Goal: Task Accomplishment & Management: Manage account settings

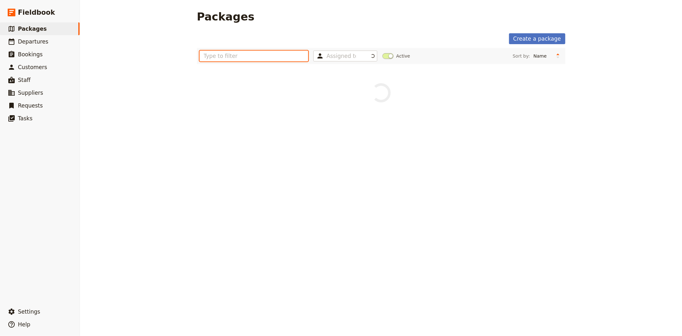
click at [288, 59] on input "text" at bounding box center [253, 56] width 109 height 11
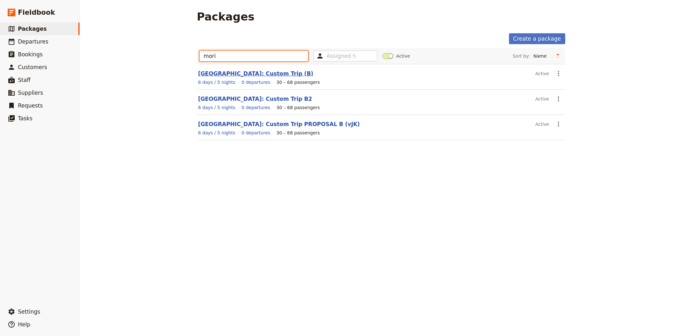
type input "mori"
click at [250, 70] on link "Morialta Secondary College: Custom Trip (B)" at bounding box center [255, 73] width 115 height 6
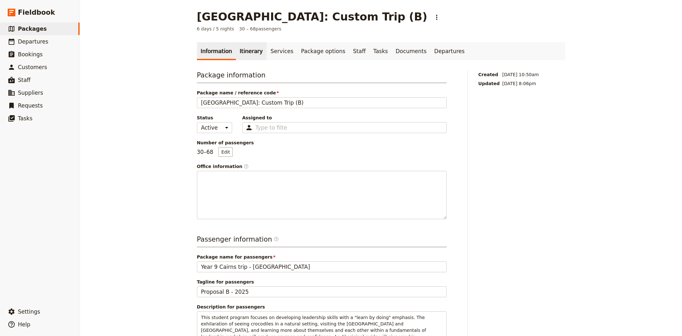
click at [237, 52] on link "Itinerary" at bounding box center [251, 51] width 31 height 18
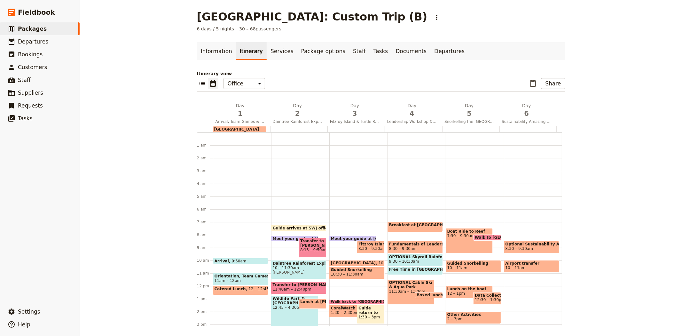
scroll to position [83, 0]
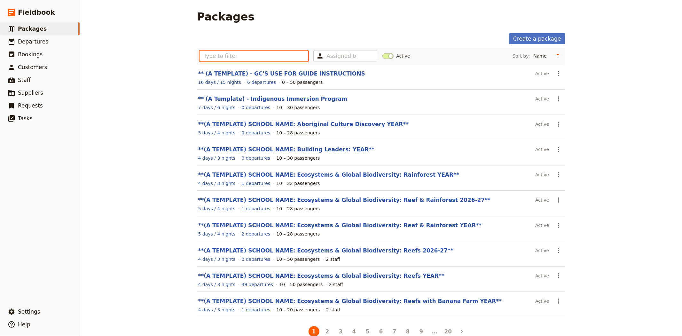
click at [254, 53] on input "text" at bounding box center [253, 56] width 109 height 11
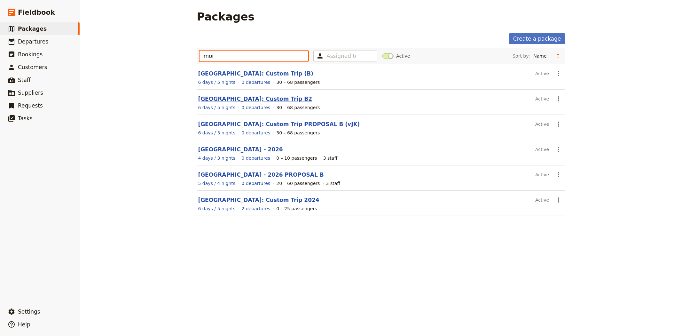
type input "mor"
click at [276, 99] on link "Morialta Secondary College: Custom Trip B2" at bounding box center [255, 99] width 114 height 6
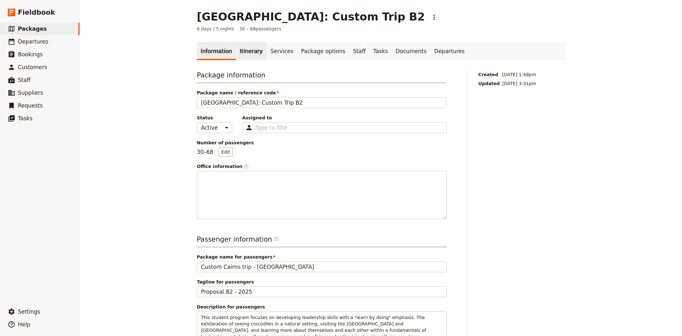
click at [245, 52] on link "Itinerary" at bounding box center [251, 51] width 31 height 18
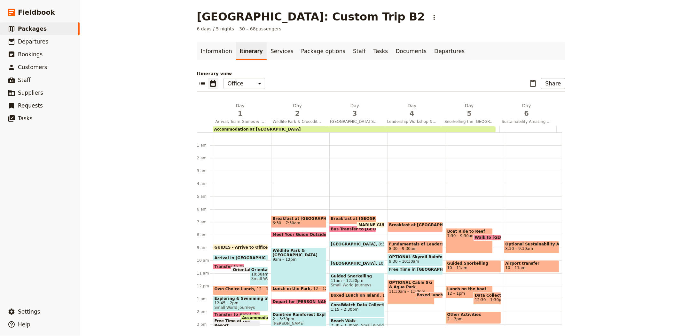
scroll to position [77, 0]
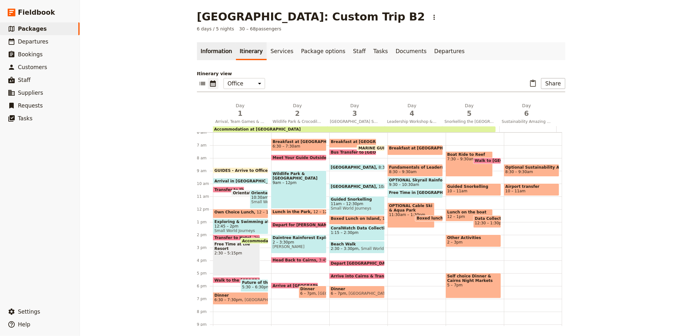
click at [218, 47] on link "Information" at bounding box center [216, 51] width 39 height 18
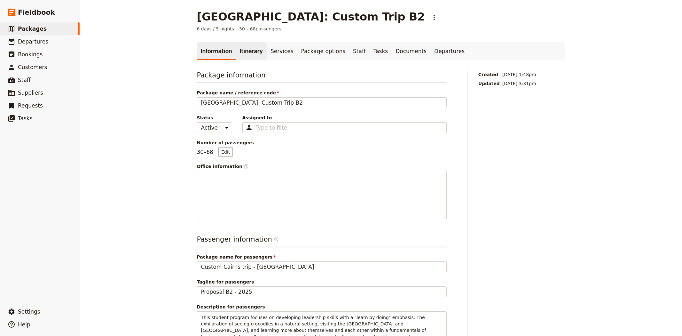
click at [246, 54] on link "Itinerary" at bounding box center [251, 51] width 31 height 18
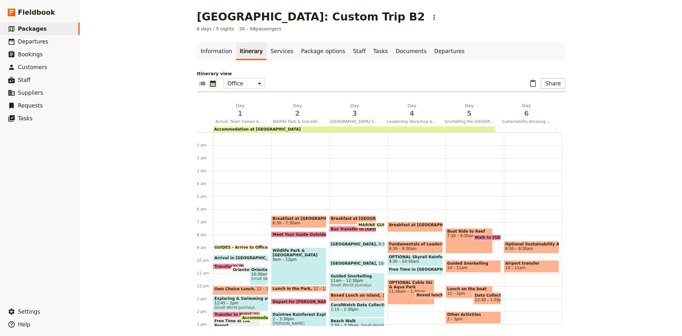
scroll to position [77, 0]
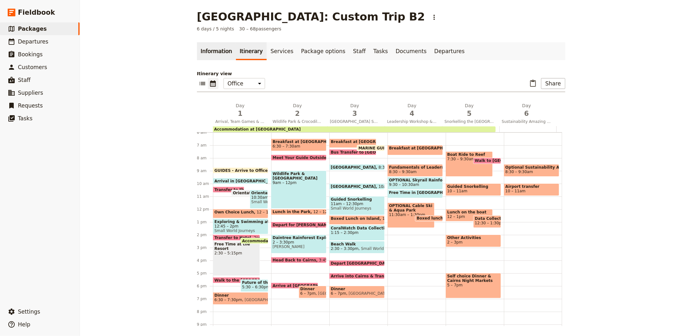
click at [209, 53] on link "Information" at bounding box center [216, 51] width 39 height 18
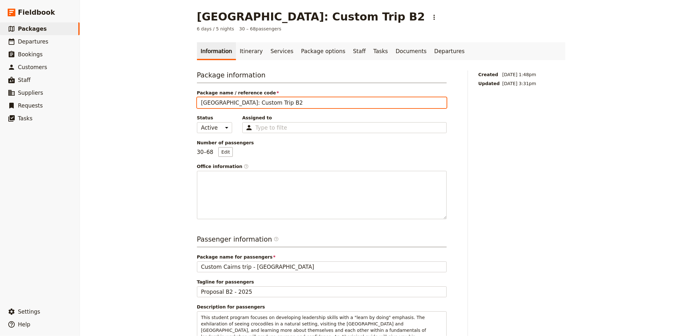
click at [352, 99] on input "Morialta Secondary College: Custom Trip B2" at bounding box center [322, 102] width 250 height 11
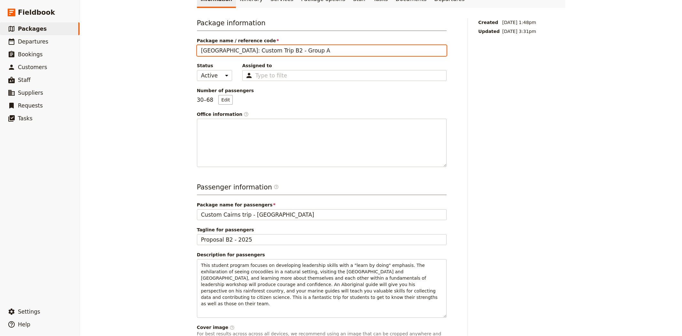
scroll to position [142, 0]
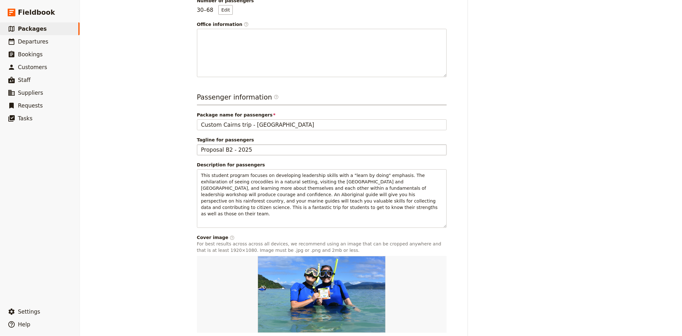
type input "[GEOGRAPHIC_DATA]: Custom Trip B2 - Group A"
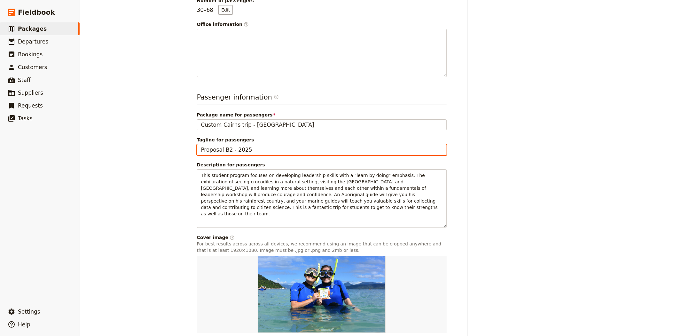
drag, startPoint x: 251, startPoint y: 148, endPoint x: 124, endPoint y: 143, distance: 127.3
click at [124, 143] on div "Morialta Secondary College: Custom Trip B2 ​ 6 days / 5 nights 30 – 68 passenge…" at bounding box center [381, 168] width 602 height 336
type input "Group A"
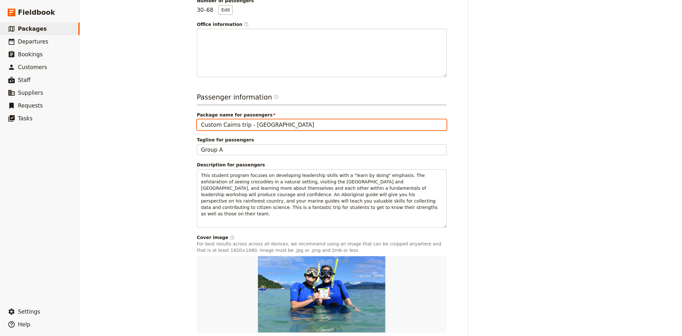
drag, startPoint x: 247, startPoint y: 124, endPoint x: 180, endPoint y: 123, distance: 67.8
click at [180, 123] on div "Morialta Secondary College: Custom Trip B2 ​ 6 days / 5 nights 30 – 68 passenge…" at bounding box center [381, 168] width 602 height 336
click at [270, 123] on input "Morialta Secondary College" at bounding box center [322, 124] width 250 height 11
paste input "Custom Cairns trip -"
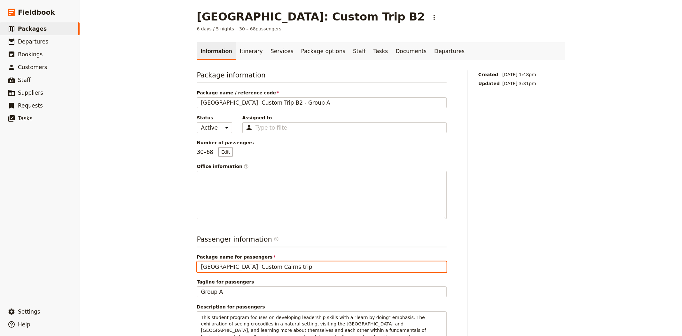
scroll to position [177, 0]
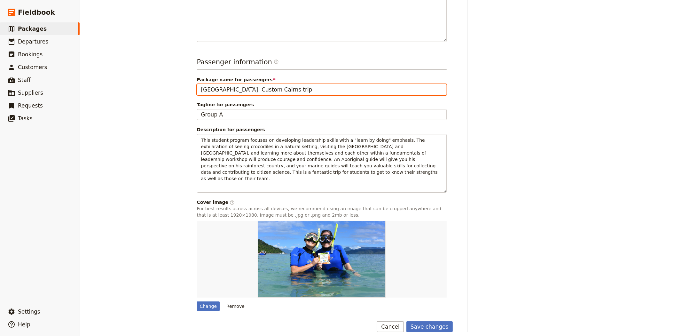
type input "[GEOGRAPHIC_DATA]: Custom Cairns trip"
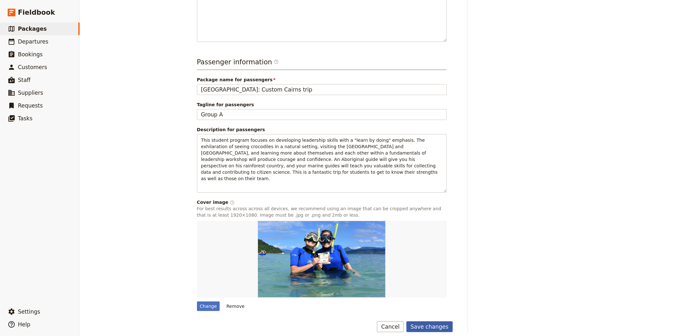
drag, startPoint x: 435, startPoint y: 326, endPoint x: 432, endPoint y: 322, distance: 5.2
click at [435, 325] on main "Morialta Secondary College: Custom Trip B2 ​ 6 days / 5 nights 30 – 68 passenge…" at bounding box center [381, 82] width 384 height 519
click at [431, 321] on button "Save changes" at bounding box center [429, 326] width 46 height 11
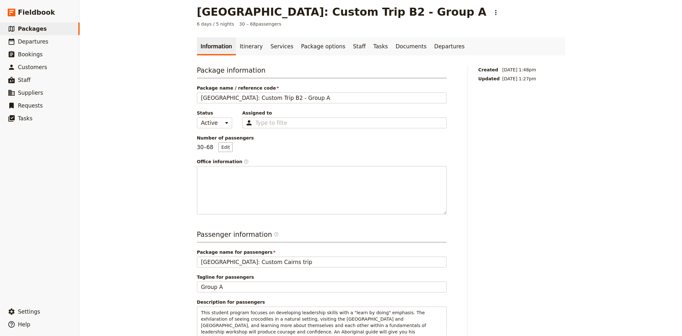
scroll to position [0, 0]
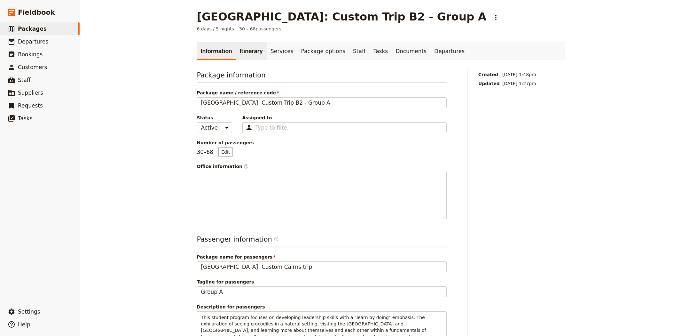
click at [244, 55] on link "Itinerary" at bounding box center [251, 51] width 31 height 18
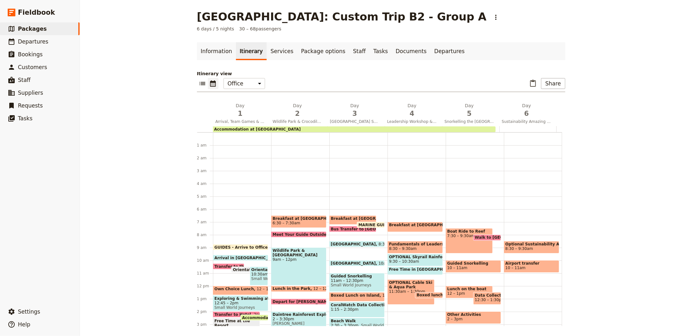
scroll to position [77, 0]
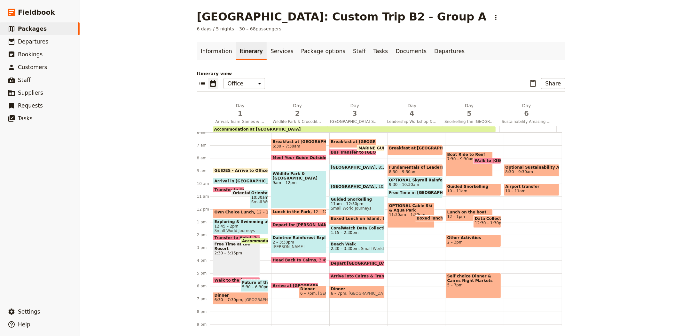
click at [280, 223] on span "Depart for [PERSON_NAME]" at bounding box center [304, 225] width 62 height 4
select select "2"
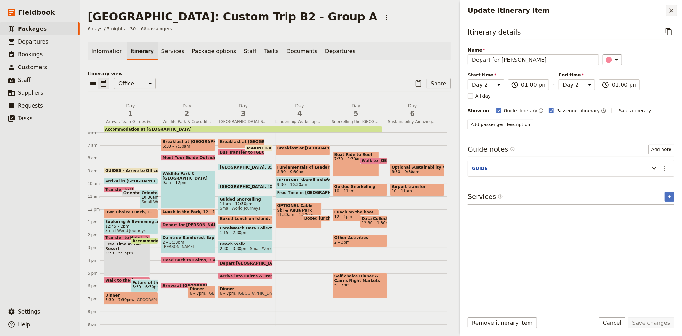
click at [670, 11] on icon "Close drawer" at bounding box center [671, 10] width 4 height 4
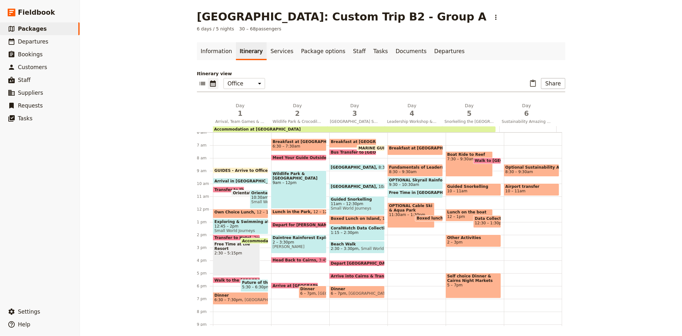
click at [286, 225] on span at bounding box center [298, 226] width 55 height 3
select select "2"
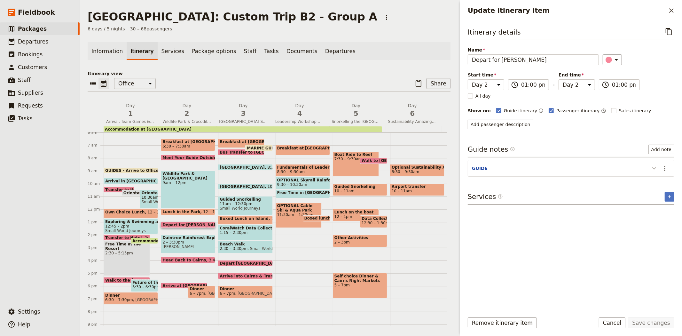
click at [654, 170] on icon "Update itinerary item" at bounding box center [654, 168] width 8 height 8
click at [670, 14] on button "​" at bounding box center [671, 10] width 11 height 11
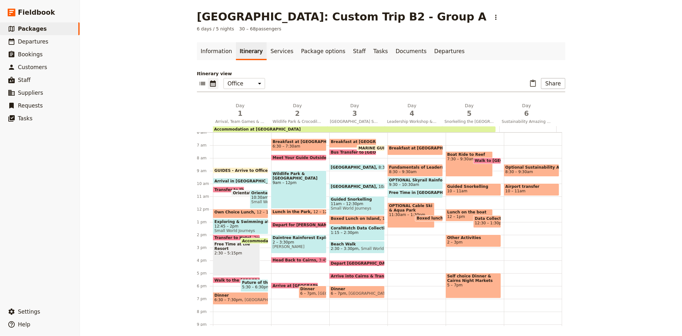
click at [305, 186] on div "Wildlife Park & Crocodile Farm 9am – 12pm" at bounding box center [298, 189] width 55 height 38
select select "2"
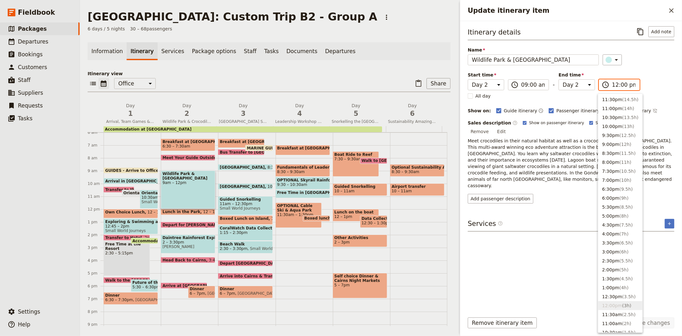
click at [618, 86] on input "12:00 pm" at bounding box center [624, 85] width 24 height 8
click at [615, 287] on button "1:00pm ( 4h )" at bounding box center [620, 287] width 44 height 9
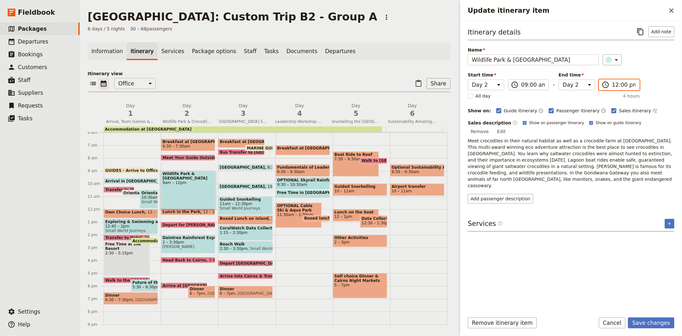
type input "01:00 pm"
click at [647, 321] on button "Save changes" at bounding box center [651, 322] width 46 height 11
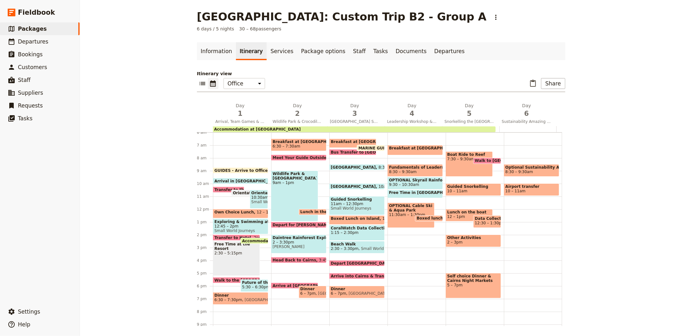
click at [311, 209] on span "Lunch in the Park" at bounding box center [320, 211] width 41 height 4
select select "2"
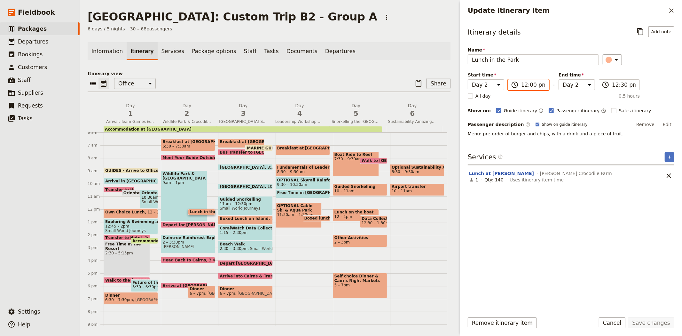
click at [521, 84] on input "12:00 pm" at bounding box center [533, 85] width 24 height 8
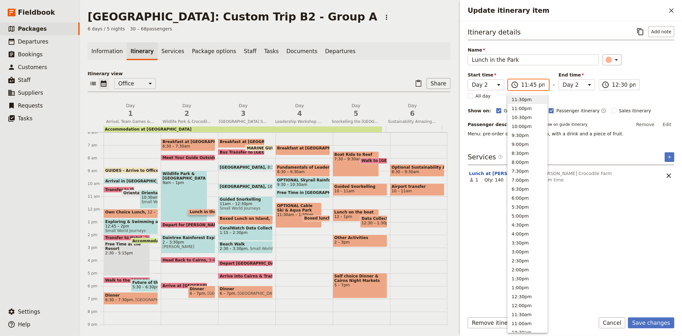
type input "11:45 am"
click at [647, 65] on div "​" at bounding box center [639, 59] width 72 height 11
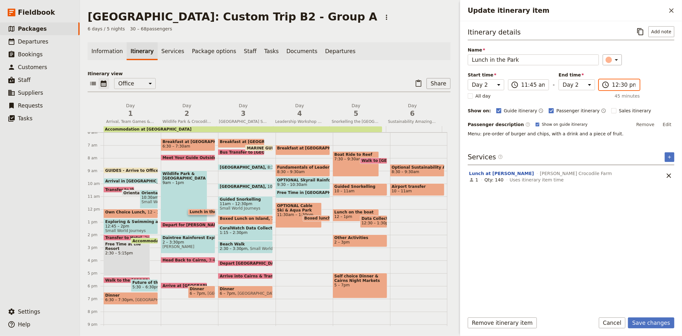
click at [619, 84] on input "12:30 pm" at bounding box center [624, 85] width 24 height 8
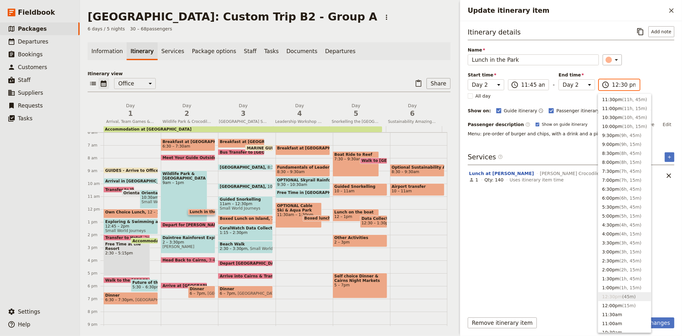
click at [621, 85] on input "12:30 pm" at bounding box center [624, 85] width 24 height 8
type input "12:15 pm"
click at [644, 55] on div "​" at bounding box center [639, 59] width 72 height 11
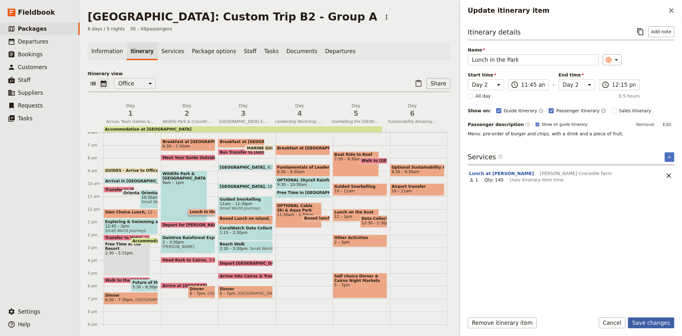
click at [659, 323] on button "Save changes" at bounding box center [651, 322] width 46 height 11
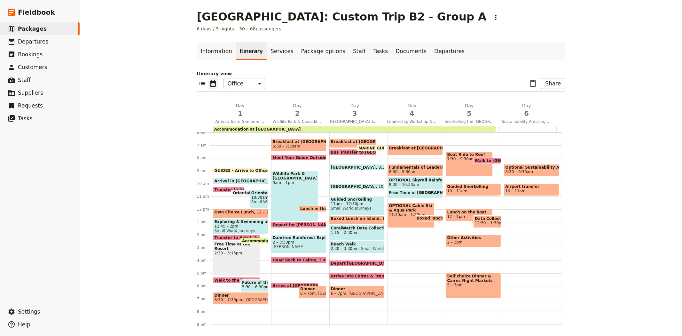
click at [303, 186] on div "Wildlife Park & Crocodile Farm 9am – 1pm" at bounding box center [294, 195] width 47 height 51
select select "2"
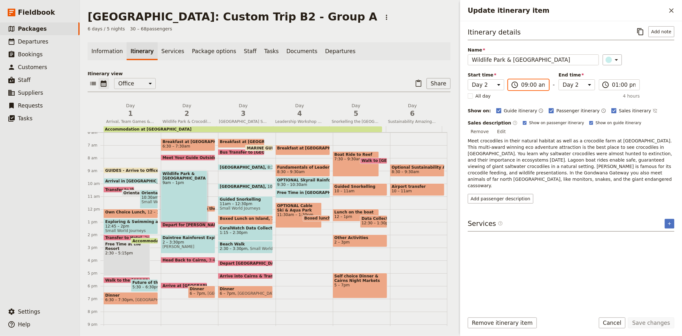
click at [529, 85] on input "09:00 am" at bounding box center [533, 85] width 24 height 8
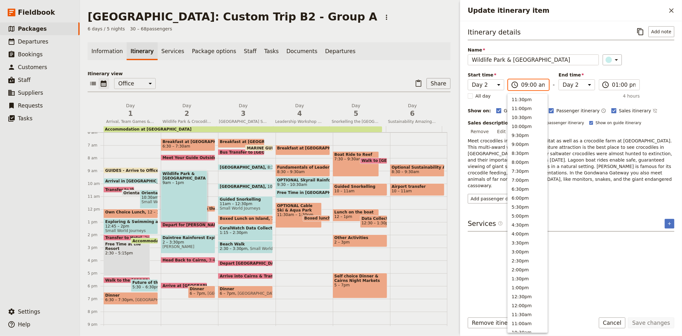
scroll to position [193, 0]
click at [532, 85] on input "09:00 am" at bounding box center [533, 85] width 24 height 8
type input "09:15 am"
click at [665, 71] on div "Itinerary details ​ Add note Name Wildlife Park & Crocodile Farm ​ Start time D…" at bounding box center [571, 114] width 207 height 177
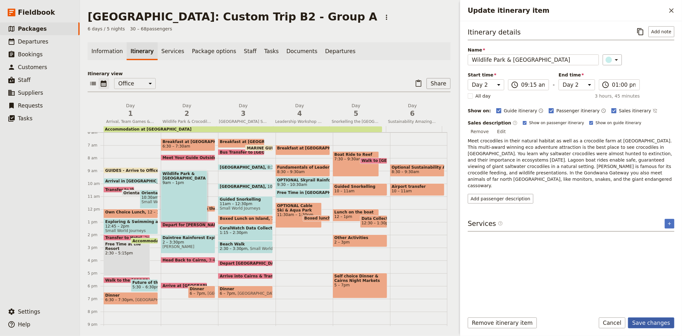
click at [651, 321] on button "Save changes" at bounding box center [651, 322] width 46 height 11
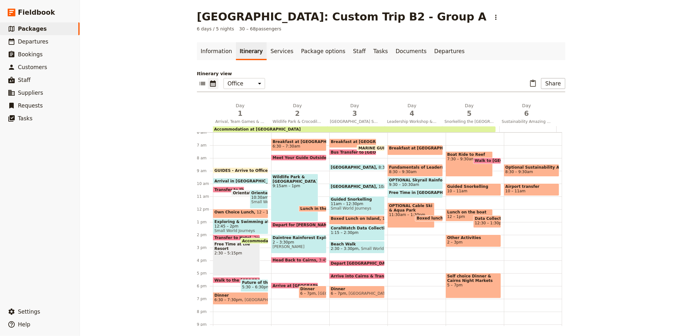
click at [295, 156] on span "Meet Your Guide Outside Reception & Depart" at bounding box center [323, 157] width 101 height 4
select select "2"
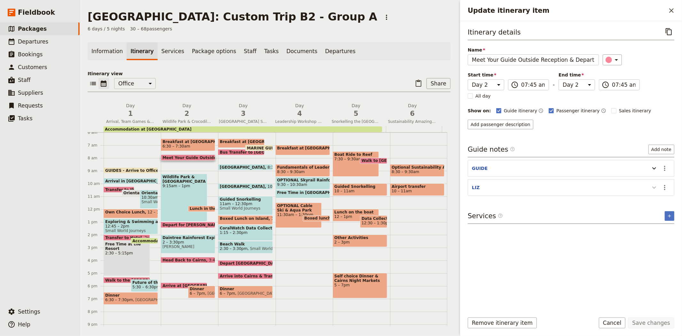
click at [656, 188] on icon "Update itinerary item" at bounding box center [654, 188] width 8 height 8
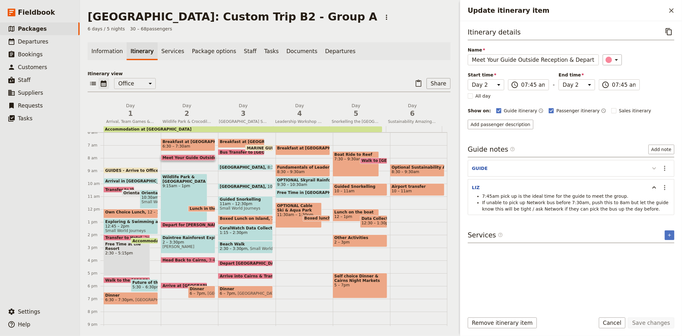
click at [652, 169] on icon "Update itinerary item" at bounding box center [654, 168] width 8 height 8
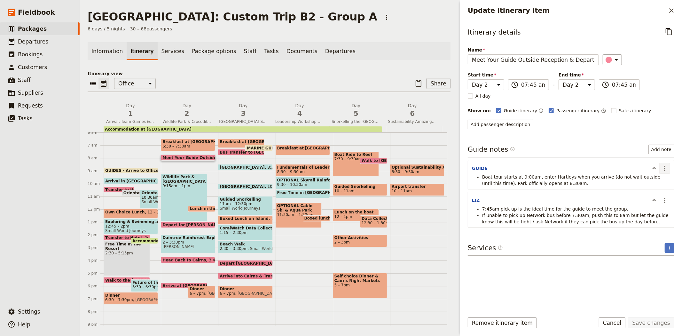
click at [666, 171] on icon "Actions" at bounding box center [665, 168] width 8 height 8
click at [656, 192] on span "Remove note" at bounding box center [651, 191] width 30 height 6
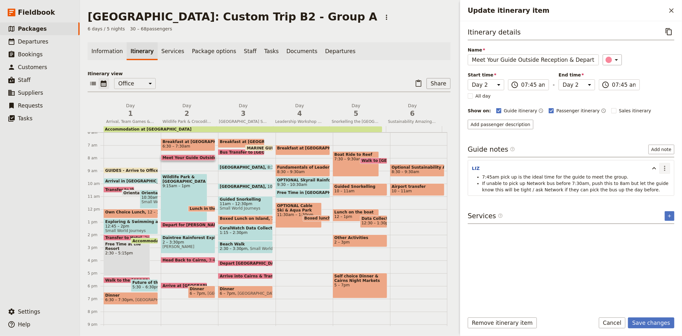
click at [662, 167] on icon "Actions" at bounding box center [665, 168] width 8 height 8
click at [659, 191] on span "Remove note" at bounding box center [651, 191] width 30 height 6
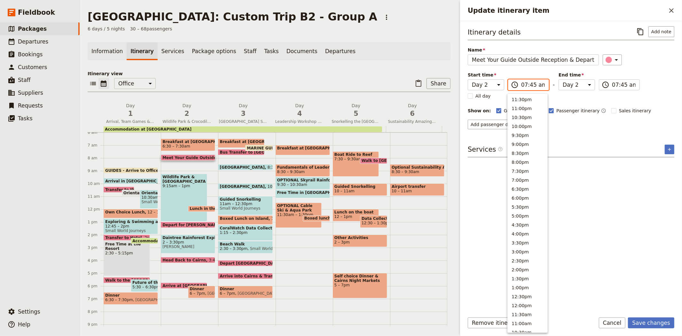
click at [526, 85] on input "07:45 am" at bounding box center [533, 85] width 24 height 8
click at [525, 179] on button "8:30am" at bounding box center [528, 178] width 40 height 9
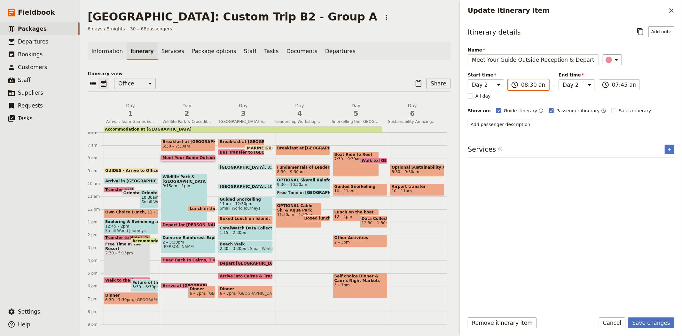
click at [530, 82] on input "08:30 am" at bounding box center [533, 85] width 24 height 8
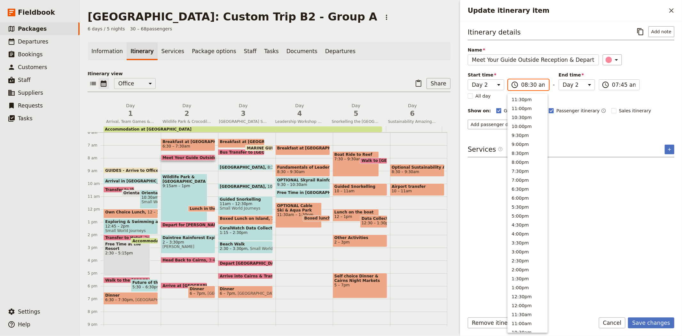
scroll to position [193, 0]
type input "08:15 am"
click at [663, 69] on div "Itinerary details ​ Add note Name Meet Your Guide Outside Reception & Depart ​ …" at bounding box center [571, 77] width 207 height 103
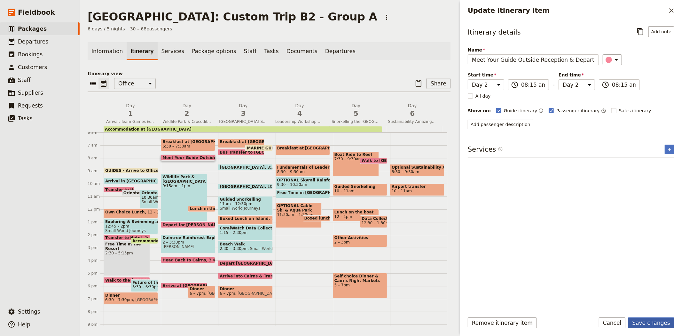
click at [639, 319] on button "Save changes" at bounding box center [651, 322] width 46 height 11
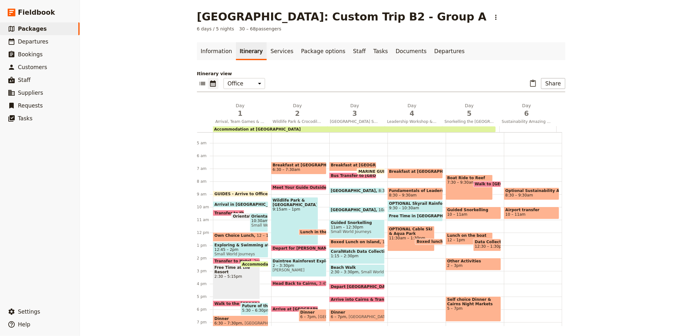
scroll to position [41, 0]
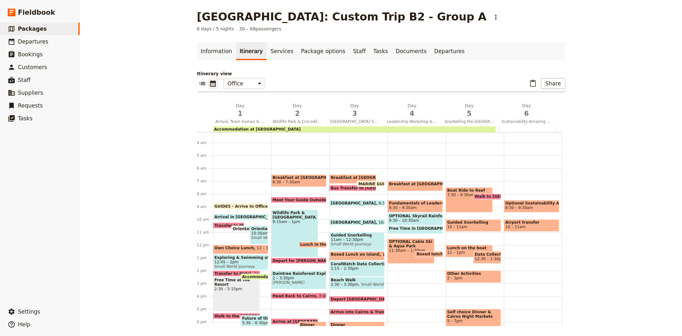
click at [254, 205] on span "GUIDES - Arrive to Office" at bounding box center [243, 206] width 56 height 4
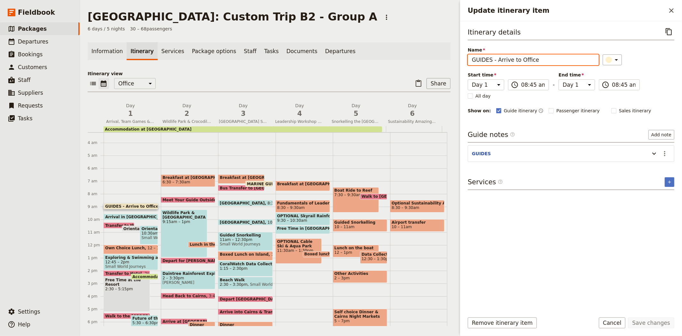
drag, startPoint x: 556, startPoint y: 62, endPoint x: 384, endPoint y: 54, distance: 172.2
click at [384, 54] on div "[GEOGRAPHIC_DATA]: Custom Trip B2 - Group A ​ 6 days / 5 nights 30 – 68 passeng…" at bounding box center [381, 168] width 602 height 336
click at [659, 152] on button "Update itinerary item" at bounding box center [654, 153] width 10 height 11
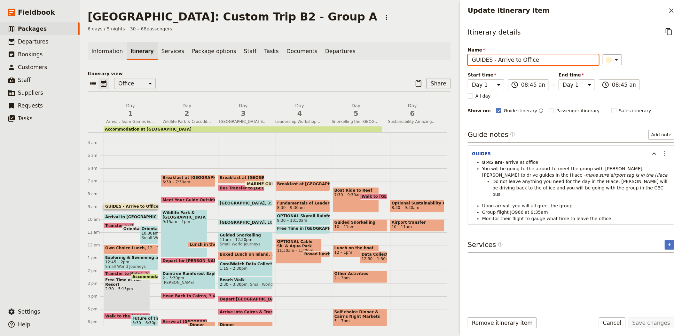
click at [173, 170] on div "Breakfast at Resort 6:30 – 7:30am Meet Your Guide Outside Reception & Depart 8:…" at bounding box center [189, 244] width 57 height 307
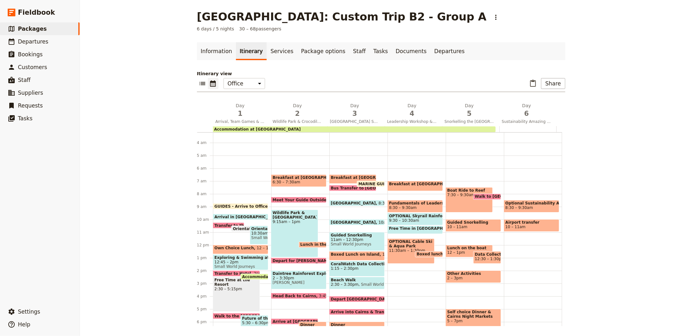
click at [296, 171] on div "Breakfast at Resort 6:30 – 7:30am Meet Your Guide Outside Reception & Depart 8:…" at bounding box center [300, 244] width 58 height 307
select select "2"
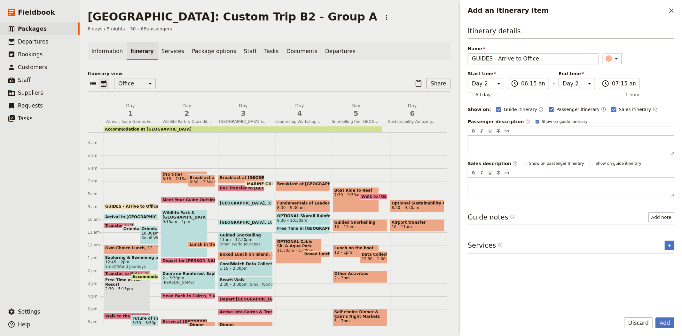
click at [489, 59] on input "GUIDES - Arrive to Office" at bounding box center [533, 58] width 131 height 11
type input "GUIDE - Arrive to Office"
click at [619, 110] on span "Sales itinerary" at bounding box center [635, 109] width 32 height 6
click at [611, 106] on input "Sales itinerary" at bounding box center [611, 106] width 0 height 0
checkbox input "false"
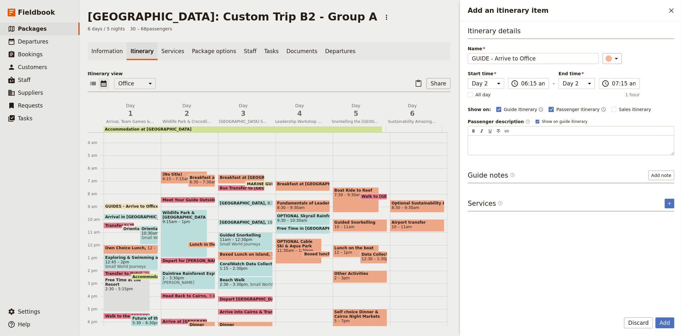
click at [569, 109] on span "Passenger itinerary" at bounding box center [577, 109] width 43 height 6
click at [549, 106] on input "Passenger itinerary" at bounding box center [548, 106] width 0 height 0
checkbox input "false"
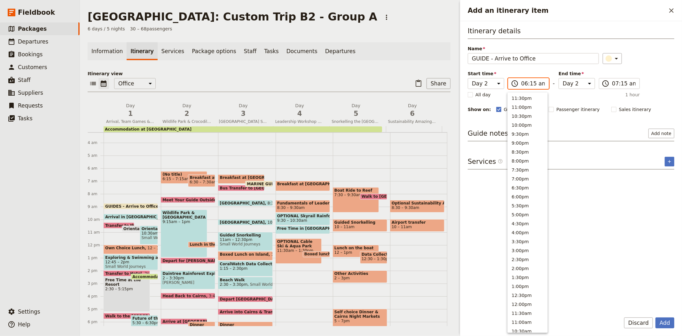
click at [529, 85] on input "06:15 am" at bounding box center [533, 84] width 24 height 8
click at [522, 202] on button "7:00am" at bounding box center [528, 201] width 40 height 9
type input "07:00 am"
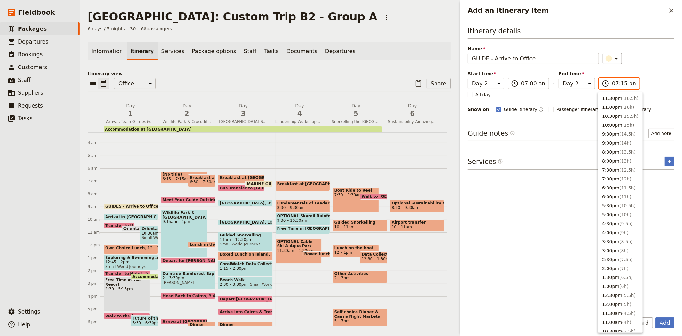
click at [619, 83] on input "07:15 am" at bounding box center [624, 84] width 24 height 8
click at [619, 208] on button "7:00am" at bounding box center [620, 203] width 44 height 9
type input "07:00 am"
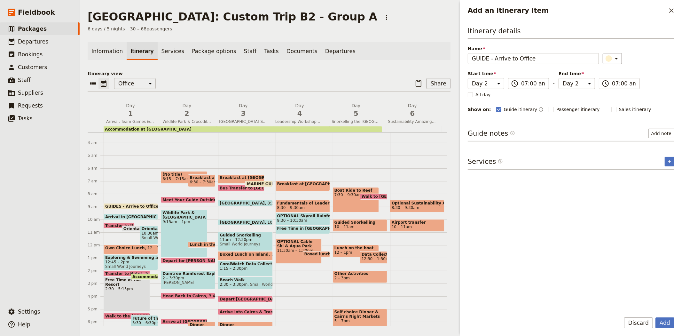
click at [654, 93] on div "Itinerary details Name GUIDE - Arrive to Office ​ Start time Day 1 Day 2 Day 3 …" at bounding box center [571, 69] width 207 height 87
click at [660, 135] on button "Add note" at bounding box center [661, 134] width 26 height 10
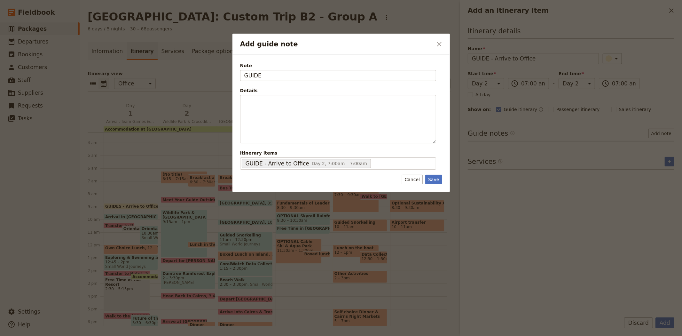
type input "GUIDE"
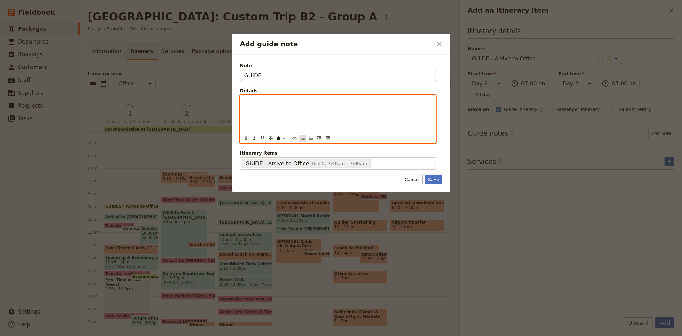
click at [301, 140] on icon "Bulleted list" at bounding box center [302, 138] width 5 height 5
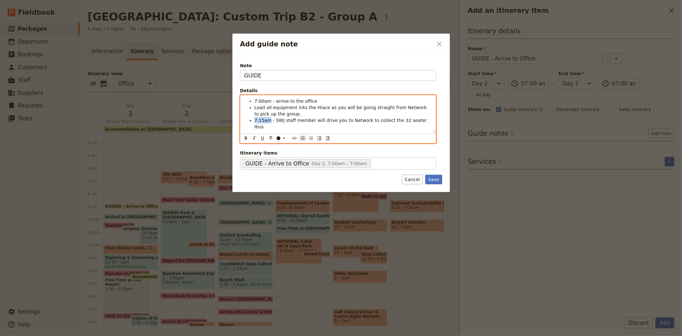
drag, startPoint x: 269, startPoint y: 121, endPoint x: 253, endPoint y: 120, distance: 15.7
click at [253, 120] on ul "7:00am - arrive to the office Load all equipment into the Hiace as you will be …" at bounding box center [338, 114] width 188 height 32
drag, startPoint x: 268, startPoint y: 101, endPoint x: 248, endPoint y: 101, distance: 19.5
click at [254, 101] on li "7:00am - arrive to the office" at bounding box center [342, 101] width 177 height 6
click at [337, 121] on span "- SWJ staff member will drive you to Network to collect the 32 seater Ibus" at bounding box center [341, 124] width 174 height 12
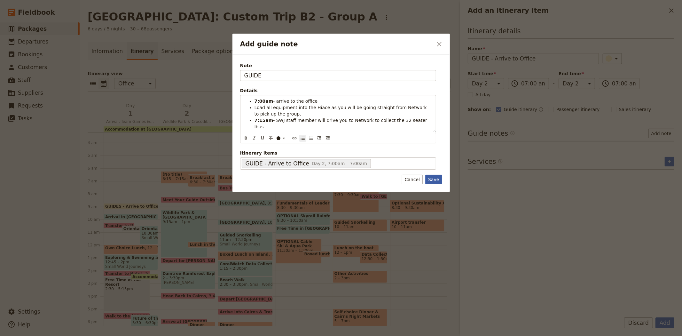
click at [434, 176] on button "Save" at bounding box center [433, 180] width 17 height 10
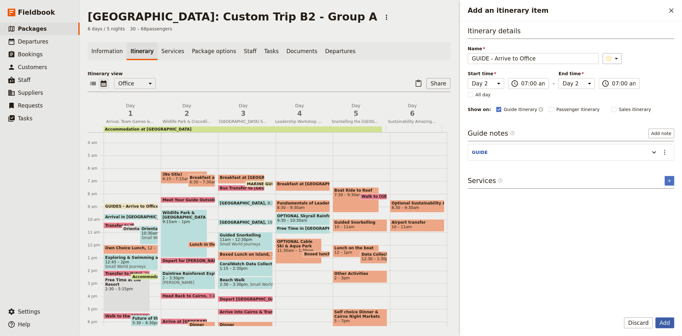
click at [665, 323] on button "Add" at bounding box center [664, 322] width 19 height 11
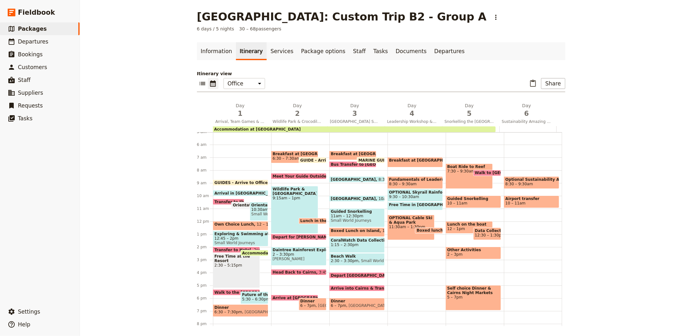
scroll to position [77, 0]
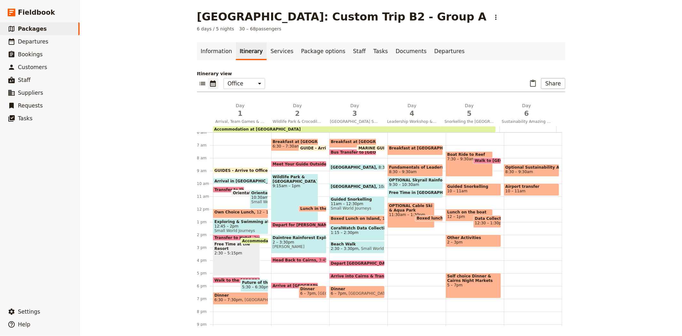
click at [303, 146] on span "GUIDE - Arrive to Office" at bounding box center [326, 148] width 53 height 4
select select "2"
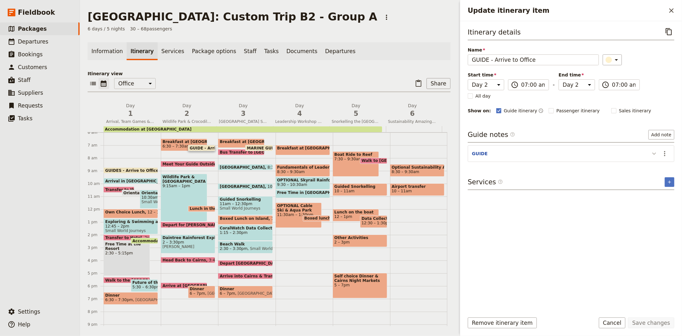
click at [655, 154] on icon "Update itinerary item" at bounding box center [654, 154] width 8 height 8
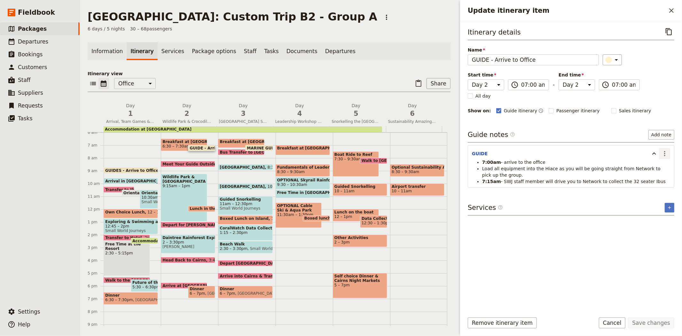
click at [663, 155] on icon "Actions" at bounding box center [665, 154] width 8 height 8
click at [655, 168] on span "Edit note" at bounding box center [646, 167] width 20 height 6
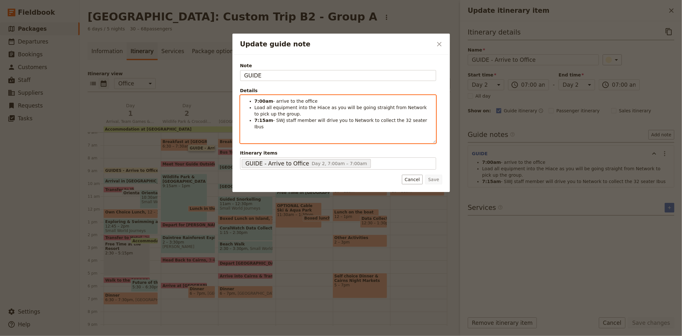
click at [416, 123] on li "7:15am - SWJ staff member will drive you to Network to collect the 32 seater Ib…" at bounding box center [342, 123] width 177 height 13
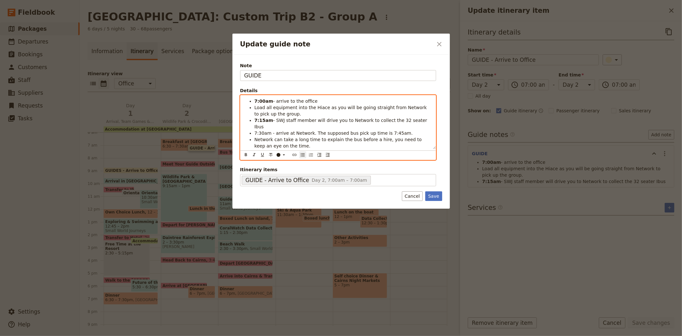
drag, startPoint x: 272, startPoint y: 146, endPoint x: 244, endPoint y: 146, distance: 28.5
click at [244, 146] on div "7:00am - arrive to the office Load all equipment into the Hiace as you will be …" at bounding box center [337, 122] width 195 height 54
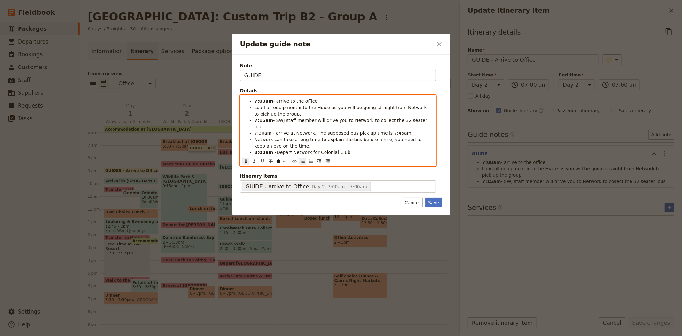
click at [277, 150] on span "Depart Network for Colonial Club" at bounding box center [314, 152] width 74 height 5
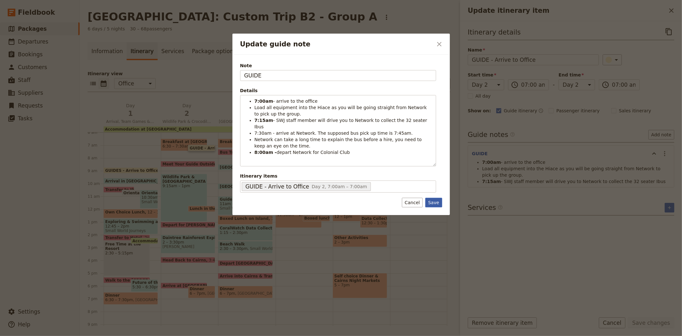
click at [432, 198] on button "Save" at bounding box center [433, 203] width 17 height 10
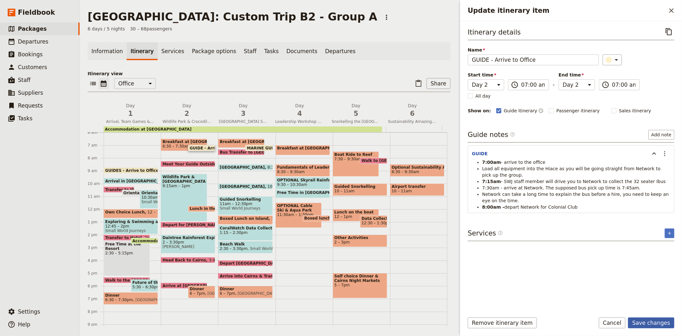
click at [650, 323] on button "Save changes" at bounding box center [651, 322] width 46 height 11
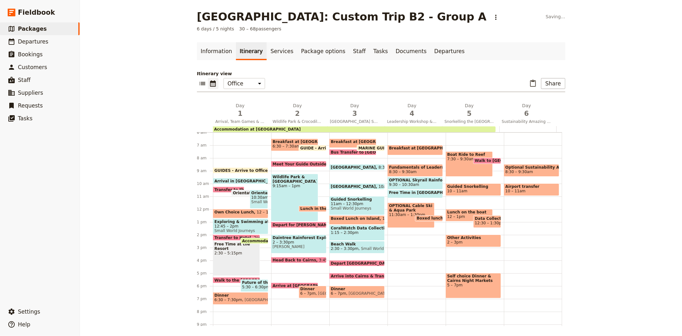
click at [286, 163] on span "Meet Your Guide Outside Reception & Depart" at bounding box center [323, 164] width 101 height 4
select select "2"
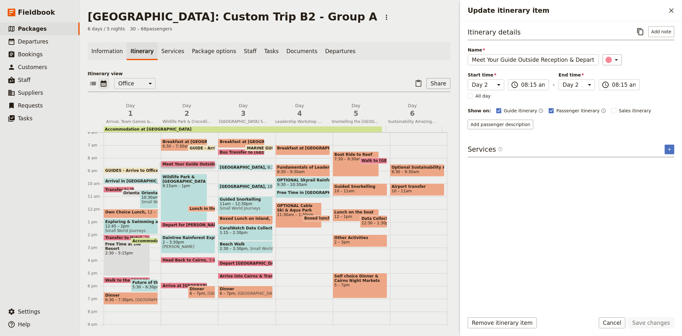
click at [184, 193] on div "Wildlife Park & Crocodile Farm 9:15am – 1pm" at bounding box center [184, 198] width 46 height 48
select select "2"
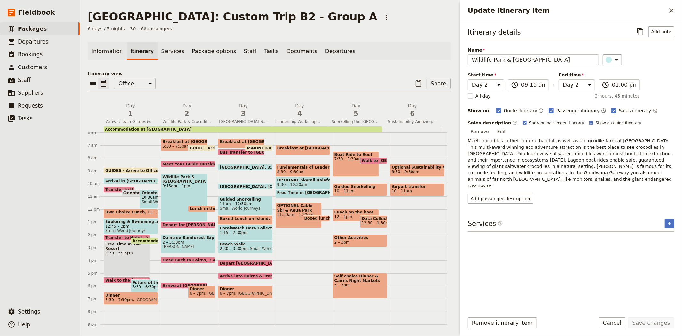
click at [180, 162] on span "Meet Your Guide Outside Reception & Depart" at bounding box center [212, 164] width 101 height 4
select select "2"
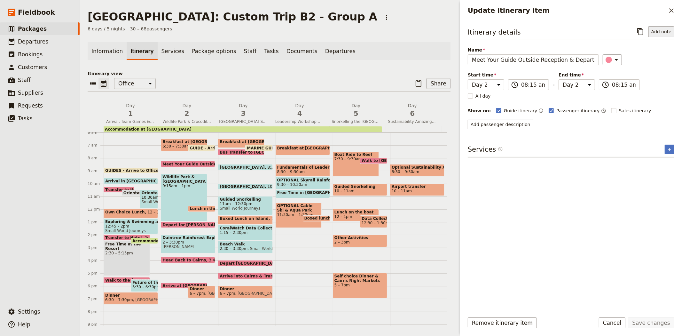
click at [660, 33] on button "Add note" at bounding box center [661, 31] width 26 height 11
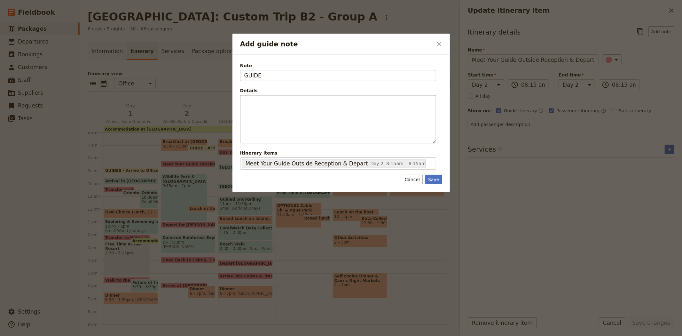
type input "GUIDE"
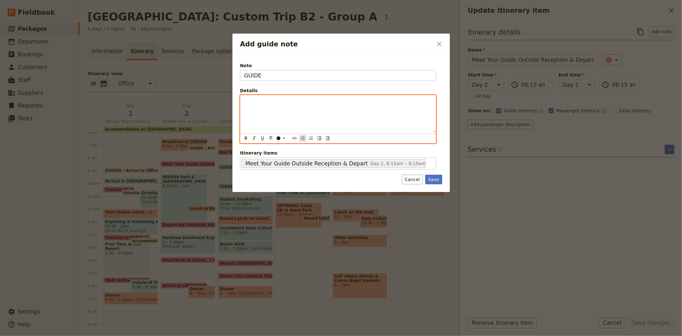
click at [304, 138] on icon "Bulleted list" at bounding box center [302, 138] width 5 height 5
drag, startPoint x: 323, startPoint y: 102, endPoint x: 392, endPoint y: 106, distance: 68.6
click at [392, 106] on div "If you arrive to Hartleys early, go in - opened at 8:30am" at bounding box center [337, 113] width 195 height 37
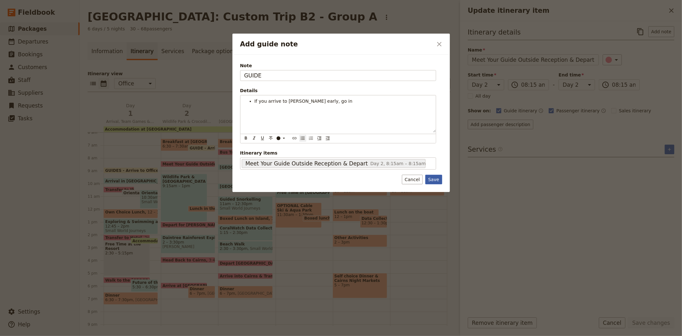
click at [436, 182] on button "Save" at bounding box center [433, 180] width 17 height 10
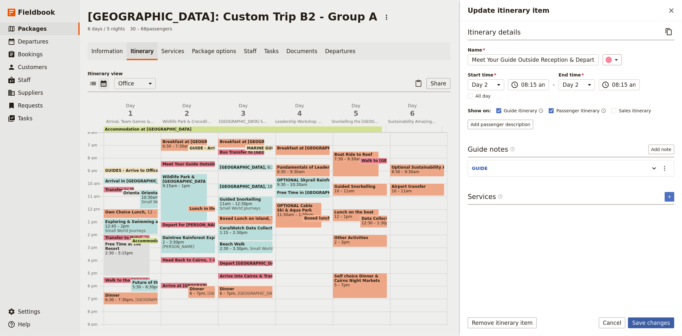
click at [643, 327] on button "Save changes" at bounding box center [651, 322] width 46 height 11
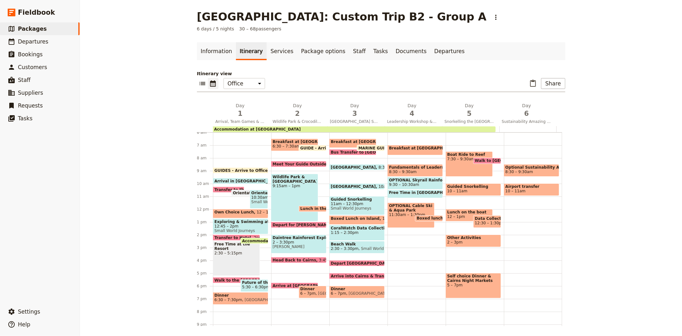
click at [290, 192] on div "Wildlife Park & Crocodile Farm 9:15am – 1pm" at bounding box center [294, 198] width 47 height 48
select select "2"
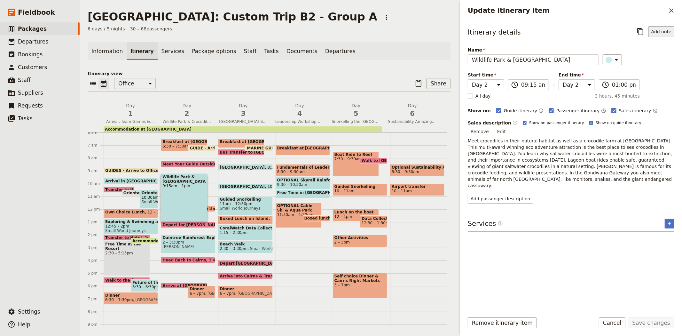
click at [664, 33] on button "Add note" at bounding box center [661, 31] width 26 height 11
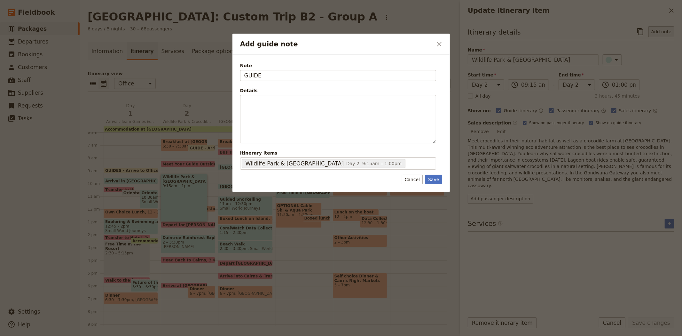
type input "GUIDE"
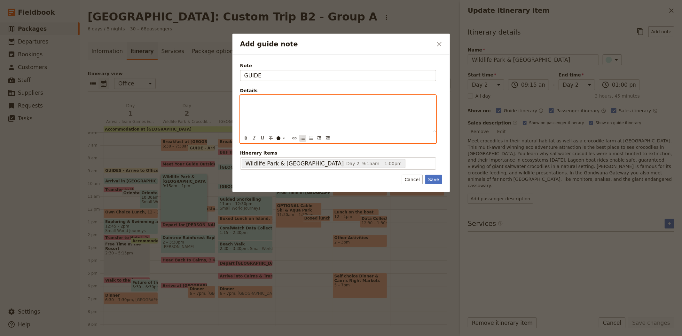
click at [299, 138] on button "​" at bounding box center [302, 138] width 7 height 7
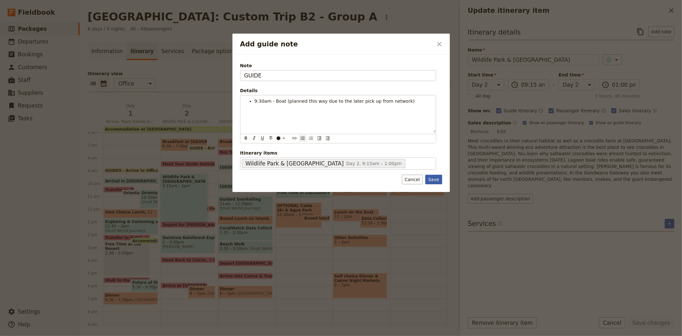
click at [436, 178] on button "Save" at bounding box center [433, 180] width 17 height 10
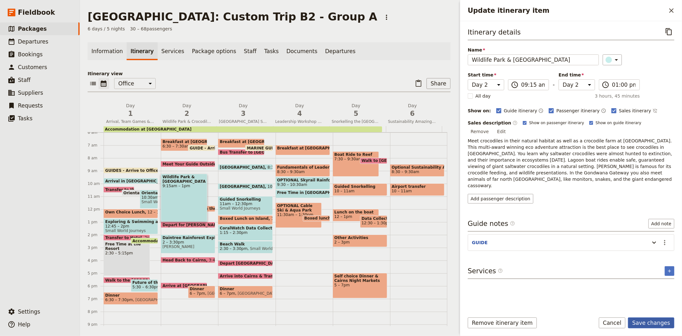
click at [650, 321] on button "Save changes" at bounding box center [651, 322] width 46 height 11
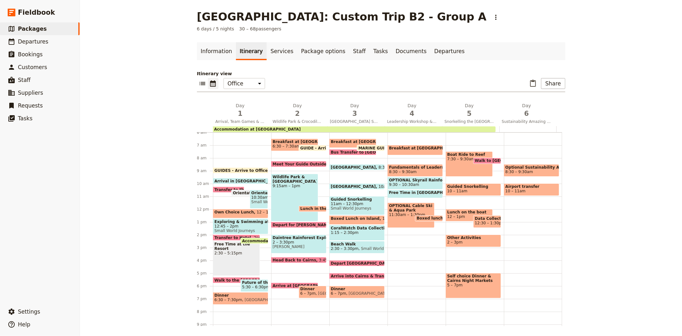
click at [283, 164] on span at bounding box center [298, 165] width 55 height 3
select select "2"
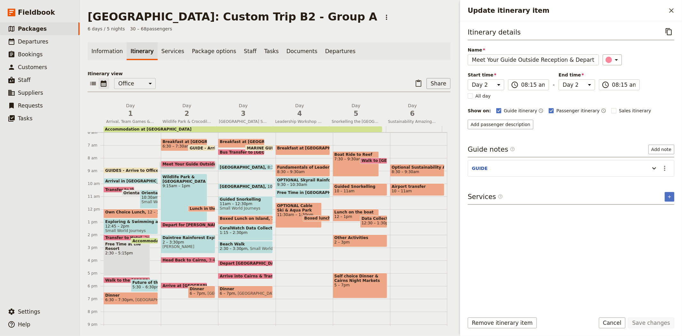
click at [205, 146] on span "GUIDE - Arrive to Office" at bounding box center [216, 148] width 53 height 4
select select "2"
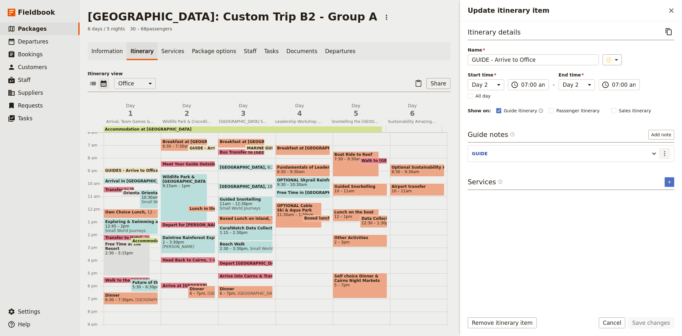
click at [663, 154] on icon "Actions" at bounding box center [665, 154] width 8 height 8
click at [656, 168] on span "Edit note" at bounding box center [646, 167] width 20 height 6
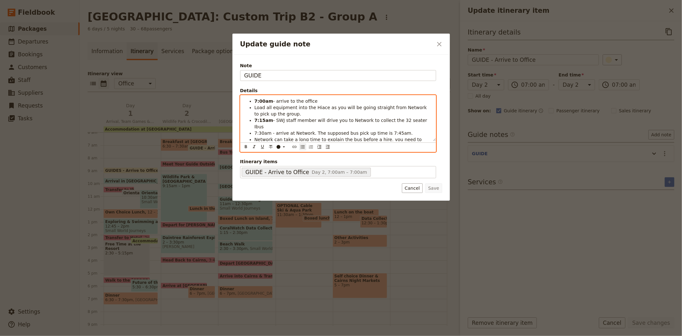
click at [330, 130] on span "7:30am - arrive at Network. The supposed bus pick up time is 7:45am." at bounding box center [333, 132] width 158 height 5
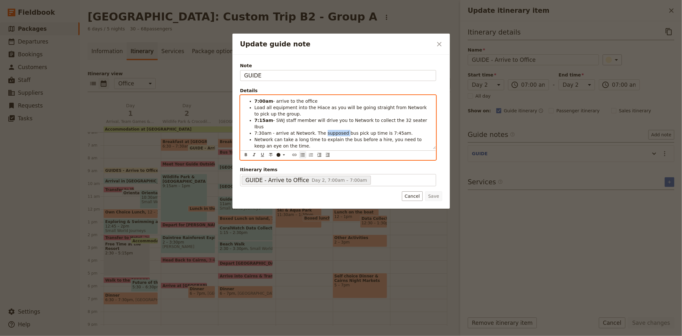
click at [330, 130] on span "7:30am - arrive at Network. The supposed bus pick up time is 7:45am." at bounding box center [333, 132] width 158 height 5
click at [410, 130] on span "7:30am - arrive at Network. The earliest bus pick up time is supposedly 7:45am." at bounding box center [335, 136] width 162 height 12
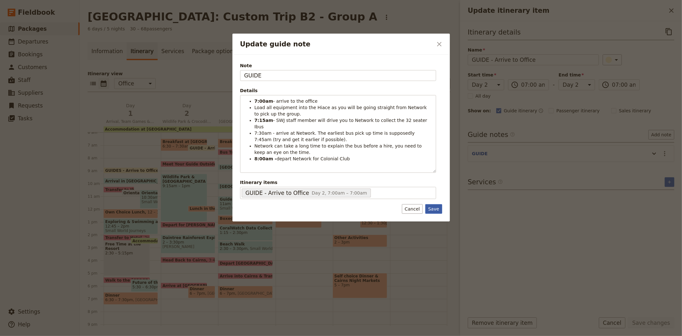
click at [434, 204] on button "Save" at bounding box center [433, 209] width 17 height 10
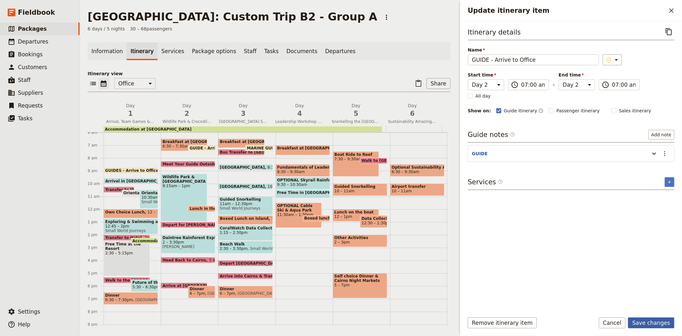
click at [650, 322] on button "Save changes" at bounding box center [651, 322] width 46 height 11
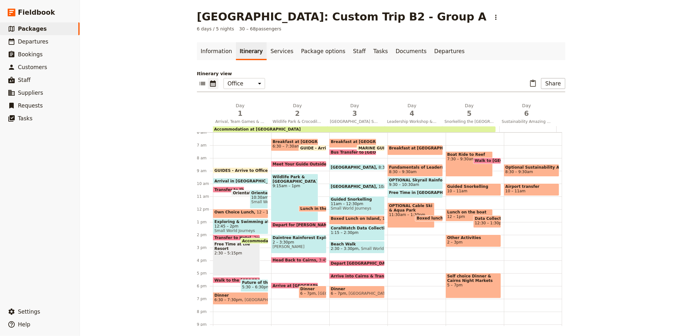
click at [285, 192] on div "Wildlife Park & Crocodile Farm 9:15am – 1pm" at bounding box center [294, 198] width 47 height 48
select select "2"
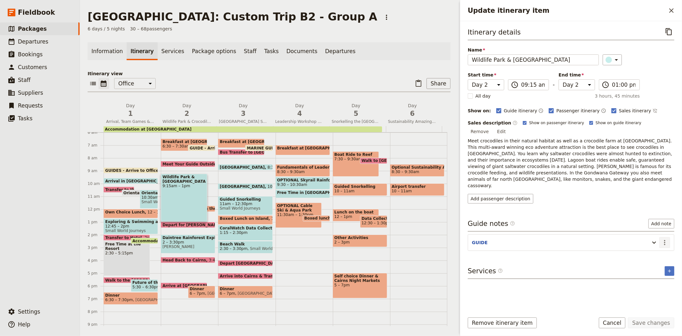
click at [667, 238] on icon "Actions" at bounding box center [665, 242] width 8 height 8
click at [651, 237] on span "Edit note" at bounding box center [646, 236] width 20 height 6
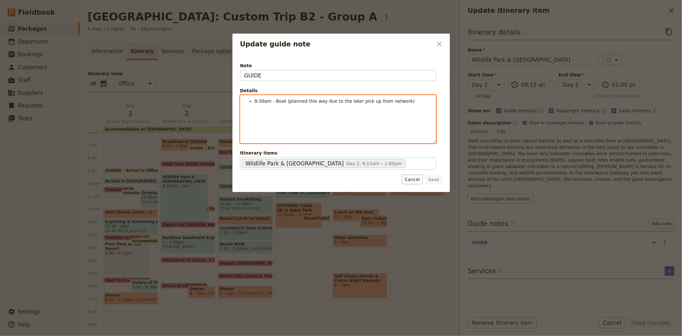
click at [254, 101] on span "9:30am - Boat (planned this way due to the later pick up from network)" at bounding box center [334, 100] width 160 height 5
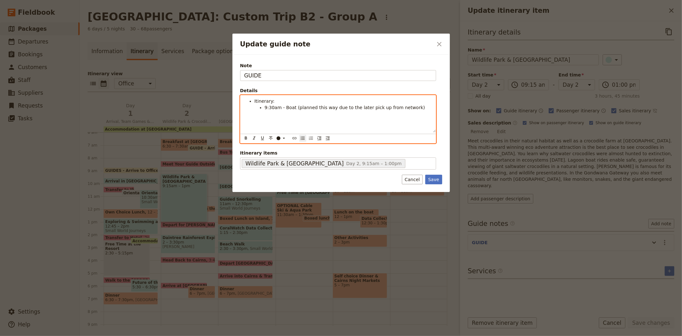
click at [285, 105] on span "9:30am - Boat (planned this way due to the later pick up from network)" at bounding box center [345, 107] width 160 height 5
click at [293, 107] on span "9:30am - boat (planned this way due to the later pick up from network)" at bounding box center [345, 107] width 160 height 5
click at [423, 109] on li "9:30am - boat cruise (planned this way due to the later pick up from network)" at bounding box center [348, 110] width 167 height 13
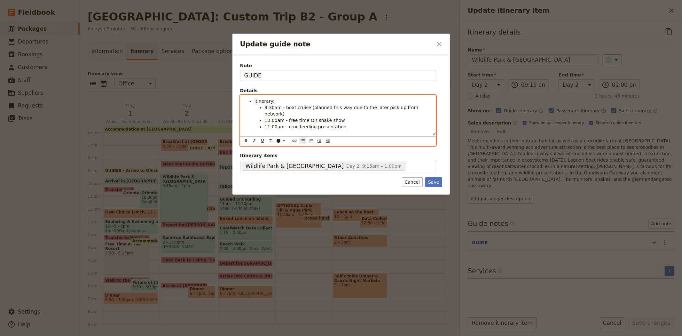
drag, startPoint x: 287, startPoint y: 120, endPoint x: 288, endPoint y: 124, distance: 4.8
click at [287, 124] on span "11:00am - croc feeding presentation" at bounding box center [306, 126] width 82 height 5
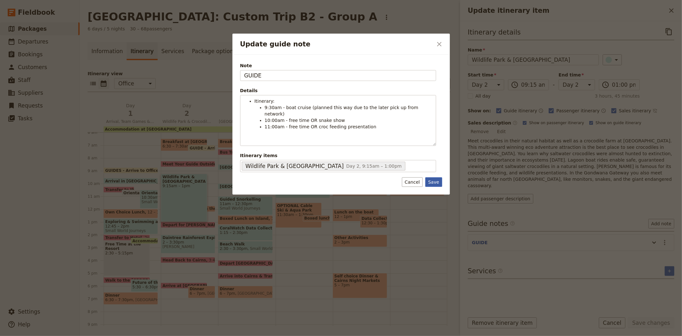
click at [437, 179] on button "Save" at bounding box center [433, 182] width 17 height 10
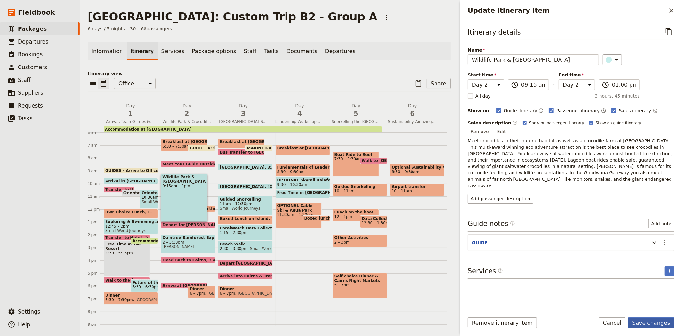
click at [653, 324] on button "Save changes" at bounding box center [651, 322] width 46 height 11
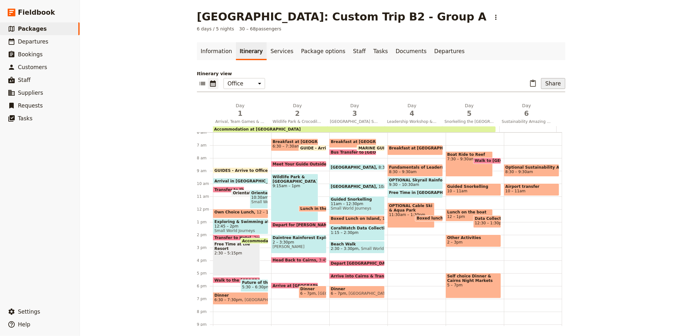
click at [551, 85] on button "Share" at bounding box center [553, 83] width 24 height 11
click at [535, 99] on span "Guide itinerary" at bounding box center [532, 97] width 34 height 6
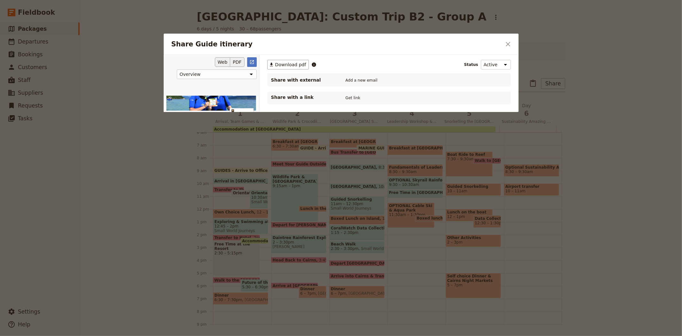
scroll to position [0, 0]
click at [238, 63] on button "PDF" at bounding box center [237, 62] width 14 height 10
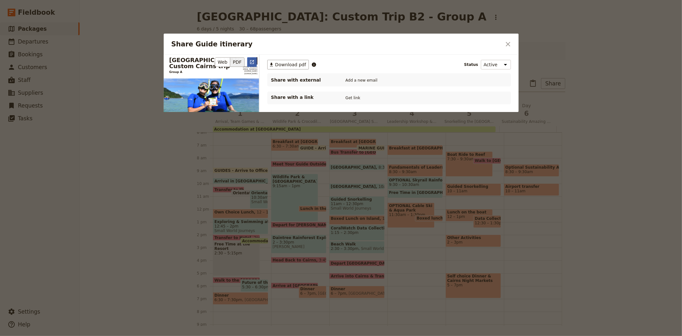
click at [251, 61] on icon "Open full preview" at bounding box center [251, 61] width 5 height 5
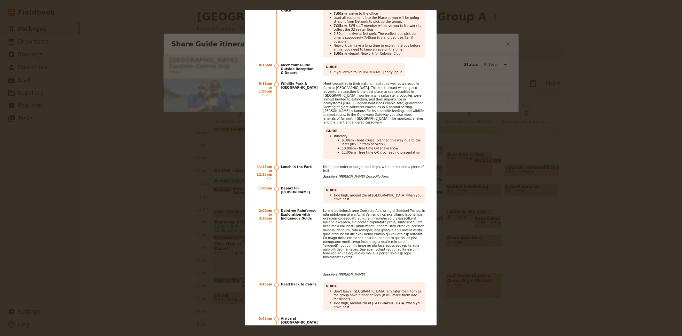
scroll to position [1705, 0]
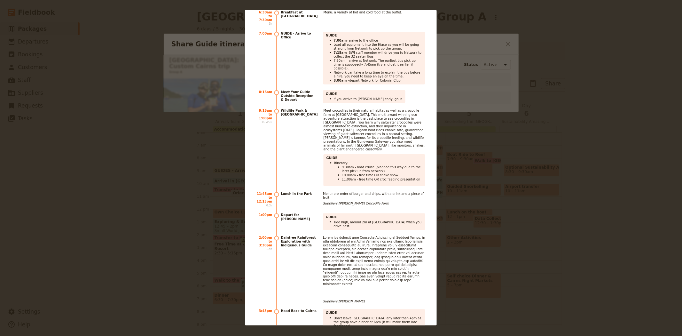
click at [486, 158] on div "[GEOGRAPHIC_DATA]: Custom Cairns trip Group A [PHONE_NUMBER] [EMAIL_ADDRESS][DO…" at bounding box center [341, 168] width 682 height 336
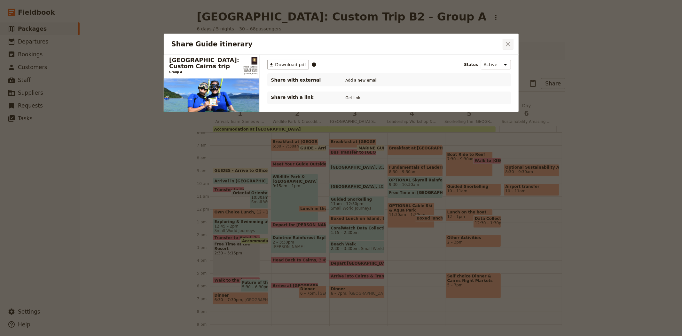
click at [509, 46] on icon "Close dialog" at bounding box center [508, 44] width 8 height 8
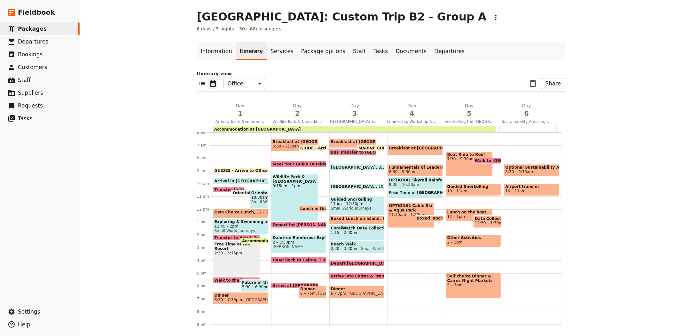
click at [285, 244] on span "[PERSON_NAME]" at bounding box center [299, 246] width 52 height 4
select select "2"
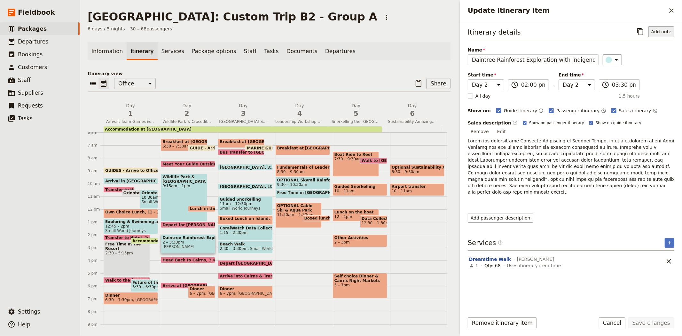
click at [660, 34] on button "Add note" at bounding box center [661, 31] width 26 height 11
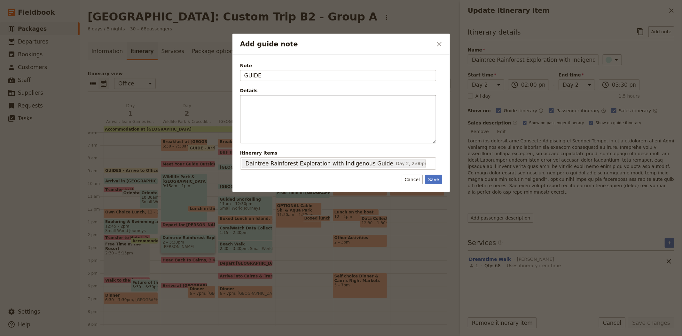
type input "GUIDE"
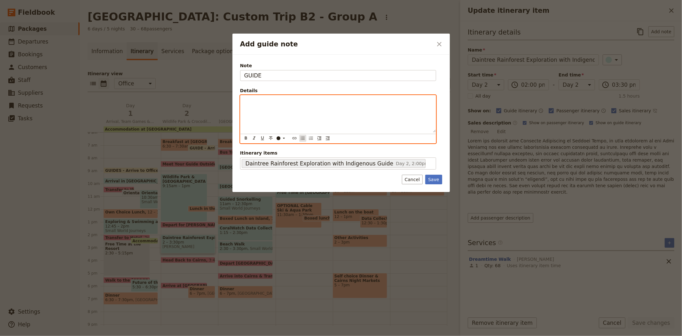
click at [303, 136] on icon "Bulleted list" at bounding box center [302, 138] width 5 height 5
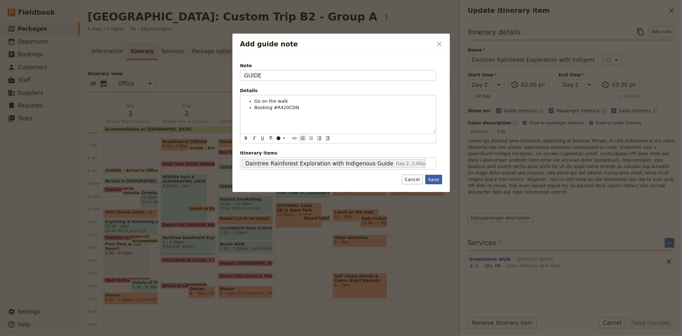
click at [439, 181] on button "Save" at bounding box center [433, 180] width 17 height 10
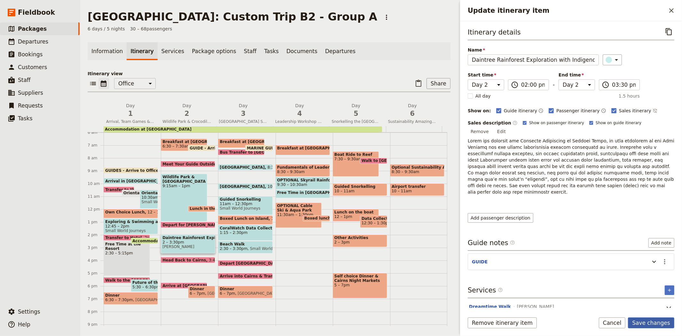
click at [652, 325] on button "Save changes" at bounding box center [651, 322] width 46 height 11
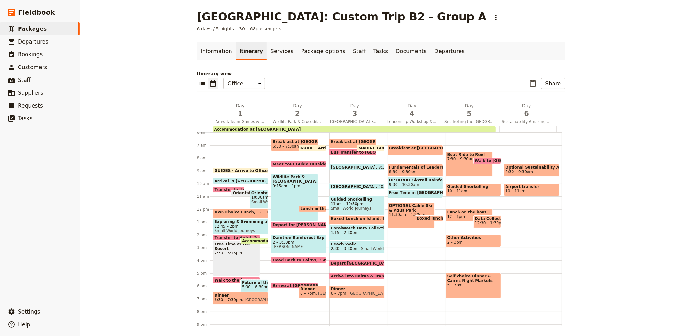
click at [286, 284] on span "Arrive at [GEOGRAPHIC_DATA]" at bounding box center [307, 285] width 68 height 4
select select "2"
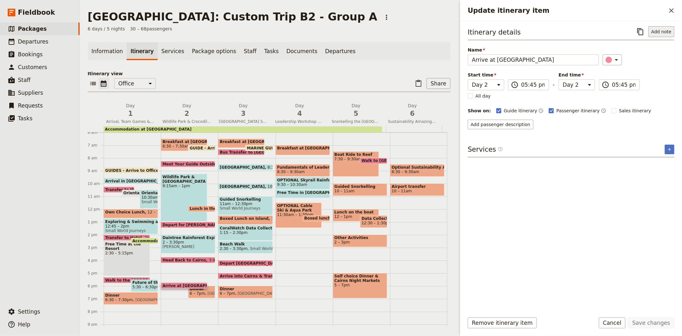
click at [664, 33] on button "Add note" at bounding box center [661, 31] width 26 height 11
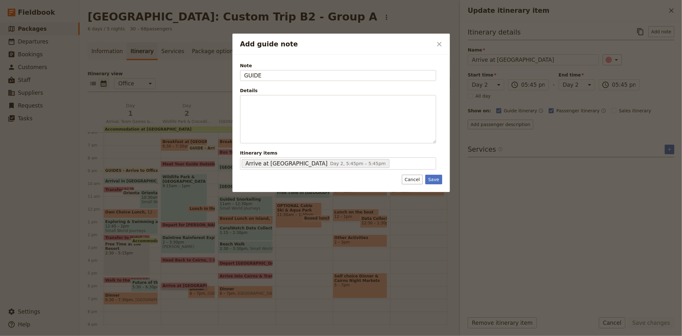
type input "GUIDE"
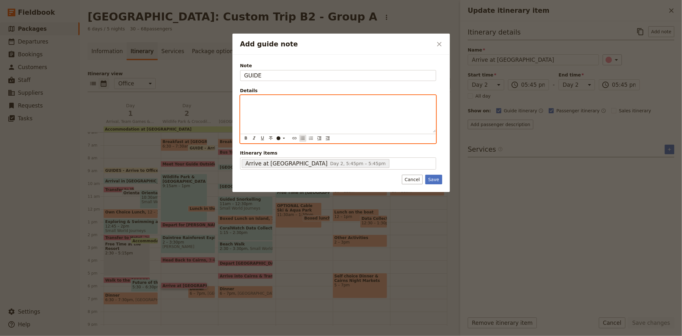
click at [302, 140] on icon "Bulleted list" at bounding box center [302, 138] width 5 height 5
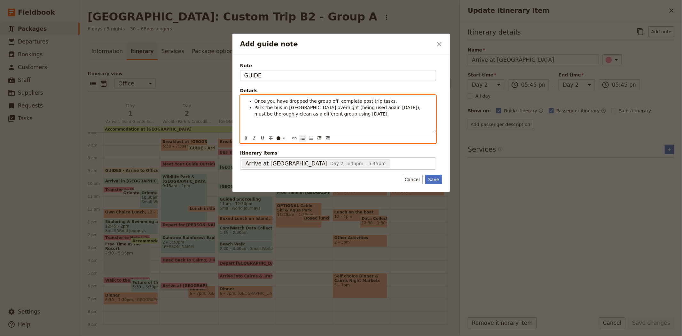
click at [358, 108] on span "Park the bus in SWJ car park overnight (being used again tomorrow), must be tho…" at bounding box center [338, 111] width 168 height 12
drag, startPoint x: 371, startPoint y: 117, endPoint x: 418, endPoint y: 107, distance: 48.0
click at [418, 107] on div "Once you have dropped the group off, complete post trip tasks. Park the bus in …" at bounding box center [337, 113] width 195 height 37
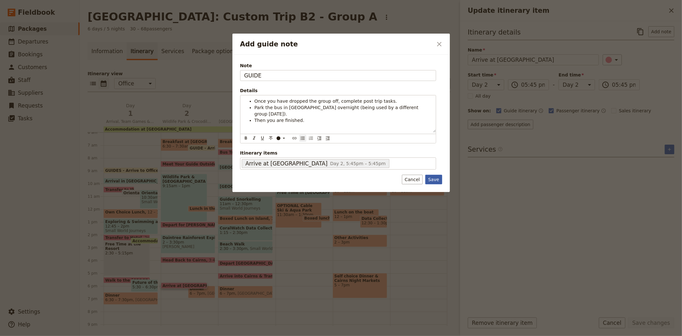
click at [437, 180] on button "Save" at bounding box center [433, 180] width 17 height 10
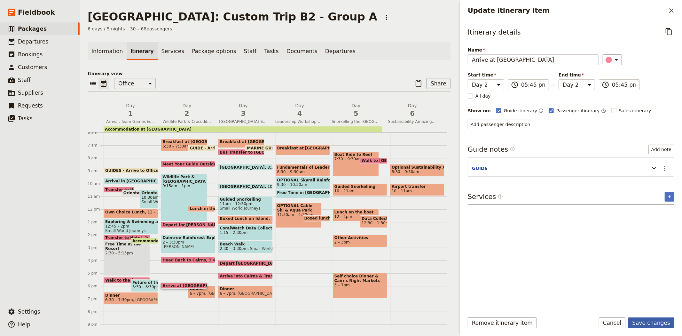
click at [644, 321] on button "Save changes" at bounding box center [651, 322] width 46 height 11
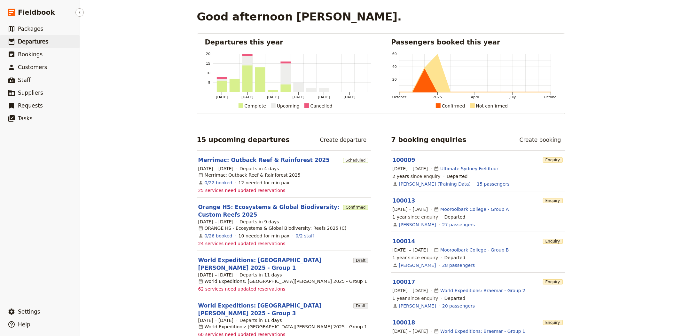
click at [38, 44] on span "Departures" at bounding box center [33, 41] width 30 height 6
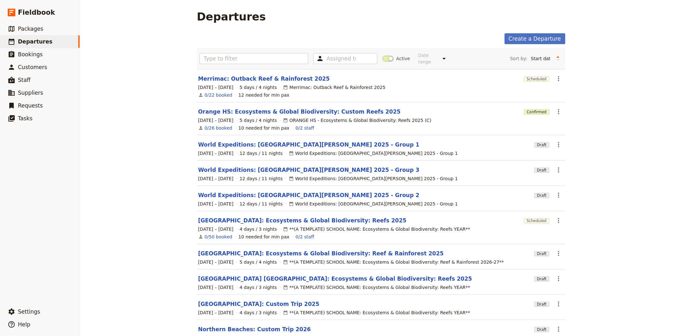
click at [385, 56] on span at bounding box center [387, 59] width 11 height 6
click at [382, 55] on input "Active" at bounding box center [382, 55] width 0 height 0
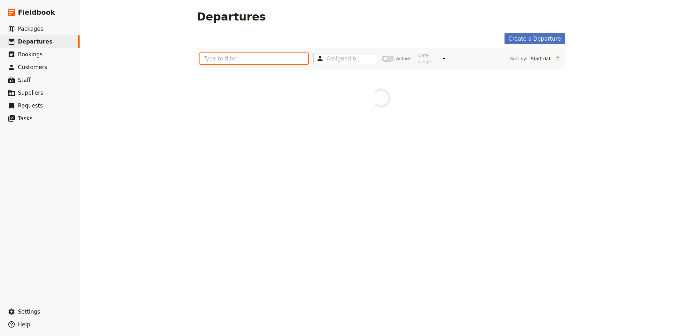
click at [244, 56] on input "text" at bounding box center [253, 58] width 109 height 11
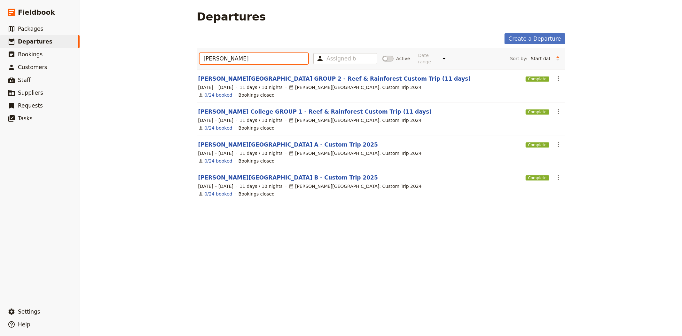
type input "ALBERT PARK"
click at [242, 141] on link "Albert Park College A - Custom Trip 2025" at bounding box center [288, 145] width 180 height 8
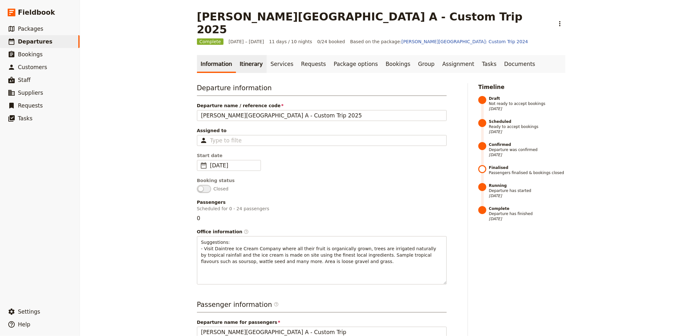
click at [251, 55] on link "Itinerary" at bounding box center [251, 64] width 31 height 18
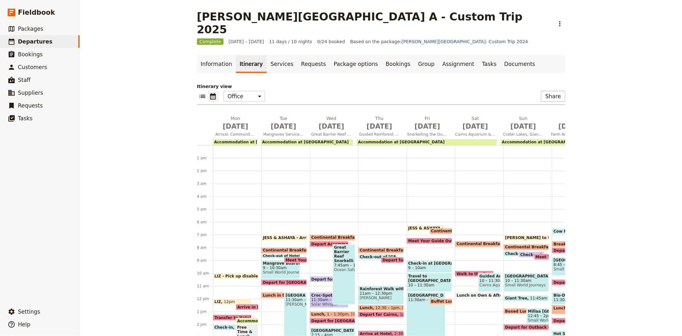
scroll to position [74, 0]
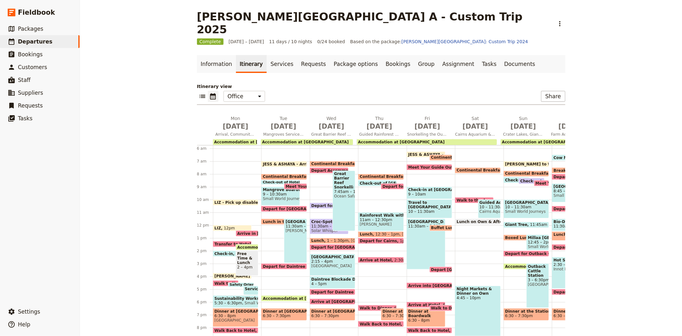
click at [379, 258] on span "Arrive at Hotel" at bounding box center [377, 260] width 35 height 4
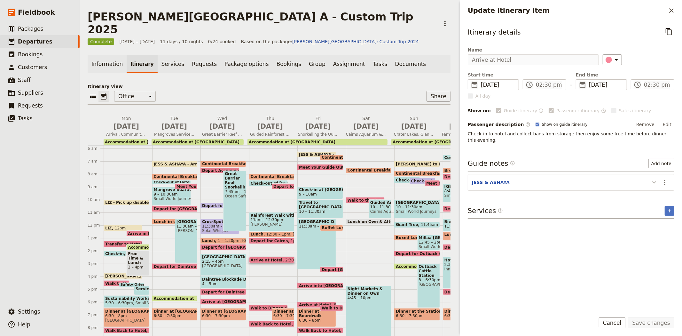
click at [654, 178] on icon "Update itinerary item" at bounding box center [654, 182] width 8 height 8
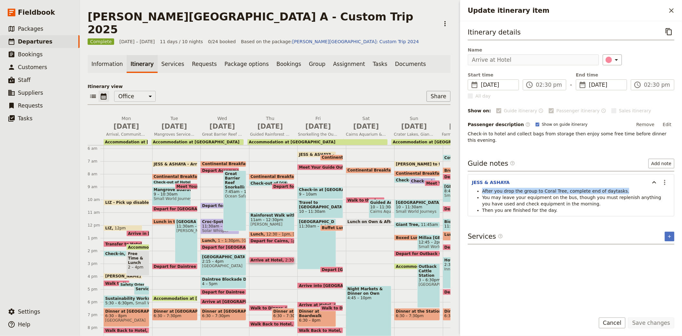
drag, startPoint x: 613, startPoint y: 184, endPoint x: 480, endPoint y: 184, distance: 133.3
click at [480, 188] on ul "After you drop the group to Coral Tree, complete end of daytasks. You may leave…" at bounding box center [571, 201] width 198 height 26
copy span "After you drop the group to Coral Tree, complete end of daytasks."
click at [36, 29] on span "Packages" at bounding box center [30, 29] width 25 height 6
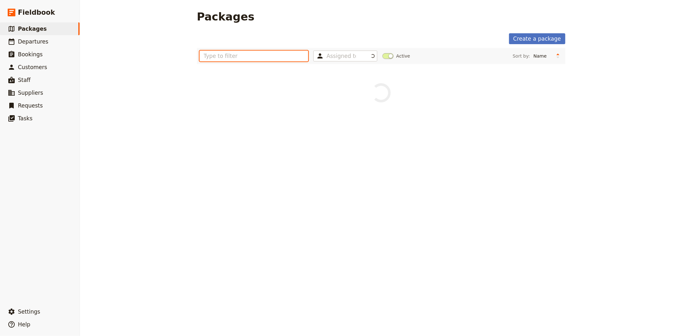
click at [277, 56] on input "text" at bounding box center [253, 56] width 109 height 11
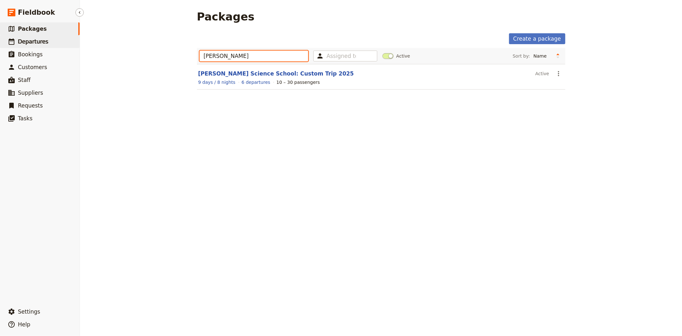
type input "john monas"
click at [47, 44] on link "​ Departures" at bounding box center [40, 41] width 80 height 13
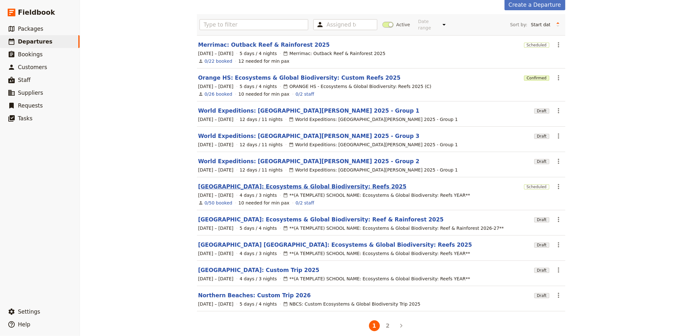
scroll to position [36, 0]
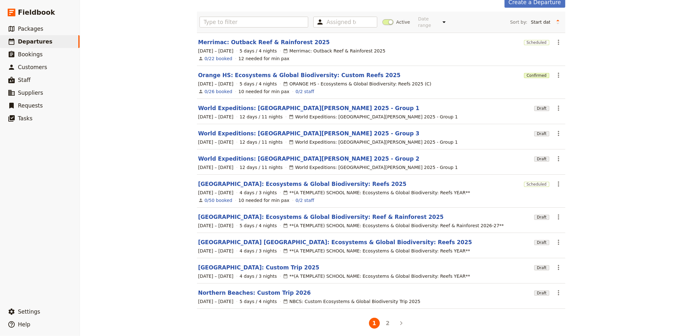
click at [382, 324] on li "2" at bounding box center [387, 322] width 13 height 13
click at [385, 321] on button "2" at bounding box center [387, 322] width 11 height 11
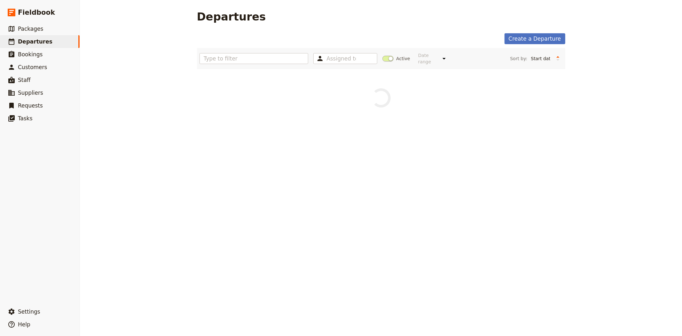
scroll to position [0, 0]
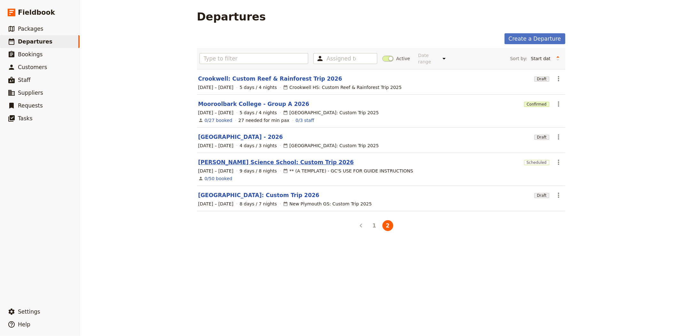
click at [212, 159] on link "John Monash Science School: Custom Trip 2026" at bounding box center [276, 162] width 156 height 8
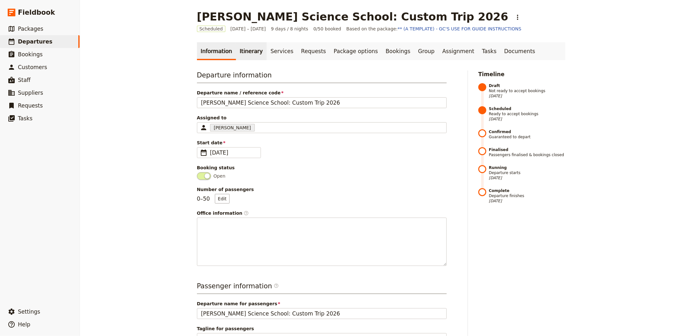
click at [246, 51] on link "Itinerary" at bounding box center [251, 51] width 31 height 18
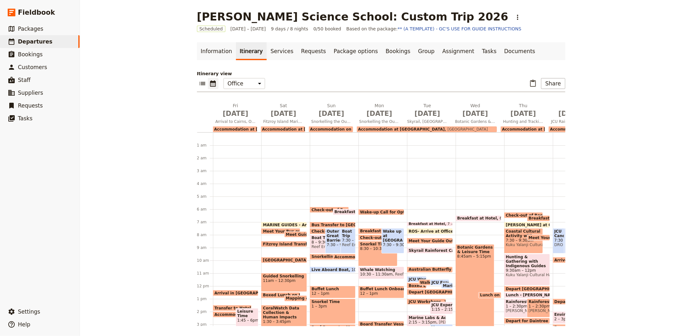
scroll to position [68, 0]
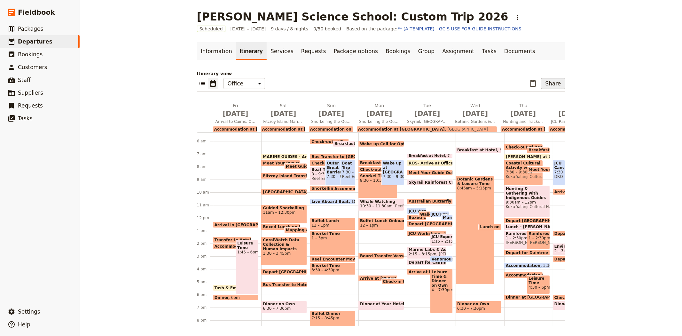
click at [557, 86] on button "Share" at bounding box center [553, 83] width 24 height 11
click at [538, 117] on span "Sales Brochure" at bounding box center [532, 115] width 34 height 6
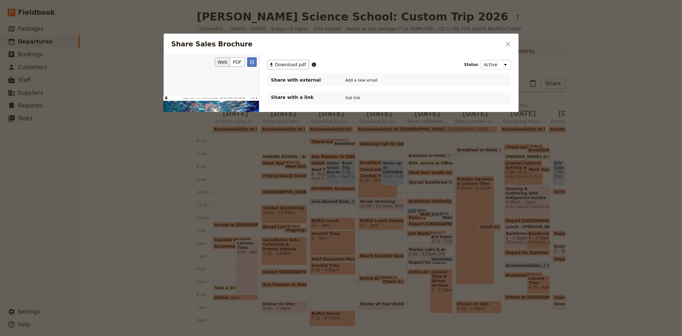
scroll to position [0, 0]
click at [238, 63] on button "PDF" at bounding box center [237, 62] width 14 height 10
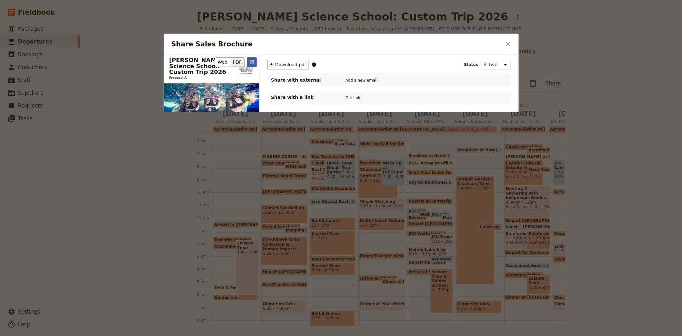
click at [250, 62] on icon "Open full preview" at bounding box center [251, 61] width 5 height 5
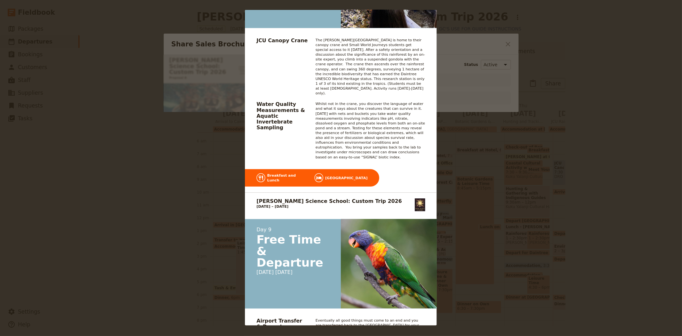
scroll to position [4369, 0]
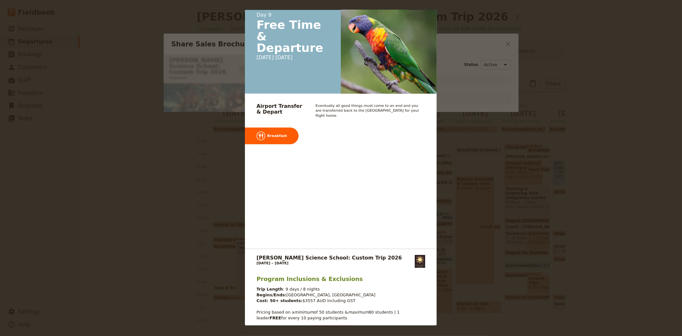
click at [467, 136] on div "John Monash Science School: Custom Trip 2026 Proposal A +61 07 4054 6693 groups…" at bounding box center [341, 168] width 682 height 336
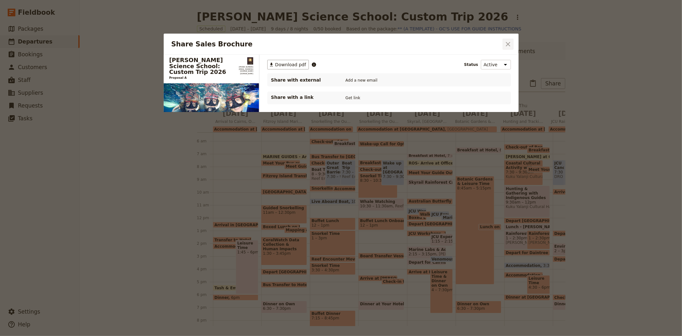
click at [509, 48] on icon "Close dialog" at bounding box center [508, 44] width 8 height 8
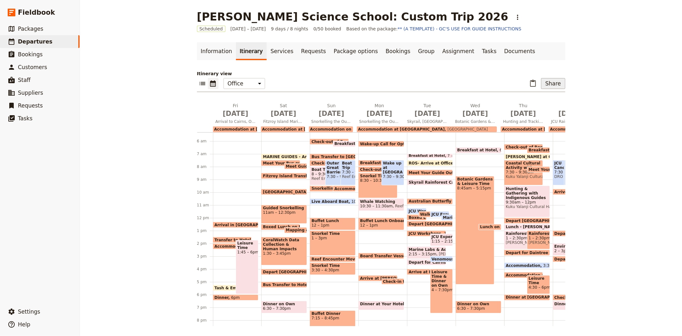
click at [556, 81] on button "Share" at bounding box center [553, 83] width 24 height 11
click at [537, 118] on span "Sales Brochure" at bounding box center [532, 115] width 34 height 6
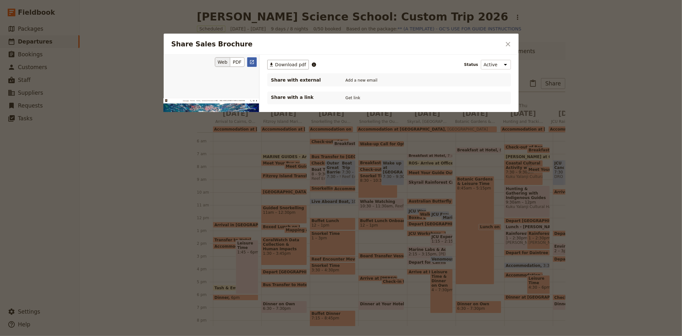
scroll to position [0, 0]
click at [242, 62] on button "PDF" at bounding box center [237, 62] width 14 height 10
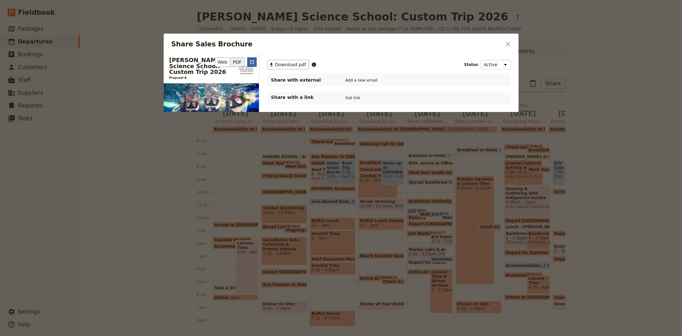
click at [247, 62] on div "Web PDF ​" at bounding box center [211, 62] width 90 height 10
click at [251, 63] on icon "Open full preview" at bounding box center [251, 61] width 5 height 5
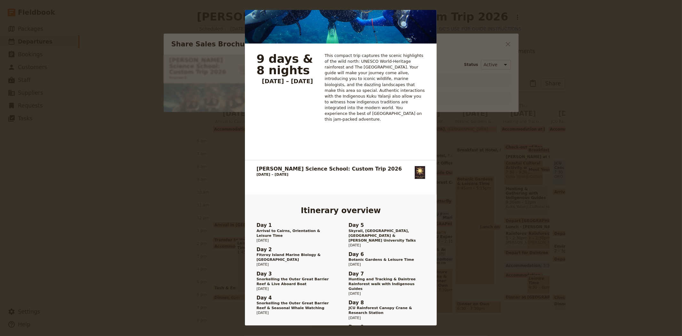
scroll to position [284, 0]
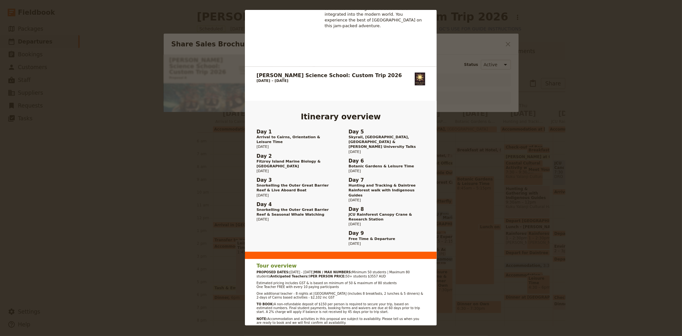
click at [491, 137] on div "John Monash Science School: Custom Trip 2026 Proposal A +61 07 4054 6693 groups…" at bounding box center [341, 168] width 682 height 336
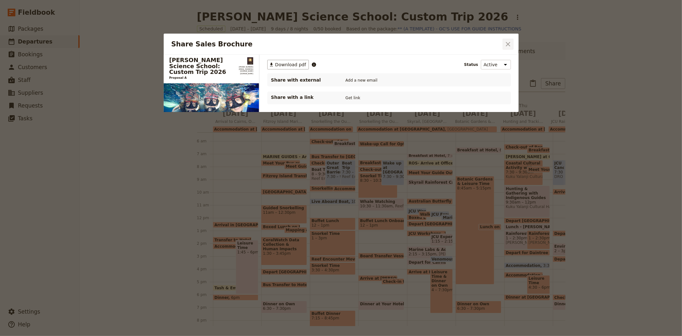
click at [507, 43] on icon "Close dialog" at bounding box center [508, 44] width 4 height 4
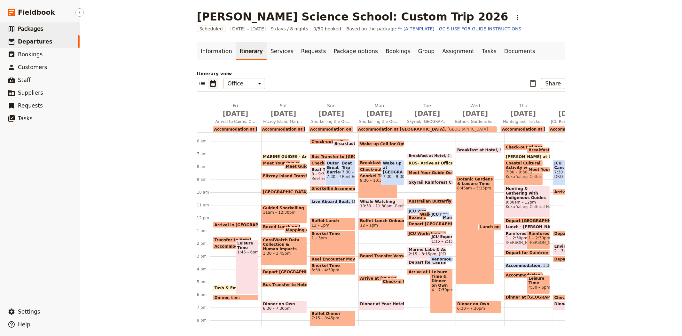
click at [49, 31] on link "​ Packages" at bounding box center [40, 28] width 80 height 13
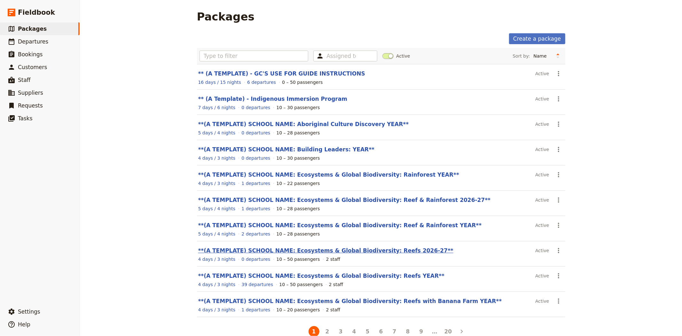
click at [369, 251] on link "**(A TEMPLATE) SCHOOL NAME: Ecosystems & Global Biodiversity: Reefs 2026-27**" at bounding box center [325, 250] width 255 height 6
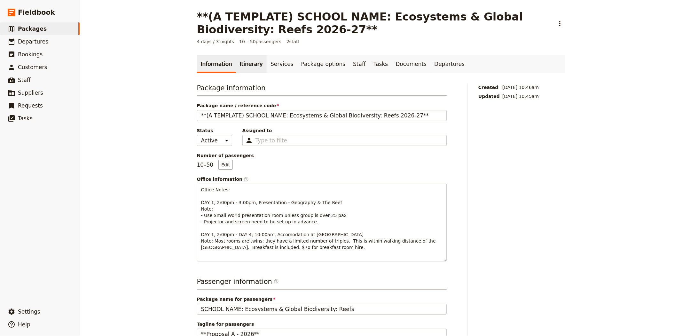
click at [249, 63] on link "Itinerary" at bounding box center [251, 64] width 31 height 18
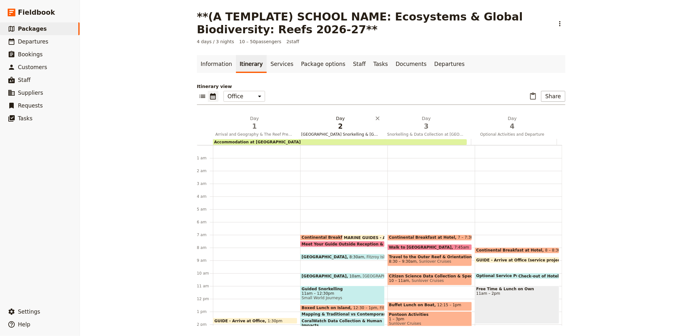
scroll to position [83, 0]
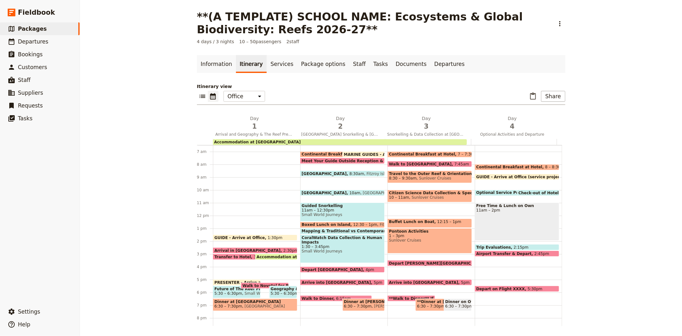
click at [417, 177] on span "Sunlover Cruises" at bounding box center [434, 178] width 35 height 4
select select "3"
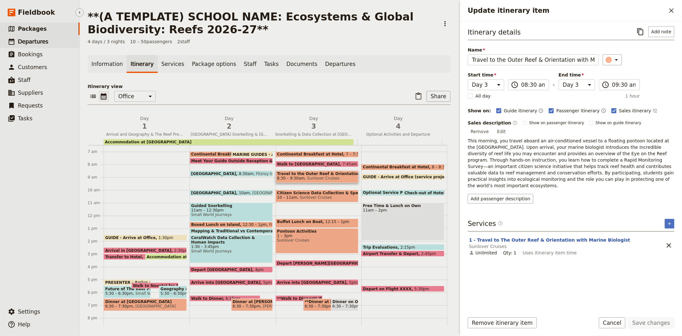
click at [42, 42] on span "Departures" at bounding box center [33, 41] width 30 height 6
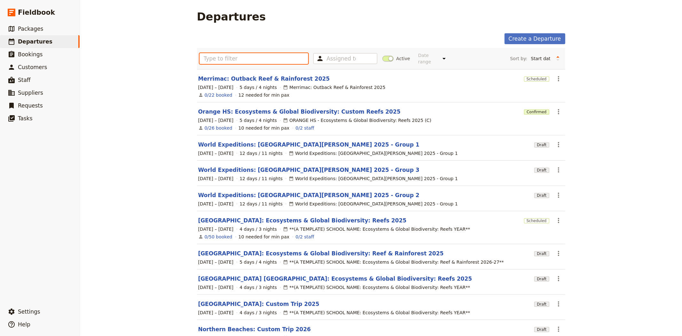
click at [268, 53] on input "text" at bounding box center [253, 58] width 109 height 11
click at [386, 56] on span at bounding box center [387, 59] width 11 height 6
click at [382, 55] on input "Active" at bounding box center [382, 55] width 0 height 0
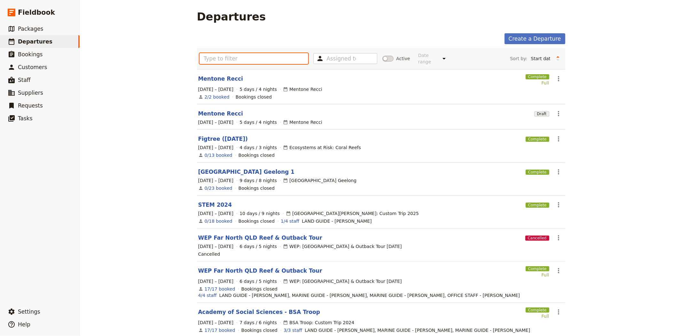
click at [286, 60] on input "text" at bounding box center [253, 58] width 109 height 11
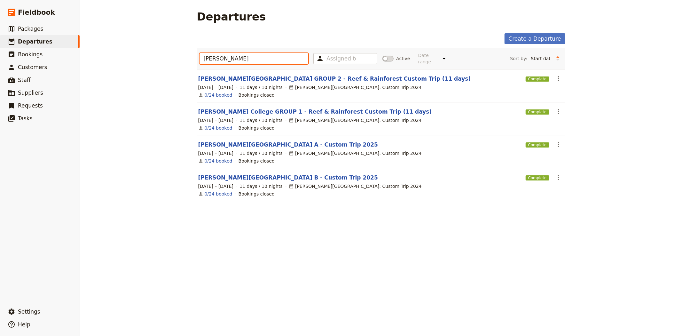
type input "albert park"
click at [254, 141] on link "Albert Park College A - Custom Trip 2025" at bounding box center [288, 145] width 180 height 8
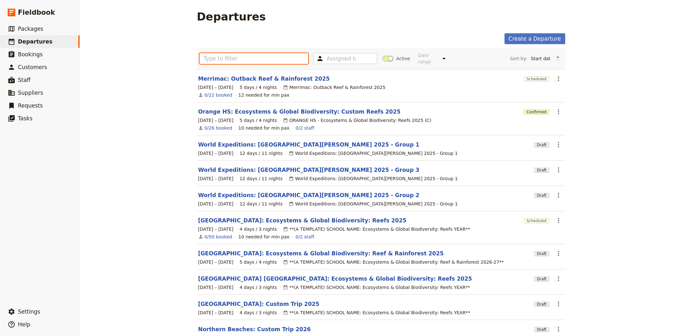
click at [232, 55] on input "text" at bounding box center [253, 58] width 109 height 11
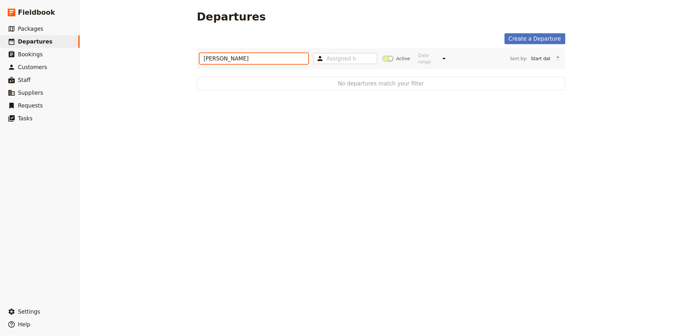
type input "albert park"
click at [382, 56] on span at bounding box center [387, 59] width 11 height 6
click at [382, 55] on input "Active" at bounding box center [382, 55] width 0 height 0
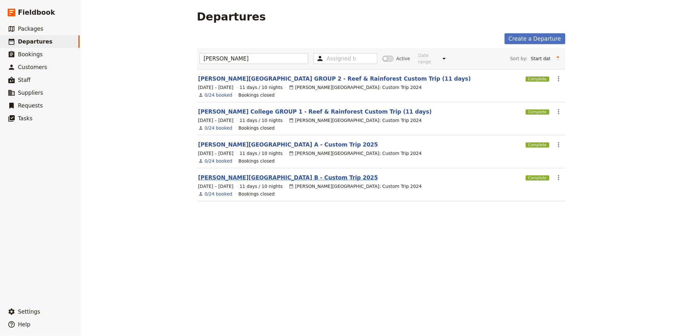
click at [247, 174] on link "Albert Park College B - Custom Trip 2025" at bounding box center [288, 178] width 180 height 8
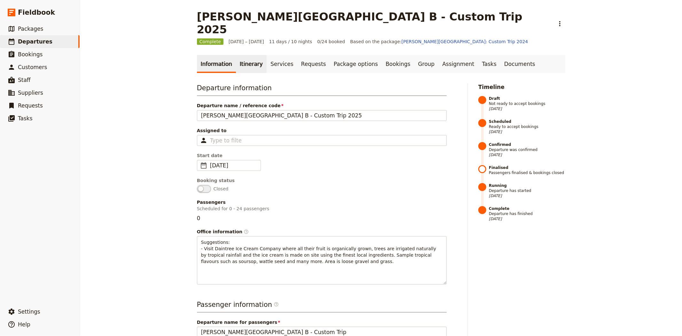
click at [243, 56] on link "Itinerary" at bounding box center [251, 64] width 31 height 18
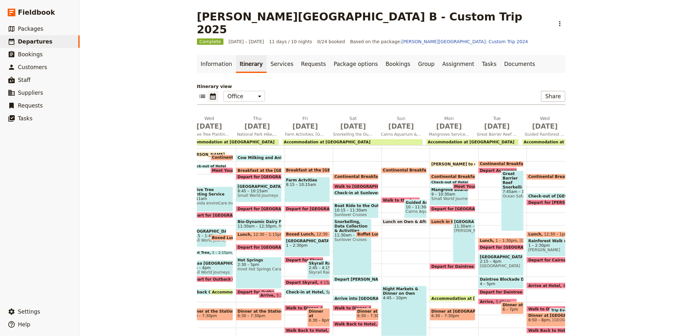
scroll to position [0, 184]
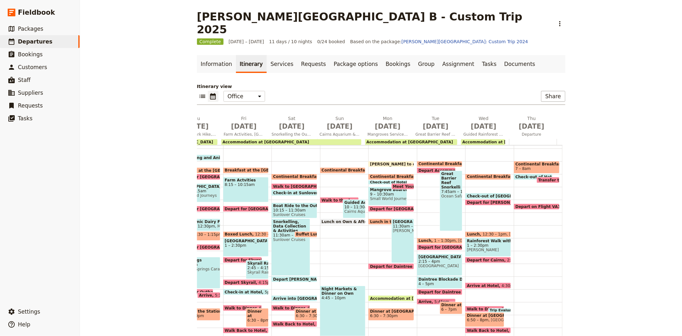
click at [296, 191] on span "Check-in at Sunlover" at bounding box center [296, 193] width 47 height 4
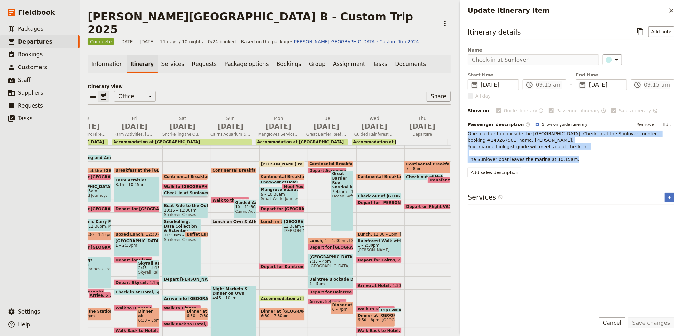
drag, startPoint x: 567, startPoint y: 159, endPoint x: 465, endPoint y: 134, distance: 105.1
click at [465, 134] on div "Itinerary details ​ Add note Name Check-in at Sunlover ​ Start time ​ 13 Sep 20…" at bounding box center [571, 164] width 222 height 286
copy span "One teacher to go inside the Reef Fleet Terminal. Check in at the Sunlover coun…"
click at [639, 27] on button "​" at bounding box center [640, 31] width 11 height 11
click at [174, 234] on div "Snorkelling, Data Collection & Activities 11:30am – 4pm Sunlover Cruises" at bounding box center [181, 246] width 39 height 57
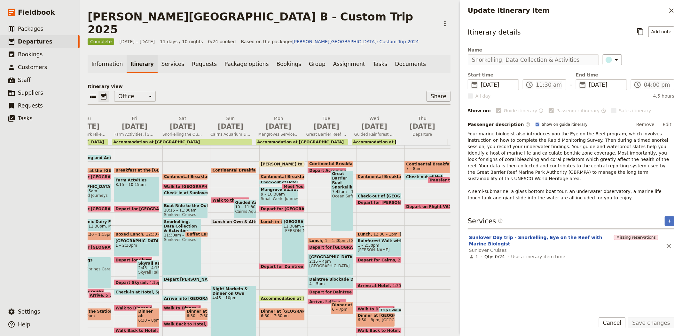
click at [263, 277] on span "4pm" at bounding box center [267, 279] width 9 height 4
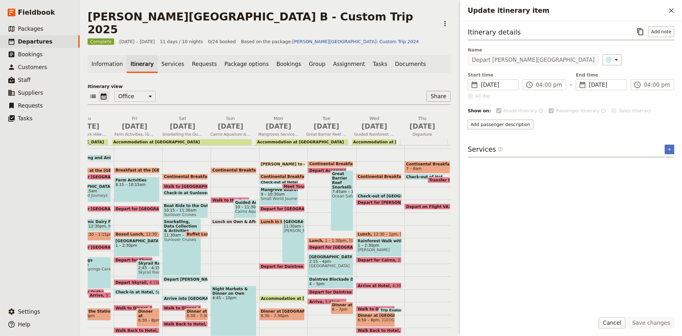
click at [190, 296] on span "Arrive into [GEOGRAPHIC_DATA]" at bounding box center [200, 298] width 72 height 4
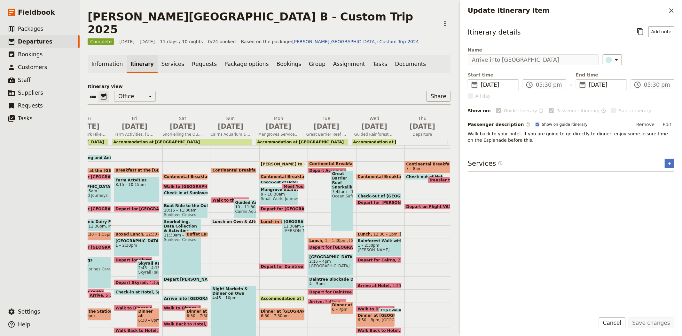
click at [187, 277] on span "Depart [PERSON_NAME][GEOGRAPHIC_DATA]" at bounding box center [214, 279] width 100 height 4
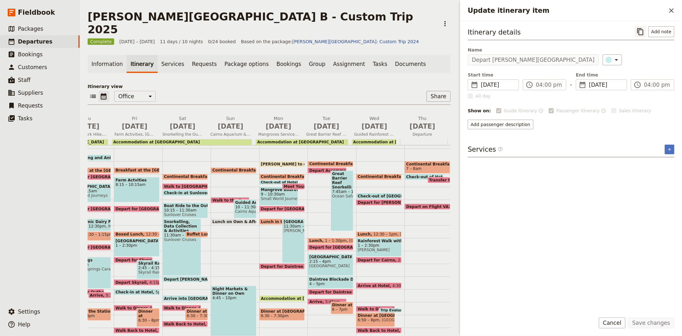
click at [643, 33] on icon "Copy itinerary item" at bounding box center [641, 32] width 8 height 8
click at [184, 298] on span at bounding box center [185, 299] width 45 height 3
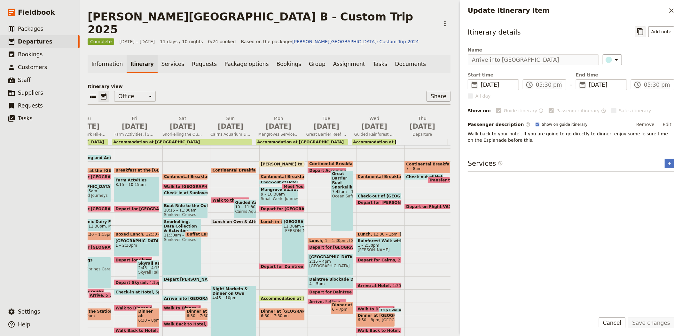
click at [640, 35] on icon "Copy itinerary item" at bounding box center [640, 31] width 6 height 7
click at [36, 45] on span "Departures" at bounding box center [35, 42] width 35 height 8
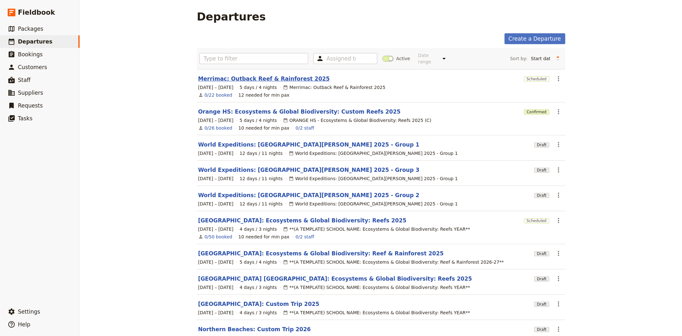
click at [233, 75] on link "Merrimac: Outback Reef & Rainforest 2025" at bounding box center [264, 79] width 132 height 8
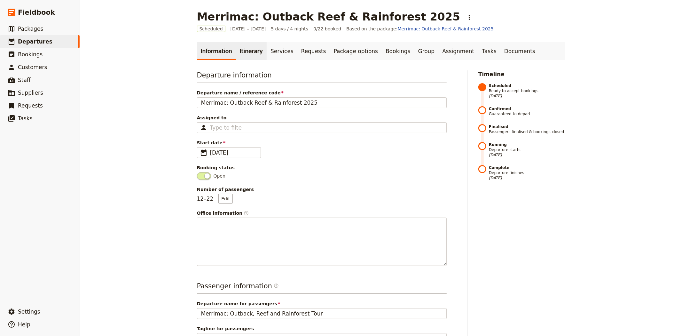
click at [246, 51] on link "Itinerary" at bounding box center [251, 51] width 31 height 18
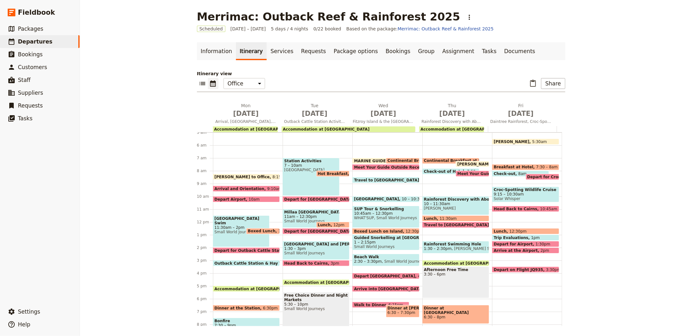
scroll to position [99, 0]
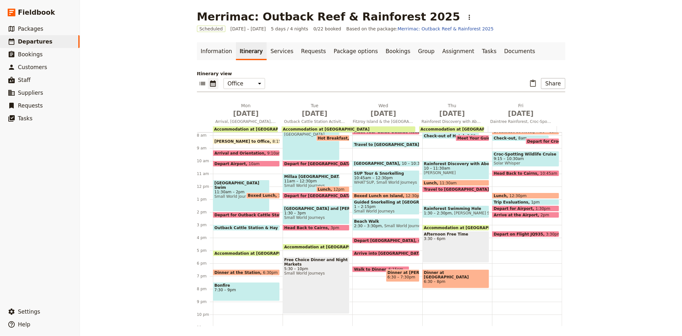
click at [318, 264] on span "Free Choice Dinner and Night Markets" at bounding box center [316, 261] width 64 height 9
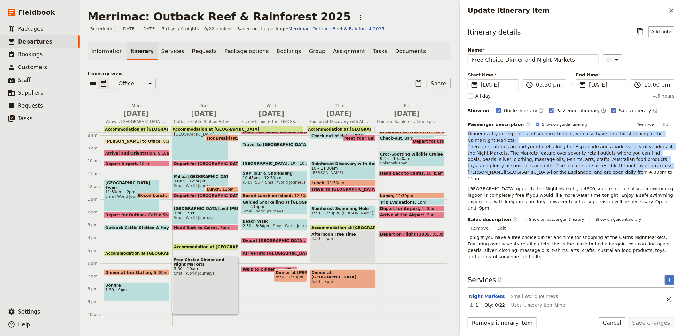
drag, startPoint x: 467, startPoint y: 132, endPoint x: 517, endPoint y: 170, distance: 63.0
click at [517, 170] on div "Itinerary details ​ Add note Name Free Choice Dinner and Night Markets ​ Start …" at bounding box center [571, 164] width 222 height 286
click at [545, 162] on span "Dinner is at your expense and sourcing tonight, you also have time for shopping…" at bounding box center [571, 156] width 207 height 50
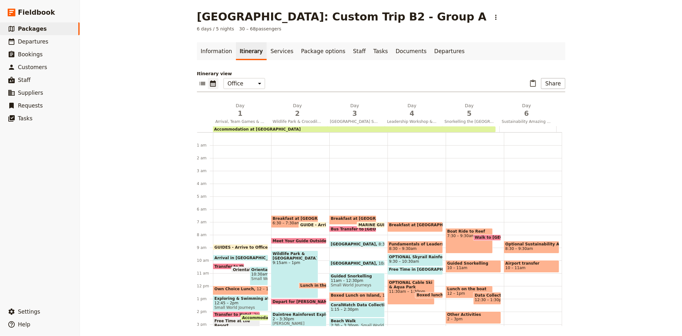
scroll to position [77, 0]
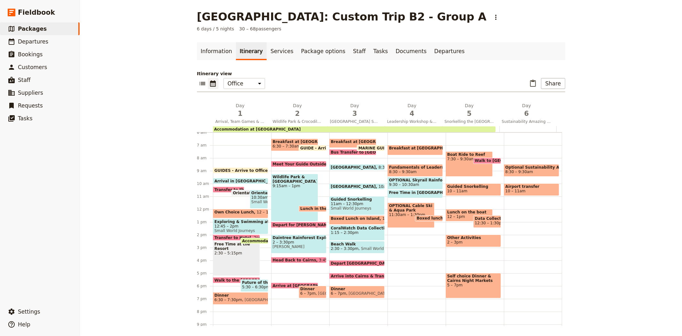
click at [358, 147] on span "MARINE GUIDES - Arrive at Office" at bounding box center [395, 148] width 74 height 4
select select "3"
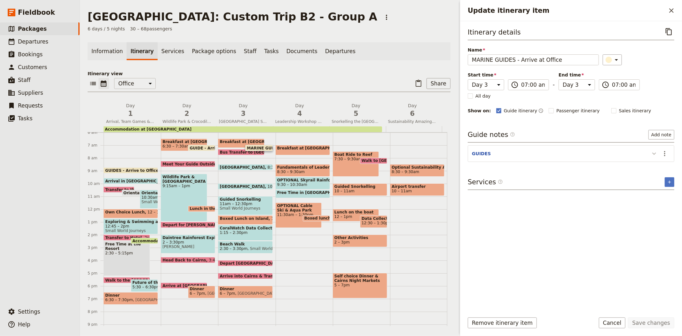
click at [656, 154] on icon "Update itinerary item" at bounding box center [654, 154] width 8 height 8
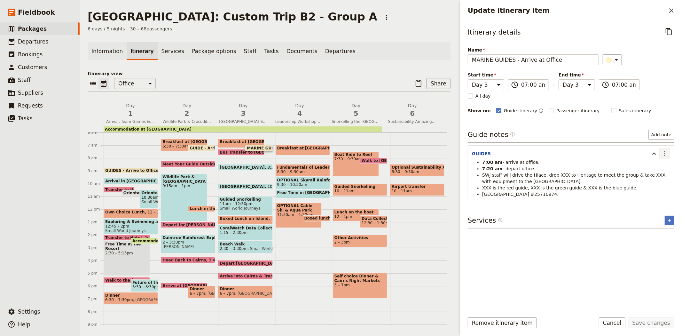
click at [664, 156] on icon "Actions" at bounding box center [665, 154] width 8 height 8
click at [655, 171] on button "Edit note" at bounding box center [650, 167] width 37 height 9
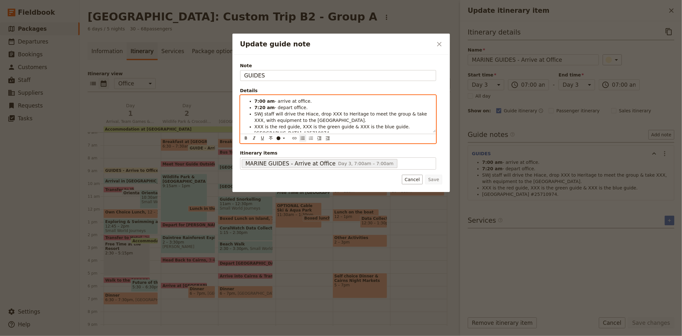
click at [309, 109] on li "7:20 am - depart office." at bounding box center [342, 107] width 177 height 6
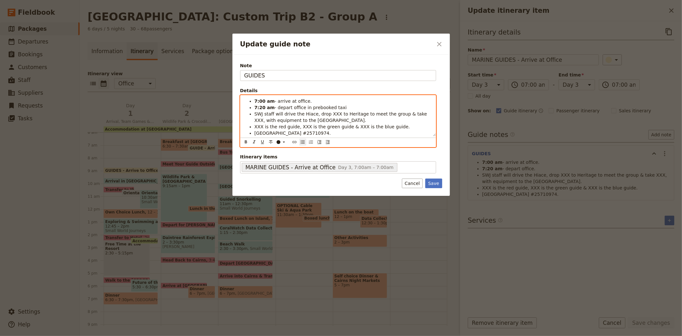
drag, startPoint x: 330, startPoint y: 121, endPoint x: 254, endPoint y: 113, distance: 76.5
click at [254, 113] on ul "7:00 am - arrive at office. 7:20 am - depart office in prebooked taxi SWJ staff…" at bounding box center [338, 117] width 188 height 38
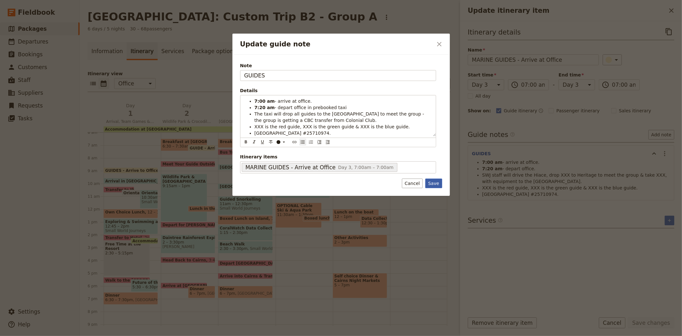
click at [436, 184] on button "Save" at bounding box center [433, 183] width 17 height 10
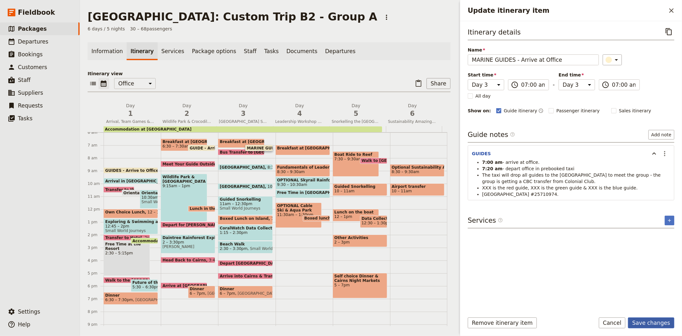
click at [657, 324] on button "Save changes" at bounding box center [651, 322] width 46 height 11
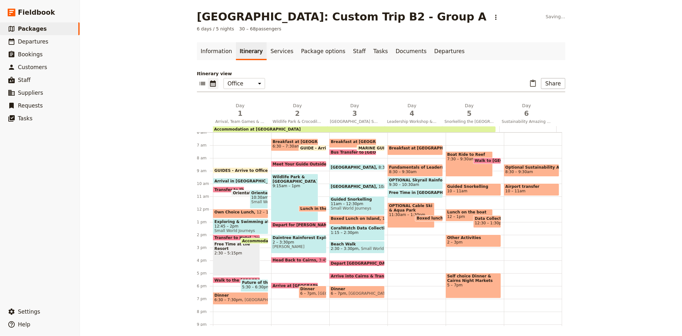
click at [367, 186] on span at bounding box center [357, 187] width 55 height 3
select select "3"
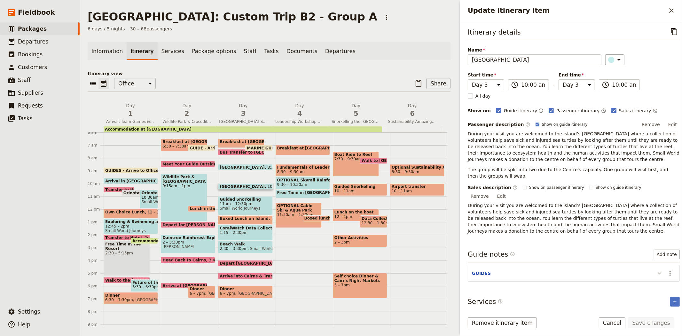
click at [656, 269] on icon "Update itinerary item" at bounding box center [660, 273] width 8 height 8
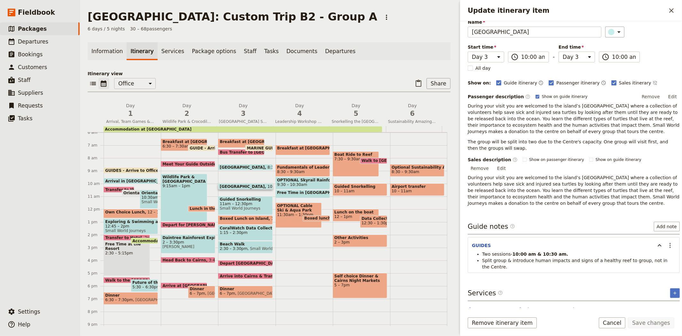
click at [249, 232] on span "1:15 – 2:30pm" at bounding box center [245, 232] width 51 height 4
select select "3"
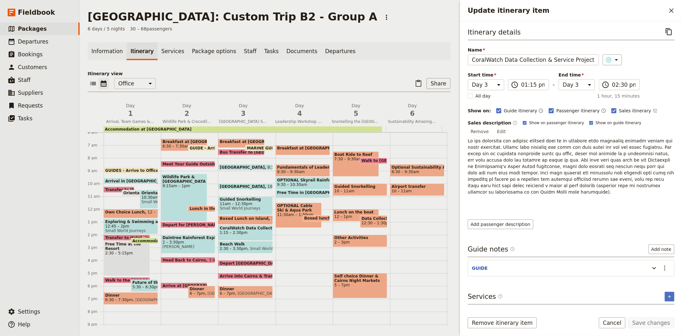
click at [237, 246] on span "2:30 – 3:30pm" at bounding box center [234, 248] width 28 height 4
select select "3"
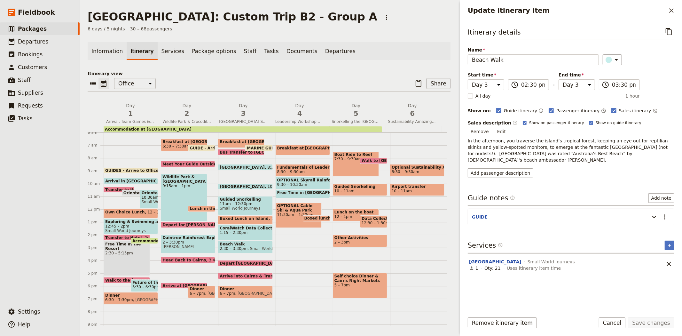
click at [240, 184] on span "[GEOGRAPHIC_DATA]" at bounding box center [244, 186] width 48 height 4
select select "3"
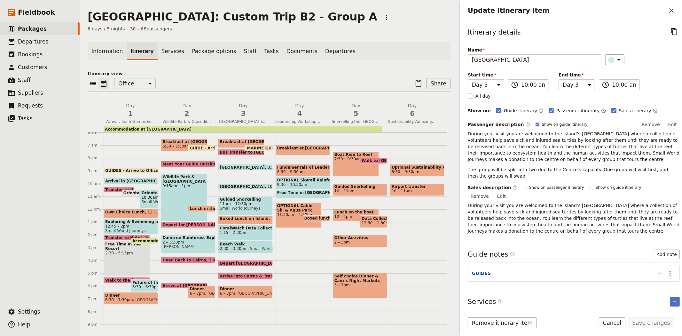
click at [658, 272] on icon "Update itinerary item" at bounding box center [660, 273] width 4 height 2
click at [666, 269] on icon "Actions" at bounding box center [670, 273] width 8 height 8
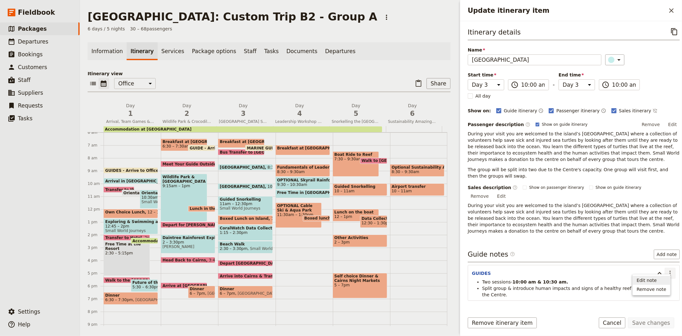
click at [656, 278] on span "Edit note" at bounding box center [647, 280] width 20 height 6
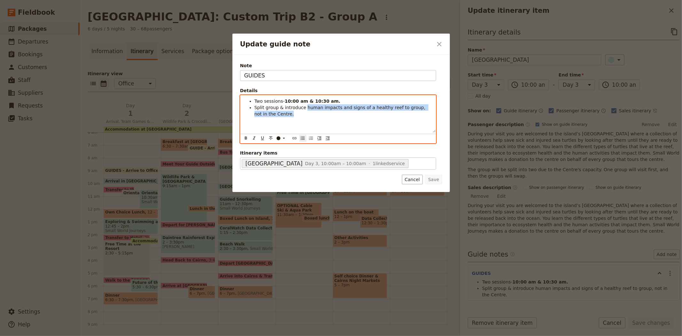
drag, startPoint x: 275, startPoint y: 116, endPoint x: 302, endPoint y: 110, distance: 27.6
click at [302, 110] on div "Two sessions- 10:00 am & 10:30 am. Split group & introduce human impacts and si…" at bounding box center [337, 113] width 195 height 37
click at [302, 110] on span "Split group & introduce human impacts and signs of a healthy reef to group, not…" at bounding box center [340, 111] width 173 height 12
drag, startPoint x: 342, startPoint y: 107, endPoint x: 283, endPoint y: 105, distance: 59.5
click at [283, 105] on span "Split group & introduce human impacts and signs of a healthy reef to group, not…" at bounding box center [340, 111] width 173 height 12
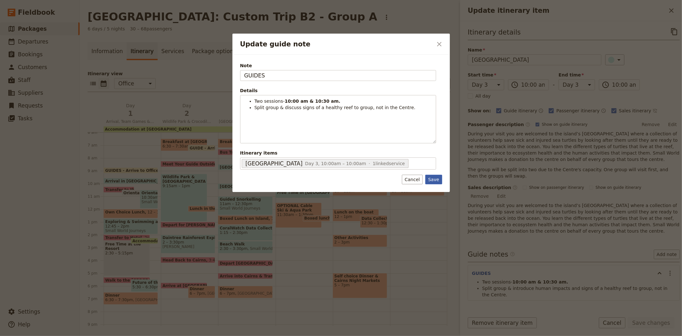
click at [436, 182] on button "Save" at bounding box center [433, 180] width 17 height 10
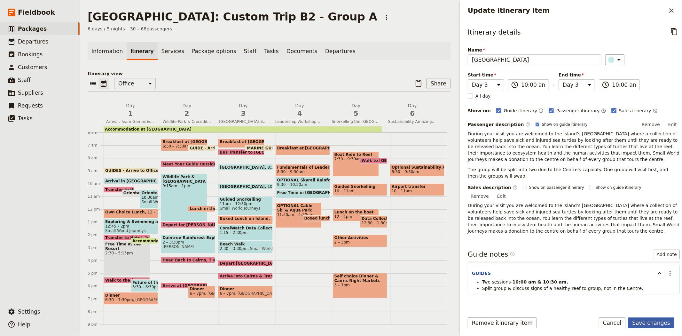
click at [643, 321] on button "Save changes" at bounding box center [651, 322] width 46 height 11
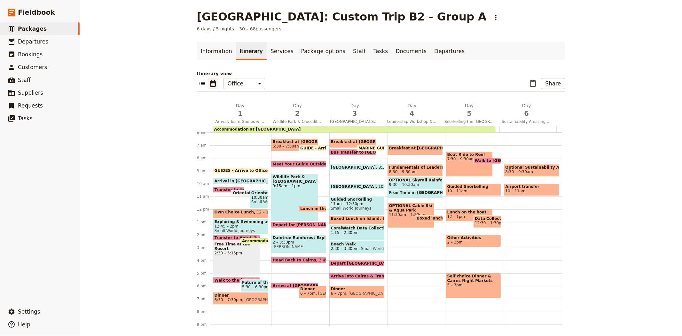
click at [349, 201] on span "11am – 12:30pm" at bounding box center [357, 203] width 52 height 4
select select "3"
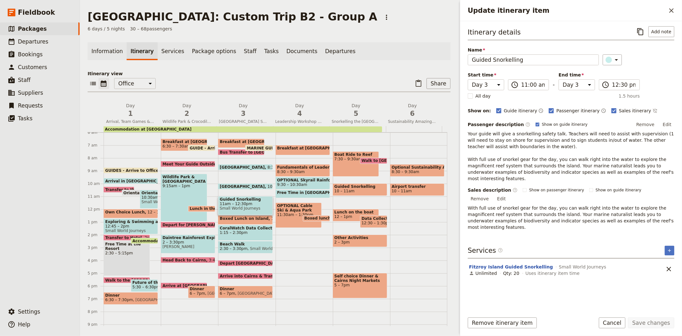
click at [236, 218] on span "Boxed Lunch on Island" at bounding box center [245, 218] width 51 height 4
select select "3"
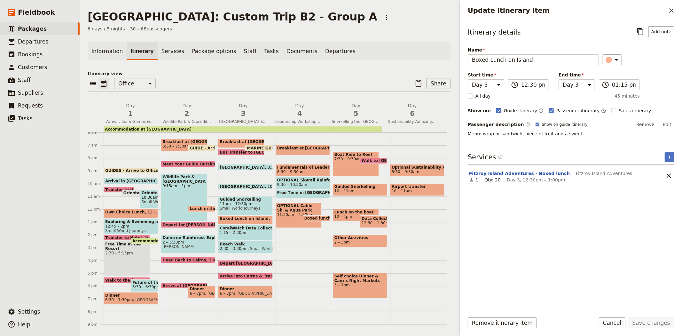
click at [225, 233] on span "1:15 – 2:30pm" at bounding box center [245, 232] width 51 height 4
select select "3"
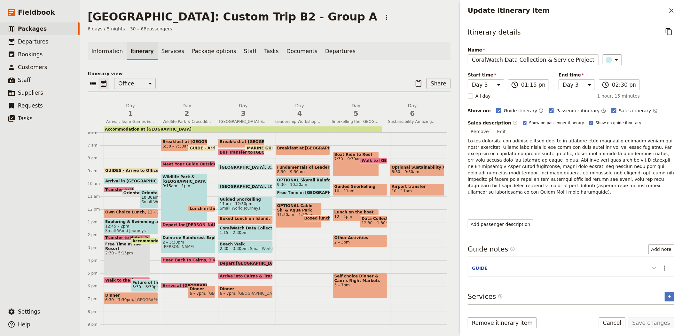
click at [652, 267] on icon "Update itinerary item" at bounding box center [654, 268] width 4 height 2
click at [233, 245] on span "Beach Walk" at bounding box center [245, 244] width 51 height 4
select select "3"
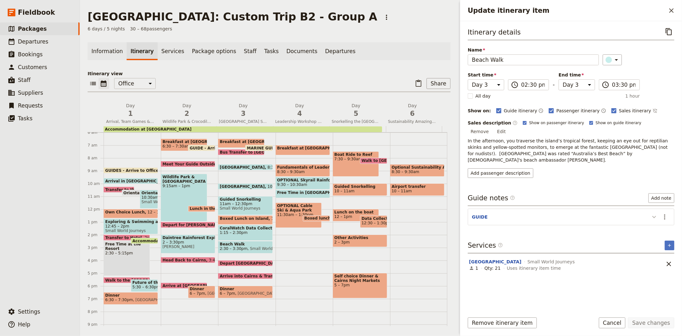
click at [654, 216] on icon "Update itinerary item" at bounding box center [654, 217] width 4 height 2
click at [232, 261] on span "Depart [GEOGRAPHIC_DATA]" at bounding box center [252, 263] width 64 height 4
select select "3"
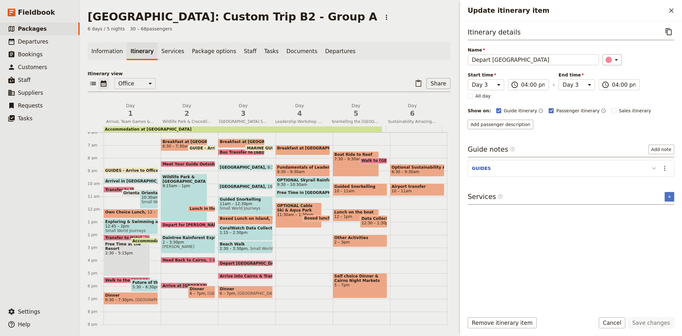
click at [656, 168] on icon "Update itinerary item" at bounding box center [654, 168] width 8 height 8
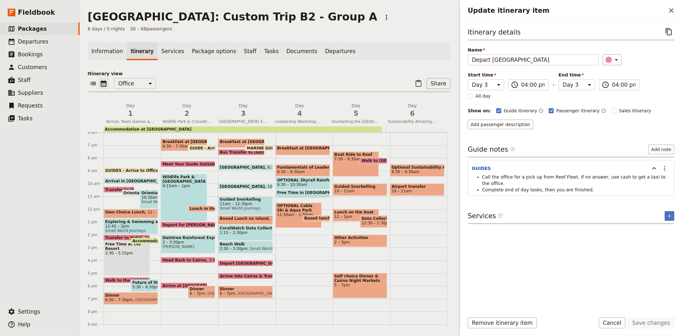
click at [237, 274] on span "Arrive into Cairns & Transfer to Resort" at bounding box center [263, 276] width 86 height 4
select select "3"
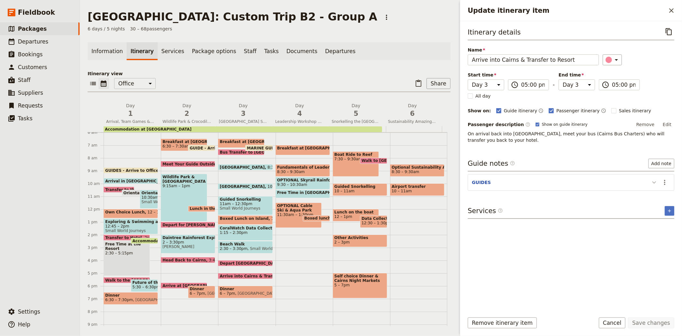
click at [653, 181] on icon "Update itinerary item" at bounding box center [654, 182] width 4 height 2
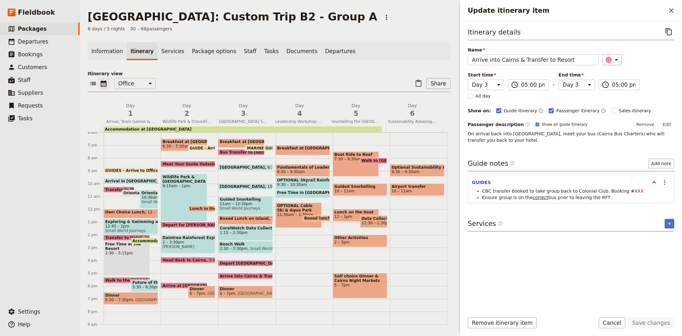
drag, startPoint x: 663, startPoint y: 176, endPoint x: 662, endPoint y: 182, distance: 5.2
click at [663, 178] on icon "Actions" at bounding box center [665, 182] width 8 height 8
click at [659, 190] on span "Edit note" at bounding box center [651, 190] width 30 height 6
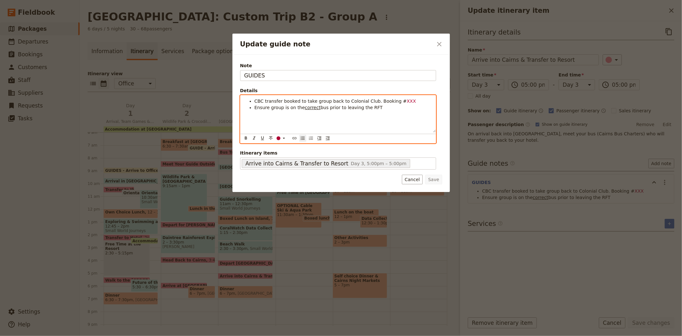
click at [407, 102] on span "XXX" at bounding box center [411, 100] width 9 height 5
drag, startPoint x: 402, startPoint y: 101, endPoint x: 389, endPoint y: 99, distance: 13.2
click at [389, 99] on li "CBC transfer booked to take group back to Colonial Club. Booking # 23703" at bounding box center [342, 101] width 177 height 6
click at [282, 137] on icon "Update guide note" at bounding box center [283, 138] width 5 height 5
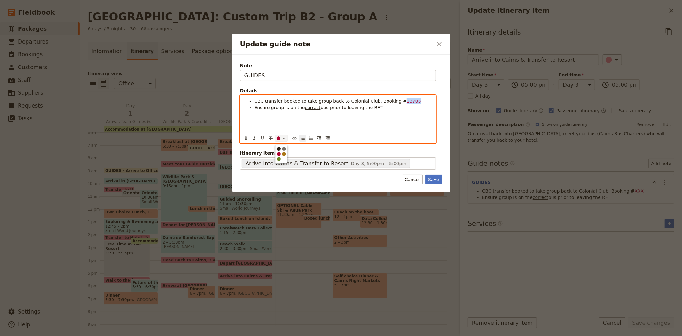
click at [279, 148] on div "button" at bounding box center [279, 149] width 4 height 4
click at [373, 109] on li "Ensure group is on the correct bus prior to leaving the RFT" at bounding box center [342, 107] width 177 height 6
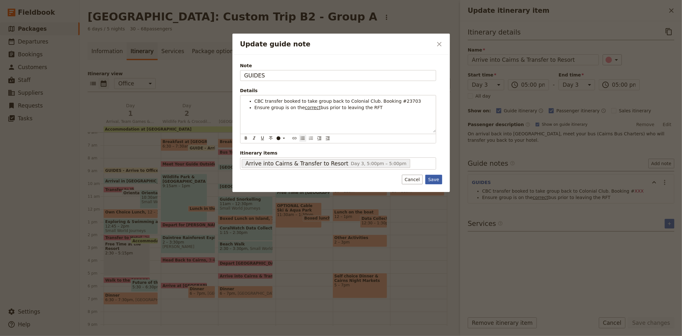
click at [440, 182] on button "Save" at bounding box center [433, 180] width 17 height 10
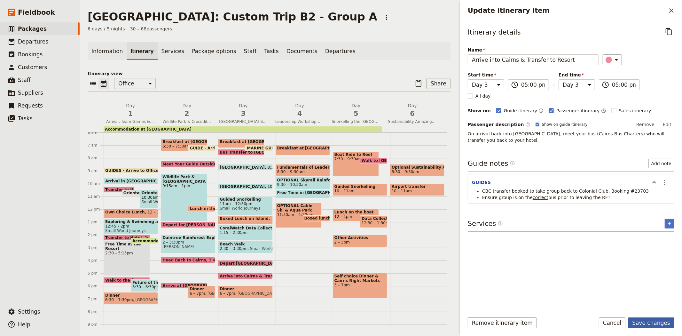
click at [657, 326] on button "Save changes" at bounding box center [651, 322] width 46 height 11
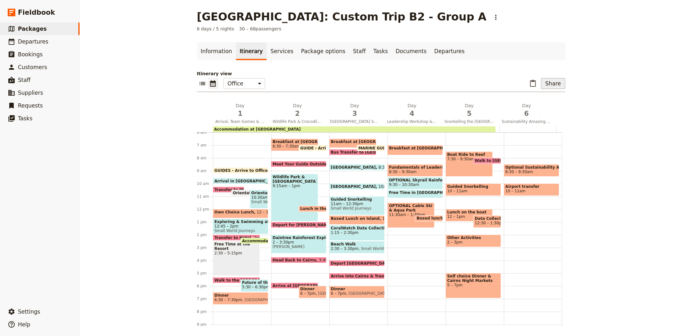
click at [556, 85] on button "Share" at bounding box center [553, 83] width 24 height 11
click at [543, 100] on span "Guide itinerary" at bounding box center [532, 97] width 34 height 6
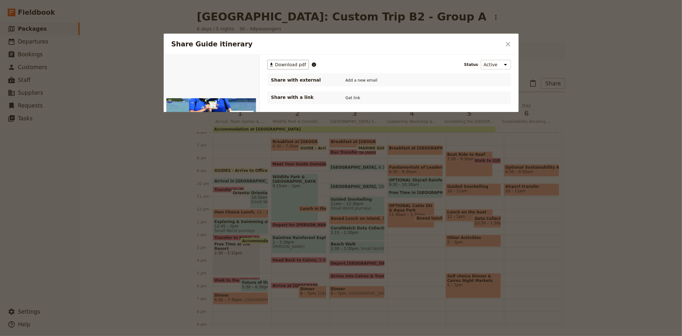
scroll to position [0, 0]
click at [239, 63] on button "PDF" at bounding box center [237, 62] width 14 height 10
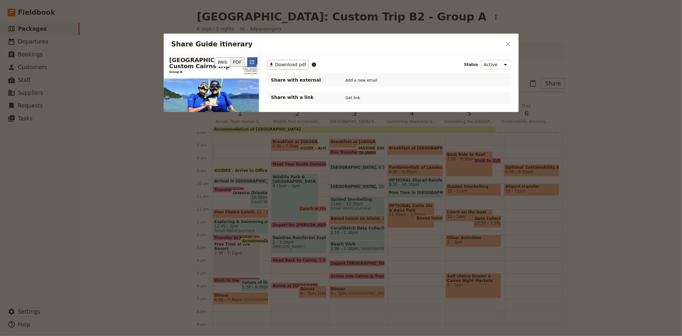
click at [250, 64] on icon "Open full preview" at bounding box center [251, 61] width 5 height 5
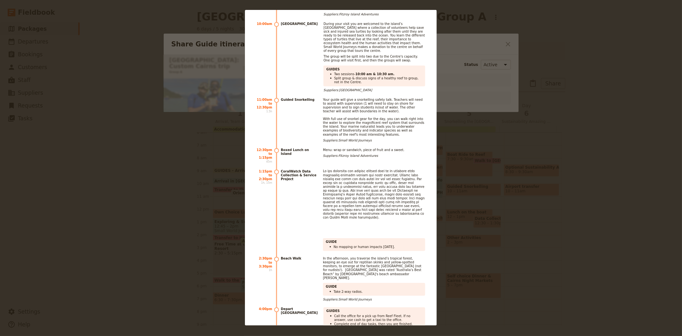
scroll to position [2593, 0]
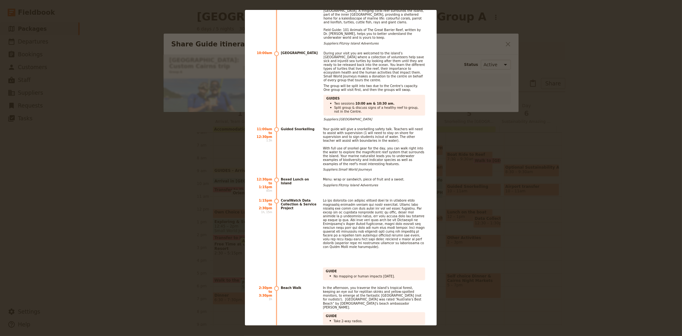
click at [472, 126] on div "[GEOGRAPHIC_DATA]: Custom Cairns trip Group A [PHONE_NUMBER] [EMAIL_ADDRESS][DO…" at bounding box center [341, 168] width 682 height 336
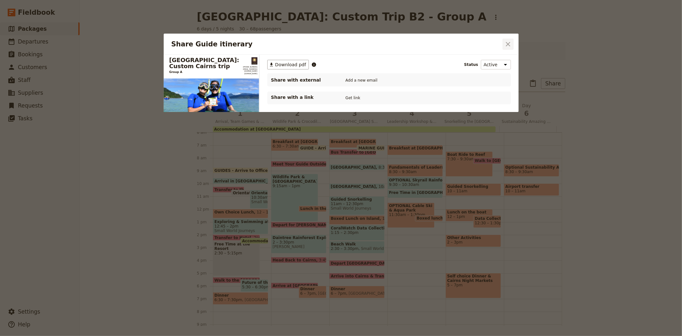
click at [503, 46] on button "​" at bounding box center [508, 44] width 11 height 11
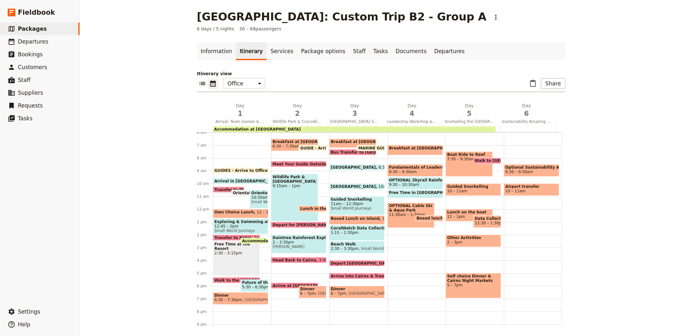
click at [340, 234] on span "1:15 – 2:30pm" at bounding box center [357, 232] width 52 height 4
select select "3"
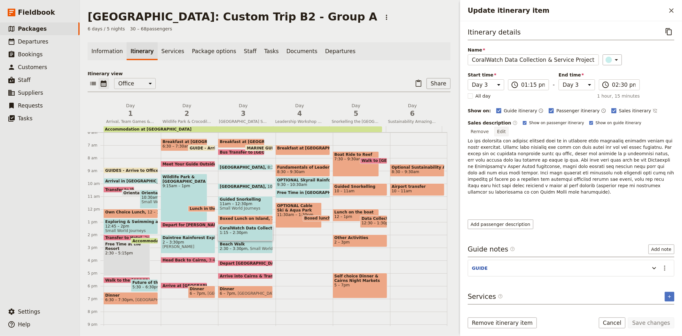
click at [509, 127] on button "Edit" at bounding box center [501, 132] width 14 height 10
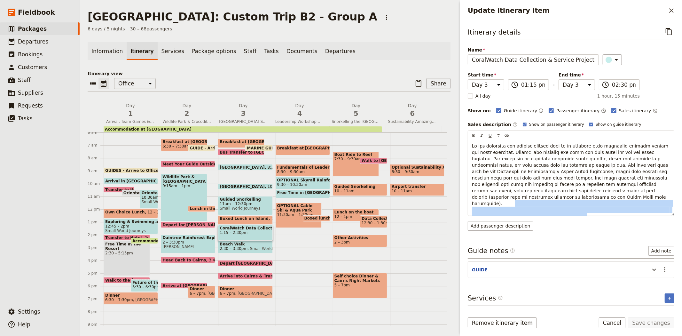
drag, startPoint x: 481, startPoint y: 211, endPoint x: 467, endPoint y: 197, distance: 19.2
click at [467, 197] on div "Itinerary details ​ Name CoralWatch Data Collection & Service Project ​ Start t…" at bounding box center [571, 164] width 222 height 286
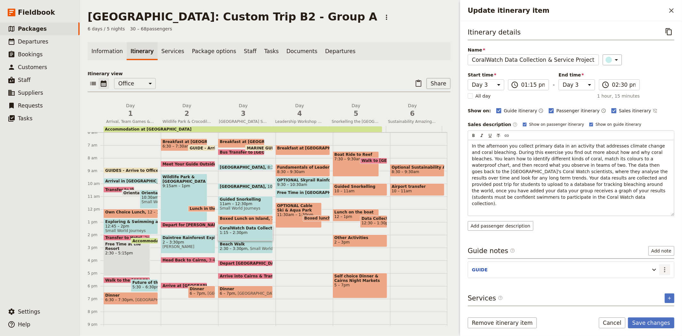
click at [666, 271] on div "Itinerary details ​ Name CoralWatch Data Collection & Service Project ​ Start t…" at bounding box center [571, 166] width 207 height 281
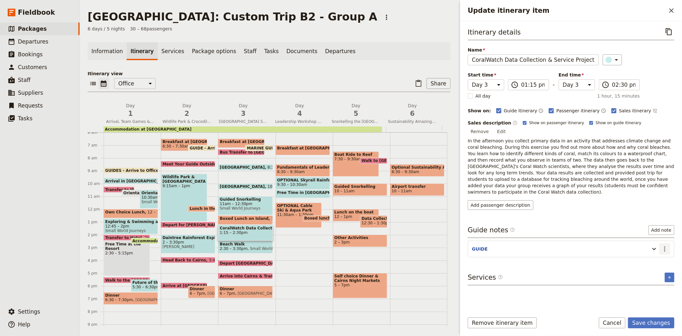
click at [667, 245] on icon "Actions" at bounding box center [665, 249] width 8 height 8
click at [647, 253] on button "Edit note" at bounding box center [650, 249] width 37 height 9
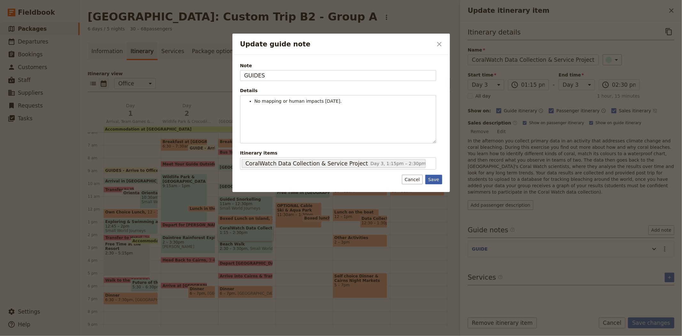
type input "GUIDES"
click at [440, 178] on button "Save" at bounding box center [433, 180] width 17 height 10
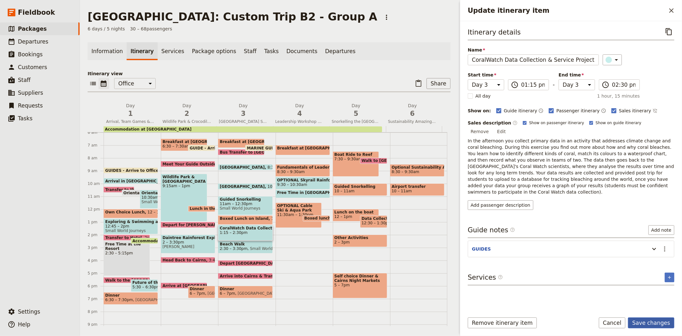
click at [659, 322] on button "Save changes" at bounding box center [651, 322] width 46 height 11
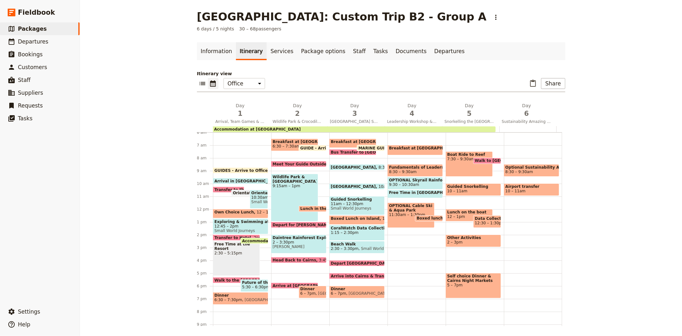
click at [342, 242] on span "Beach Walk" at bounding box center [357, 244] width 52 height 4
select select "3"
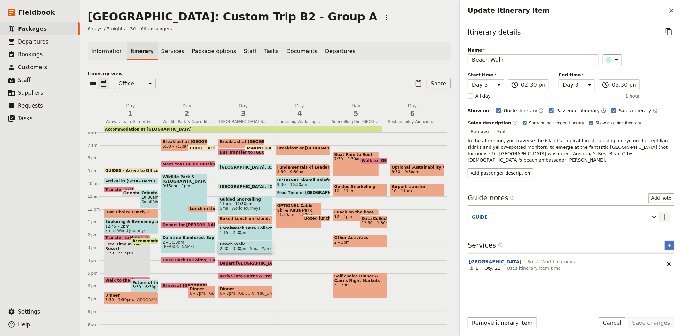
click at [661, 213] on icon "Actions" at bounding box center [665, 217] width 8 height 8
click at [653, 216] on span "Edit note" at bounding box center [646, 217] width 20 height 6
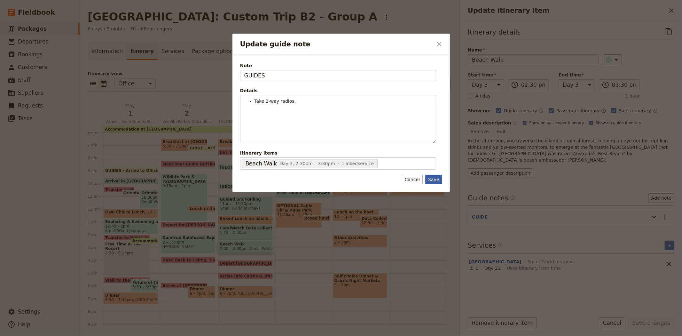
type input "GUIDES"
click at [435, 178] on button "Save" at bounding box center [433, 180] width 17 height 10
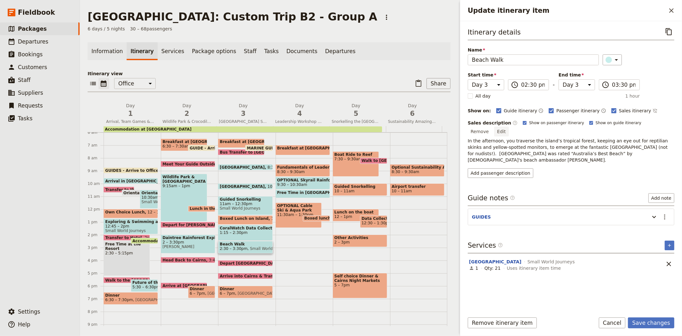
click at [509, 127] on button "Edit" at bounding box center [501, 132] width 14 height 10
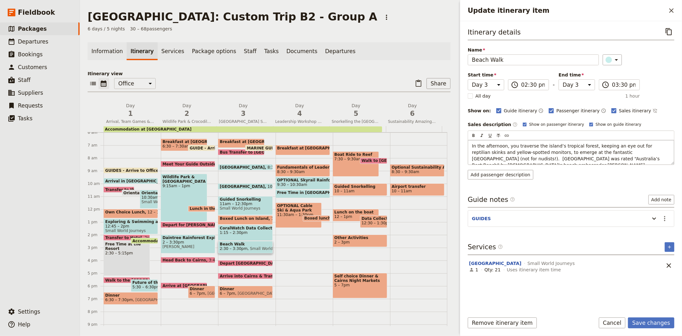
click at [637, 152] on span "In the afternoon, you traverse the island’s tropical forest, keeping an eye out…" at bounding box center [566, 155] width 189 height 24
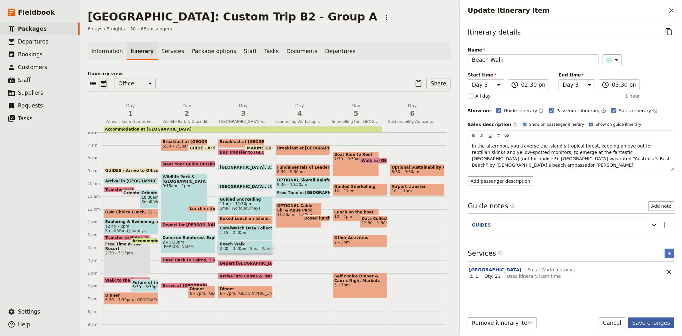
click at [647, 320] on button "Save changes" at bounding box center [651, 322] width 46 height 11
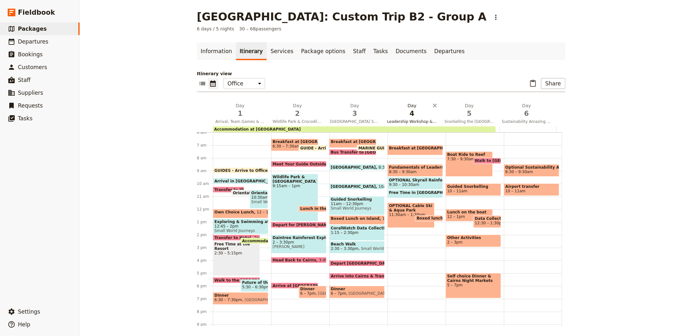
click at [407, 113] on span "4" at bounding box center [412, 114] width 50 height 10
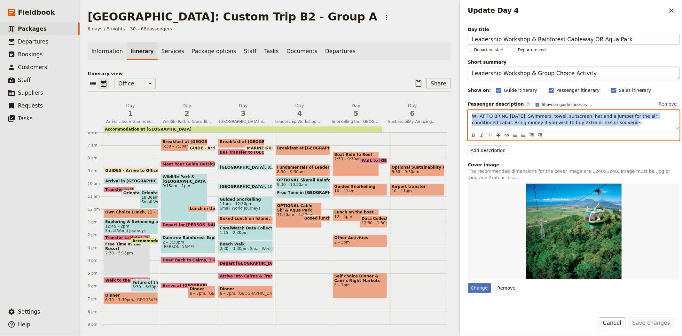
drag, startPoint x: 609, startPoint y: 128, endPoint x: 453, endPoint y: 115, distance: 156.2
click at [453, 115] on div "[GEOGRAPHIC_DATA]: Custom Trip B2 - Group A ​ 6 days / 5 nights 30 – 68 passeng…" at bounding box center [381, 168] width 602 height 336
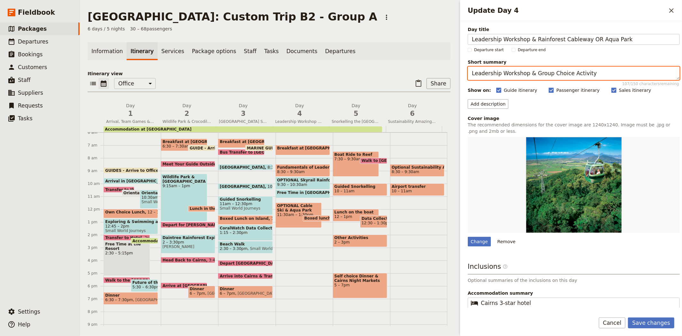
drag, startPoint x: 614, startPoint y: 72, endPoint x: 467, endPoint y: 74, distance: 147.4
click at [467, 74] on div "Day title Leadership Workshop & Rainforest Cableway OR Aqua Park ‎ ‎ ‎ ‎ ‎ ‎ ‎ …" at bounding box center [571, 164] width 222 height 286
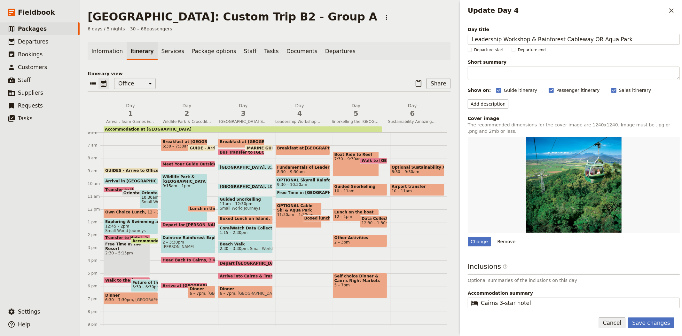
click at [613, 321] on button "Cancel" at bounding box center [612, 322] width 27 height 11
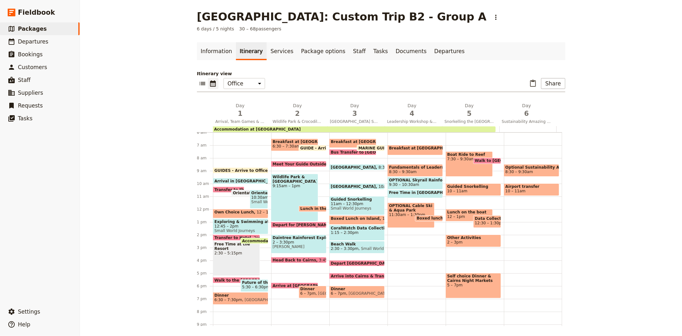
click at [525, 172] on span "8:30 – 9:30am" at bounding box center [531, 171] width 52 height 4
select select "6"
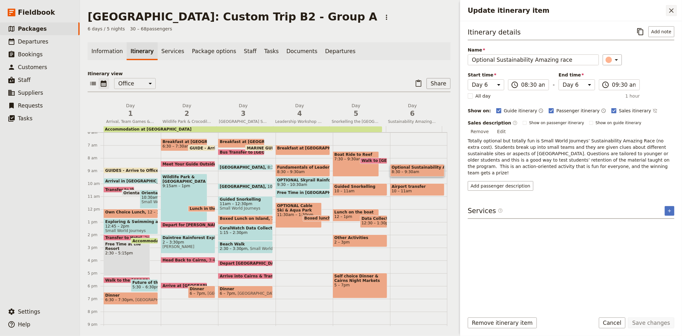
click at [670, 12] on icon "Close drawer" at bounding box center [672, 11] width 8 height 8
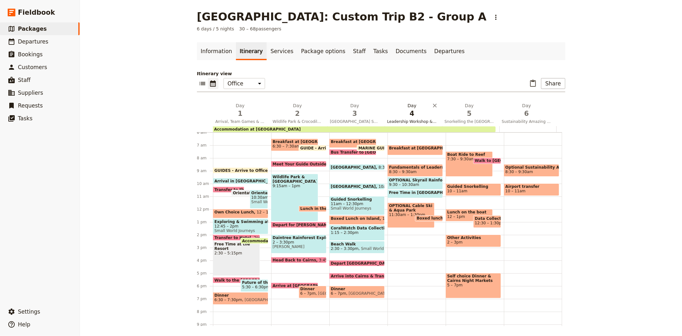
click at [405, 110] on span "4" at bounding box center [412, 114] width 50 height 10
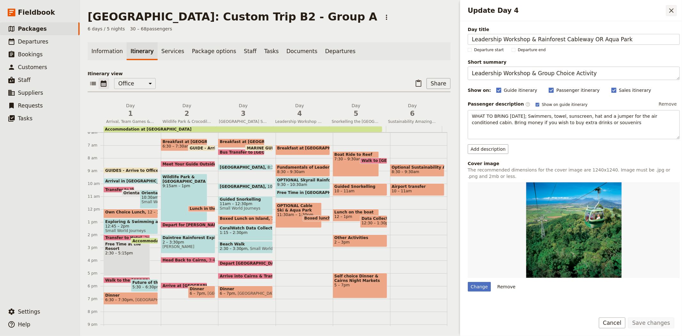
click at [675, 8] on button "​" at bounding box center [671, 10] width 11 height 11
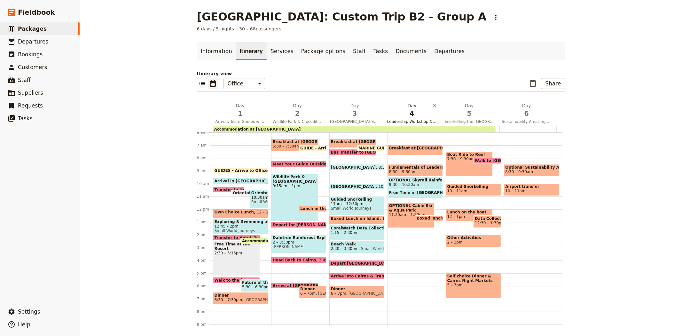
click at [398, 110] on span "4" at bounding box center [412, 114] width 50 height 10
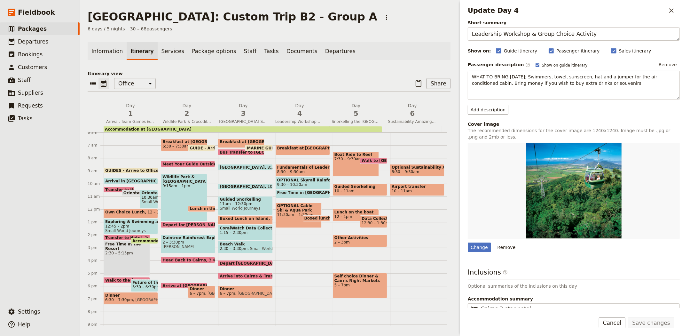
scroll to position [71, 0]
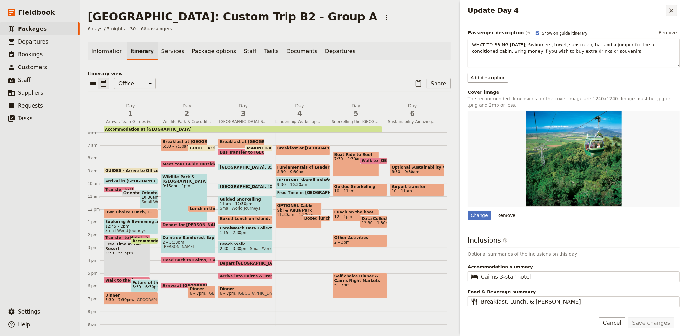
click at [668, 15] on button "​" at bounding box center [671, 10] width 11 height 11
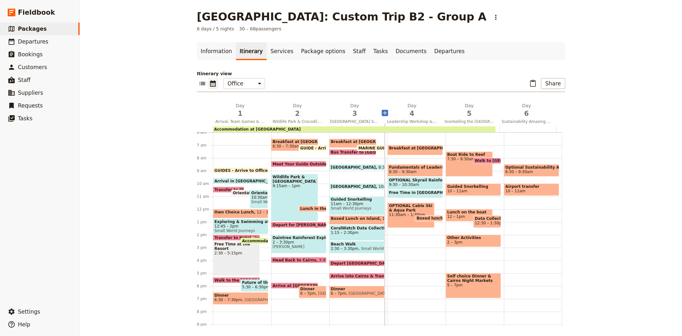
click at [383, 112] on icon "Add before day 4" at bounding box center [385, 113] width 6 height 6
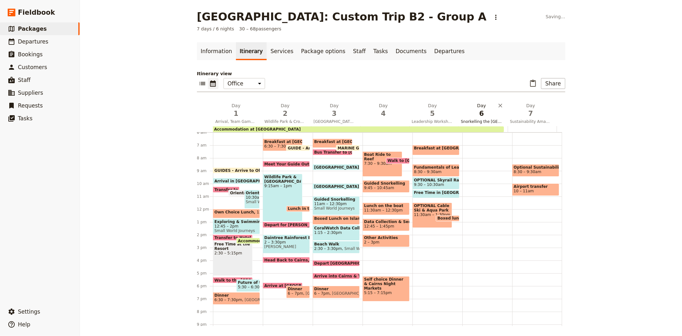
click at [477, 115] on span "6" at bounding box center [482, 114] width 42 height 10
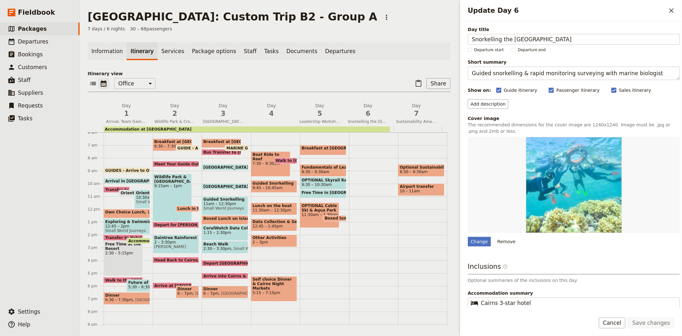
drag, startPoint x: 584, startPoint y: 40, endPoint x: 449, endPoint y: 47, distance: 135.1
click at [449, 47] on div "[GEOGRAPHIC_DATA]: Custom Trip B2 - Group A ​ 7 days / 6 nights 30 – 68 passeng…" at bounding box center [381, 168] width 602 height 336
click at [267, 116] on span "4" at bounding box center [271, 114] width 41 height 10
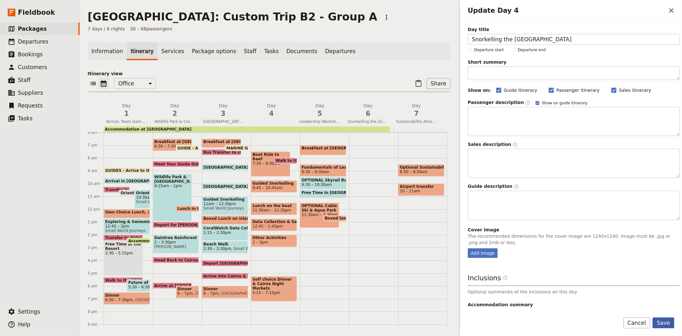
type input "Snorkelling the [GEOGRAPHIC_DATA]"
click at [663, 324] on button "Save" at bounding box center [663, 322] width 22 height 11
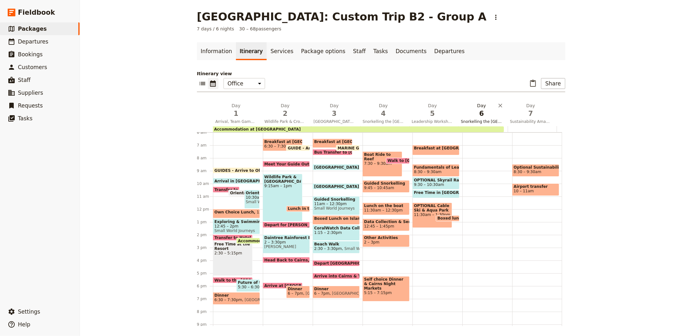
click at [473, 116] on span "6" at bounding box center [482, 114] width 42 height 10
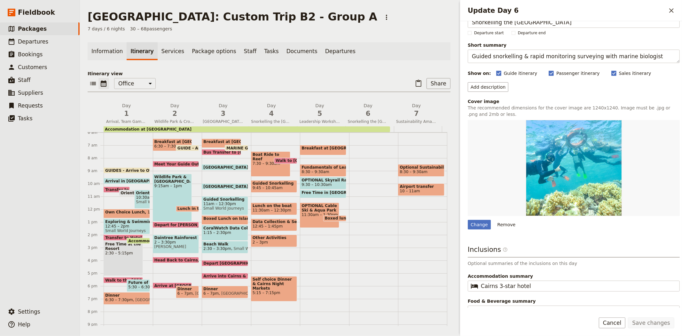
scroll to position [26, 0]
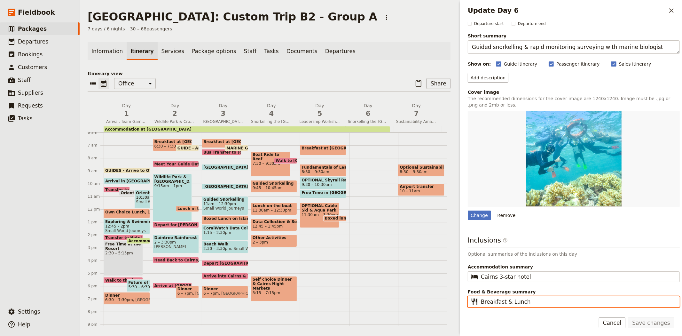
drag, startPoint x: 528, startPoint y: 302, endPoint x: 471, endPoint y: 302, distance: 56.9
click at [471, 302] on fieldset "​ Breakfast & Lunch" at bounding box center [574, 301] width 212 height 11
click at [262, 118] on button "Day 4 Snorkelling the [GEOGRAPHIC_DATA]" at bounding box center [272, 114] width 48 height 24
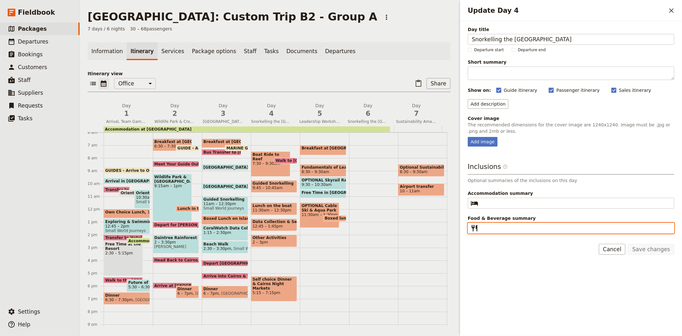
click at [507, 229] on input "Food & Beverage summary ​" at bounding box center [575, 228] width 189 height 8
paste input "Breakfast & Lunch"
drag, startPoint x: 510, startPoint y: 226, endPoint x: 503, endPoint y: 229, distance: 7.5
click at [503, 229] on input "Breakfast & Lunch" at bounding box center [575, 228] width 189 height 8
type input "Breakfast, Lunch"
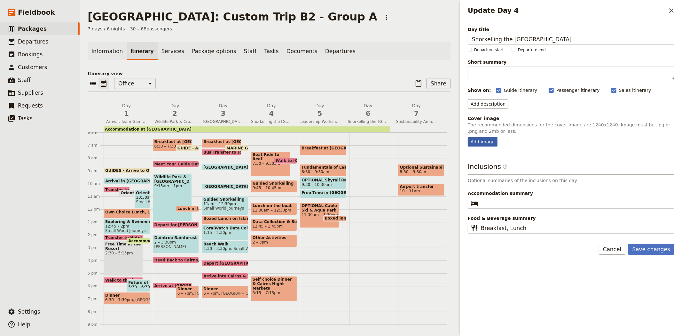
click at [483, 142] on div "Add image" at bounding box center [483, 142] width 30 height 10
click at [468, 137] on input "Add image" at bounding box center [467, 137] width 0 height 0
type input "C:\fakepath\abp.JPG"
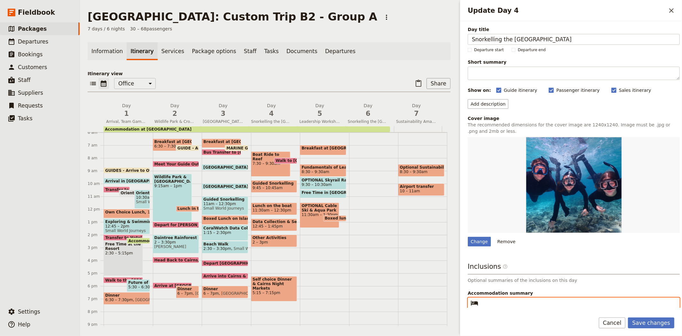
click at [519, 305] on input "Accommodation summary ​" at bounding box center [578, 303] width 195 height 8
type input "c"
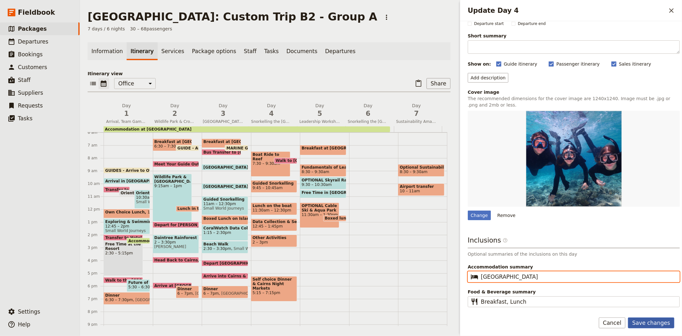
type input "[GEOGRAPHIC_DATA]"
click at [653, 324] on button "Save changes" at bounding box center [651, 322] width 46 height 11
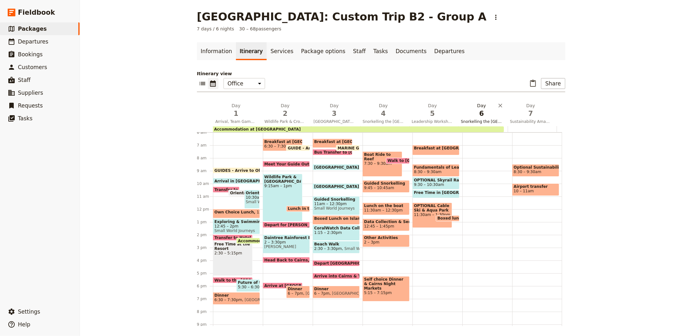
click at [474, 114] on span "6" at bounding box center [482, 114] width 42 height 10
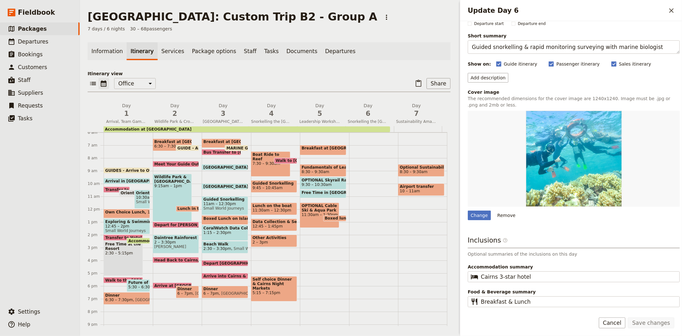
scroll to position [0, 0]
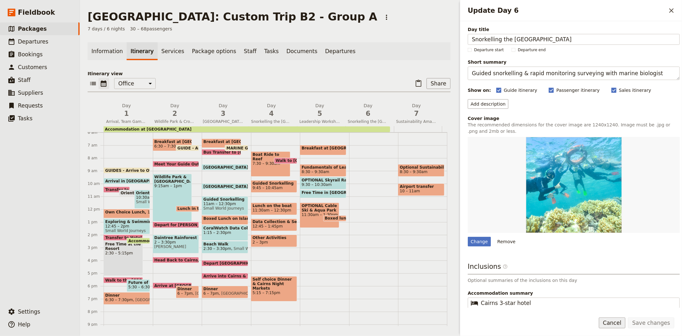
click at [615, 321] on button "Cancel" at bounding box center [612, 322] width 27 height 11
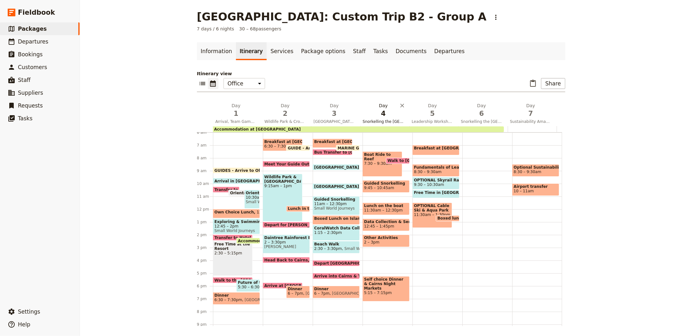
click at [376, 117] on span "4" at bounding box center [384, 114] width 42 height 10
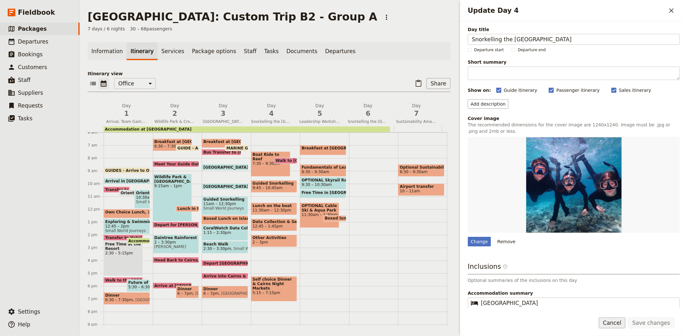
click at [617, 320] on button "Cancel" at bounding box center [612, 322] width 27 height 11
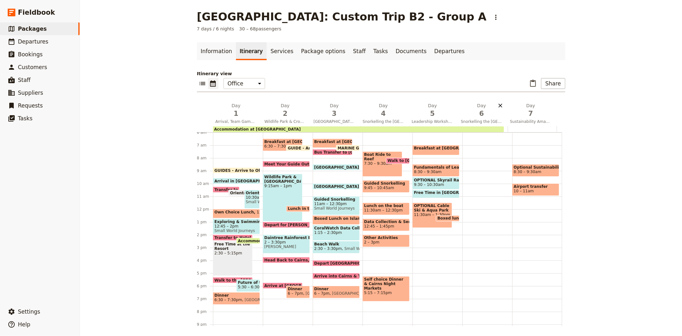
click at [497, 104] on icon "Delete day Snorkelling the Outer Great Barrier Reef" at bounding box center [500, 105] width 6 height 6
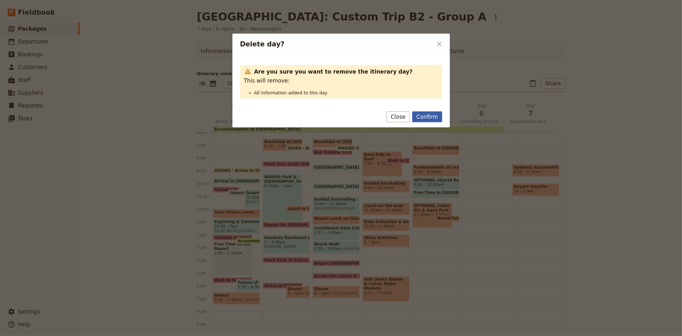
click at [430, 121] on button "Confirm" at bounding box center [427, 116] width 30 height 11
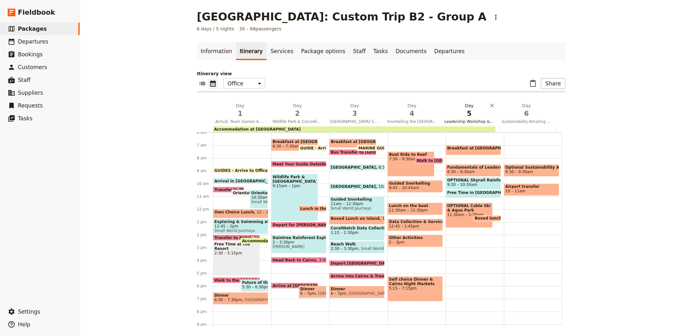
click at [470, 116] on span "5" at bounding box center [469, 114] width 50 height 10
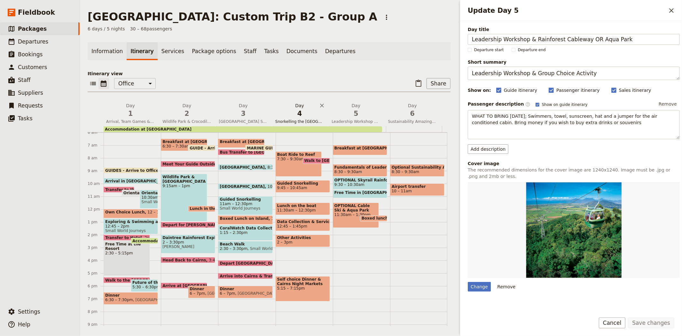
click at [289, 109] on span "4" at bounding box center [299, 114] width 49 height 10
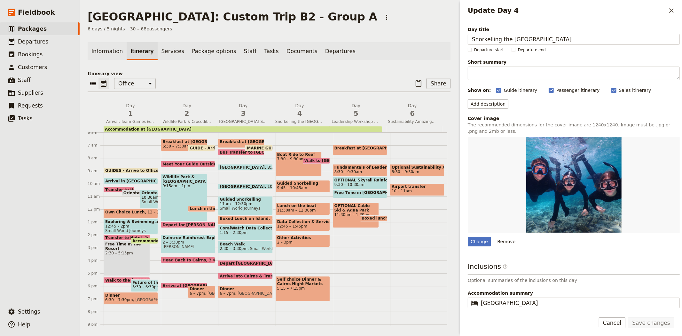
click at [398, 31] on div "6 days / 5 nights 30 – 68 passengers" at bounding box center [269, 29] width 363 height 6
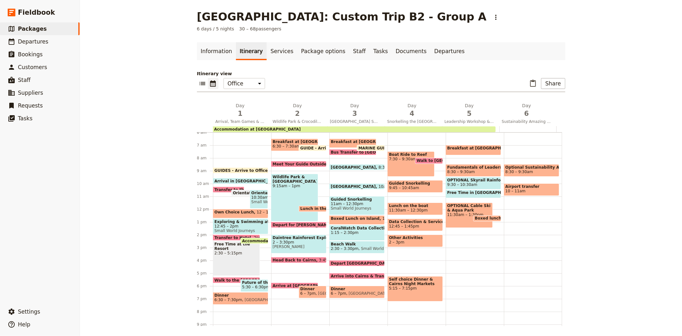
click at [339, 150] on span "Bus Transfer to [GEOGRAPHIC_DATA]" at bounding box center [372, 152] width 82 height 4
select select "3"
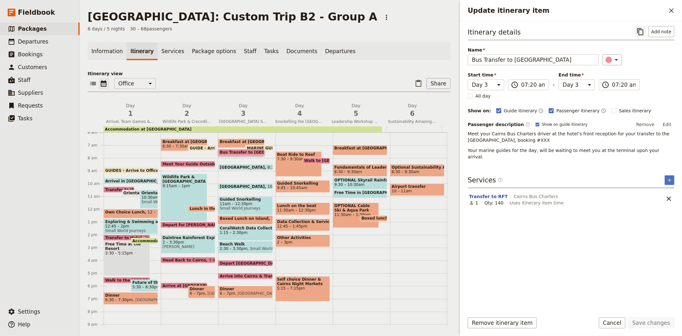
click at [640, 28] on icon "Copy itinerary item" at bounding box center [641, 32] width 8 height 8
click at [673, 12] on icon "Close drawer" at bounding box center [671, 10] width 4 height 4
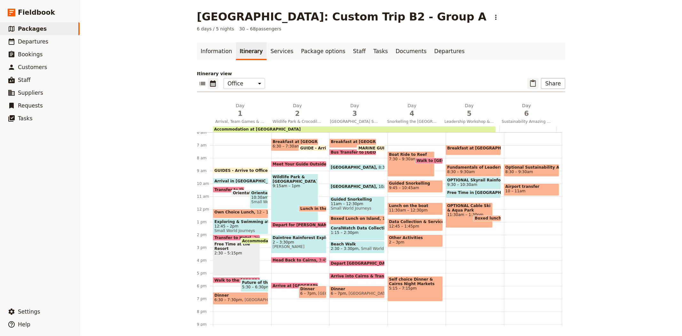
click at [532, 86] on icon "Paste itinerary item" at bounding box center [533, 84] width 8 height 8
select select "3"
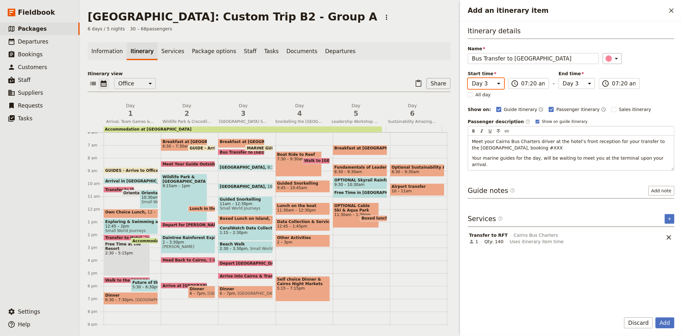
click at [496, 87] on select "Day 1 Day 2 Day 3 Day 4 Day 5 Day 6" at bounding box center [486, 83] width 36 height 11
select select "4"
click at [468, 78] on select "Day 1 Day 2 Day 3 Day 4 Day 5 Day 6" at bounding box center [486, 83] width 36 height 11
select select "4"
click at [526, 81] on input "07:20 am" at bounding box center [533, 84] width 24 height 8
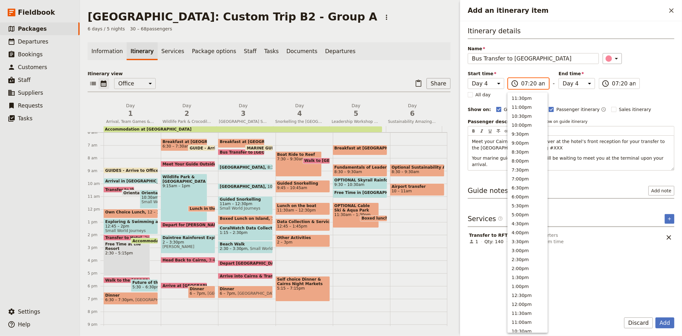
scroll to position [192, 0]
type input "08:50 am"
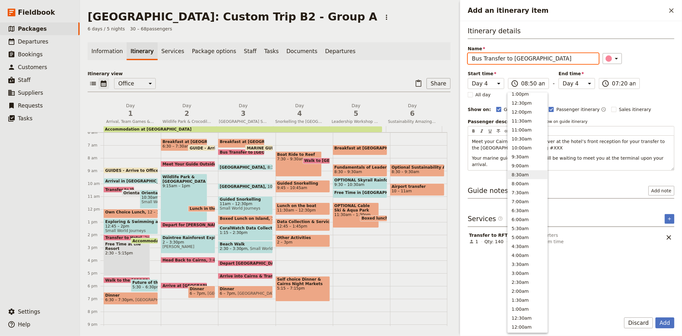
type input "08:50 am"
click at [635, 62] on div "​" at bounding box center [639, 58] width 72 height 11
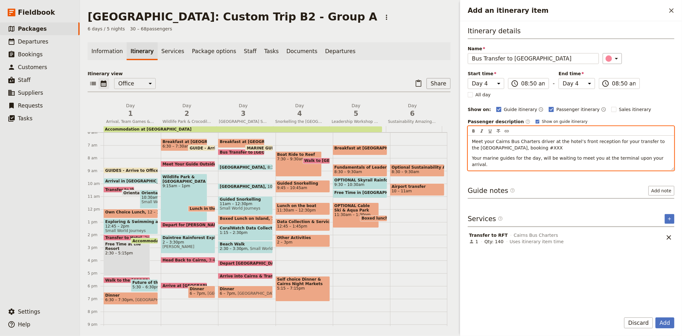
click at [517, 147] on span "Meet your Cairns Bus Charters driver at the hotel’s front reception for your tr…" at bounding box center [569, 145] width 194 height 12
drag, startPoint x: 661, startPoint y: 159, endPoint x: 465, endPoint y: 159, distance: 196.0
click at [465, 159] on div "Itinerary details Name Bus Transfer to Reef [GEOGRAPHIC_DATA] ​ Start time Day …" at bounding box center [571, 164] width 222 height 286
click at [544, 143] on span "Meet your Cairns Bus Charters driver at the hotel’s front reception for your tr…" at bounding box center [569, 145] width 194 height 12
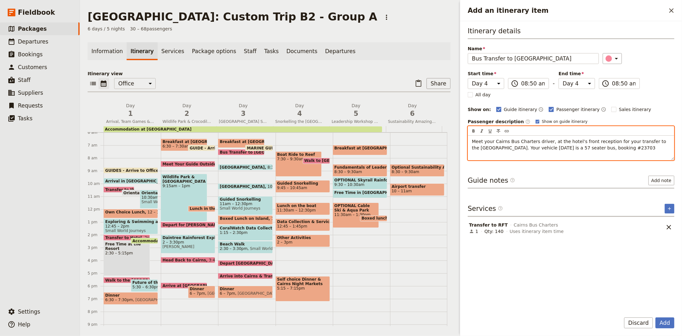
click at [488, 151] on p "Meet your Cairns Bus Charters driver, at the hotel’s front reception for your t…" at bounding box center [571, 144] width 198 height 13
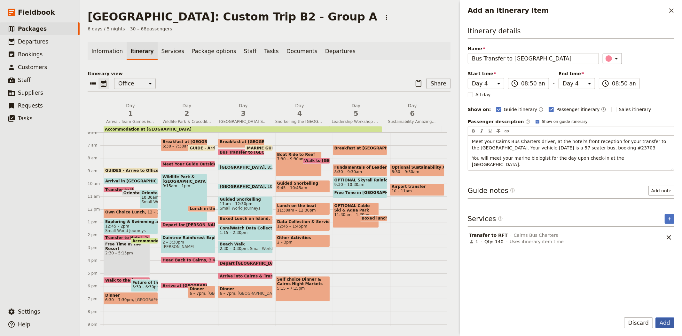
click at [664, 322] on button "Add" at bounding box center [664, 322] width 19 height 11
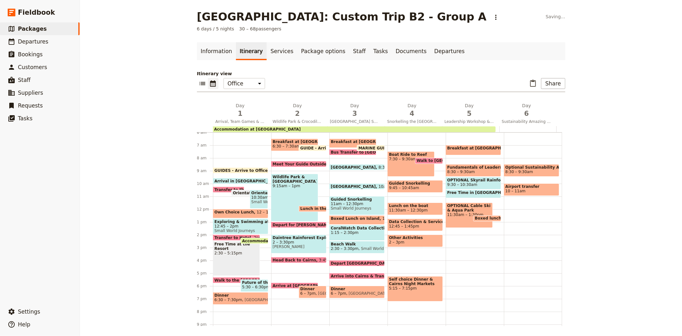
click at [398, 161] on div "Boat Ride to Reef 7:30 – 9:30am" at bounding box center [410, 163] width 47 height 25
select select "4"
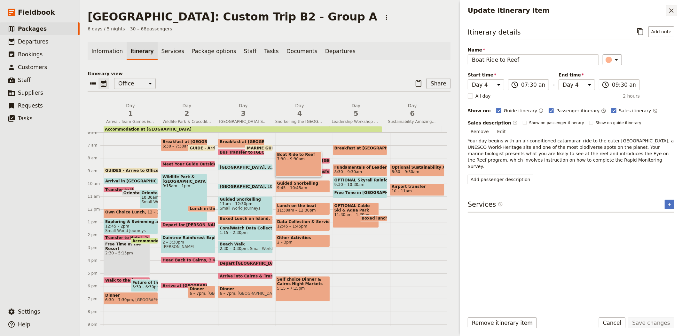
click at [674, 9] on icon "Close drawer" at bounding box center [672, 11] width 8 height 8
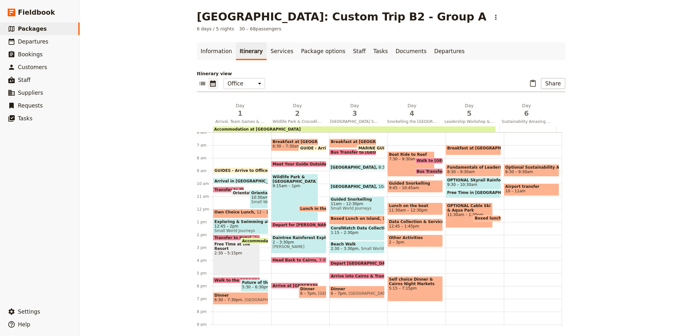
click at [394, 157] on span "7:30 – 9:30am" at bounding box center [411, 159] width 44 height 4
select select "4"
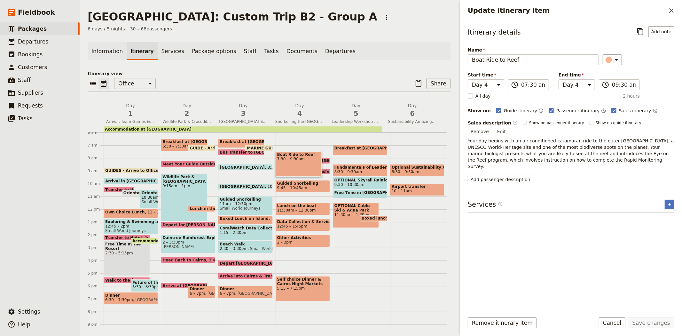
click at [389, 71] on p "Itinerary view" at bounding box center [269, 73] width 363 height 6
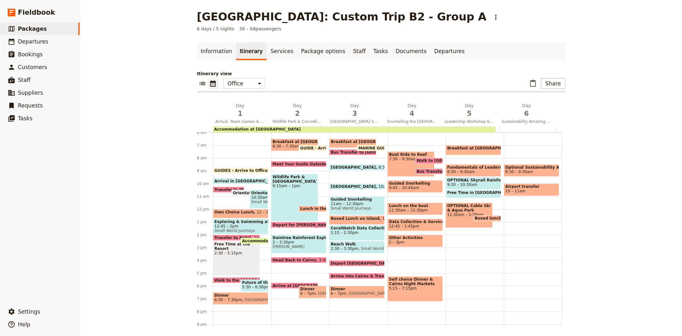
click at [419, 158] on span "Walk to [GEOGRAPHIC_DATA]" at bounding box center [450, 160] width 66 height 4
select select "4"
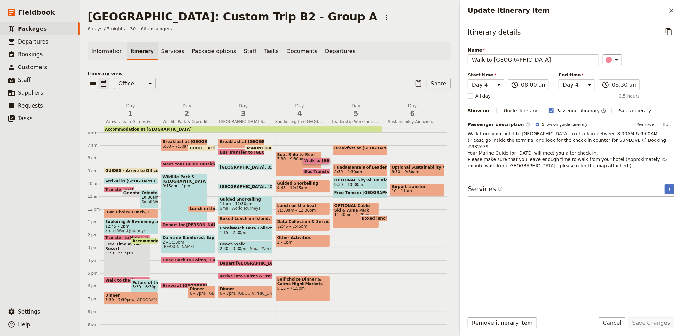
click at [257, 75] on p "Itinerary view" at bounding box center [269, 73] width 363 height 6
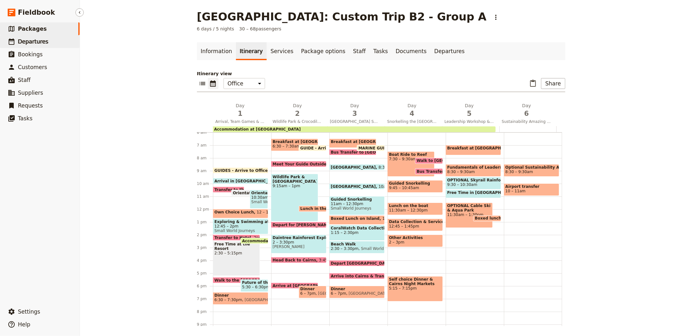
click at [53, 41] on link "​ Departures" at bounding box center [40, 41] width 80 height 13
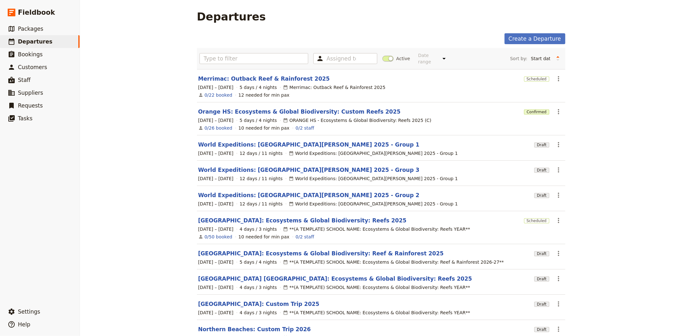
click at [384, 56] on span at bounding box center [387, 59] width 11 height 6
click at [382, 55] on input "Active" at bounding box center [382, 55] width 0 height 0
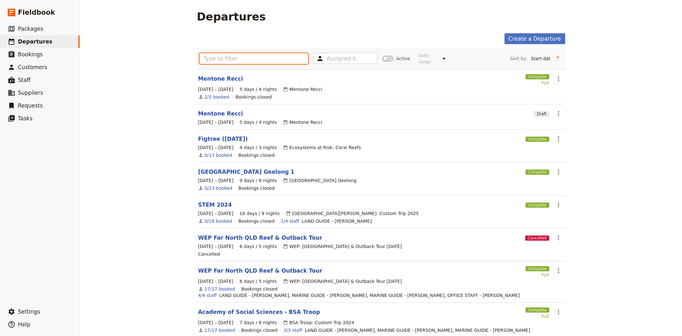
click at [284, 59] on input "text" at bounding box center [253, 58] width 109 height 11
click at [39, 29] on span "Packages" at bounding box center [30, 29] width 25 height 6
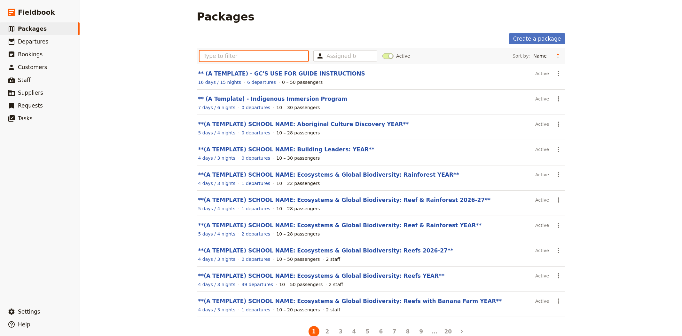
click at [266, 55] on input "text" at bounding box center [253, 56] width 109 height 11
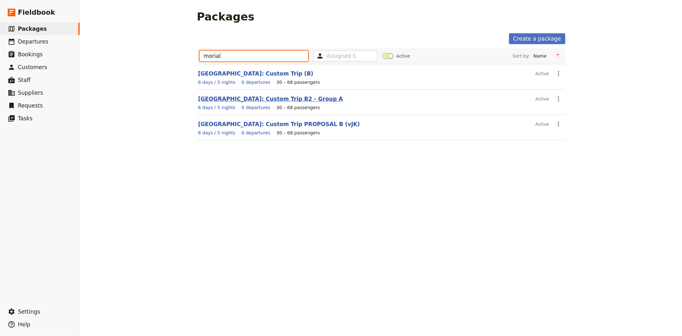
type input "morial"
click at [280, 97] on link "[GEOGRAPHIC_DATA]: Custom Trip B2 - Group A" at bounding box center [270, 99] width 145 height 6
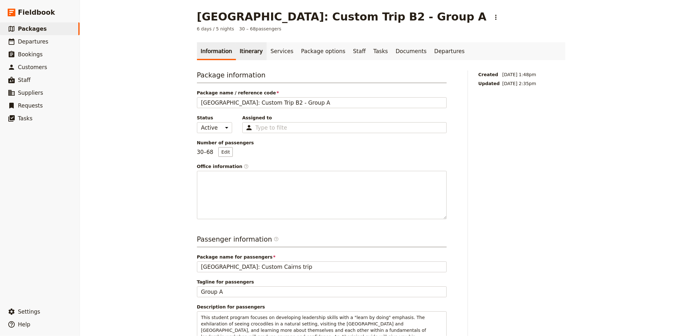
click at [241, 52] on link "Itinerary" at bounding box center [251, 51] width 31 height 18
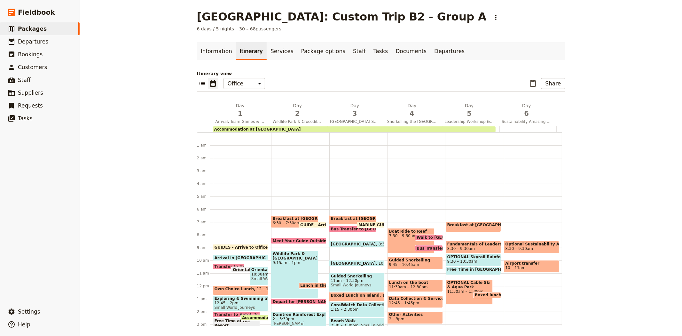
scroll to position [77, 0]
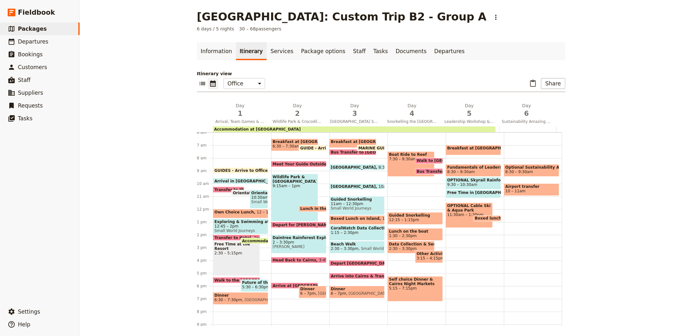
click at [417, 160] on span "Walk to [GEOGRAPHIC_DATA]" at bounding box center [450, 160] width 66 height 4
select select "4"
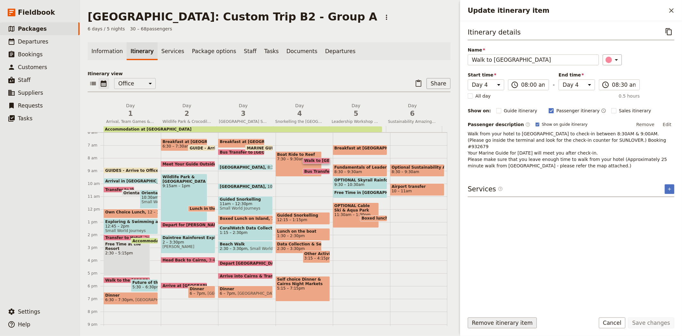
click at [495, 325] on button "Remove itinerary item" at bounding box center [502, 322] width 69 height 11
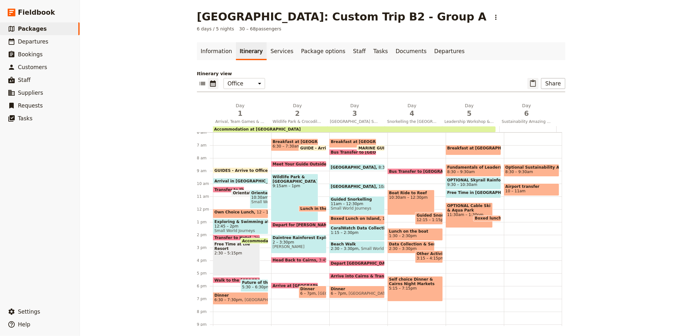
click at [535, 85] on icon "Paste itinerary item" at bounding box center [533, 83] width 6 height 7
select select "6"
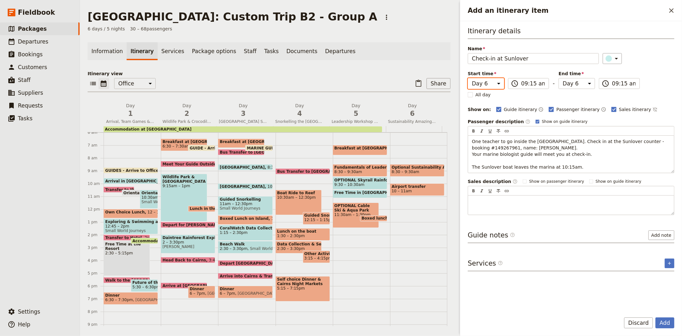
click at [494, 83] on select "Day 1 Day 2 Day 3 Day 4 Day 5 Day 6" at bounding box center [486, 83] width 36 height 11
select select "4"
click at [468, 78] on select "Day 1 Day 2 Day 3 Day 4 Day 5 Day 6" at bounding box center [486, 83] width 36 height 11
click at [641, 59] on div "​" at bounding box center [639, 58] width 72 height 11
click at [572, 84] on select "Day 1 Day 2 Day 3 Day 4 Day 5 Day 6" at bounding box center [577, 83] width 36 height 11
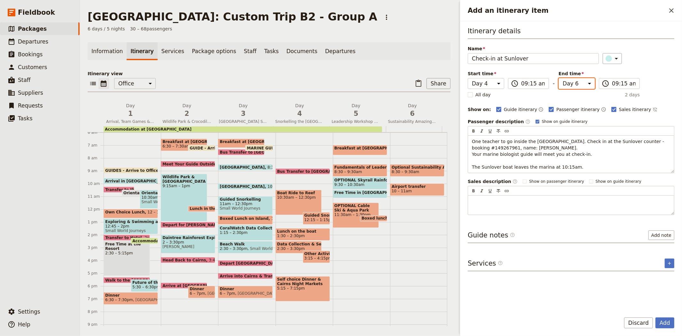
select select "4"
click at [559, 78] on select "Day 1 Day 2 Day 3 Day 4 Day 5 Day 6" at bounding box center [577, 83] width 36 height 11
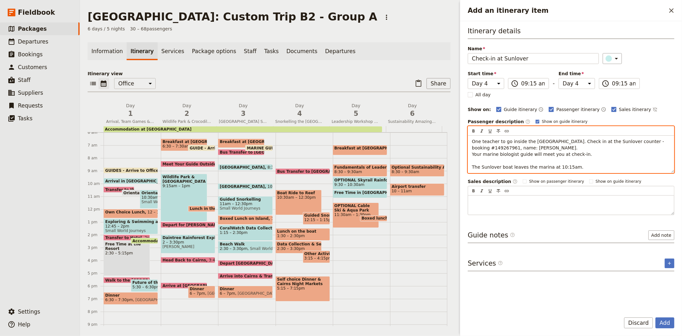
click at [487, 148] on span "One teacher to go inside the [GEOGRAPHIC_DATA]. Check in at the Sunlover counte…" at bounding box center [569, 154] width 194 height 31
click at [485, 149] on span "One teacher to go inside the [GEOGRAPHIC_DATA]. Check in at the Sunlover counte…" at bounding box center [569, 154] width 194 height 31
click at [477, 147] on span "One teacher to go inside the [GEOGRAPHIC_DATA]. Check in at the Sunlover counte…" at bounding box center [569, 154] width 194 height 31
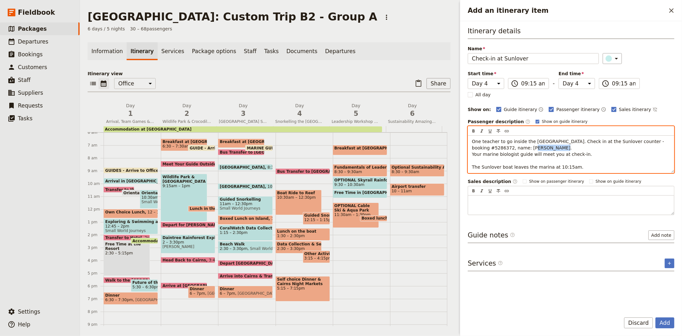
drag, startPoint x: 507, startPoint y: 148, endPoint x: 529, endPoint y: 149, distance: 21.4
click at [529, 149] on span "One teacher to go inside the [GEOGRAPHIC_DATA]. Check in at the Sunlover counte…" at bounding box center [569, 154] width 194 height 31
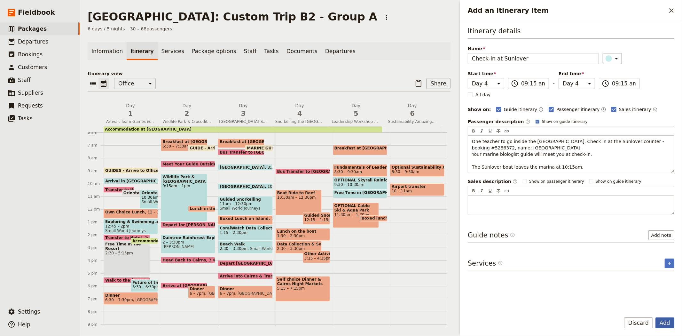
click at [664, 325] on button "Add" at bounding box center [664, 322] width 19 height 11
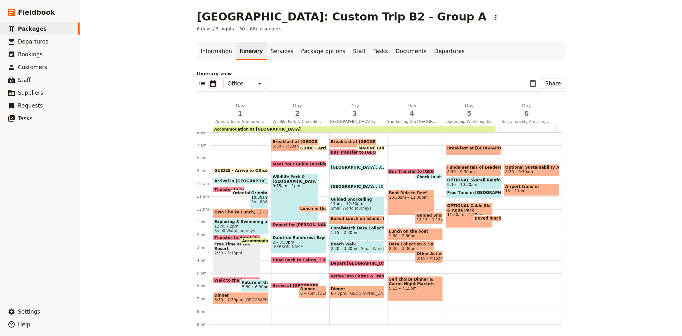
click at [417, 175] on span "Check-in at Sunlover" at bounding box center [440, 177] width 47 height 4
select select "4"
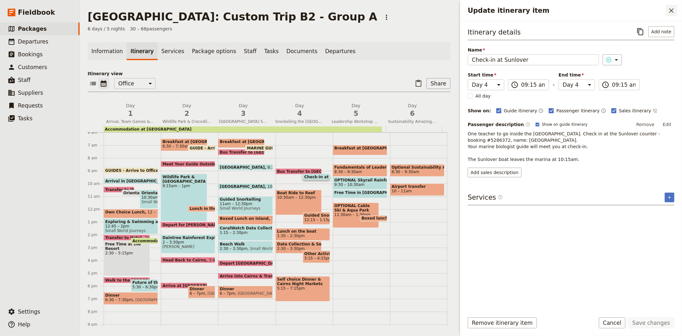
click at [669, 7] on icon "Close drawer" at bounding box center [672, 11] width 8 height 8
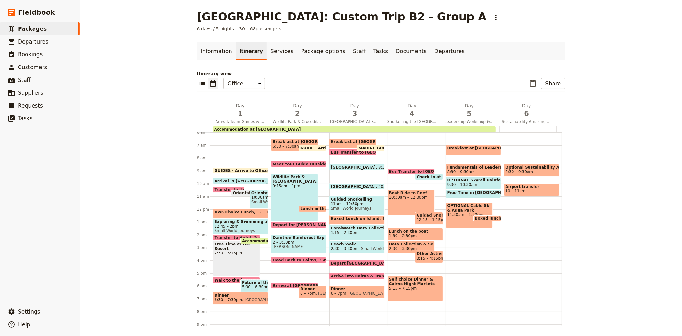
click at [402, 170] on span "Bus Transfer to [GEOGRAPHIC_DATA]" at bounding box center [430, 171] width 82 height 4
select select "4"
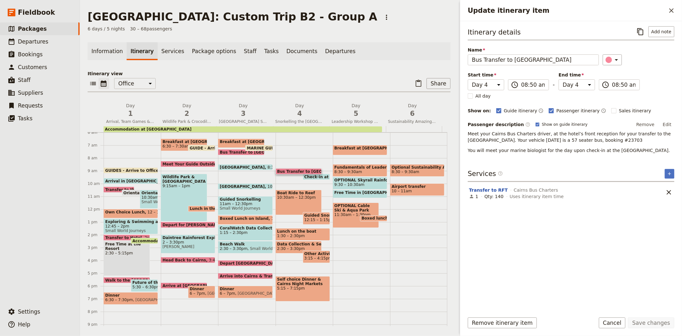
click at [319, 175] on span "Check-in at Sunlover" at bounding box center [327, 177] width 47 height 4
select select "4"
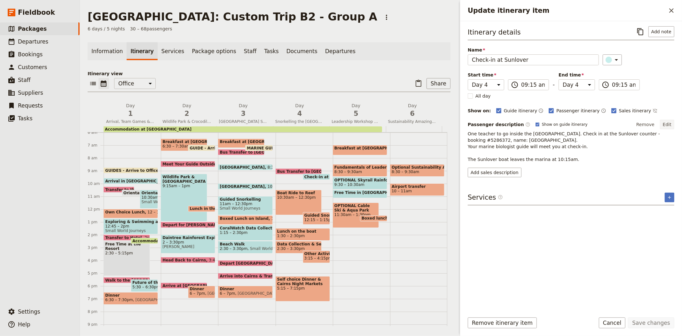
click at [666, 122] on button "Edit" at bounding box center [667, 125] width 14 height 10
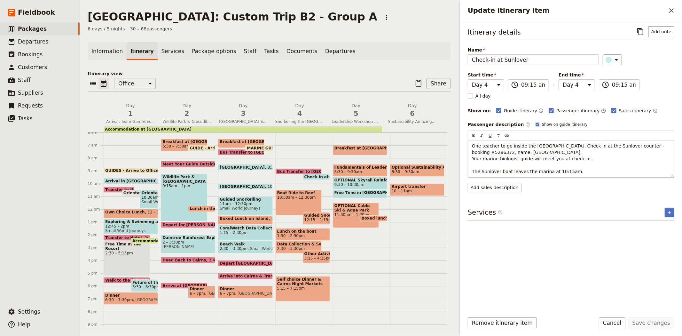
click at [519, 160] on span "One teacher to go inside the [GEOGRAPHIC_DATA]. Check in at the Sunlover counte…" at bounding box center [569, 158] width 194 height 31
click at [647, 325] on button "Save changes" at bounding box center [651, 322] width 46 height 11
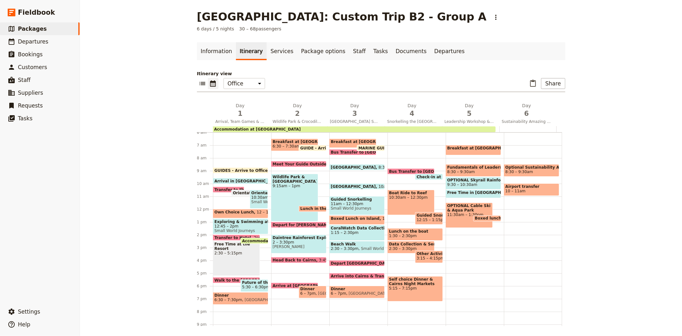
click at [393, 170] on span "Bus Transfer to [GEOGRAPHIC_DATA]" at bounding box center [430, 171] width 82 height 4
select select "4"
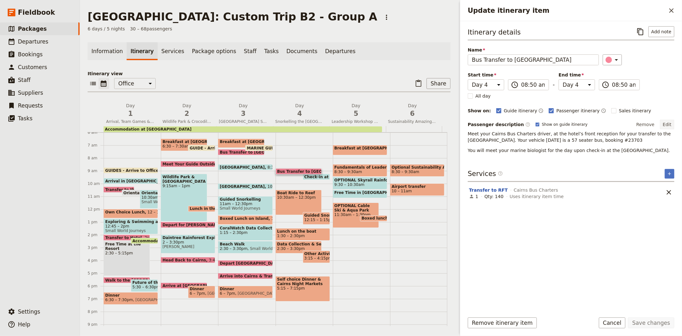
click at [670, 123] on button "Edit" at bounding box center [667, 125] width 14 height 10
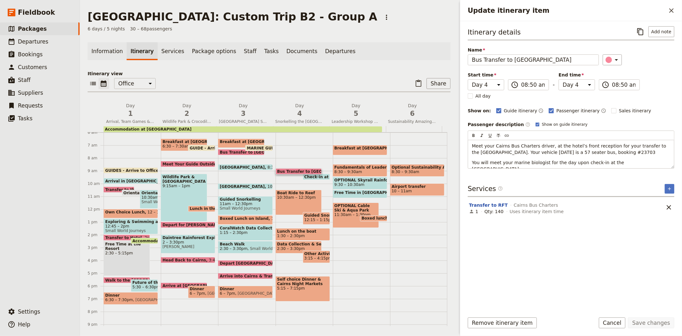
drag, startPoint x: 650, startPoint y: 162, endPoint x: 423, endPoint y: 160, distance: 227.3
click at [423, 160] on div "[GEOGRAPHIC_DATA]: Custom Trip B2 - Group A ​ 6 days / 5 nights 30 – 68 passeng…" at bounding box center [381, 168] width 602 height 336
click at [657, 321] on button "Save changes" at bounding box center [651, 322] width 46 height 11
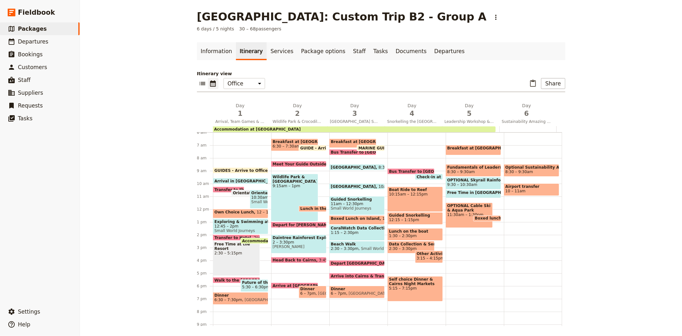
click at [389, 190] on span "Boat Ride to Reef" at bounding box center [415, 189] width 52 height 4
select select "4"
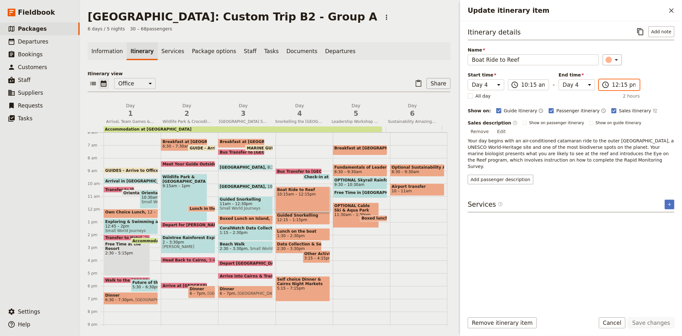
click at [612, 83] on input "12:15 pm" at bounding box center [624, 85] width 24 height 8
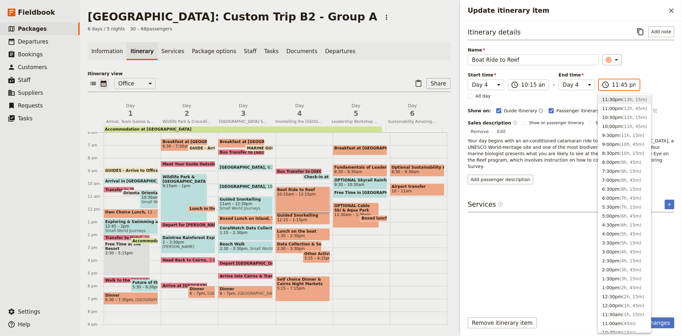
type input "11:45 am"
click at [645, 68] on div "Itinerary details ​ Add note Name Boat Ride to Reef ​ Start time Day 1 Day 2 Da…" at bounding box center [571, 105] width 207 height 158
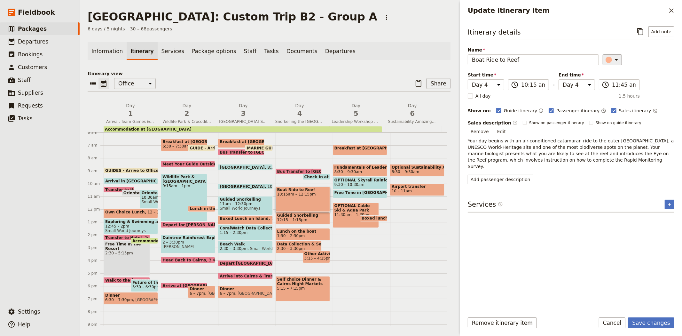
click at [606, 57] on div "Update itinerary item" at bounding box center [609, 60] width 6 height 6
click at [609, 84] on div "button" at bounding box center [612, 81] width 6 height 6
click at [592, 245] on div "Itinerary details ​ Add note Name Boat Ride to Reef ​ Start time Day 1 Day 2 Da…" at bounding box center [571, 166] width 207 height 281
click at [642, 321] on button "Save changes" at bounding box center [651, 322] width 46 height 11
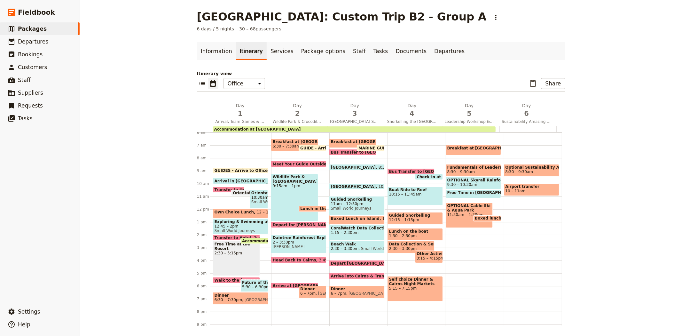
click at [418, 217] on span "12:15 – 1:15pm" at bounding box center [415, 219] width 52 height 4
select select "4"
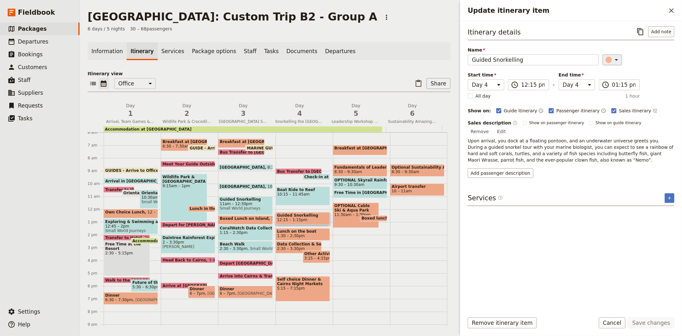
click at [613, 58] on icon "Update itinerary item" at bounding box center [617, 60] width 8 height 8
click at [609, 84] on div "button" at bounding box center [612, 81] width 6 height 6
click at [648, 321] on button "Save changes" at bounding box center [651, 322] width 46 height 11
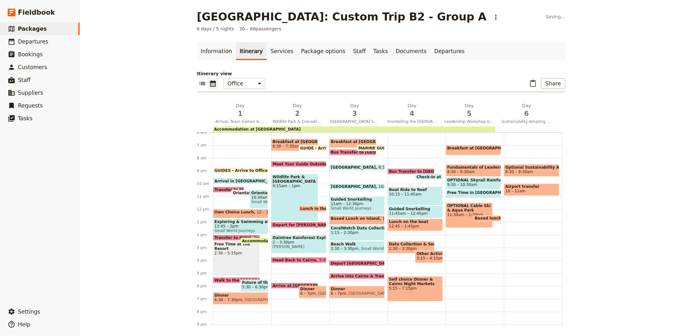
click at [404, 224] on span "12:45 – 1:45pm" at bounding box center [404, 226] width 30 height 4
select select "4"
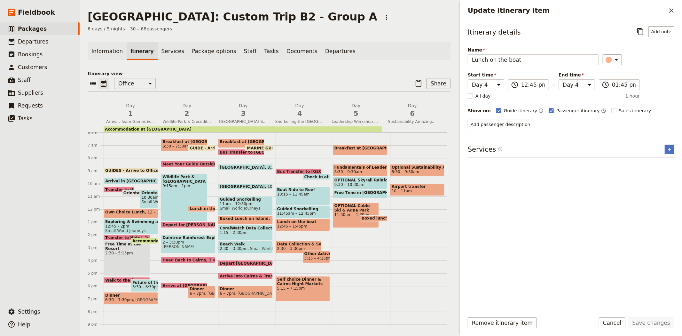
click at [288, 244] on span "Data Collection & Service" at bounding box center [298, 244] width 43 height 4
select select "4"
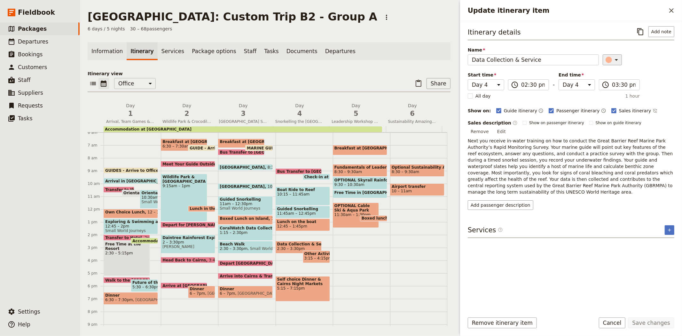
click at [606, 61] on div "Update itinerary item" at bounding box center [609, 60] width 6 height 6
click at [609, 84] on div "button" at bounding box center [612, 81] width 6 height 6
click at [619, 196] on div "Itinerary details ​ Add note Name Data Collection & Service ​ Start time Day 1 …" at bounding box center [571, 166] width 207 height 281
drag, startPoint x: 654, startPoint y: 322, endPoint x: 648, endPoint y: 321, distance: 5.5
click at [653, 322] on button "Save changes" at bounding box center [651, 322] width 46 height 11
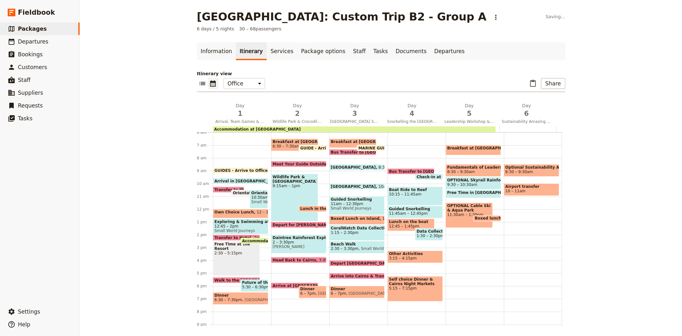
click at [405, 222] on span "Lunch on the boat" at bounding box center [411, 221] width 44 height 4
select select "4"
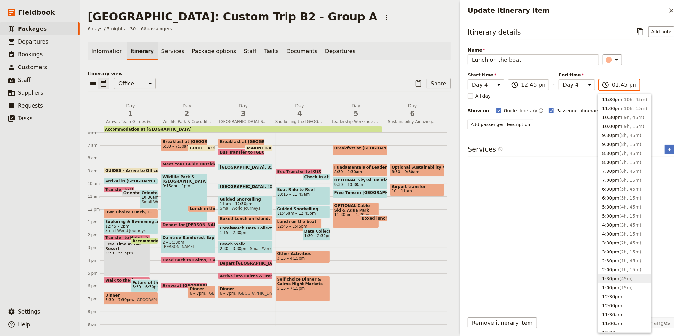
click at [619, 82] on input "01:45 pm" at bounding box center [624, 85] width 24 height 8
click at [612, 279] on button "1:30pm ( 45m )" at bounding box center [624, 278] width 53 height 9
type input "01:30 pm"
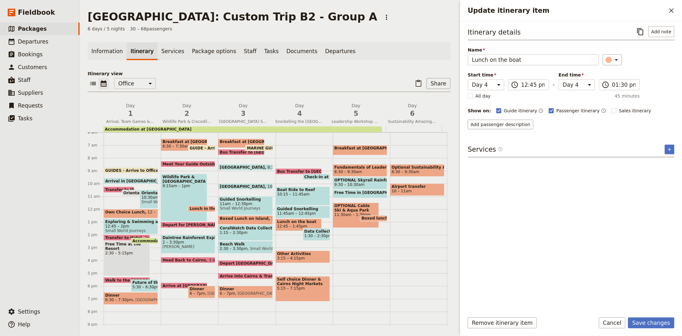
click at [531, 230] on div "Itinerary details ​ Add note Name Lunch on the boat ​ Start time Day 1 Day 2 Da…" at bounding box center [571, 166] width 207 height 281
click at [655, 321] on button "Save changes" at bounding box center [651, 322] width 46 height 11
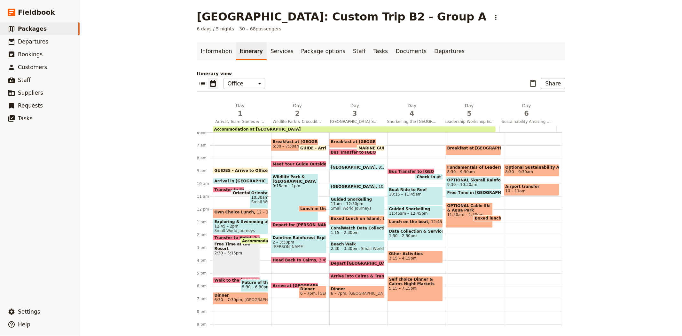
click at [398, 254] on span "Other Activities" at bounding box center [415, 253] width 52 height 4
select select "4"
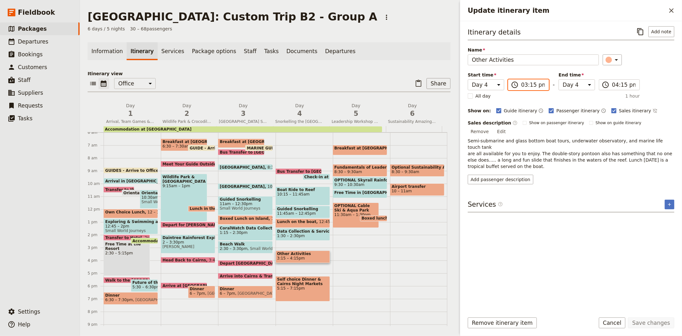
click at [527, 83] on input "03:15 pm" at bounding box center [533, 85] width 24 height 8
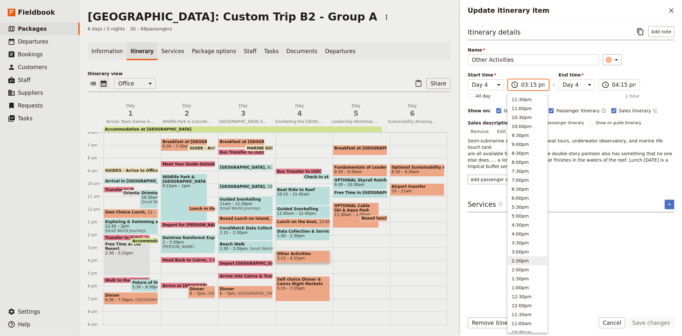
click at [526, 258] on button "2:30pm" at bounding box center [528, 260] width 40 height 9
type input "02:30 pm"
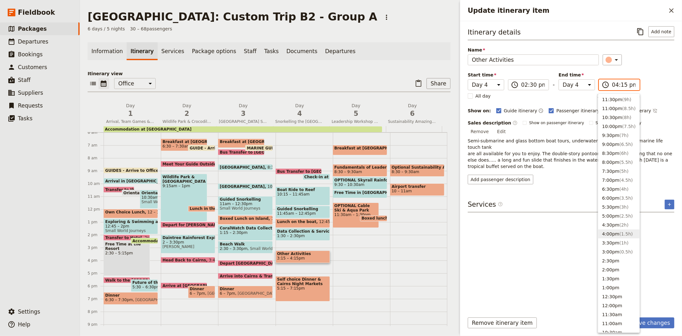
click at [616, 85] on input "04:15 pm" at bounding box center [624, 85] width 24 height 8
type input "03:45 pm"
click at [640, 52] on div "Name Other Activities ​" at bounding box center [571, 56] width 207 height 19
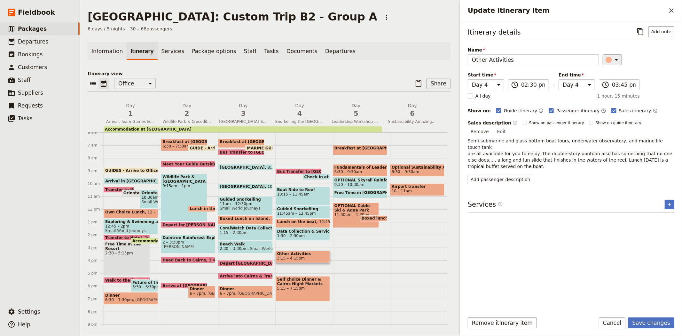
click at [607, 57] on div "​" at bounding box center [613, 60] width 14 height 8
click at [609, 84] on div "button" at bounding box center [612, 81] width 6 height 6
click at [650, 322] on button "Save changes" at bounding box center [651, 322] width 46 height 11
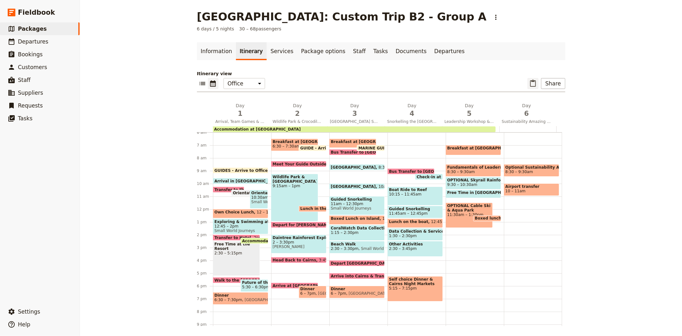
click at [532, 85] on icon "Paste itinerary item" at bounding box center [533, 84] width 8 height 8
select select "6"
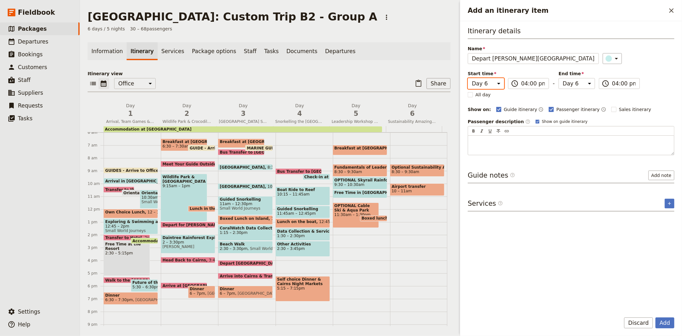
click at [495, 84] on select "Day 1 Day 2 Day 3 Day 4 Day 5 Day 6" at bounding box center [486, 83] width 36 height 11
click at [585, 84] on select "Day 1 Day 2 Day 3 Day 4 Day 5 Day 6" at bounding box center [577, 83] width 36 height 11
select select "4"
click at [559, 78] on select "Day 1 Day 2 Day 3 Day 4 Day 5 Day 6" at bounding box center [577, 83] width 36 height 11
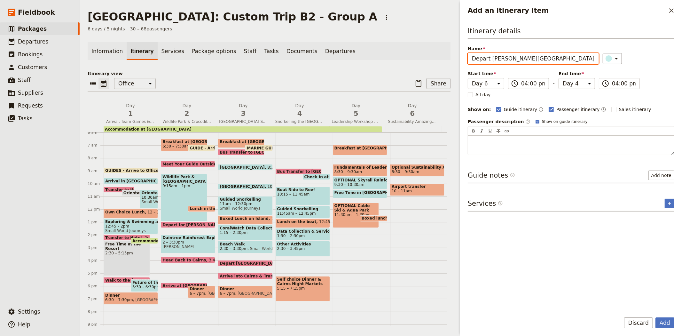
select select "4"
click at [647, 101] on div "Itinerary details Name Depart [PERSON_NAME][GEOGRAPHIC_DATA] ​ Start time Day 1…" at bounding box center [571, 90] width 207 height 129
click at [667, 324] on button "Add" at bounding box center [664, 322] width 19 height 11
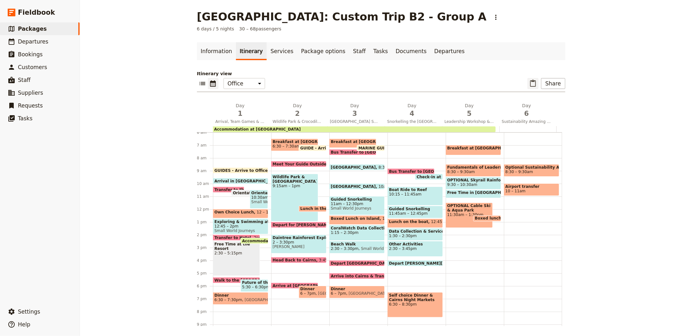
click at [531, 86] on icon "Paste itinerary item" at bounding box center [533, 83] width 6 height 7
select select "6"
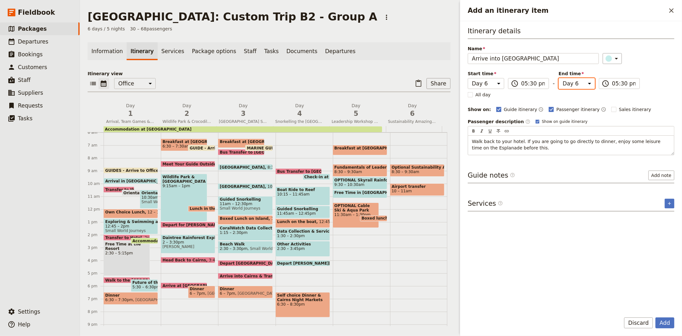
click at [577, 82] on select "Day 1 Day 2 Day 3 Day 4 Day 5 Day 6" at bounding box center [577, 83] width 36 height 11
select select "4"
click at [559, 78] on select "Day 1 Day 2 Day 3 Day 4 Day 5 Day 6" at bounding box center [577, 83] width 36 height 11
select select "4"
click at [674, 104] on div "Itinerary details Name Arrive into [GEOGRAPHIC_DATA] ​ Start time Day 1 Day 2 D…" at bounding box center [571, 90] width 207 height 129
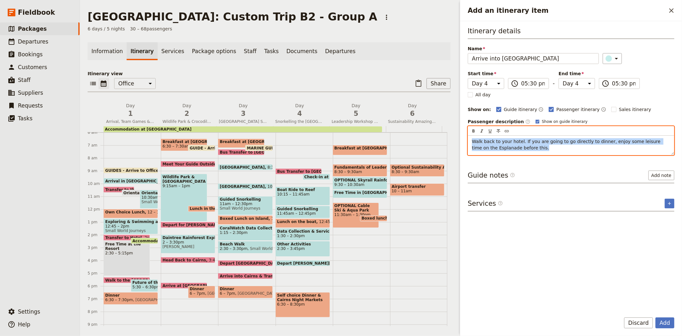
drag, startPoint x: 528, startPoint y: 148, endPoint x: 451, endPoint y: 141, distance: 77.1
click at [451, 141] on div "[GEOGRAPHIC_DATA]: Custom Trip B2 - Group A ​ 6 days / 5 nights 30 – 68 passeng…" at bounding box center [381, 168] width 602 height 336
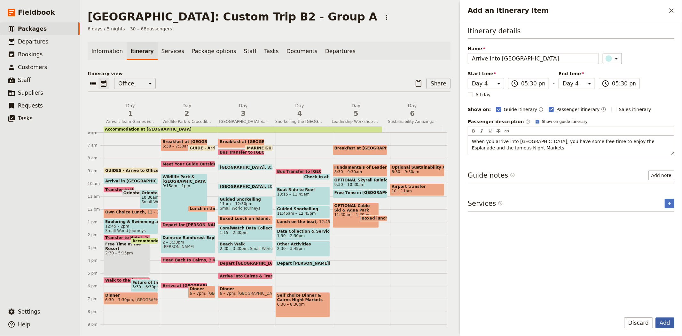
click at [663, 321] on button "Add" at bounding box center [664, 322] width 19 height 11
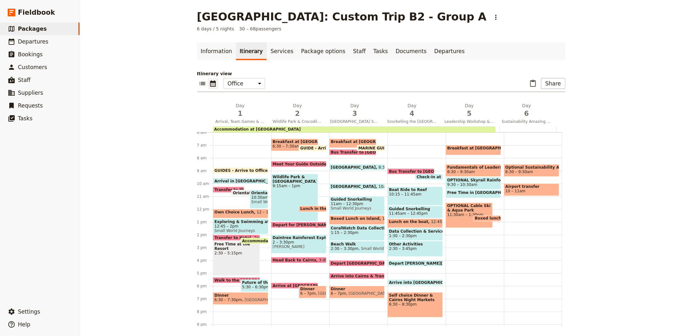
click at [405, 280] on span "Arrive into [GEOGRAPHIC_DATA]" at bounding box center [425, 282] width 72 height 4
select select "4"
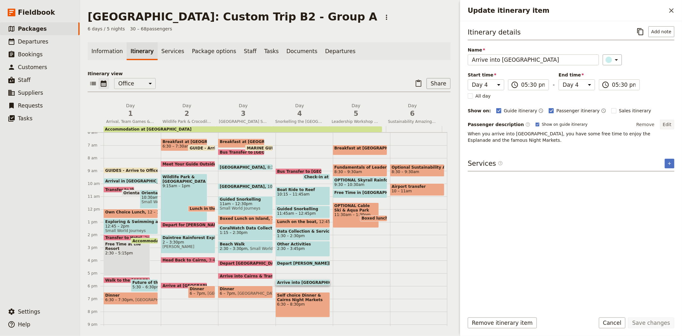
click at [672, 123] on button "Edit" at bounding box center [667, 125] width 14 height 10
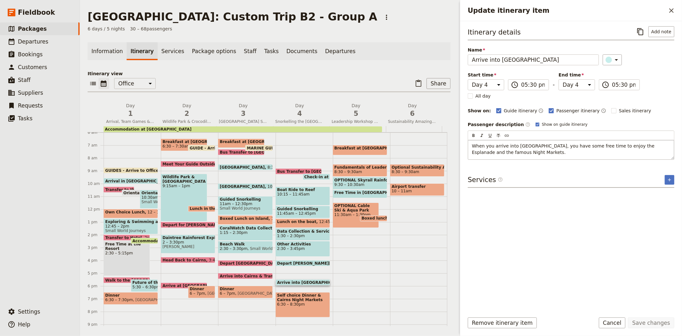
click at [501, 155] on p "When you arrive into [GEOGRAPHIC_DATA], you have some free time to enjoy the Es…" at bounding box center [571, 149] width 198 height 13
click at [648, 322] on button "Save changes" at bounding box center [651, 322] width 46 height 11
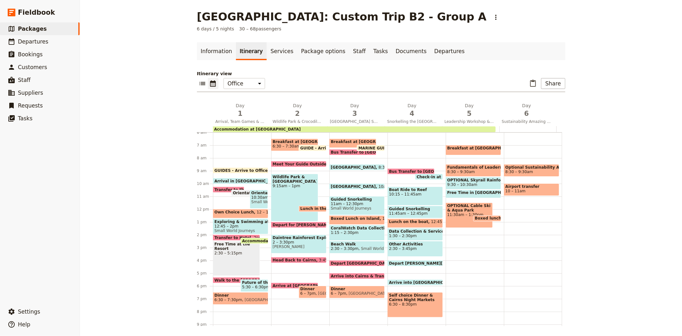
click at [406, 302] on span "6:30 – 8:30pm" at bounding box center [415, 304] width 52 height 4
select select "4"
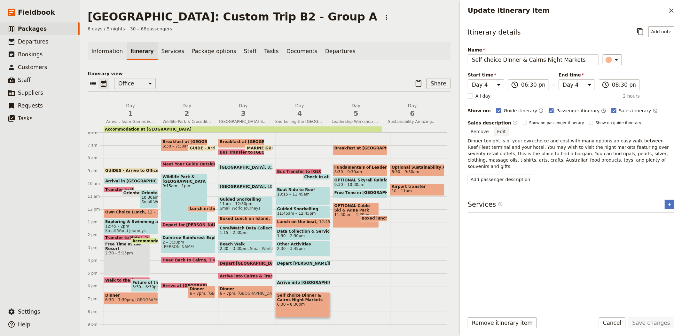
click at [509, 127] on button "Edit" at bounding box center [501, 132] width 14 height 10
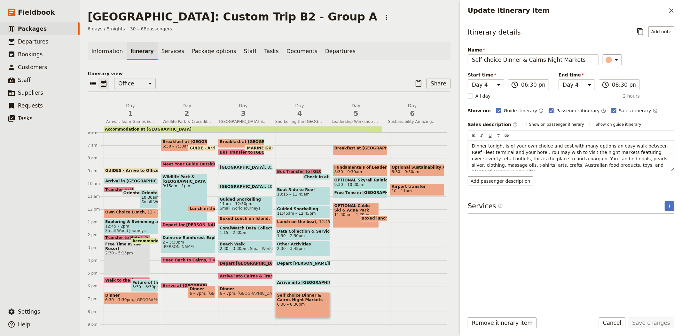
click at [633, 146] on span "Dinner tonight is of your own choice and cost with many options an easy walk be…" at bounding box center [571, 158] width 198 height 31
drag, startPoint x: 488, startPoint y: 152, endPoint x: 519, endPoint y: 153, distance: 30.7
click at [519, 153] on span "Dinner tonight is of your own choice and cost with many options an easy walk fr…" at bounding box center [571, 158] width 198 height 31
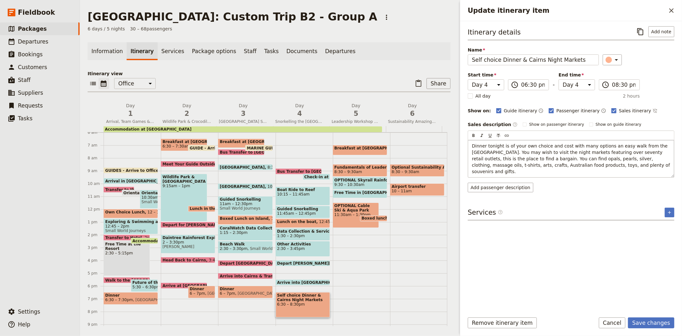
click at [491, 152] on span "Dinner tonight is of your own choice and cost with many options an easy walk fr…" at bounding box center [571, 158] width 199 height 31
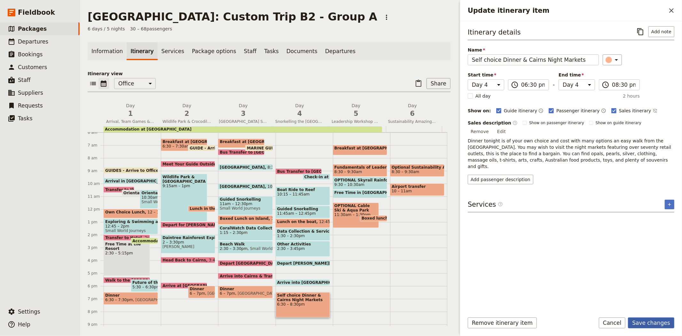
click at [648, 320] on button "Save changes" at bounding box center [651, 322] width 46 height 11
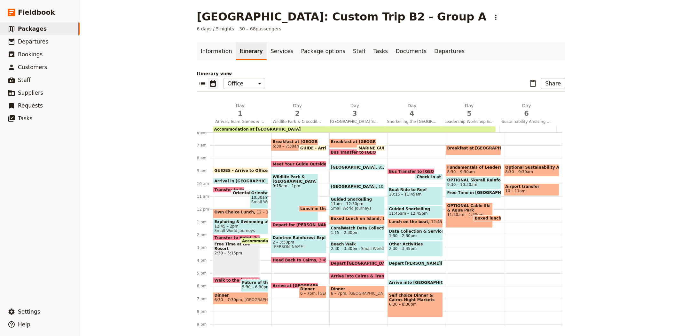
click at [394, 303] on span "6:30 – 8:30pm" at bounding box center [415, 304] width 52 height 4
select select "4"
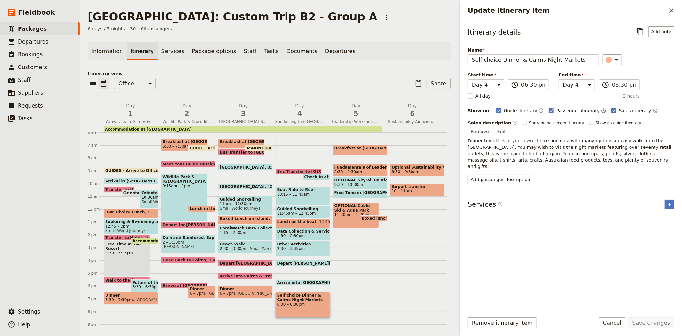
drag, startPoint x: 580, startPoint y: 152, endPoint x: 465, endPoint y: 133, distance: 116.3
click at [465, 133] on div "Itinerary details ​ Add note Name Self choice Dinner & Cairns Night Markets ​ S…" at bounding box center [571, 164] width 222 height 286
copy span "Dinner tonight is of your own choice and cost with many options an easy walk fr…"
click at [503, 175] on button "Add passenger description" at bounding box center [501, 180] width 66 height 10
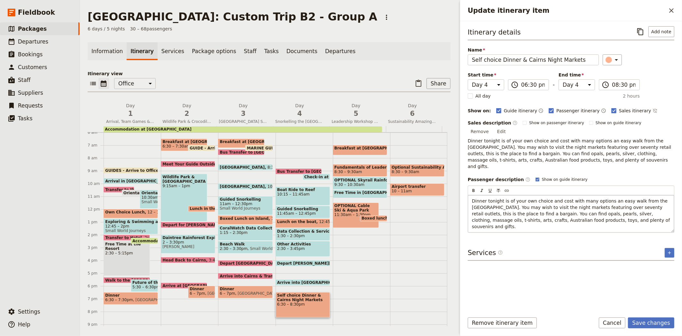
click at [543, 198] on span "Dinner tonight is of your own choice and cost with many options an easy walk fr…" at bounding box center [571, 213] width 199 height 31
click at [556, 198] on span "Dinner tonight is of your own choice and cost with many options an easy walk fr…" at bounding box center [571, 213] width 199 height 31
click at [611, 207] on p "Dinner tonight is of your own choice and cost with many options an easy walk fr…" at bounding box center [571, 214] width 198 height 32
click at [526, 85] on input "06:30 pm" at bounding box center [533, 85] width 24 height 8
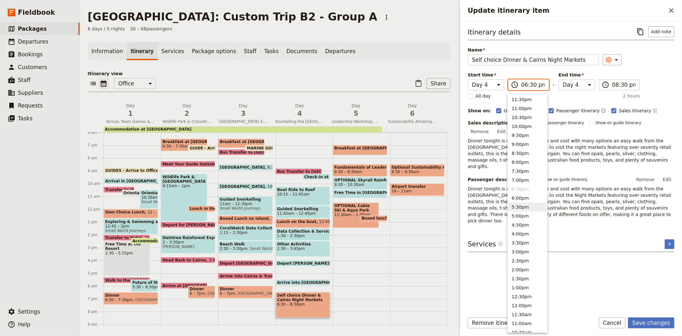
click at [528, 209] on button "5:30pm" at bounding box center [528, 206] width 40 height 9
type input "05:30 pm"
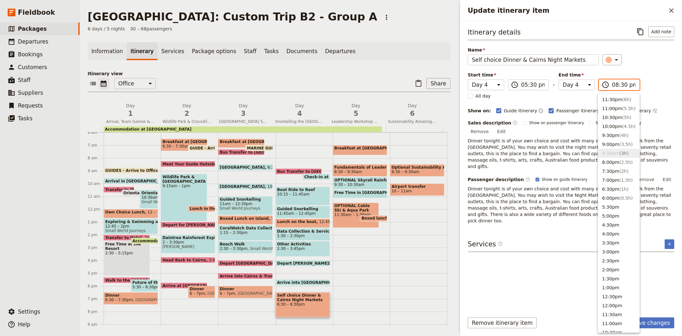
click at [620, 86] on input "08:30 pm" at bounding box center [624, 85] width 24 height 8
click at [620, 173] on span "( 2h )" at bounding box center [623, 170] width 9 height 5
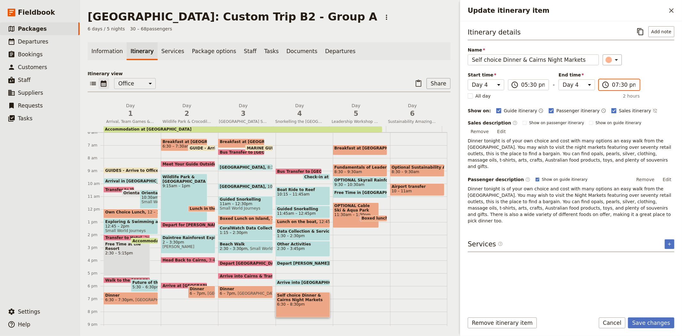
click at [619, 85] on input "07:30 pm" at bounding box center [624, 85] width 24 height 8
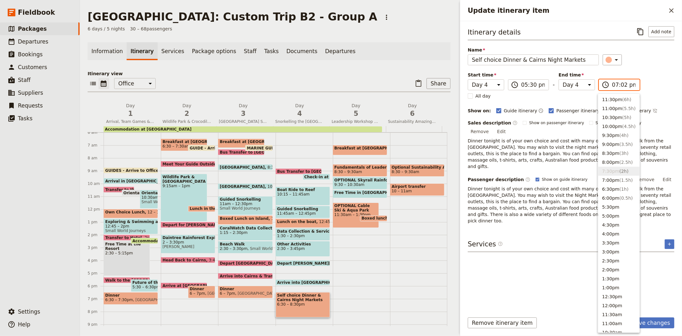
type input "07:20 pm"
click at [642, 68] on div "Itinerary details ​ Add note Name Self choice Dinner & Cairns Night Markets ​ S…" at bounding box center [571, 125] width 207 height 198
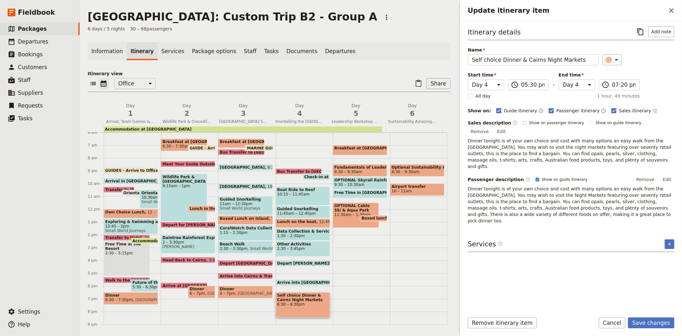
click at [544, 122] on span "Show on passenger itinerary" at bounding box center [556, 122] width 55 height 5
click at [523, 120] on input "Show on passenger itinerary" at bounding box center [522, 120] width 0 height 0
click at [544, 122] on span "Show on passenger itinerary" at bounding box center [556, 122] width 55 height 5
click at [523, 120] on input "Show on passenger itinerary" at bounding box center [522, 120] width 0 height 0
checkbox input "false"
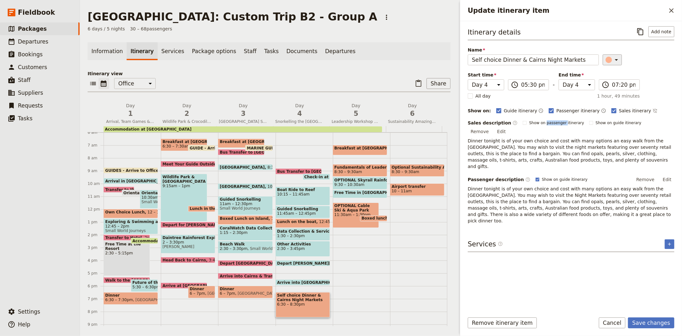
click at [606, 59] on div "Update itinerary item" at bounding box center [609, 60] width 6 height 6
click at [609, 84] on div "button" at bounding box center [612, 81] width 6 height 6
click at [485, 59] on input "Self choice Dinner & Cairns Night Markets" at bounding box center [533, 59] width 131 height 11
type input "Self Choice Dinner & Cairns Night Markets"
click at [613, 59] on icon "Update itinerary item" at bounding box center [617, 60] width 8 height 8
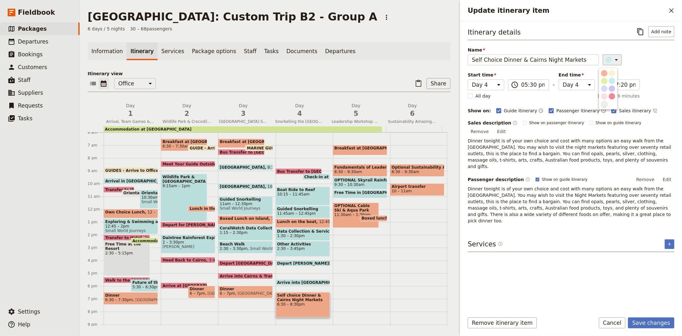
click at [603, 107] on div "button" at bounding box center [604, 104] width 6 height 6
click at [643, 64] on div "​" at bounding box center [639, 59] width 72 height 11
click at [654, 321] on button "Save changes" at bounding box center [651, 322] width 46 height 11
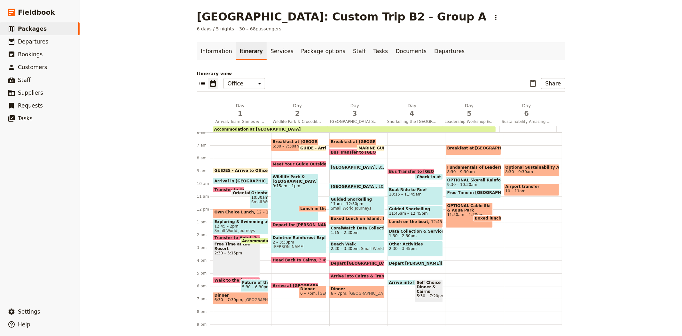
click at [435, 303] on div "Bus Transfer to [GEOGRAPHIC_DATA] 8:50am Cairns Bus Charters Check-in at Sunlov…" at bounding box center [416, 209] width 58 height 307
select select "4"
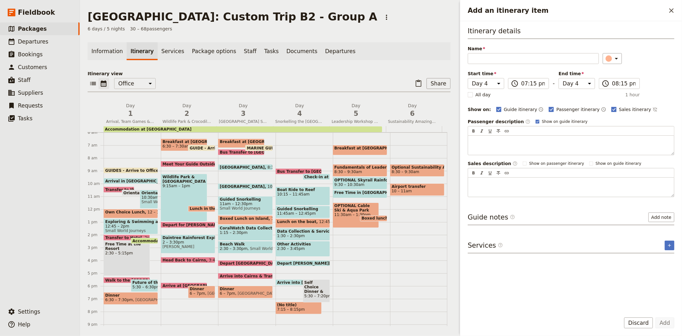
click at [620, 110] on span "Sales itinerary" at bounding box center [635, 109] width 32 height 6
click at [611, 106] on input "Sales itinerary" at bounding box center [611, 106] width 0 height 0
checkbox input "false"
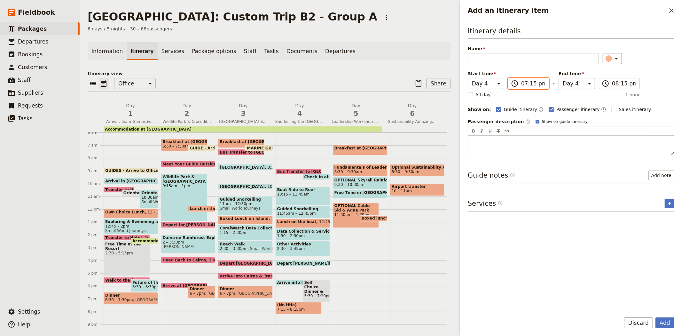
click at [527, 84] on input "07:15 pm" at bounding box center [533, 84] width 24 height 8
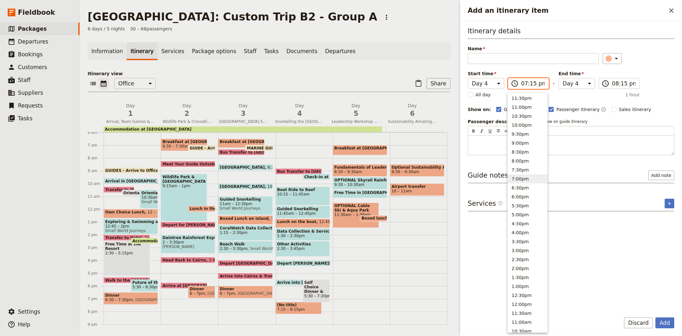
click at [531, 85] on input "07:15 pm" at bounding box center [533, 84] width 24 height 8
type input "07:20 pm"
click at [656, 71] on div "Itinerary details Name ​ Please fill in this field. Start time Day 1 Day 2 Day …" at bounding box center [571, 90] width 207 height 129
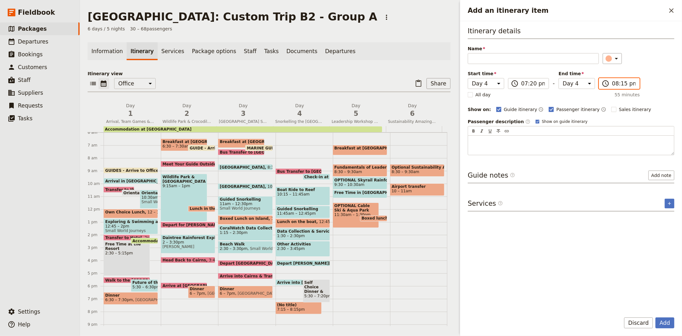
click at [612, 85] on input "08:15 pm" at bounding box center [624, 84] width 24 height 8
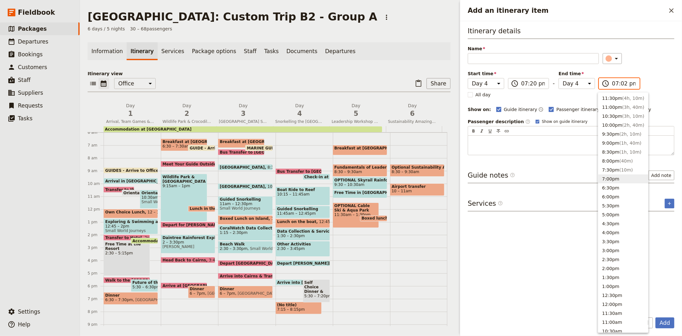
type input "07:20 pm"
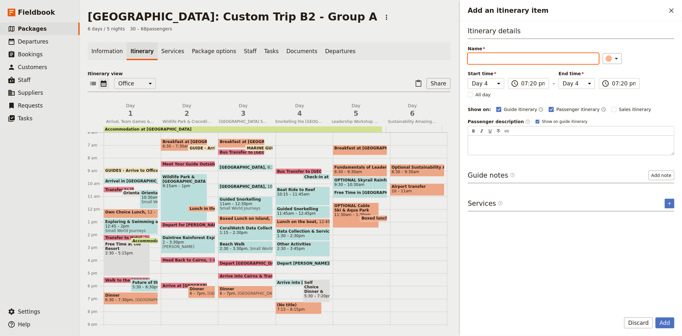
click at [536, 59] on input "Name" at bounding box center [533, 58] width 131 height 11
type input "Walk to the Bus Pick-up Point"
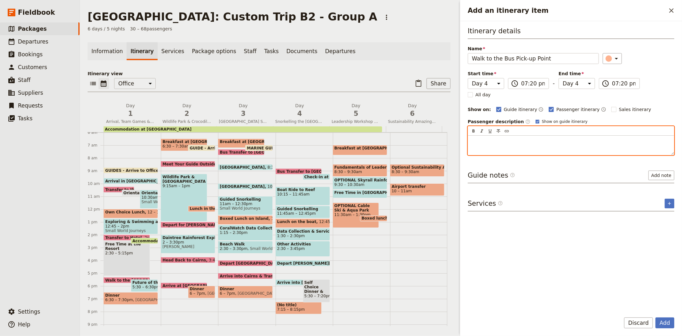
click at [494, 147] on div "Add an itinerary item" at bounding box center [571, 145] width 206 height 19
click at [595, 149] on span "[Put in where the bus will pick them u] - where at the night markets or from so…" at bounding box center [571, 145] width 199 height 12
click at [611, 147] on p "[Put in where the bus will pick them u] - where at the night markets or from so…" at bounding box center [571, 144] width 198 height 13
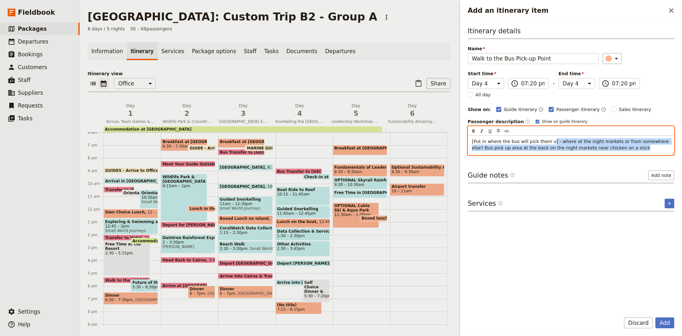
drag, startPoint x: 615, startPoint y: 148, endPoint x: 545, endPoint y: 143, distance: 69.5
click at [545, 143] on p "[Put in where the bus will pick them u] - where at the night markets or from so…" at bounding box center [571, 144] width 198 height 13
drag, startPoint x: 540, startPoint y: 151, endPoint x: 462, endPoint y: 141, distance: 78.6
click at [462, 141] on div "Itinerary details Name Walk to the Bus Pick-up Point ​ Start time Day 1 Day 2 D…" at bounding box center [571, 164] width 222 height 286
click at [483, 132] on icon "Format italic" at bounding box center [481, 131] width 5 height 5
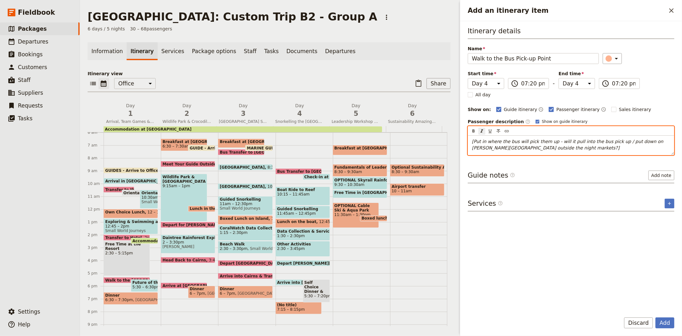
click at [535, 152] on div "[Put in where the bus will pick them up - will it pull into the bus pick up / p…" at bounding box center [571, 145] width 206 height 19
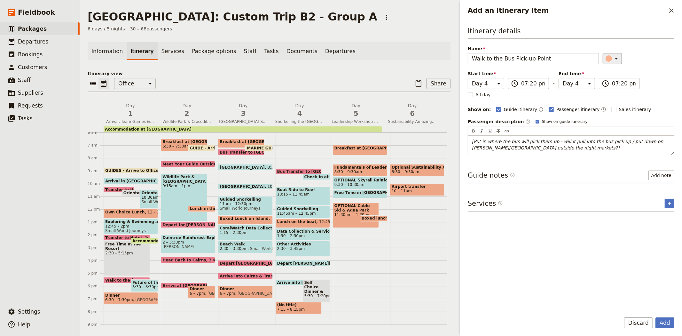
click at [613, 58] on icon "Add an itinerary item" at bounding box center [617, 59] width 8 height 8
click at [609, 98] on div "button" at bounding box center [612, 94] width 6 height 6
click at [668, 324] on button "Add" at bounding box center [664, 322] width 19 height 11
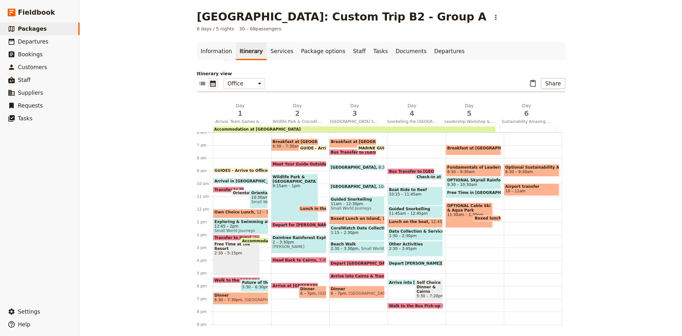
click at [338, 143] on span "Breakfast at [GEOGRAPHIC_DATA]" at bounding box center [369, 141] width 76 height 4
select select "3"
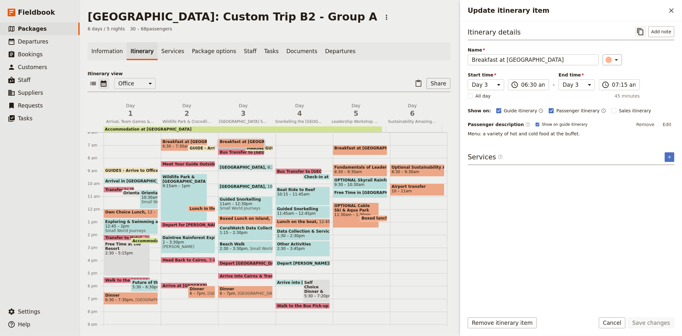
click at [640, 32] on icon "Copy itinerary item" at bounding box center [640, 31] width 6 height 7
click at [415, 85] on icon "Paste itinerary item" at bounding box center [419, 84] width 8 height 8
select select "3"
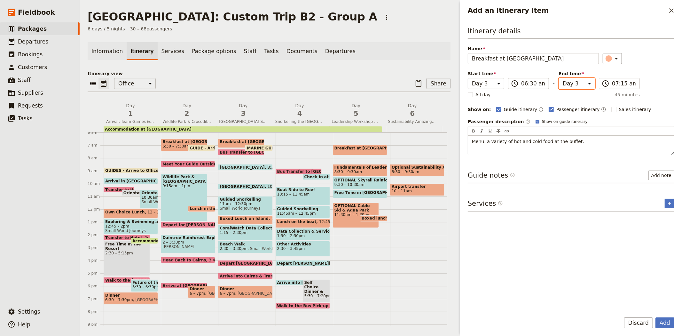
click at [588, 83] on select "Day 1 Day 2 Day 3 Day 4 Day 5 Day 6" at bounding box center [577, 83] width 36 height 11
select select "4"
click at [559, 78] on select "Day 1 Day 2 Day 3 Day 4 Day 5 Day 6" at bounding box center [577, 83] width 36 height 11
click at [621, 82] on input "07:15 am" at bounding box center [624, 84] width 24 height 8
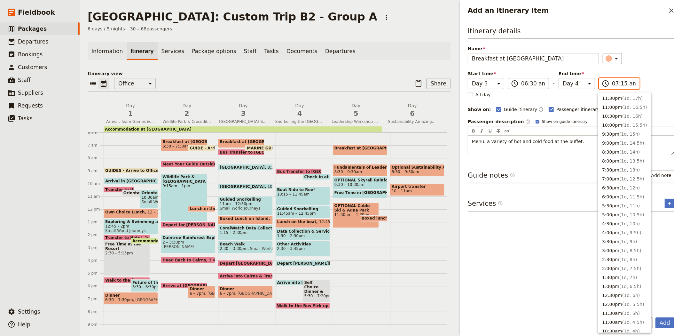
scroll to position [192, 0]
click at [609, 191] on button "7:30am ( 1d, 1h )" at bounding box center [624, 192] width 53 height 9
type input "07:30 am"
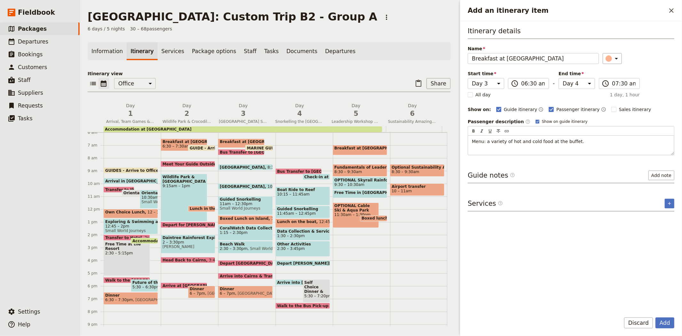
click at [668, 71] on div "Itinerary details Name Breakfast at Resort ​ Start time Day 1 Day 2 Day 3 Day 4…" at bounding box center [571, 90] width 207 height 129
click at [662, 321] on button "Add" at bounding box center [664, 322] width 19 height 11
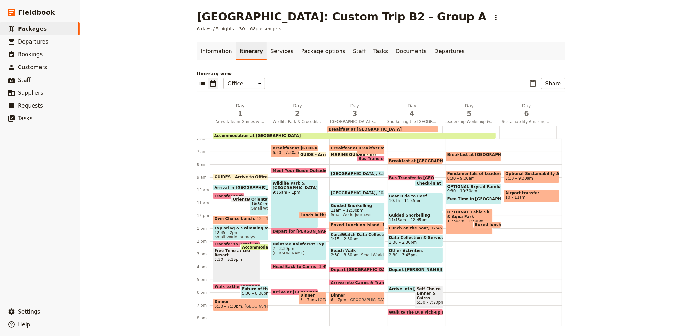
click at [408, 160] on span "Breakfast at [GEOGRAPHIC_DATA]" at bounding box center [427, 161] width 76 height 4
select select "3"
select select "4"
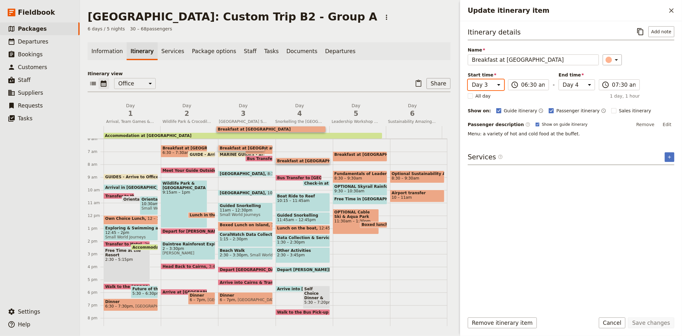
click at [475, 82] on select "Day 1 Day 2 Day 3 Day 4 Day 5 Day 6" at bounding box center [486, 84] width 36 height 11
select select "4"
click at [468, 79] on select "Day 1 Day 2 Day 3 Day 4 Day 5 Day 6" at bounding box center [486, 84] width 36 height 11
click at [581, 211] on div "Itinerary details ​ Add note Name Breakfast at Resort ​ Start time Day 1 Day 2 …" at bounding box center [571, 166] width 207 height 281
click at [664, 35] on button "Add note" at bounding box center [661, 31] width 26 height 11
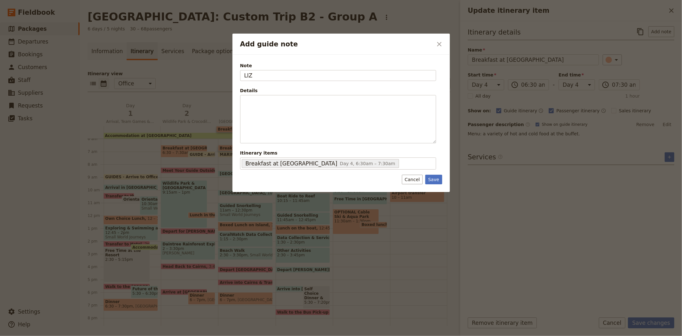
type input "LIZ"
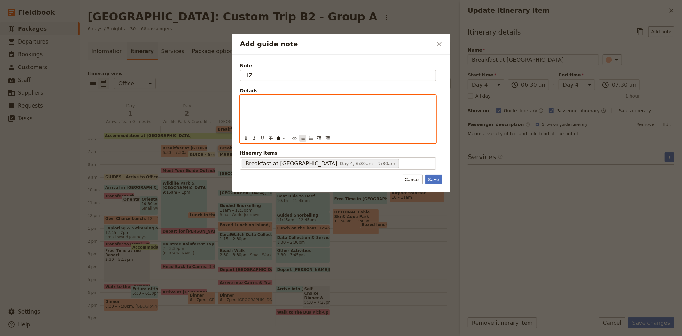
click at [301, 139] on icon "Bulleted list" at bounding box center [302, 138] width 5 height 5
drag, startPoint x: 327, startPoint y: 107, endPoint x: 184, endPoint y: 97, distance: 144.3
click at [184, 335] on div "Add guide note ​ Note [PERSON_NAME] Details Change to a later breakfast time? ​…" at bounding box center [341, 336] width 682 height 0
click at [254, 138] on icon "Format italic" at bounding box center [254, 138] width 5 height 5
click at [277, 139] on div "Add guide note" at bounding box center [279, 138] width 4 height 4
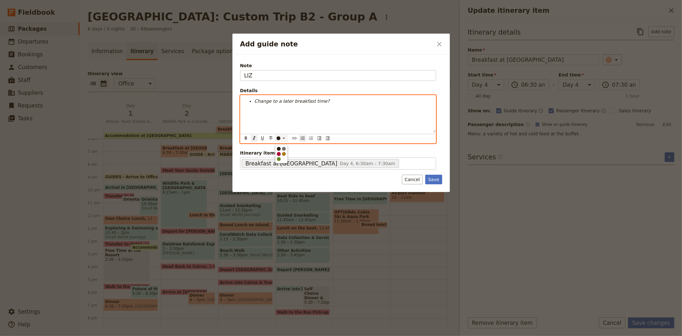
click at [279, 156] on div "button" at bounding box center [279, 154] width 4 height 4
click at [326, 118] on div "Change to a later breakfast time?" at bounding box center [337, 113] width 195 height 37
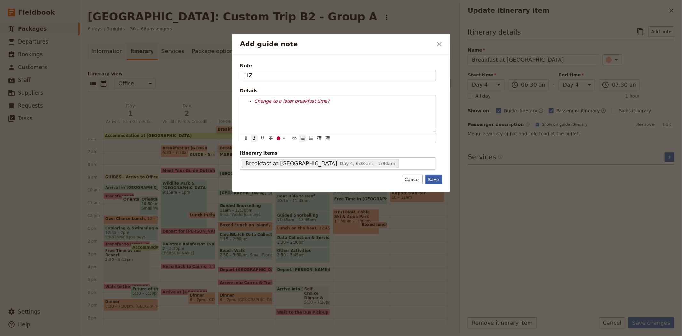
click at [438, 182] on button "Save" at bounding box center [433, 180] width 17 height 10
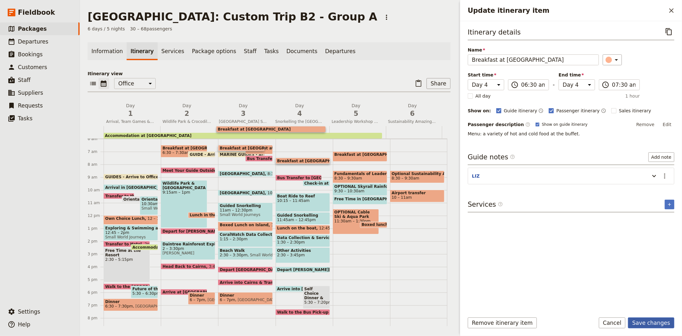
click at [659, 325] on button "Save changes" at bounding box center [651, 322] width 46 height 11
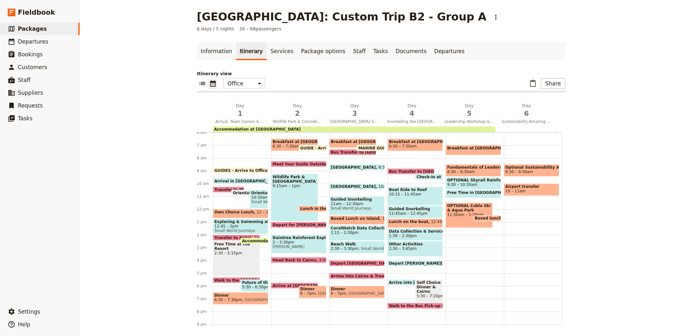
click at [398, 304] on span "Walk to the Bus Pick-up Point" at bounding box center [422, 305] width 67 height 4
select select "4"
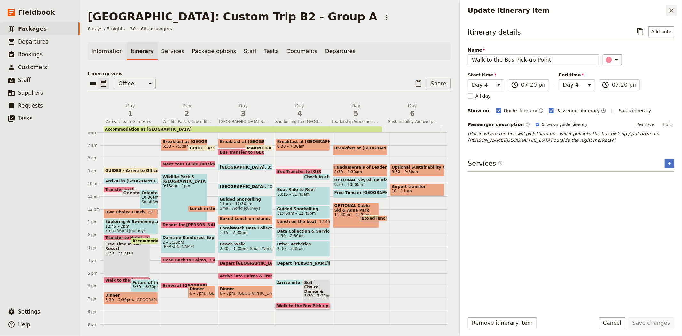
click at [670, 13] on icon "Close drawer" at bounding box center [672, 11] width 8 height 8
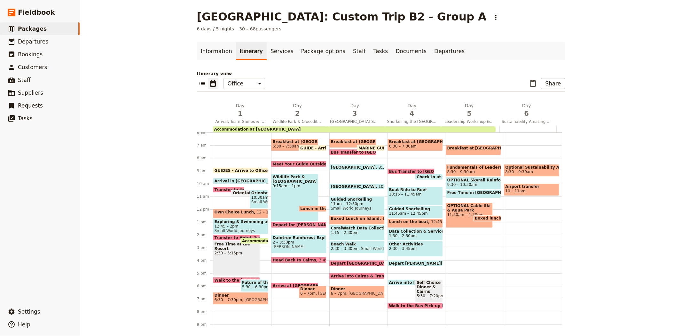
click at [388, 309] on div "Breakfast at Resort 6:30 – 7:30am Bus Transfer to [GEOGRAPHIC_DATA] 8:50am Cair…" at bounding box center [416, 209] width 58 height 307
select select "4"
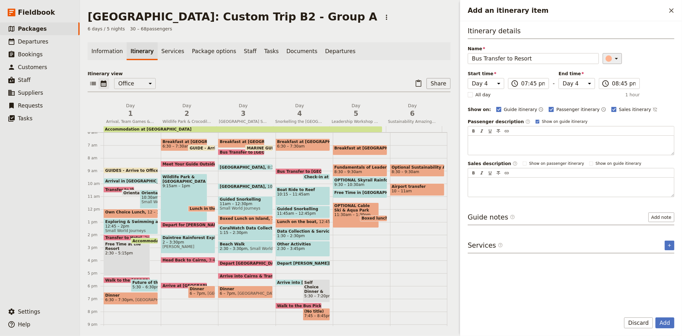
type input "Bus Transfer to Resort"
click at [613, 60] on icon "Add an itinerary item" at bounding box center [617, 59] width 8 height 8
click at [609, 98] on div "button" at bounding box center [612, 94] width 6 height 6
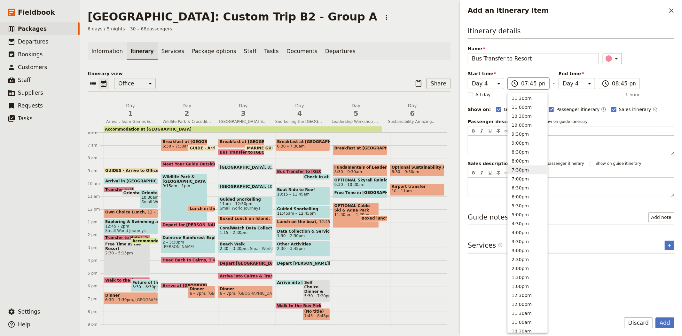
click at [530, 84] on input "07:45 pm" at bounding box center [533, 84] width 24 height 8
click at [520, 169] on button "7:30pm" at bounding box center [528, 169] width 40 height 9
type input "07:30 pm"
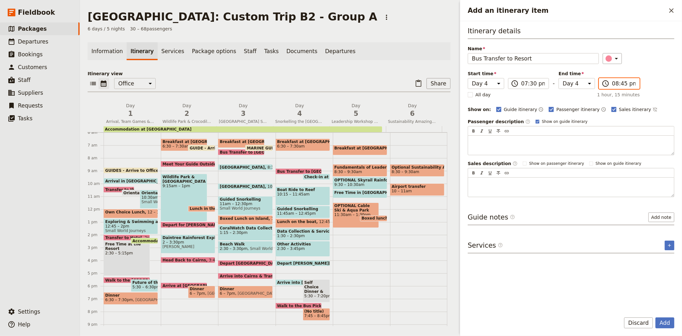
click at [618, 83] on input "08:45 pm" at bounding box center [624, 84] width 24 height 8
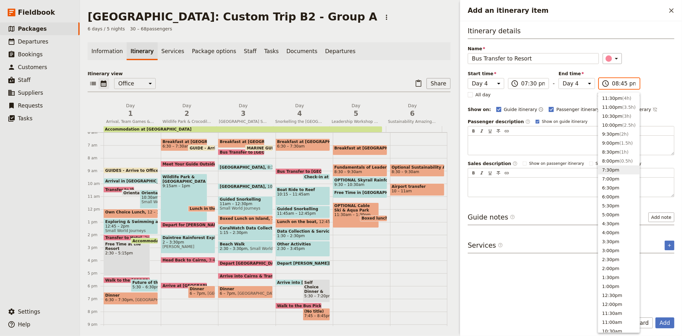
click at [615, 170] on button "7:30pm" at bounding box center [618, 169] width 41 height 9
type input "07:30 pm"
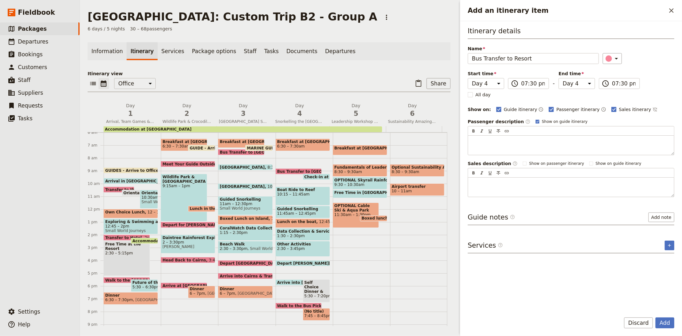
click at [654, 93] on div "Itinerary details Name Bus Transfer to Resort ​ Start time Day 1 Day 2 Day 3 Da…" at bounding box center [571, 111] width 207 height 171
click at [621, 110] on span "Sales itinerary" at bounding box center [635, 109] width 32 height 6
click at [611, 106] on input "Sales itinerary" at bounding box center [611, 106] width 0 height 0
checkbox input "false"
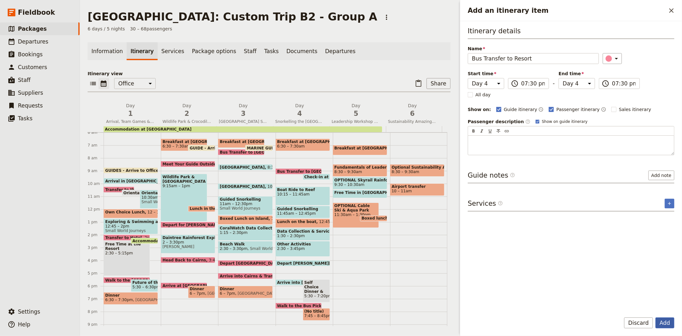
click at [662, 321] on button "Add" at bounding box center [664, 322] width 19 height 11
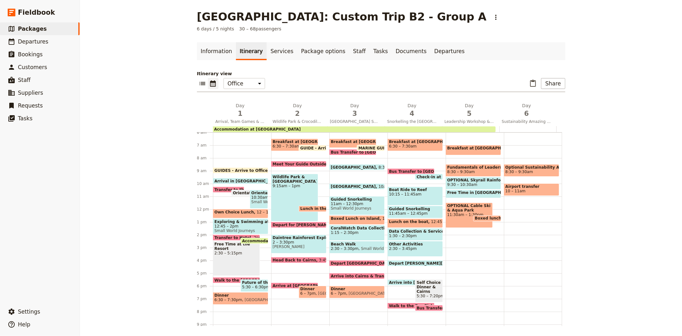
click at [336, 291] on span "6 – 7pm" at bounding box center [338, 293] width 15 height 4
select select "3"
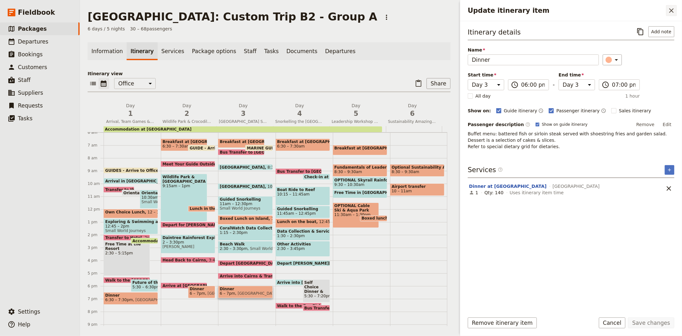
click at [673, 11] on icon "Close drawer" at bounding box center [672, 11] width 8 height 8
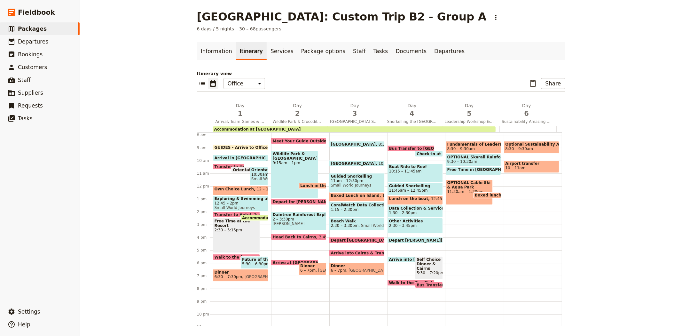
scroll to position [112, 0]
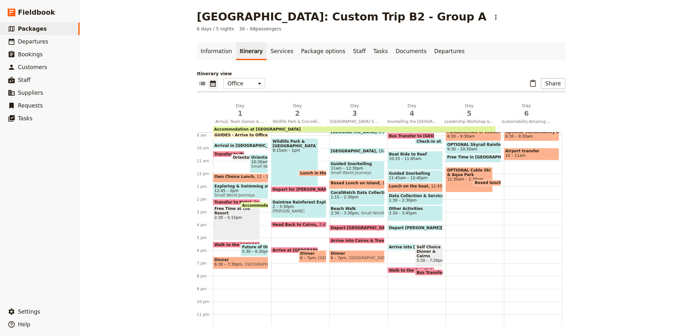
click at [419, 271] on span "Bus Transfer to Resort" at bounding box center [442, 272] width 51 height 4
select select "4"
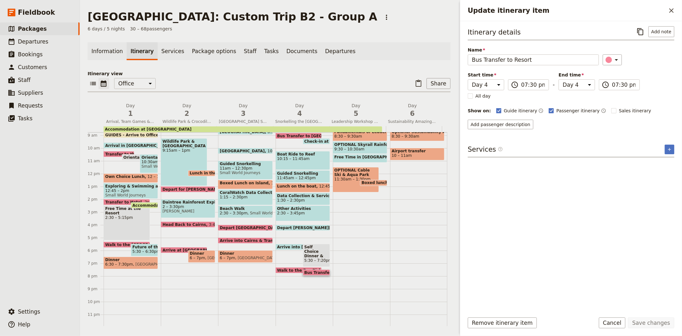
click at [285, 269] on span "Walk to the Bus Pick-up Point" at bounding box center [310, 270] width 67 height 4
select select "4"
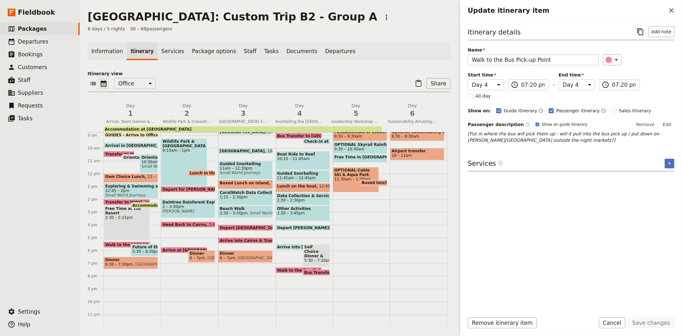
click at [305, 271] on span "Bus Transfer to Resort" at bounding box center [329, 272] width 51 height 4
select select "4"
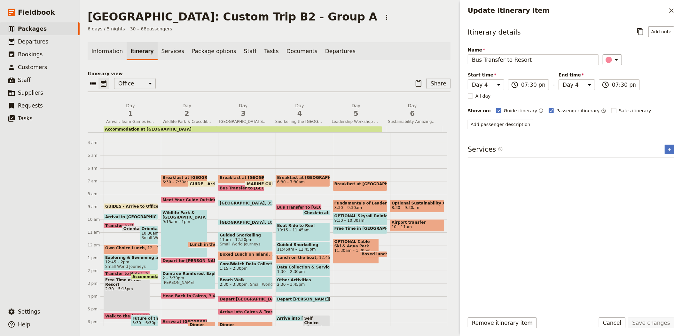
scroll to position [77, 0]
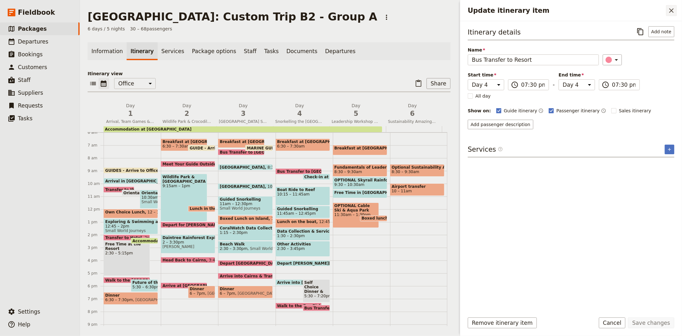
click at [672, 10] on icon "Close drawer" at bounding box center [671, 10] width 4 height 4
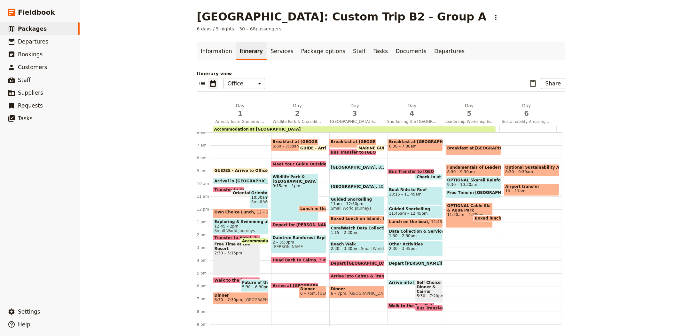
click at [420, 311] on div "Breakfast at Resort 6:30 – 7:30am Bus Transfer to [GEOGRAPHIC_DATA] 8:50am Cair…" at bounding box center [416, 209] width 58 height 307
select select "4"
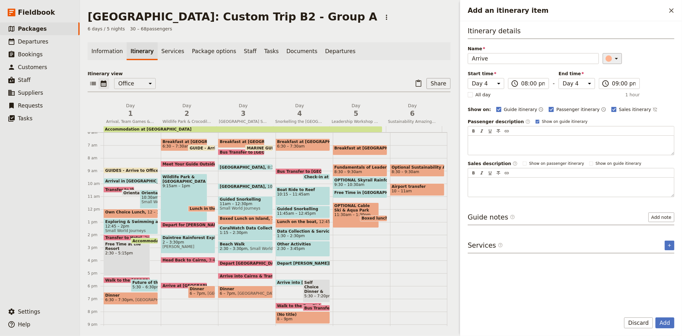
type input "Arrive"
click at [606, 61] on div "Add an itinerary item" at bounding box center [609, 58] width 6 height 6
click at [609, 98] on div "button" at bounding box center [612, 94] width 6 height 6
click at [525, 83] on input "08:00 pm" at bounding box center [533, 84] width 24 height 8
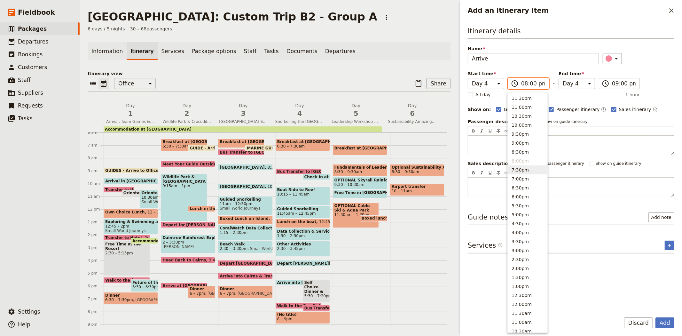
click at [519, 171] on button "7:30pm" at bounding box center [528, 169] width 40 height 9
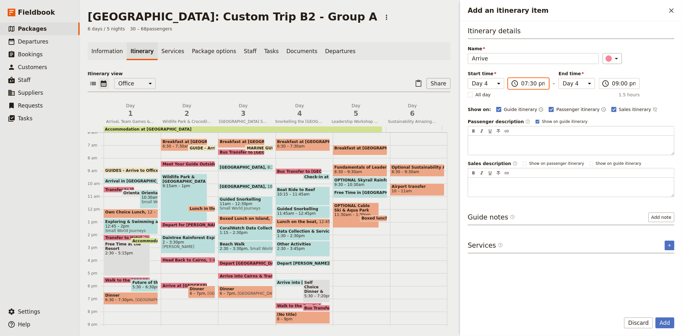
click at [529, 84] on input "07:30 pm" at bounding box center [533, 84] width 24 height 8
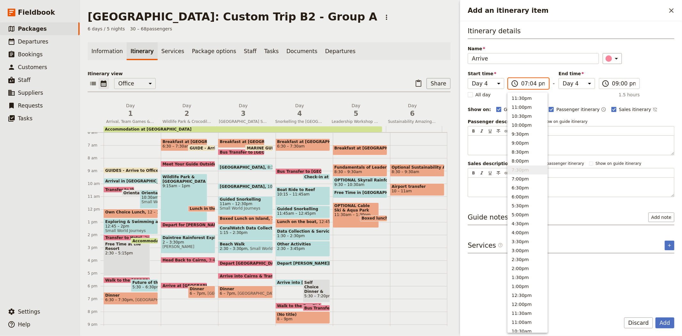
type input "07:45 pm"
click at [630, 78] on label "​ 09:00 pm" at bounding box center [619, 83] width 41 height 11
click at [630, 80] on input "09:00 pm" at bounding box center [624, 84] width 24 height 8
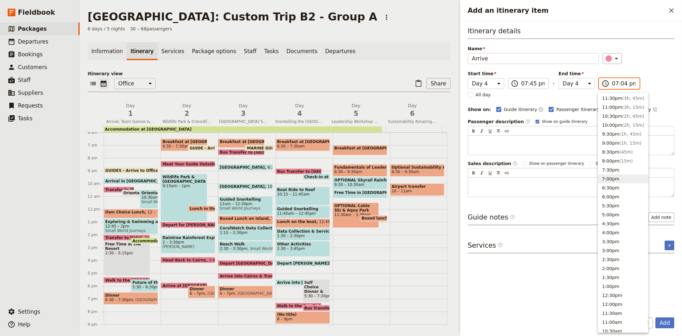
type input "07:45 pm"
click at [643, 61] on div "​" at bounding box center [639, 58] width 72 height 11
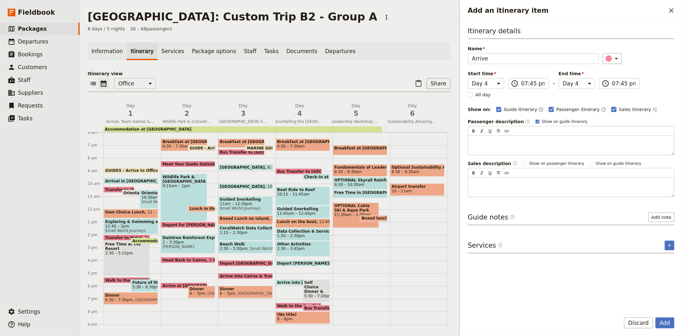
click at [619, 109] on span "Sales itinerary" at bounding box center [635, 109] width 32 height 6
click at [611, 106] on input "Sales itinerary" at bounding box center [611, 106] width 0 height 0
checkbox input "false"
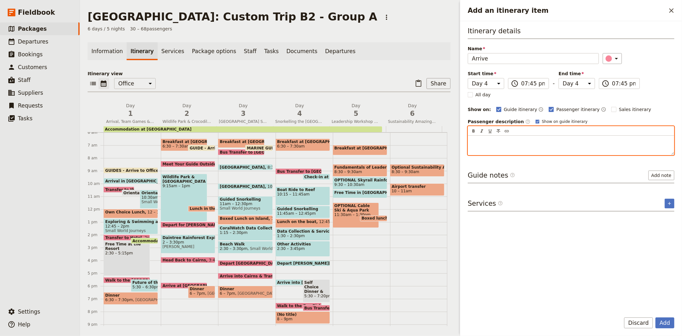
click at [519, 145] on div "Add an itinerary item" at bounding box center [571, 145] width 206 height 19
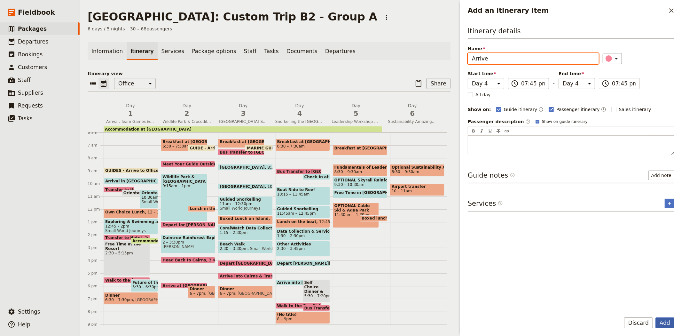
click at [663, 322] on button "Add" at bounding box center [664, 322] width 19 height 11
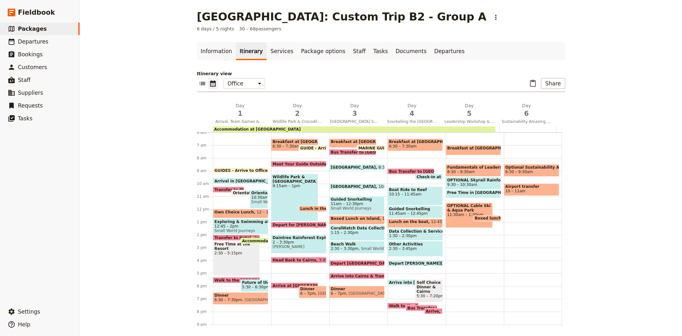
click at [479, 151] on div "Breakfast at [GEOGRAPHIC_DATA] 7 – 7:50am" at bounding box center [473, 150] width 55 height 10
select select "5"
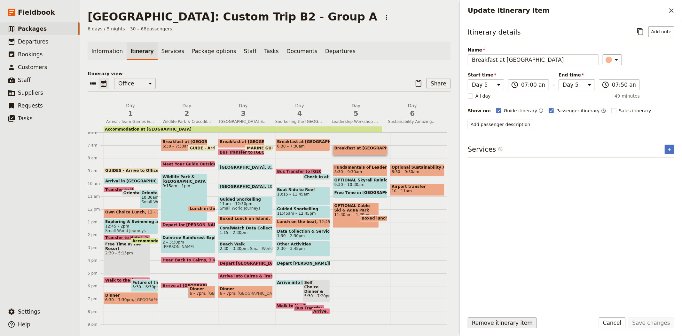
click at [517, 324] on button "Remove itinerary item" at bounding box center [502, 322] width 69 height 11
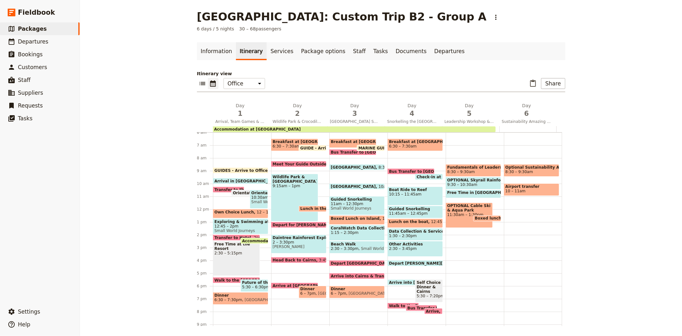
click at [424, 145] on span "6:30 – 7:30am" at bounding box center [415, 146] width 52 height 4
select select "4"
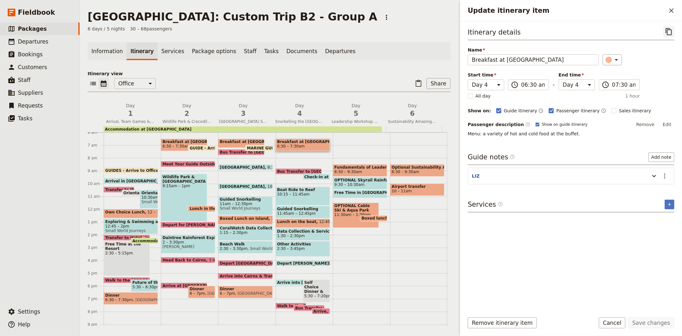
click at [668, 30] on icon "Copy itinerary item" at bounding box center [669, 32] width 8 height 8
click at [417, 84] on icon "Paste itinerary item" at bounding box center [419, 84] width 8 height 8
select select "4"
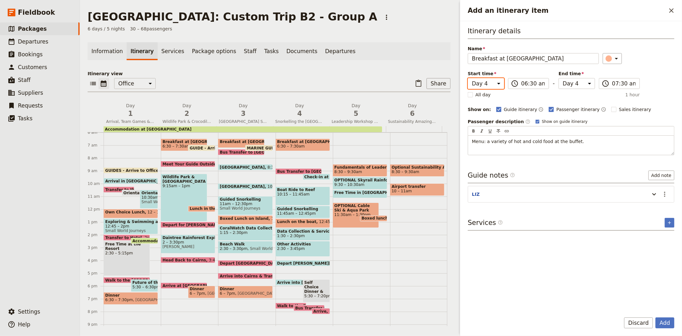
click at [488, 82] on select "Day 1 Day 2 Day 3 Day 4 Day 5 Day 6" at bounding box center [486, 83] width 36 height 11
select select "5"
click at [468, 78] on select "Day 1 Day 2 Day 3 Day 4 Day 5 Day 6" at bounding box center [486, 83] width 36 height 11
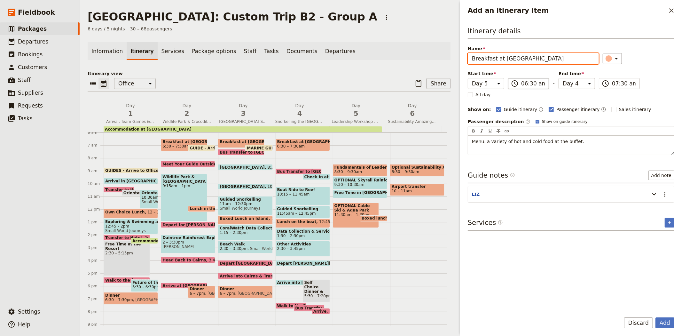
select select "5"
click at [529, 84] on input "06:30 am" at bounding box center [533, 84] width 24 height 8
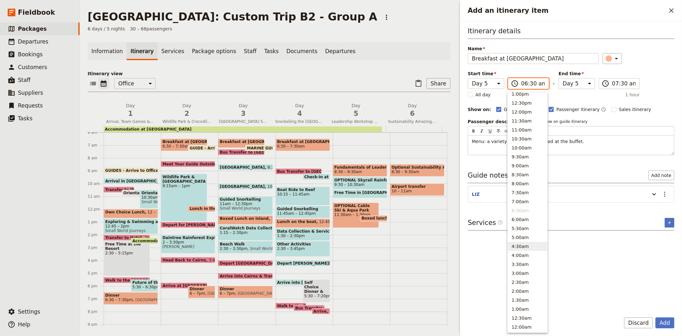
scroll to position [190, 0]
click at [514, 194] on button "7:30am" at bounding box center [528, 195] width 40 height 9
type input "07:30 am"
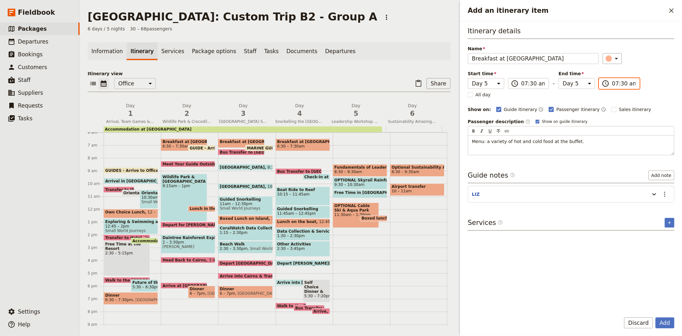
click at [619, 81] on input "07:30 am" at bounding box center [624, 84] width 24 height 8
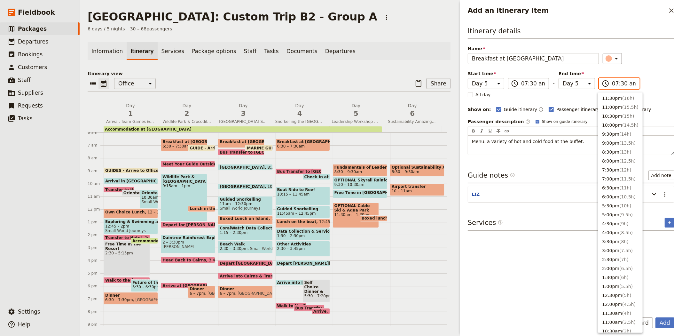
scroll to position [192, 0]
click at [612, 178] on button "8:30am ( 1h )" at bounding box center [620, 174] width 44 height 9
type input "08:30 am"
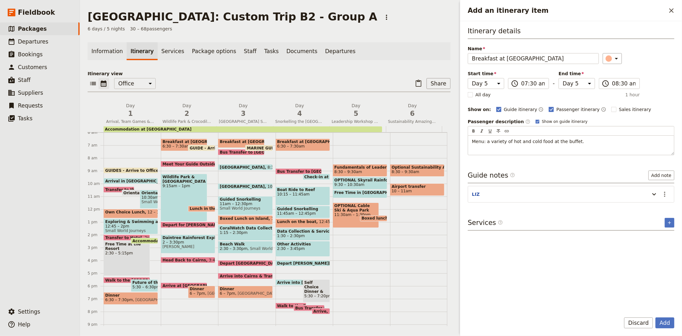
click at [645, 92] on div "Itinerary details Name Breakfast at Resort ​ Start time Day 1 Day 2 Day 3 Day 4…" at bounding box center [571, 90] width 207 height 129
click at [666, 321] on button "Add" at bounding box center [664, 322] width 19 height 11
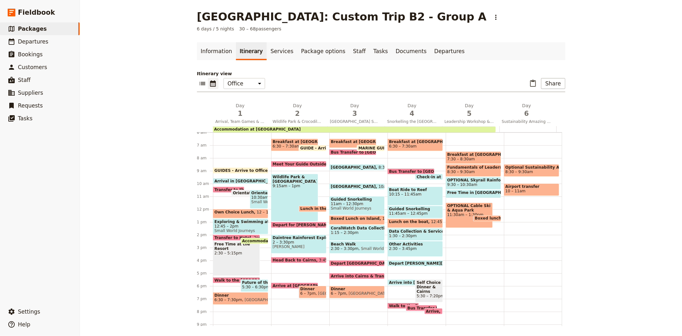
click at [471, 183] on span "9:30 – 10:30am" at bounding box center [473, 184] width 52 height 4
select select "5"
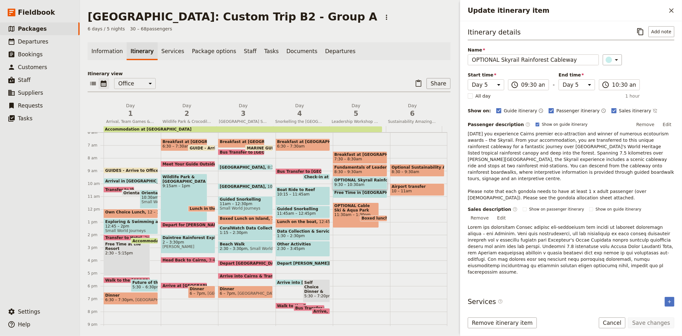
click at [567, 113] on span "Passenger itinerary" at bounding box center [577, 110] width 43 height 6
click at [549, 107] on input "Passenger itinerary" at bounding box center [548, 107] width 0 height 0
checkbox input "false"
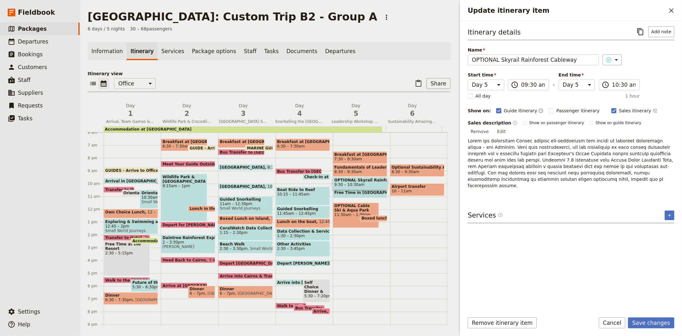
click at [519, 113] on span "Guide itinerary" at bounding box center [521, 110] width 34 height 6
click at [496, 107] on input "Guide itinerary" at bounding box center [496, 107] width 0 height 0
checkbox input "false"
click at [613, 62] on icon "Update itinerary item" at bounding box center [617, 60] width 8 height 8
click at [606, 92] on div "button" at bounding box center [604, 88] width 6 height 6
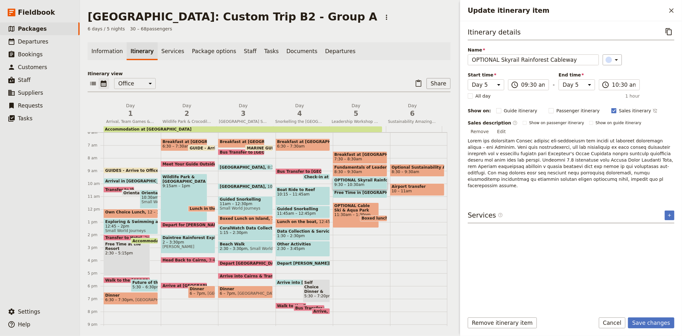
click at [594, 226] on div "Itinerary details ​ Name OPTIONAL Skyrail Rainforest Cableway ​ Start time Day …" at bounding box center [571, 166] width 207 height 281
click at [659, 321] on button "Save changes" at bounding box center [651, 322] width 46 height 11
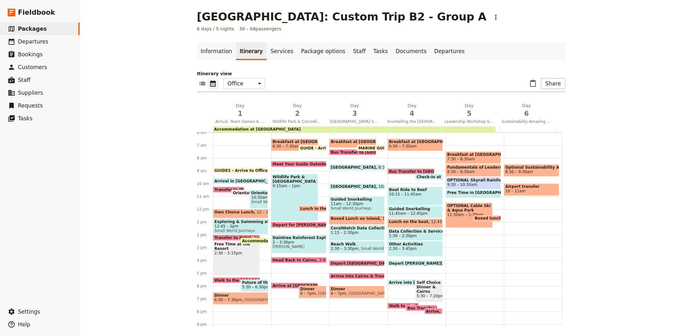
click at [483, 181] on span "OPTIONAL Skyrail Rainforest Cableway" at bounding box center [473, 180] width 52 height 4
select select "5"
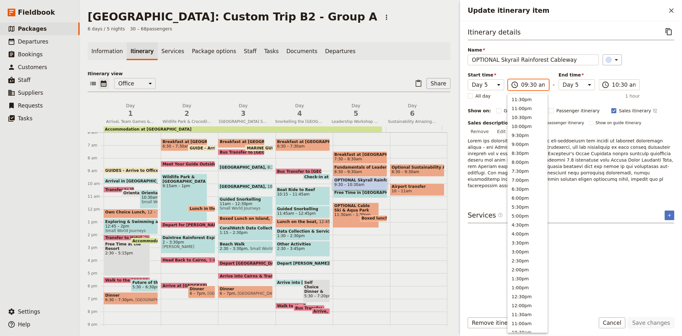
click at [531, 83] on input "09:30 am" at bounding box center [533, 85] width 24 height 8
click at [525, 128] on button "3:00pm" at bounding box center [528, 129] width 40 height 9
type input "03:00 pm"
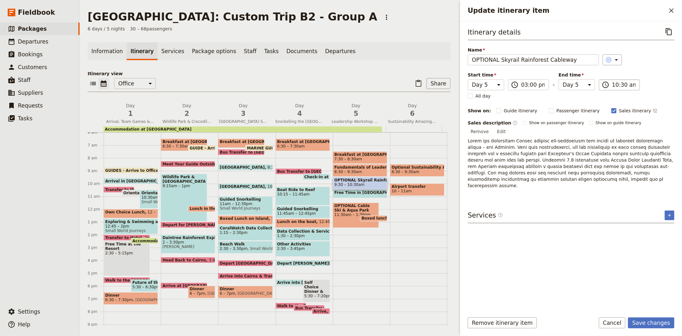
type input "03:00 pm"
click at [616, 84] on input "03:00 pm" at bounding box center [624, 85] width 24 height 8
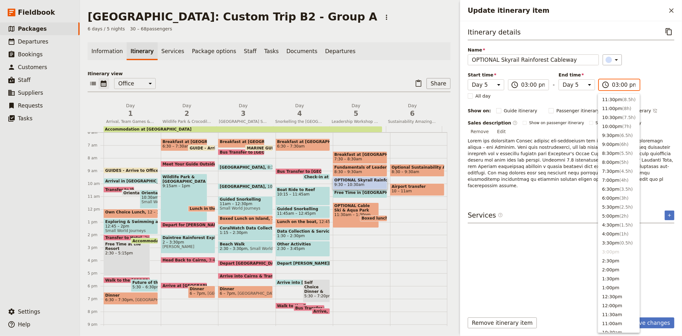
click at [618, 251] on li "3:00pm" at bounding box center [618, 251] width 41 height 9
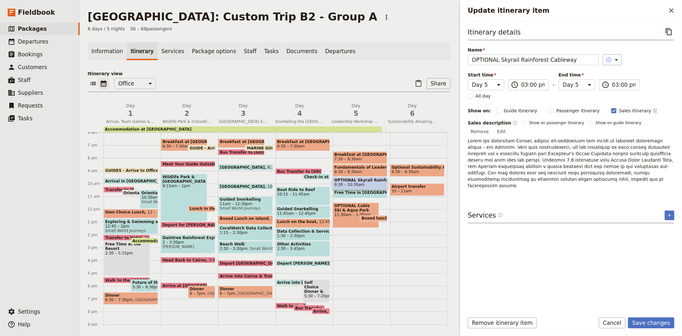
click at [663, 238] on div "Itinerary details ​ Name OPTIONAL Skyrail Rainforest Cableway ​ Start time Day …" at bounding box center [571, 166] width 207 height 281
click at [658, 323] on button "Save changes" at bounding box center [651, 322] width 46 height 11
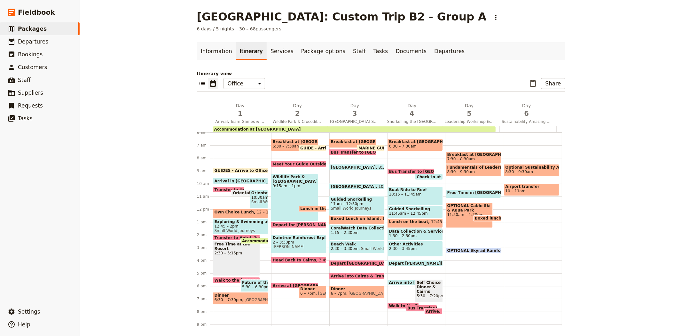
click at [473, 192] on span "Free Time in [GEOGRAPHIC_DATA]" at bounding box center [485, 192] width 76 height 4
select select "5"
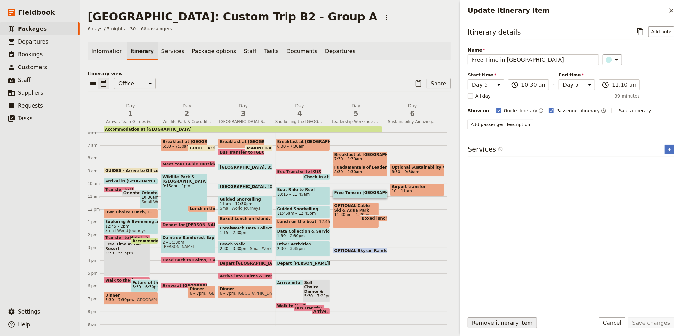
click at [495, 320] on button "Remove itinerary item" at bounding box center [502, 322] width 69 height 11
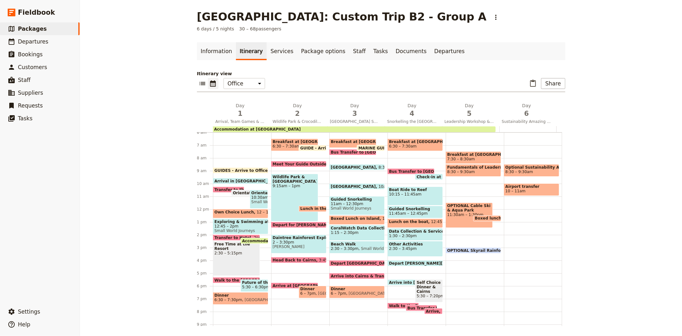
click at [453, 209] on span "OPTIONAL Cable Ski & Aqua Park" at bounding box center [469, 207] width 44 height 9
select select "5"
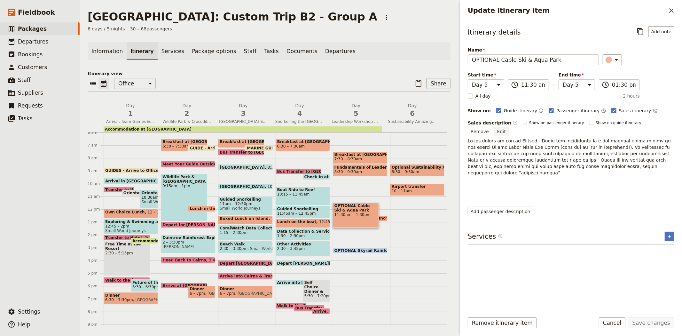
click at [509, 127] on button "Edit" at bounding box center [501, 132] width 14 height 10
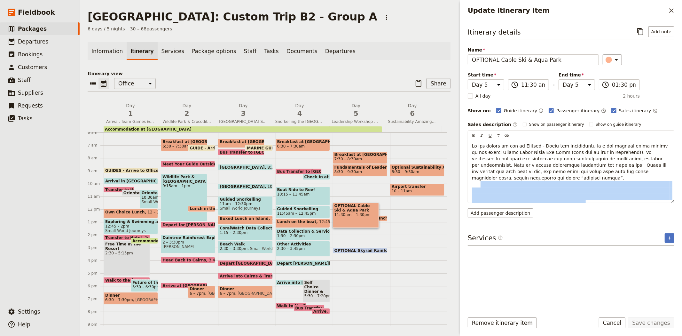
drag, startPoint x: 482, startPoint y: 199, endPoint x: 467, endPoint y: 176, distance: 27.5
click at [467, 176] on div "Itinerary details ​ Add note Name OPTIONAL Cable Ski & Aqua Park ​ Start time D…" at bounding box center [571, 164] width 222 height 286
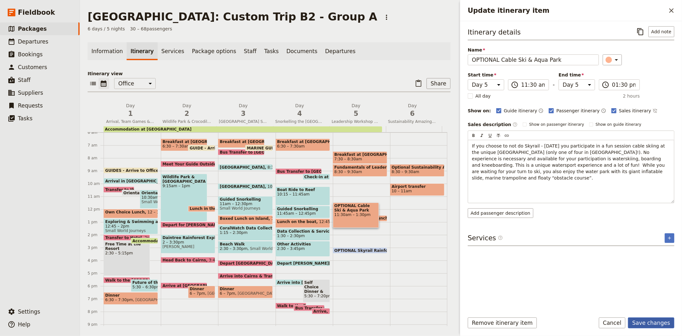
click at [660, 321] on button "Save changes" at bounding box center [651, 322] width 46 height 11
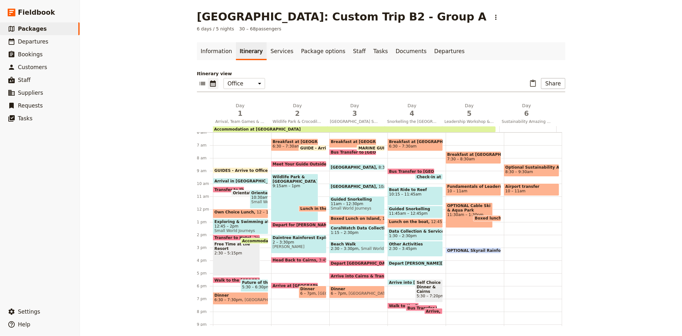
click at [472, 187] on span "Fundamentals of Leadership Workshop" at bounding box center [473, 186] width 52 height 4
select select "5"
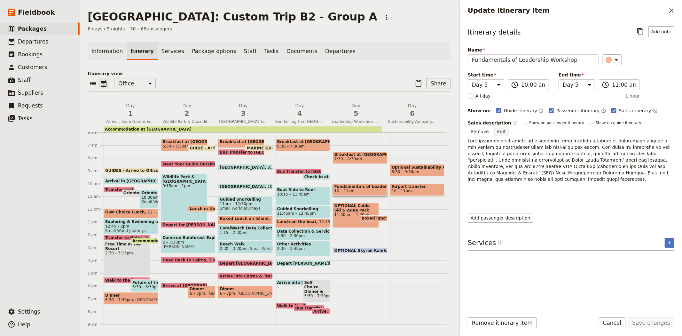
click at [509, 127] on button "Edit" at bounding box center [501, 132] width 14 height 10
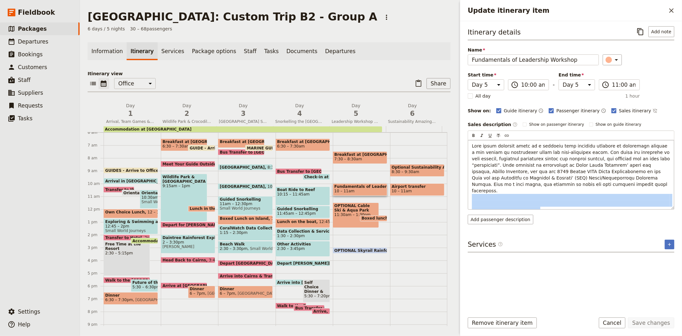
drag, startPoint x: 477, startPoint y: 206, endPoint x: 469, endPoint y: 190, distance: 17.7
click at [469, 190] on div "Update itinerary item" at bounding box center [571, 174] width 206 height 69
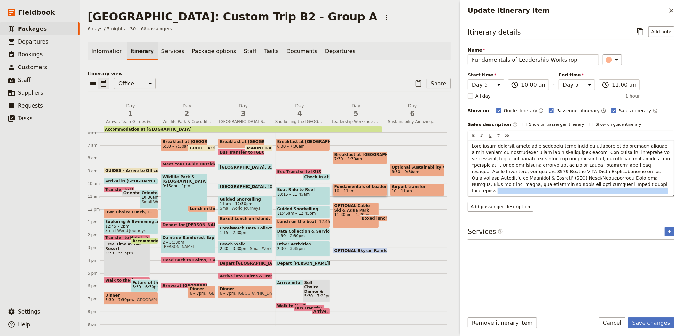
drag, startPoint x: 668, startPoint y: 184, endPoint x: 520, endPoint y: 185, distance: 148.0
click at [520, 185] on span "Update itinerary item" at bounding box center [571, 171] width 199 height 56
click at [606, 58] on div "Update itinerary item" at bounding box center [609, 60] width 6 height 6
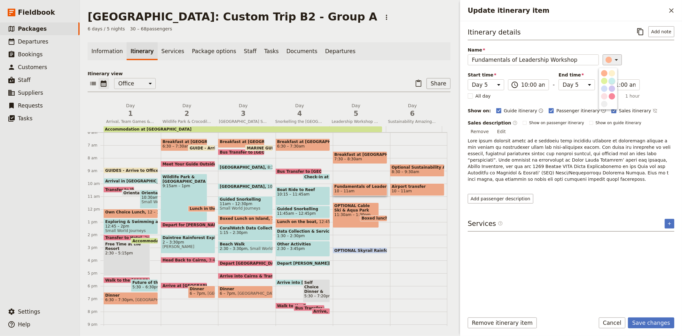
click at [609, 84] on div "button" at bounding box center [612, 81] width 6 height 6
click at [648, 322] on button "Save changes" at bounding box center [651, 322] width 46 height 11
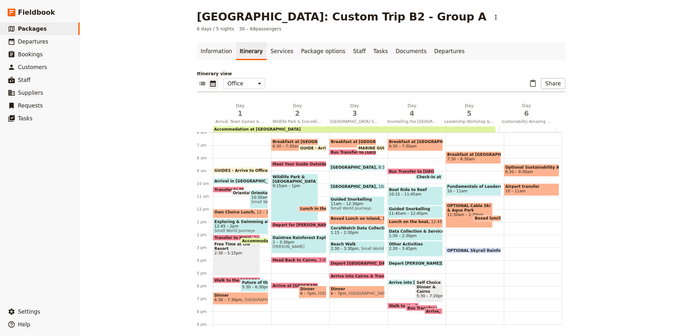
click at [449, 185] on span "Fundamentals of Leadership Workshop" at bounding box center [473, 186] width 52 height 4
select select "5"
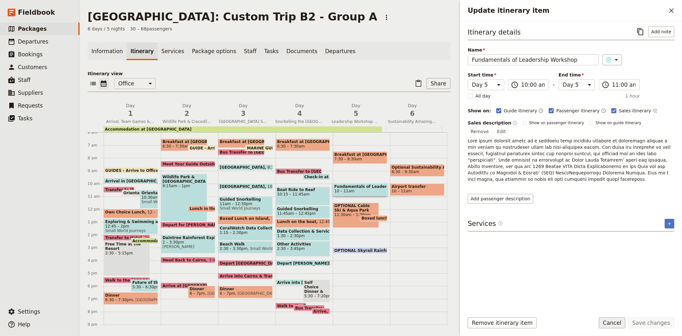
click at [614, 319] on button "Cancel" at bounding box center [612, 322] width 27 height 11
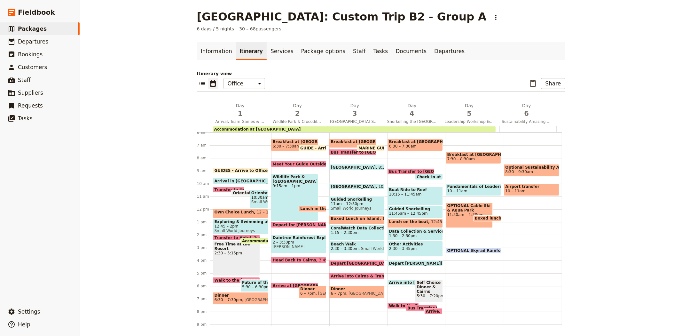
click at [456, 213] on span "11:30am – 1:30pm" at bounding box center [469, 214] width 44 height 4
select select "5"
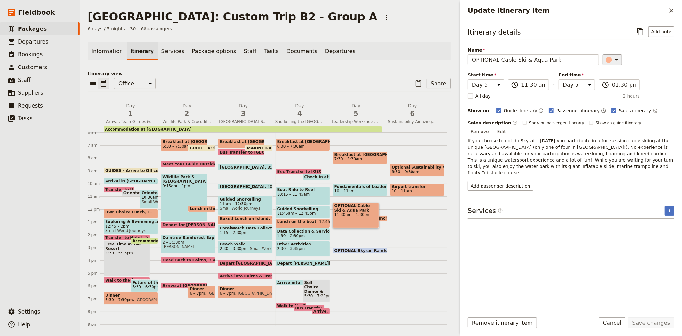
click at [607, 61] on div "Update itinerary item" at bounding box center [609, 60] width 6 height 6
click at [606, 92] on div "button" at bounding box center [604, 88] width 6 height 6
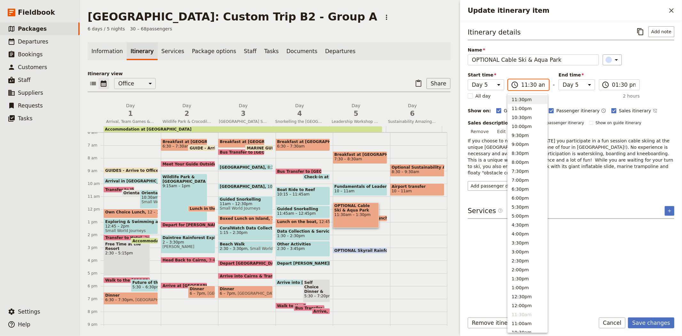
click at [528, 88] on input "11:30 am" at bounding box center [533, 85] width 24 height 8
click at [527, 253] on button "3:00pm" at bounding box center [528, 251] width 40 height 9
type input "03:00 pm"
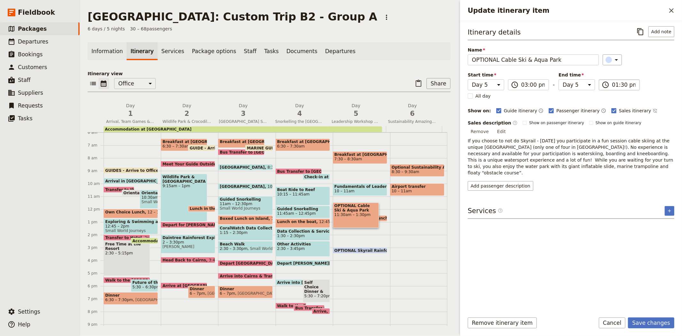
type input "03:00 pm"
click at [614, 82] on input "03:00 pm" at bounding box center [624, 85] width 24 height 8
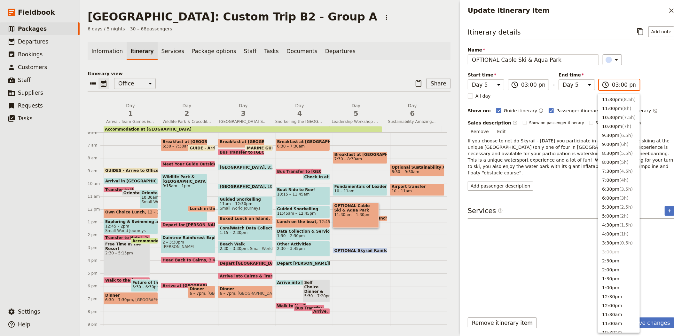
click at [611, 251] on li "3:00pm" at bounding box center [618, 251] width 41 height 9
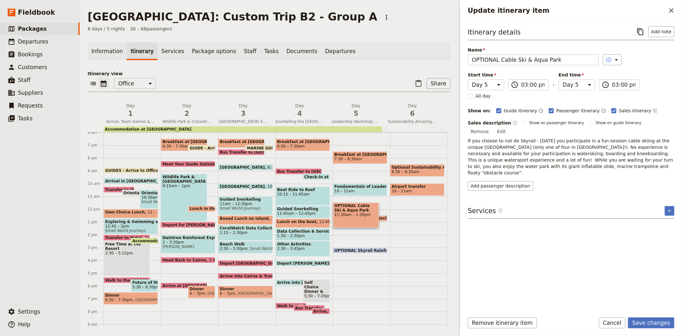
click at [543, 248] on div "Itinerary details ​ Add note Name OPTIONAL Cable Ski & [GEOGRAPHIC_DATA] ​ Star…" at bounding box center [571, 166] width 207 height 281
click at [657, 324] on button "Save changes" at bounding box center [651, 322] width 46 height 11
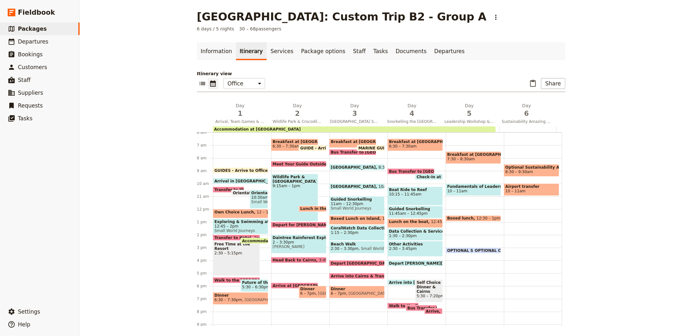
click at [456, 249] on span "OPTIONAL Skyrail Rainforest Cableway" at bounding box center [490, 250] width 87 height 4
select select "5"
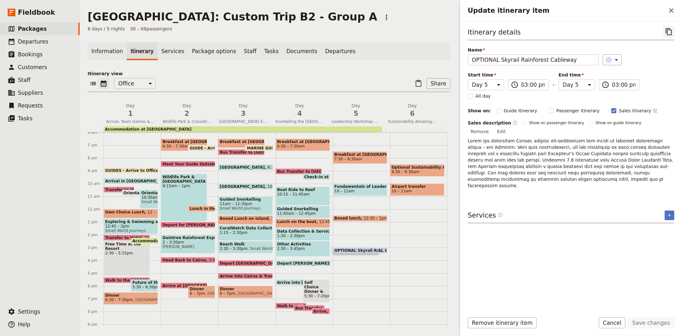
click at [665, 29] on icon "Copy itinerary item" at bounding box center [669, 32] width 8 height 8
click at [671, 11] on icon "Close drawer" at bounding box center [671, 10] width 4 height 4
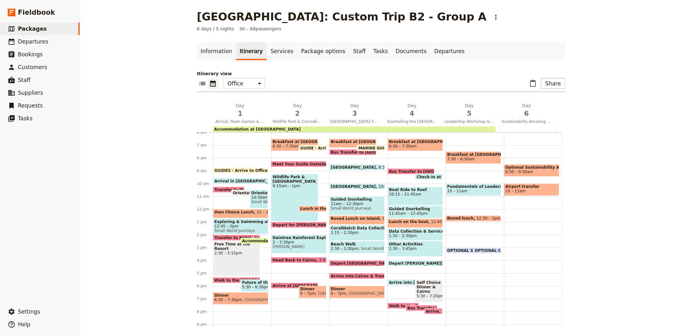
click at [479, 216] on span "12:30 – 1pm" at bounding box center [488, 218] width 24 height 4
select select "5"
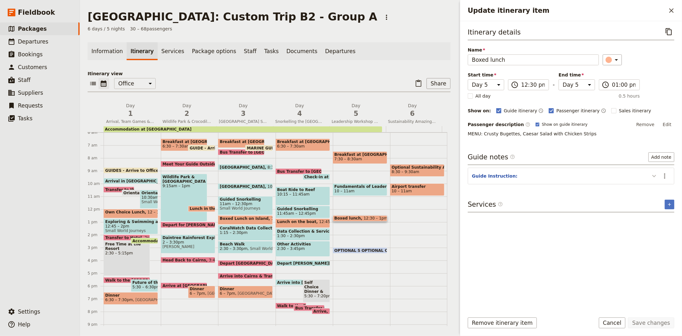
click at [654, 177] on icon "Update itinerary item" at bounding box center [654, 176] width 8 height 8
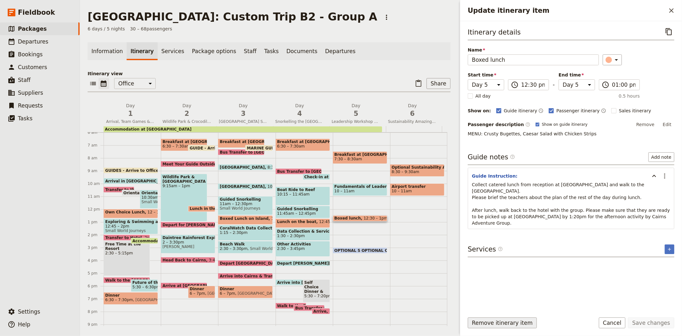
click at [512, 322] on button "Remove itinerary item" at bounding box center [502, 322] width 69 height 11
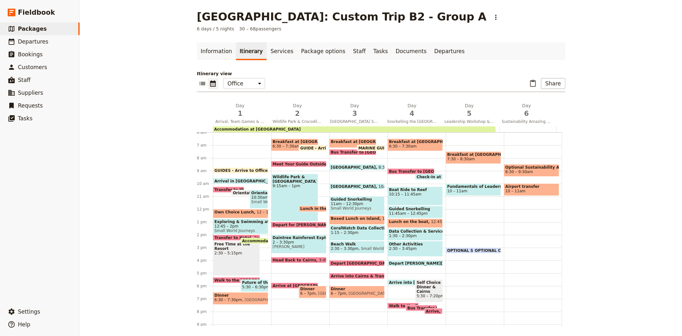
click at [528, 167] on span "Optional Sustainability Amazing race" at bounding box center [531, 167] width 52 height 4
select select "6"
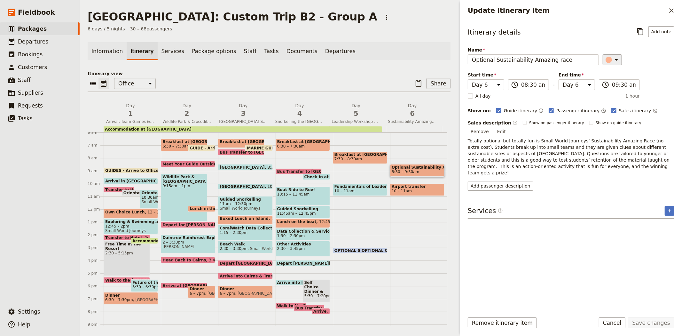
click at [607, 59] on div "Update itinerary item" at bounding box center [609, 60] width 6 height 6
click at [604, 92] on div "button" at bounding box center [604, 88] width 6 height 6
click at [611, 109] on label "Sales itinerary" at bounding box center [631, 110] width 40 height 6
click at [611, 107] on input "Sales itinerary" at bounding box center [611, 107] width 0 height 0
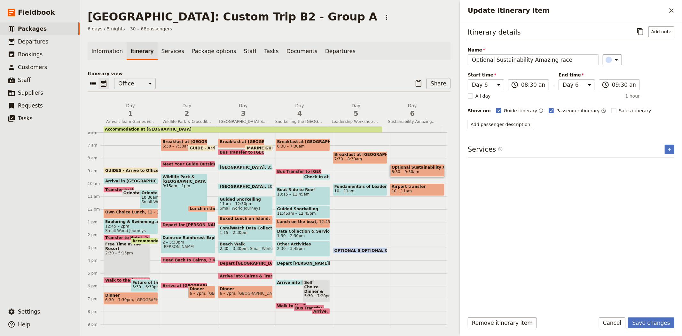
click at [601, 106] on div "Itinerary details ​ Add note Name Optional Sustainability Amazing race ​ Start …" at bounding box center [571, 77] width 207 height 103
click at [619, 112] on span "Sales itinerary" at bounding box center [635, 110] width 32 height 6
click at [611, 107] on input "Sales itinerary" at bounding box center [611, 107] width 0 height 0
checkbox input "true"
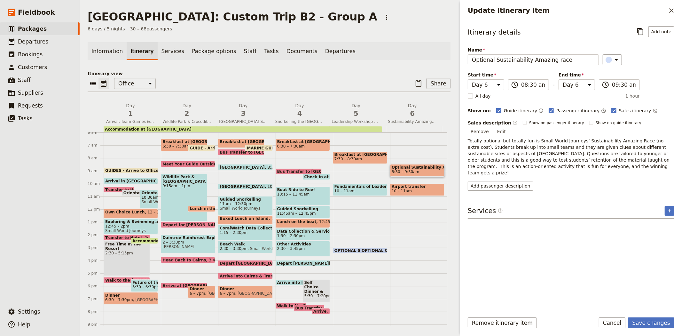
click at [514, 110] on span "Guide itinerary" at bounding box center [521, 110] width 34 height 6
click at [496, 107] on input "Guide itinerary" at bounding box center [496, 107] width 0 height 0
checkbox input "false"
click at [557, 109] on span "Passenger itinerary" at bounding box center [577, 110] width 43 height 6
click at [549, 107] on input "Passenger itinerary" at bounding box center [548, 107] width 0 height 0
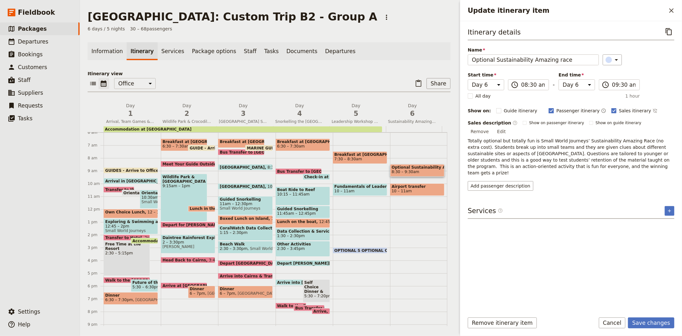
checkbox input "false"
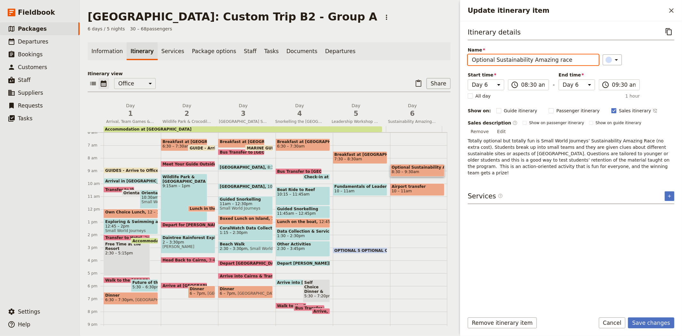
click at [551, 58] on input "Optional Sustainability Amazing race" at bounding box center [533, 59] width 131 height 11
type input "Optional Sustainability Amazing Race"
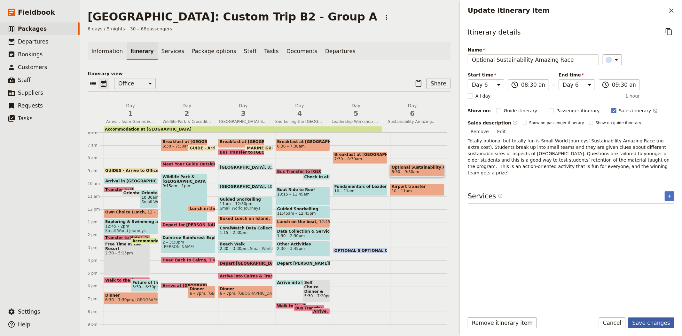
click at [648, 320] on button "Save changes" at bounding box center [651, 322] width 46 height 11
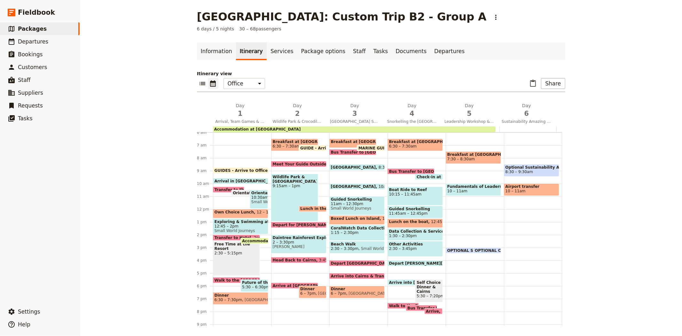
click at [522, 165] on span "Optional Sustainability Amazing Race" at bounding box center [531, 167] width 52 height 4
select select "6"
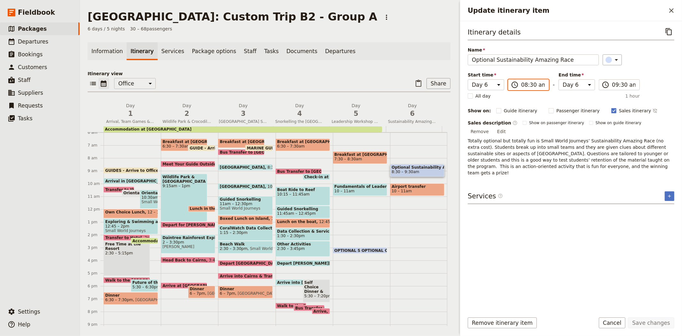
click at [526, 86] on input "08:30 am" at bounding box center [533, 85] width 24 height 8
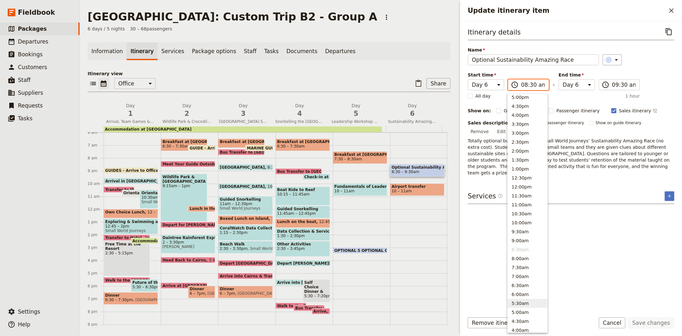
scroll to position [83, 0]
click at [526, 183] on button "2:00pm" at bounding box center [528, 186] width 40 height 9
type input "02:00 pm"
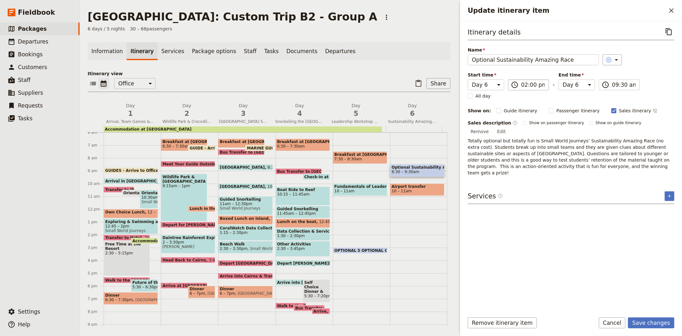
type input "02:00 pm"
click at [527, 89] on label "​ 02:00 pm" at bounding box center [528, 84] width 41 height 11
click at [531, 88] on input "02:00 pm" at bounding box center [533, 85] width 24 height 8
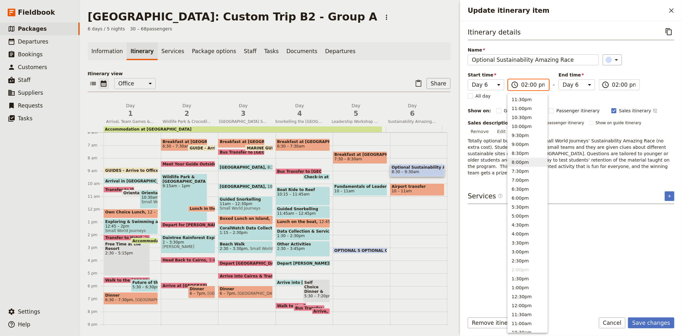
click at [526, 160] on button "8:00pm" at bounding box center [528, 162] width 40 height 9
type input "08:00 pm"
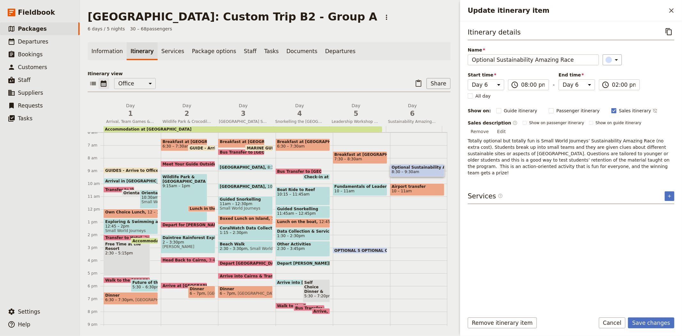
type input "08:00 pm"
click at [611, 258] on div "Itinerary details ​ Name Optional Sustainability Amazing Race ​ Start time Day …" at bounding box center [571, 166] width 207 height 281
click at [643, 326] on button "Save changes" at bounding box center [651, 322] width 46 height 11
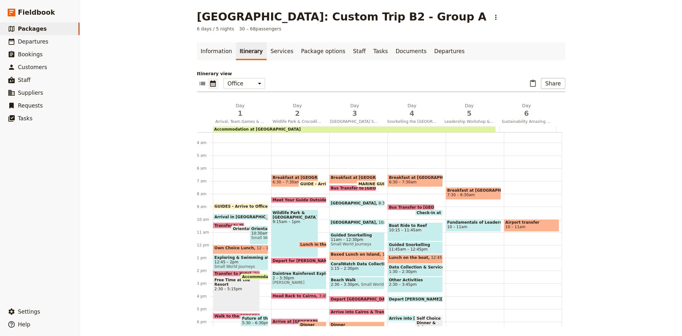
scroll to position [77, 0]
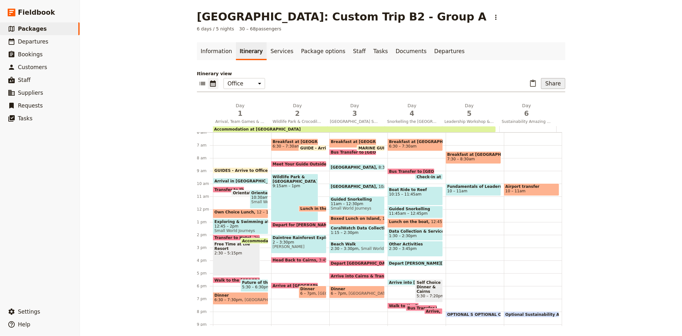
click at [548, 84] on button "Share" at bounding box center [553, 83] width 24 height 11
click at [525, 97] on span "Guide itinerary" at bounding box center [532, 97] width 34 height 6
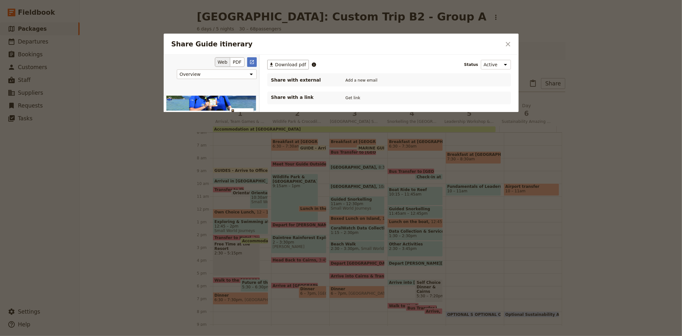
scroll to position [54, 0]
click at [239, 61] on button "PDF" at bounding box center [237, 62] width 14 height 10
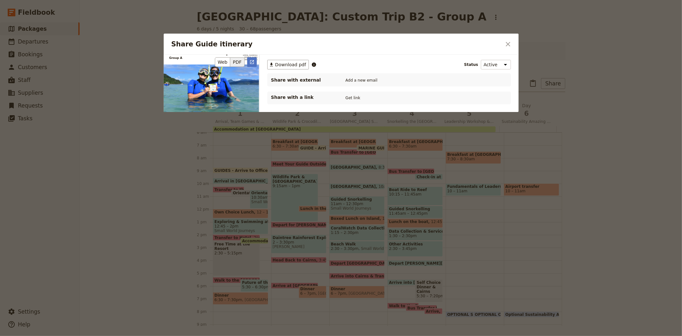
scroll to position [0, 0]
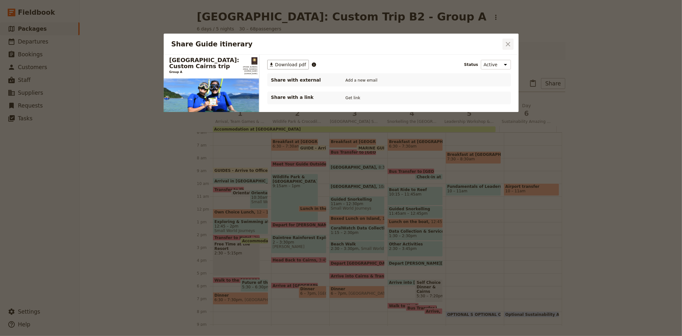
click at [508, 44] on icon "Close dialog" at bounding box center [508, 44] width 4 height 4
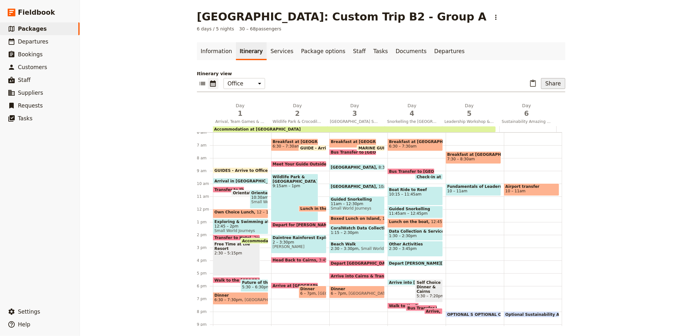
click at [554, 82] on button "Share" at bounding box center [553, 83] width 24 height 11
click at [549, 119] on button "Sales Brochure" at bounding box center [536, 115] width 51 height 9
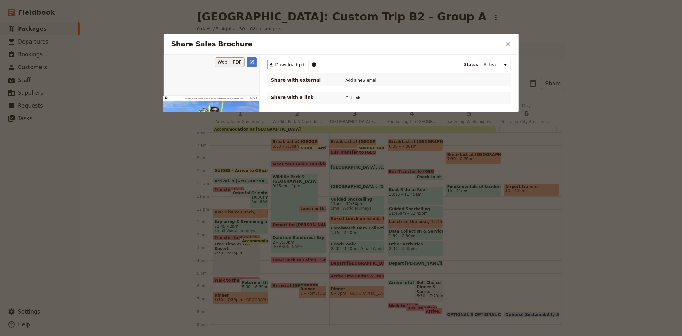
click at [236, 62] on button "PDF" at bounding box center [237, 62] width 14 height 10
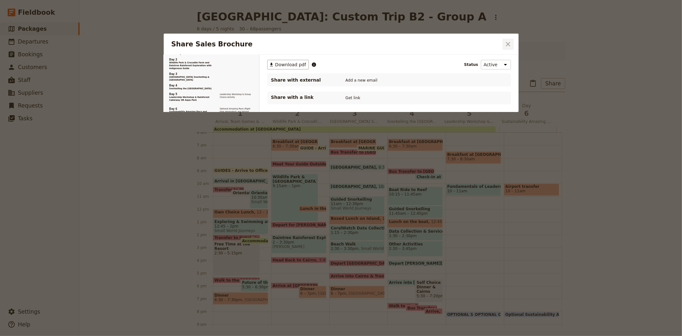
click at [507, 43] on icon "Close dialog" at bounding box center [508, 44] width 4 height 4
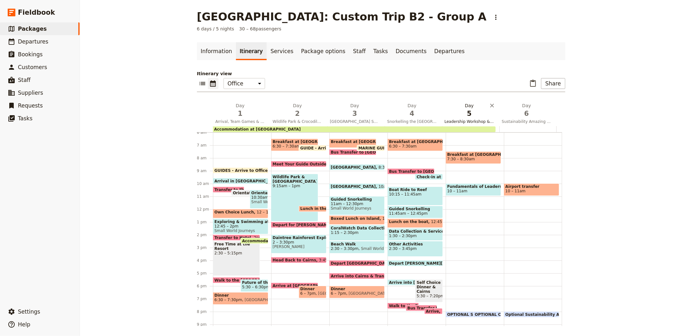
click at [457, 120] on span "Leadership Workshop & Rainforest Cableway OR Aqua Park ‎ ‎ ‎ ‎ ‎ ‎ ‎ ‎ ‎ ‎ ‎ ‎ …" at bounding box center [469, 121] width 55 height 5
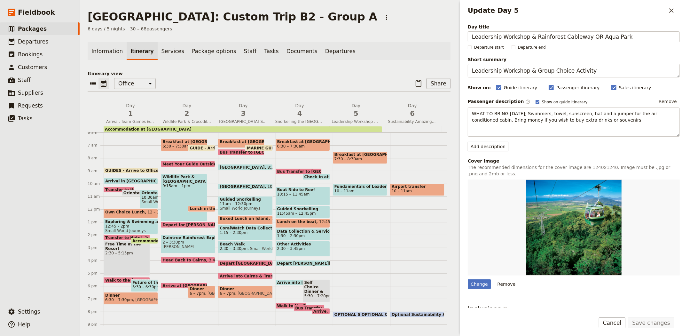
scroll to position [0, 0]
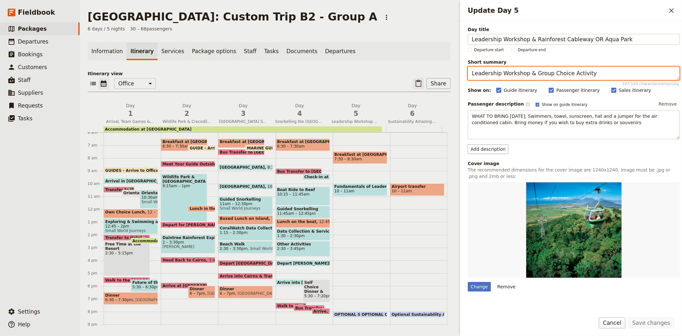
drag, startPoint x: 611, startPoint y: 73, endPoint x: 416, endPoint y: 78, distance: 194.8
click at [416, 78] on div "[GEOGRAPHIC_DATA]: Custom Trip B2 - Group A ​ 6 days / 5 nights 30 – 68 passeng…" at bounding box center [381, 168] width 602 height 336
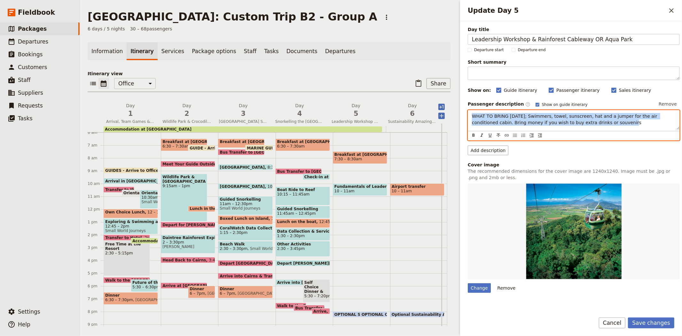
drag, startPoint x: 606, startPoint y: 130, endPoint x: 436, endPoint y: 111, distance: 171.4
click at [436, 111] on div "[GEOGRAPHIC_DATA]: Custom Trip B2 - Group A ​ 6 days / 5 nights 30 – 68 passeng…" at bounding box center [381, 168] width 602 height 336
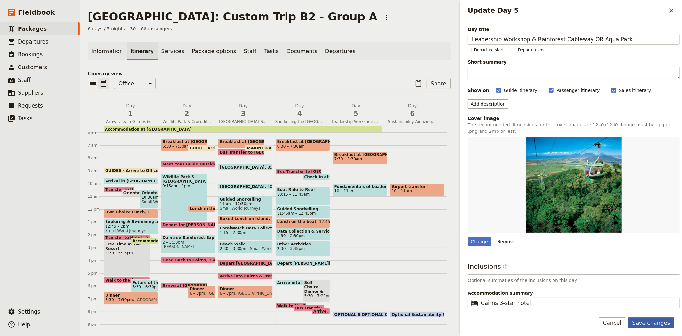
click at [648, 321] on button "Save changes" at bounding box center [651, 322] width 46 height 11
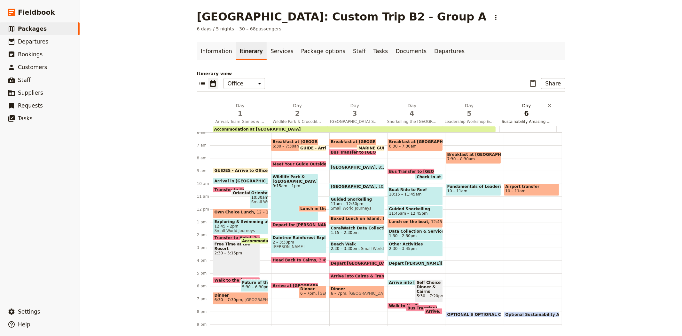
click at [520, 114] on span "6" at bounding box center [527, 114] width 50 height 10
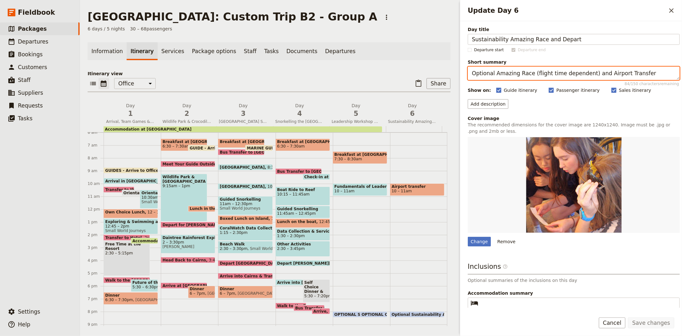
drag, startPoint x: 635, startPoint y: 74, endPoint x: 432, endPoint y: 66, distance: 203.5
click at [432, 66] on div "[GEOGRAPHIC_DATA]: Custom Trip B2 - Group A ​ 6 days / 5 nights 30 – 68 passeng…" at bounding box center [381, 168] width 602 height 336
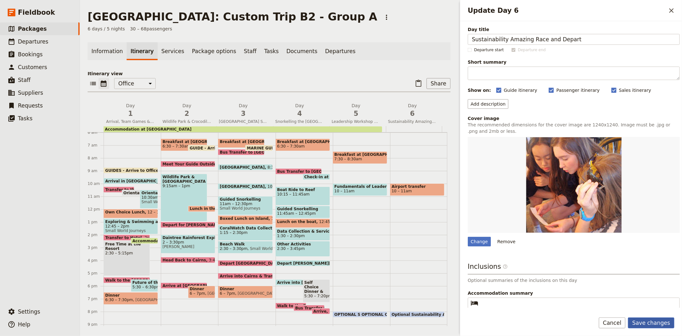
click at [652, 322] on button "Save changes" at bounding box center [651, 322] width 46 height 11
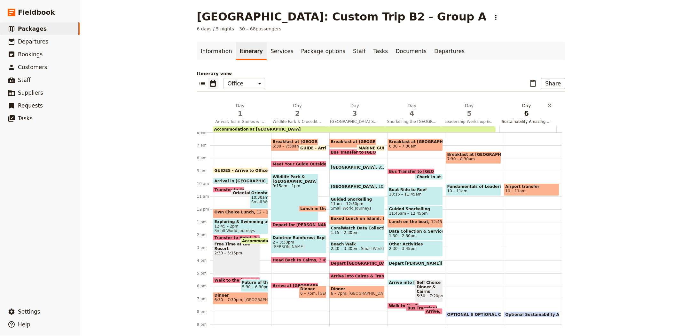
click at [512, 120] on span "Sustainability Amazing Race and Depart" at bounding box center [526, 121] width 55 height 5
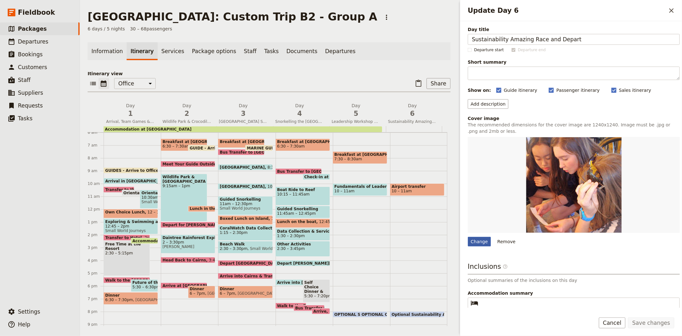
click at [473, 244] on div "Change" at bounding box center [479, 242] width 23 height 10
click at [468, 237] on input "Change" at bounding box center [467, 236] width 0 height 0
type input "C:\fakepath\Airport.jpg"
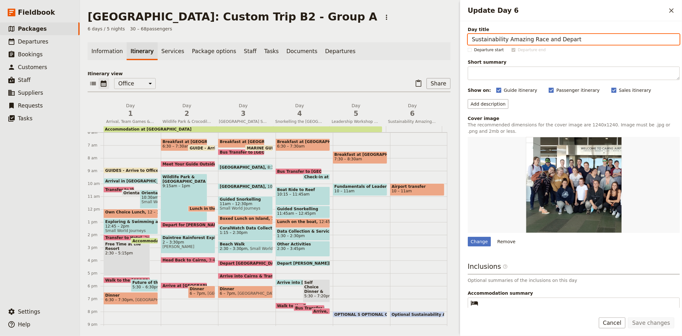
drag, startPoint x: 552, startPoint y: 38, endPoint x: 448, endPoint y: 37, distance: 103.9
click at [448, 37] on div "[GEOGRAPHIC_DATA]: Custom Trip B2 - Group A ​ 6 days / 5 nights 30 – 68 passeng…" at bounding box center [381, 168] width 602 height 336
type input "Depart"
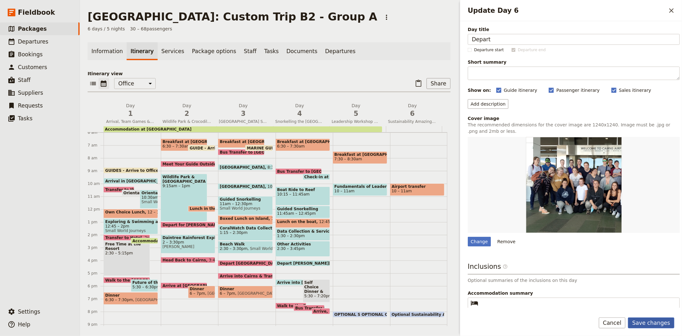
click at [649, 322] on button "Save changes" at bounding box center [651, 322] width 46 height 11
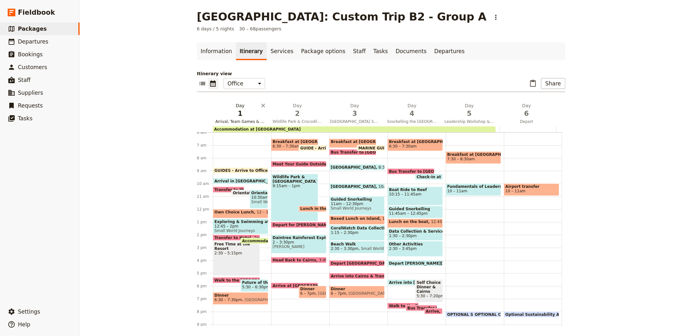
click at [231, 115] on span "1" at bounding box center [240, 114] width 50 height 10
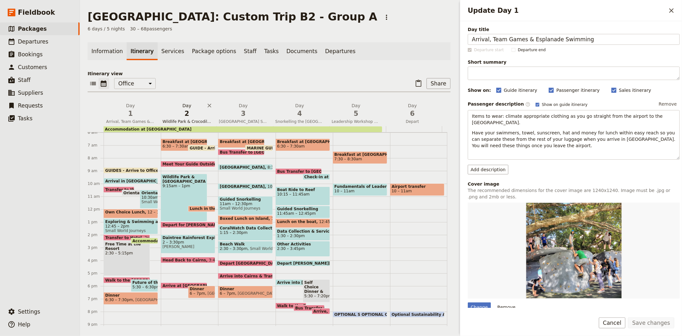
click at [177, 110] on span "2" at bounding box center [186, 114] width 49 height 10
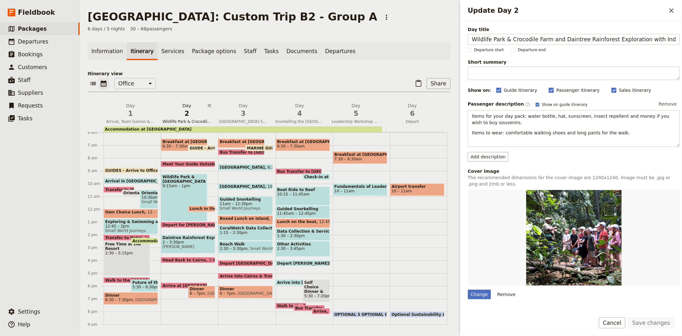
scroll to position [0, 17]
click at [242, 116] on span "3" at bounding box center [243, 114] width 49 height 10
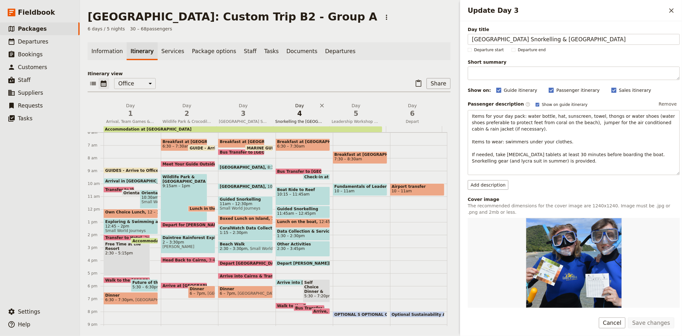
click at [290, 114] on span "4" at bounding box center [299, 114] width 49 height 10
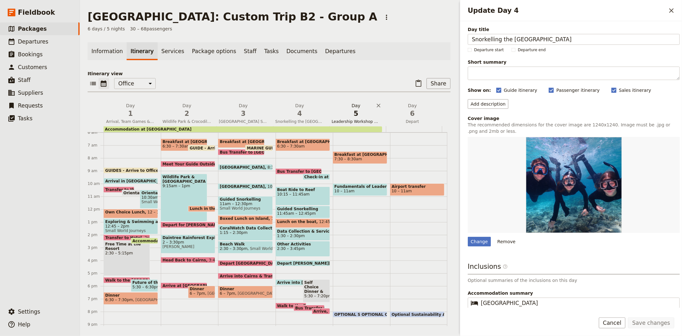
click at [341, 120] on span "Leadership Workshop & Rainforest Cableway OR Aqua Park ‎ ‎ ‎ ‎ ‎ ‎ ‎ ‎ ‎ ‎ ‎ ‎ …" at bounding box center [356, 121] width 54 height 5
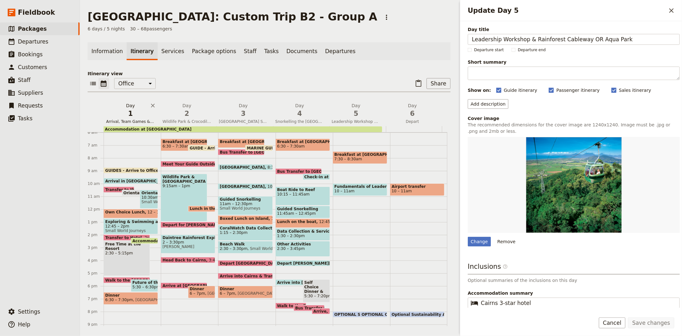
click at [125, 116] on span "1" at bounding box center [130, 114] width 49 height 10
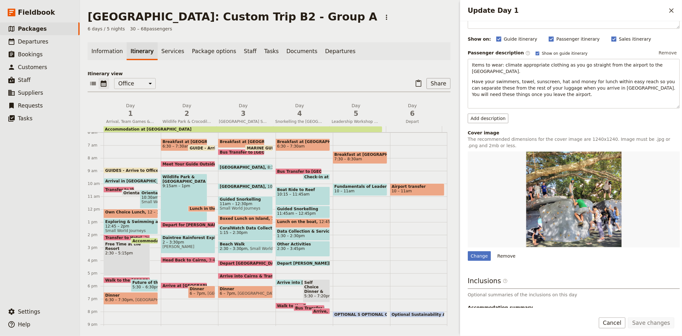
scroll to position [101, 0]
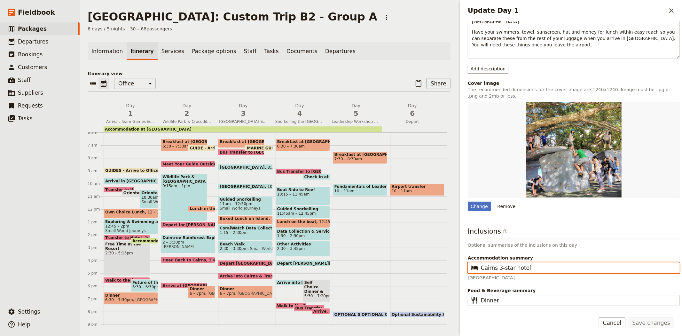
drag, startPoint x: 548, startPoint y: 263, endPoint x: 440, endPoint y: 255, distance: 108.4
click at [440, 255] on div "[GEOGRAPHIC_DATA]: Custom Trip B2 - Group A ​ 6 days / 5 nights 30 – 68 passeng…" at bounding box center [381, 168] width 602 height 336
paste input "[GEOGRAPHIC_DATA]"
type input "[GEOGRAPHIC_DATA]"
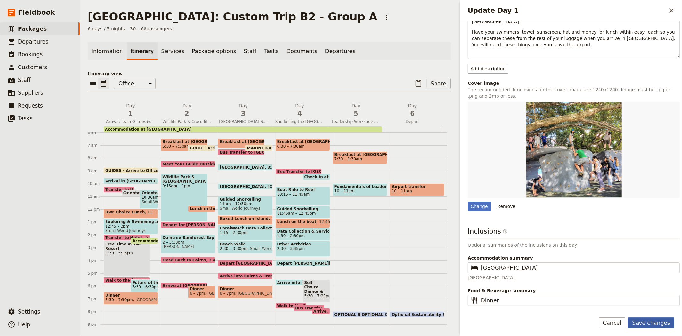
click at [657, 324] on button "Save changes" at bounding box center [651, 322] width 46 height 11
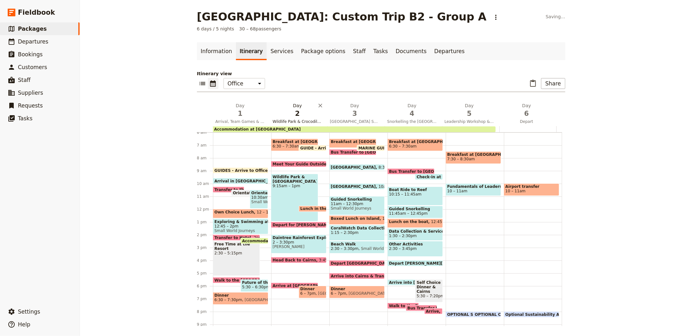
click at [294, 113] on span "2" at bounding box center [298, 114] width 50 height 10
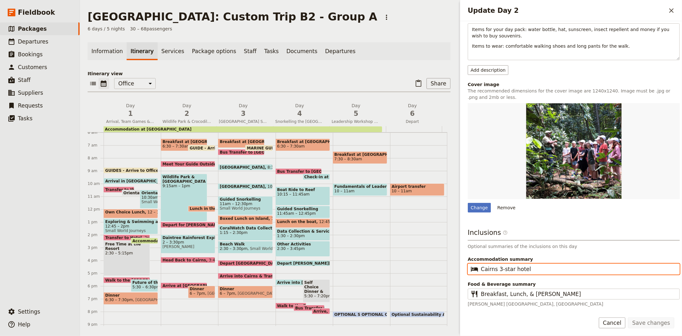
scroll to position [0, 0]
drag, startPoint x: 531, startPoint y: 271, endPoint x: 459, endPoint y: 268, distance: 72.7
click at [459, 268] on div "Update Day 2 ​ Day title Wildlife Park & Crocodile Farm and Daintree Rainforest…" at bounding box center [570, 168] width 224 height 336
paste input "[GEOGRAPHIC_DATA]"
type input "[GEOGRAPHIC_DATA]"
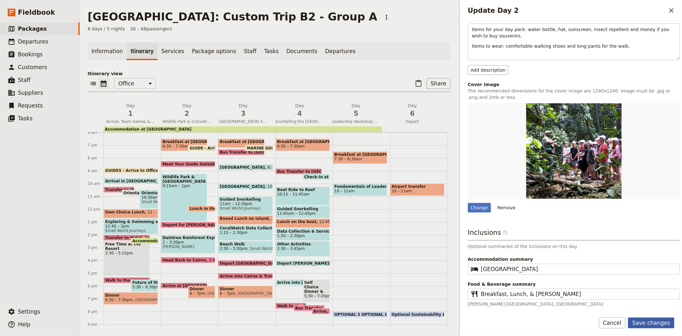
click at [666, 322] on button "Save changes" at bounding box center [651, 322] width 46 height 11
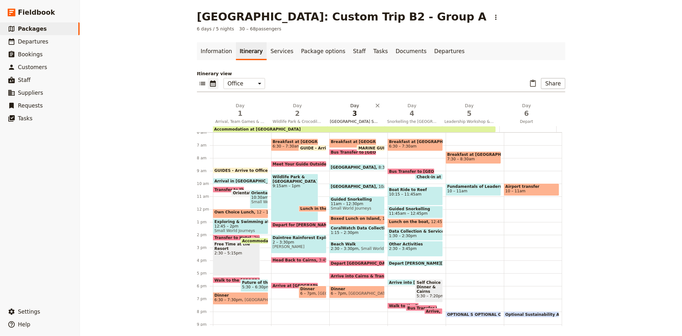
click at [346, 115] on span "3" at bounding box center [355, 114] width 50 height 10
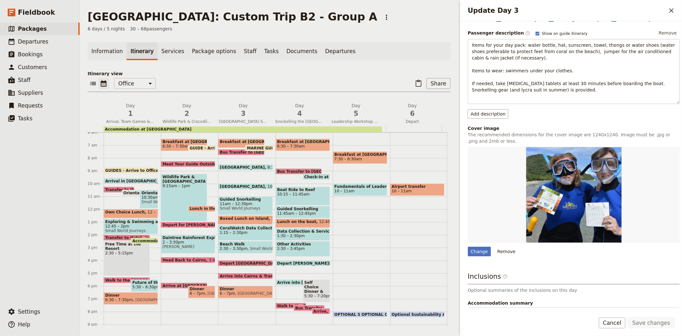
scroll to position [115, 0]
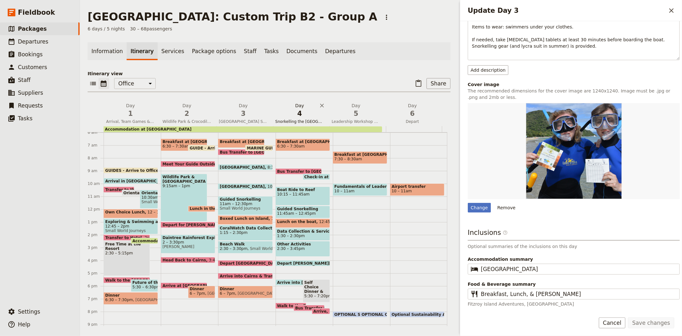
click at [301, 117] on span "4" at bounding box center [299, 114] width 49 height 10
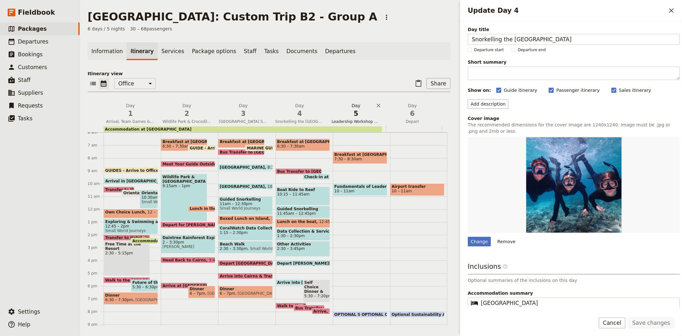
click at [357, 116] on span "5" at bounding box center [356, 114] width 49 height 10
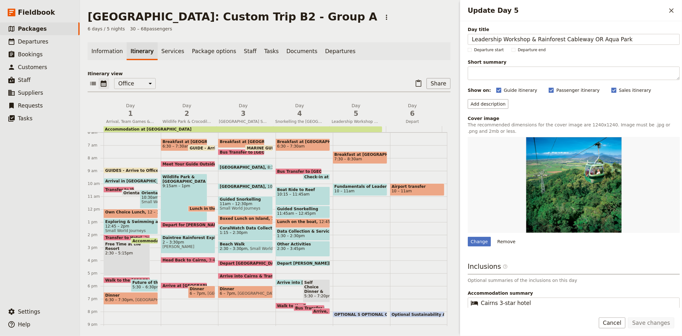
scroll to position [26, 0]
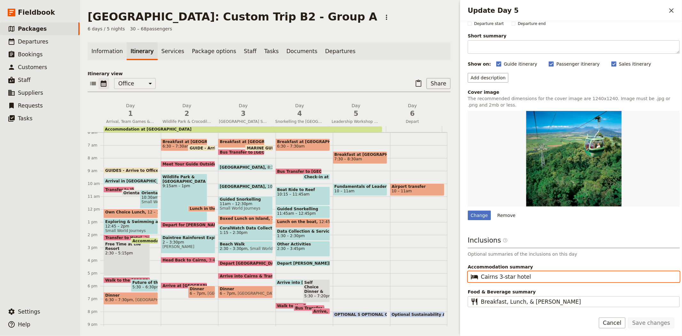
drag, startPoint x: 476, startPoint y: 275, endPoint x: 468, endPoint y: 274, distance: 8.7
click at [468, 274] on fieldset "​ Cairns 3-star hotel" at bounding box center [574, 276] width 212 height 11
paste input "[GEOGRAPHIC_DATA]"
type input "[GEOGRAPHIC_DATA]"
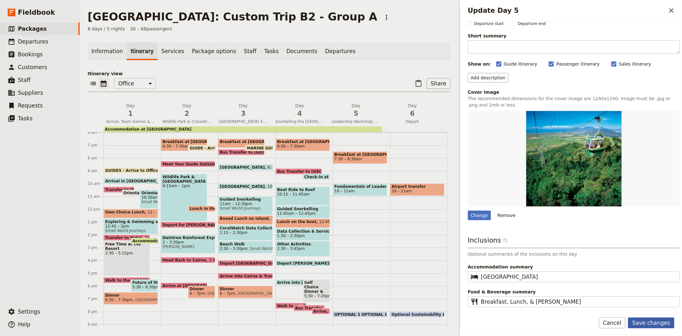
click at [642, 322] on button "Save changes" at bounding box center [651, 322] width 46 height 11
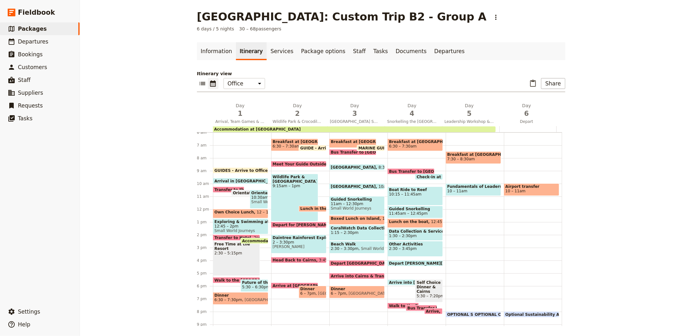
click at [467, 126] on div at bounding box center [470, 129] width 57 height 6
select select "5"
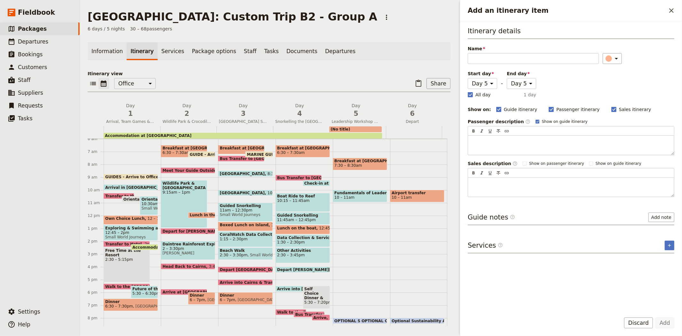
click at [465, 111] on div "Itinerary details Name ​ Please fill in this field. Start day Day 1 Day 2 Day 3…" at bounding box center [571, 164] width 222 height 286
click at [666, 11] on button "​" at bounding box center [671, 10] width 11 height 11
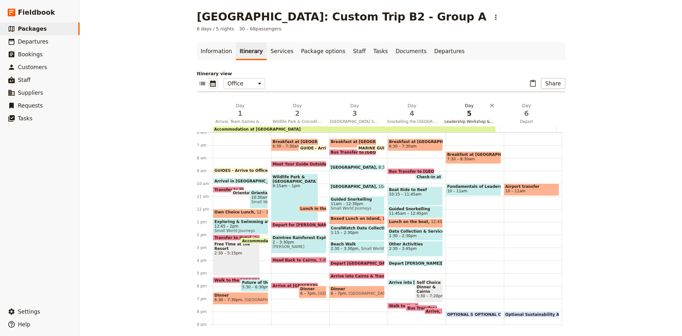
click at [455, 114] on span "5" at bounding box center [469, 114] width 50 height 10
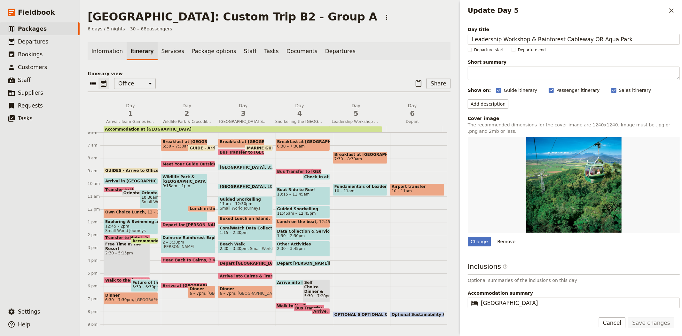
drag, startPoint x: 614, startPoint y: 40, endPoint x: 676, endPoint y: 46, distance: 61.7
click at [676, 46] on div "Day title Leadership Workshop & Rainforest Cableway OR Aqua Park ‎ ‎ ‎ ‎ ‎ ‎ ‎ …" at bounding box center [571, 164] width 222 height 286
click at [643, 322] on button "Save changes" at bounding box center [651, 322] width 46 height 11
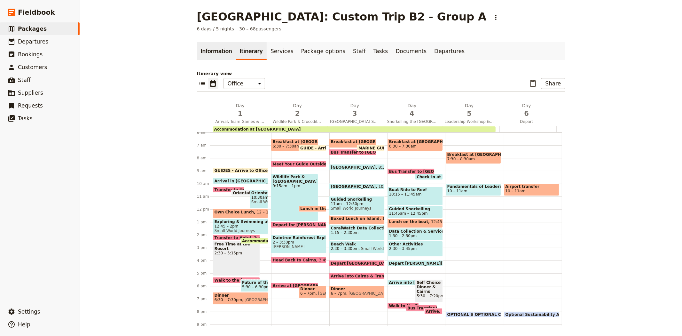
click at [204, 49] on link "Information" at bounding box center [216, 51] width 39 height 18
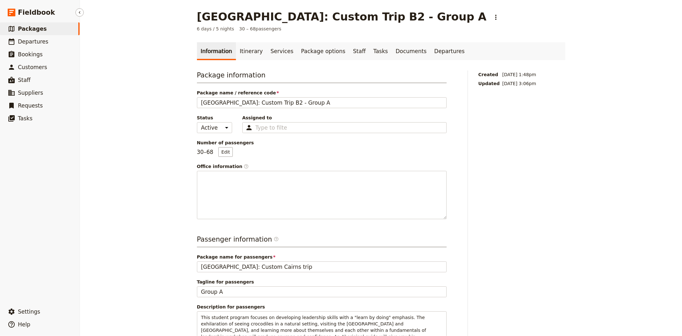
click at [45, 28] on link "​ Packages" at bounding box center [40, 28] width 80 height 13
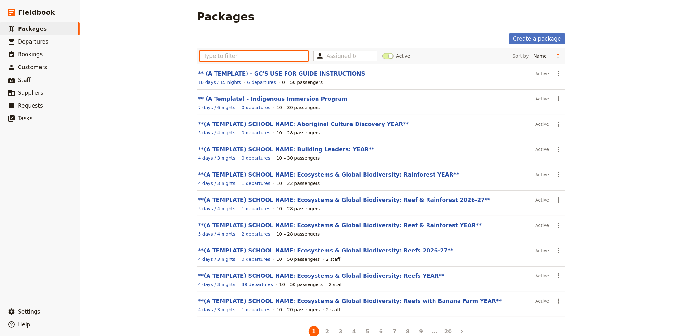
click at [282, 59] on input "text" at bounding box center [253, 56] width 109 height 11
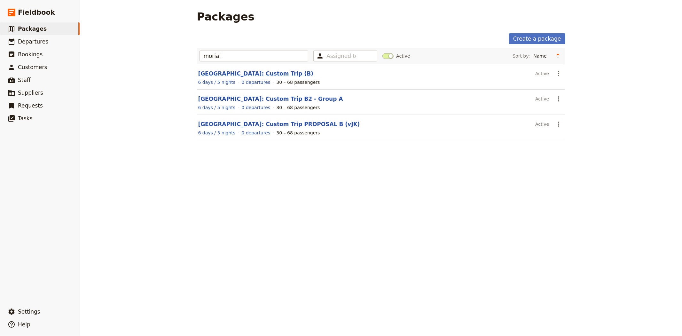
click at [279, 71] on link "[GEOGRAPHIC_DATA]: Custom Trip (B)" at bounding box center [255, 73] width 115 height 6
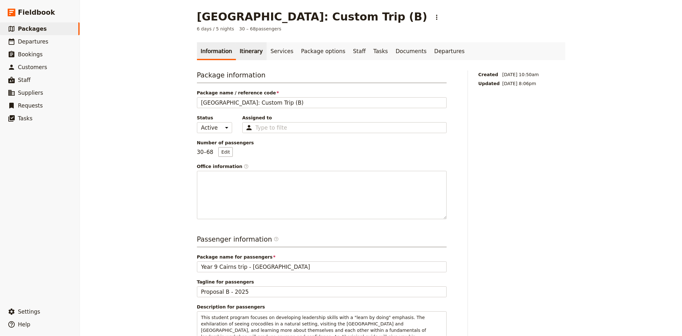
click at [241, 53] on link "Itinerary" at bounding box center [251, 51] width 31 height 18
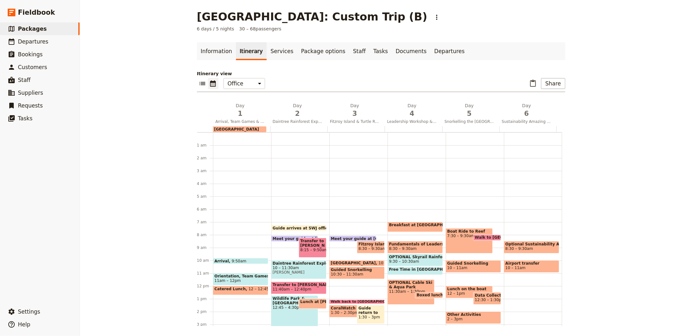
scroll to position [83, 0]
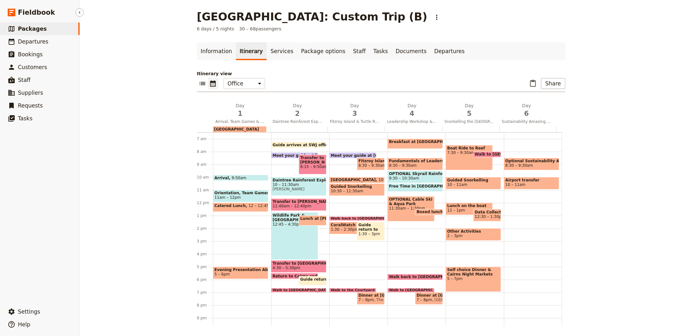
click at [37, 26] on span "Packages" at bounding box center [32, 29] width 29 height 6
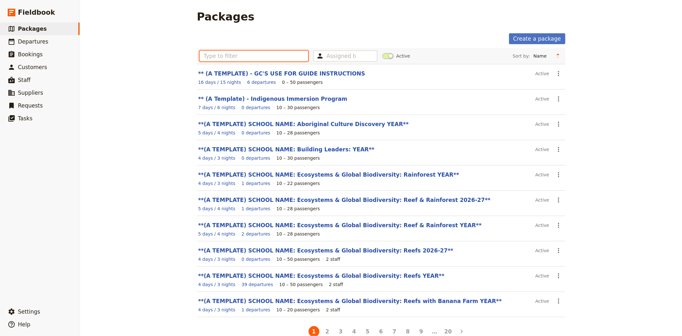
click at [266, 55] on input "text" at bounding box center [253, 56] width 109 height 11
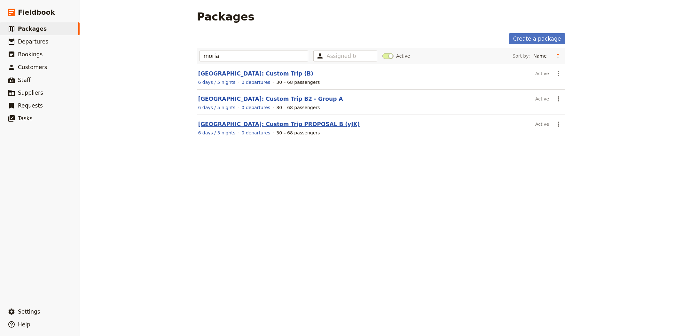
click at [296, 124] on link "[GEOGRAPHIC_DATA]: Custom Trip PROPOSAL B (vJK)" at bounding box center [279, 124] width 162 height 6
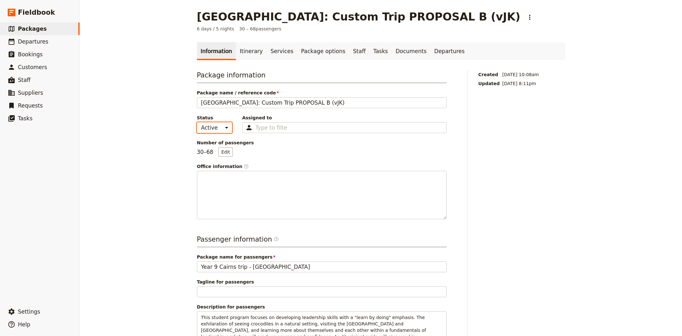
click at [208, 129] on select "Active Inactive" at bounding box center [214, 127] width 35 height 11
click at [197, 122] on select "Active Inactive" at bounding box center [214, 127] width 35 height 11
click at [251, 48] on link "Itinerary" at bounding box center [251, 51] width 31 height 18
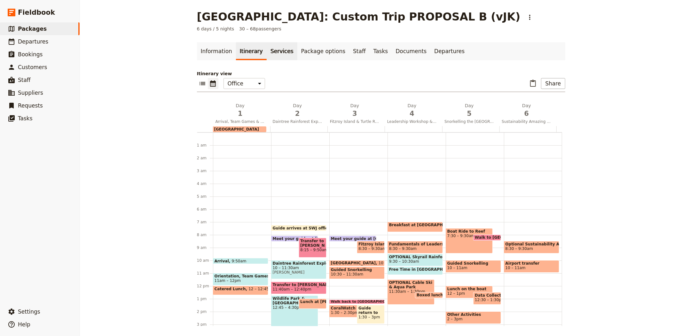
scroll to position [83, 0]
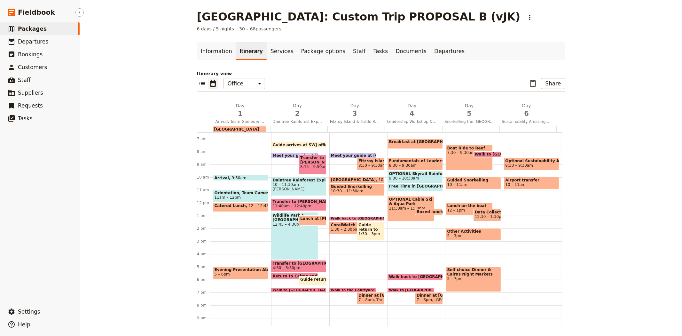
click at [50, 30] on link "​ Packages" at bounding box center [40, 28] width 80 height 13
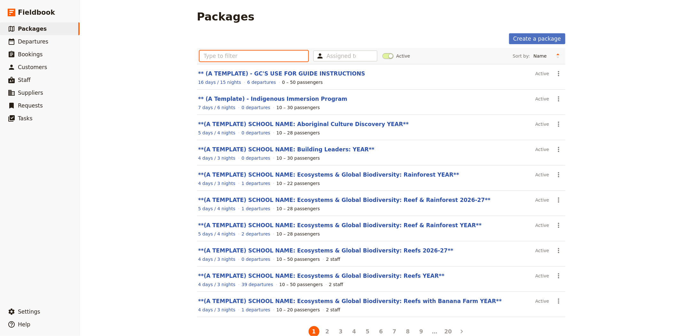
click at [258, 56] on input "text" at bounding box center [253, 56] width 109 height 11
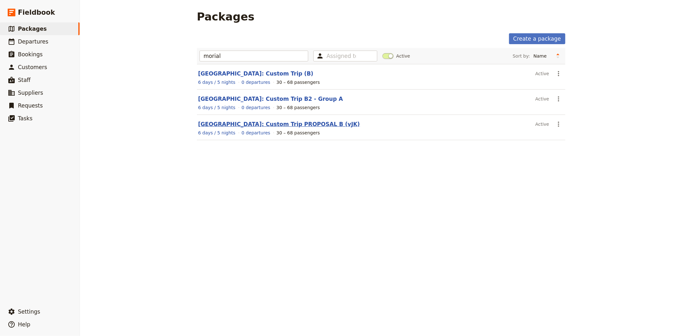
click at [274, 124] on link "[GEOGRAPHIC_DATA]: Custom Trip PROPOSAL B (vJK)" at bounding box center [279, 124] width 162 height 6
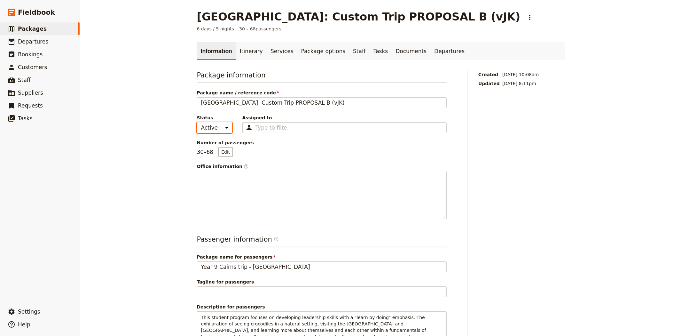
click at [210, 128] on select "Active Inactive" at bounding box center [214, 127] width 35 height 11
click at [197, 122] on select "Active Inactive" at bounding box center [214, 127] width 35 height 11
click at [139, 163] on div "[GEOGRAPHIC_DATA]: Custom Trip PROPOSAL B (vJK) ​ 6 days / 5 nights 30 – 68 pas…" at bounding box center [381, 168] width 602 height 336
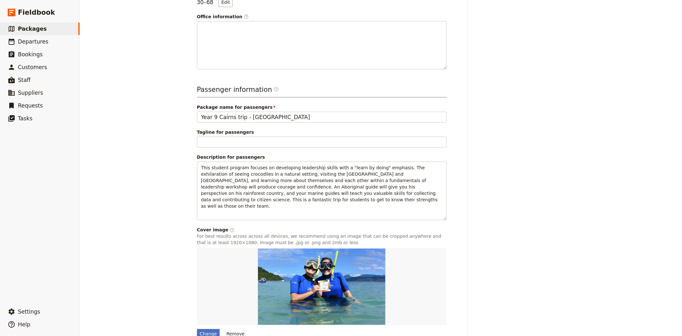
scroll to position [177, 0]
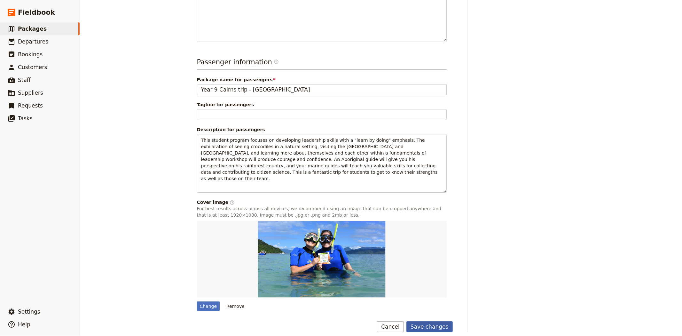
click at [426, 321] on button "Save changes" at bounding box center [429, 326] width 46 height 11
click at [33, 32] on span "Packages" at bounding box center [32, 29] width 29 height 6
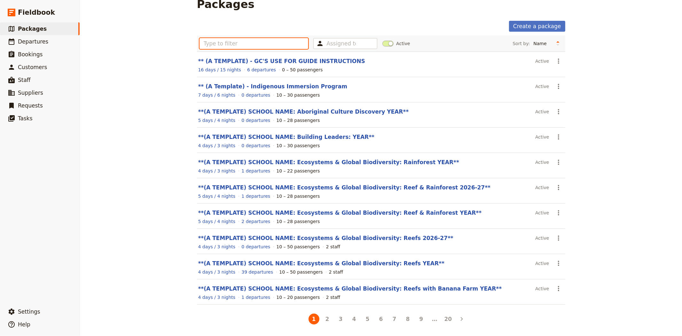
click at [219, 42] on input "text" at bounding box center [253, 43] width 109 height 11
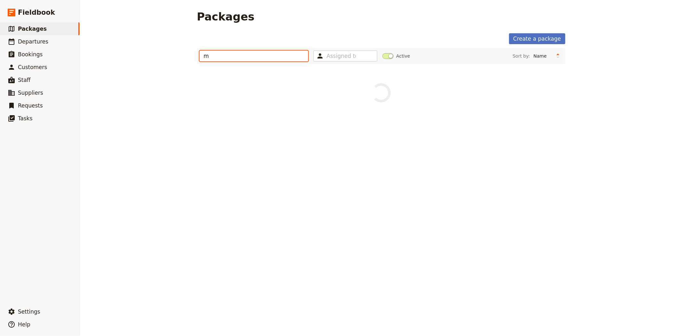
scroll to position [0, 0]
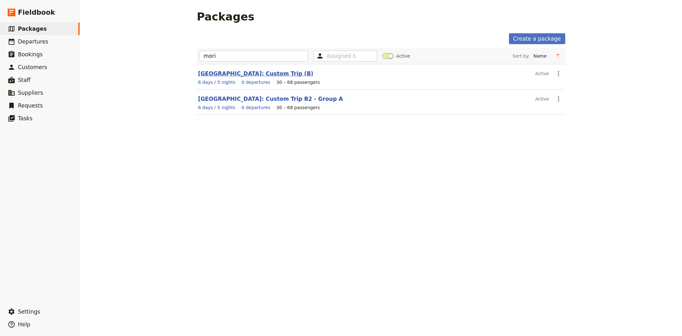
click at [255, 74] on link "[GEOGRAPHIC_DATA]: Custom Trip (B)" at bounding box center [255, 73] width 115 height 6
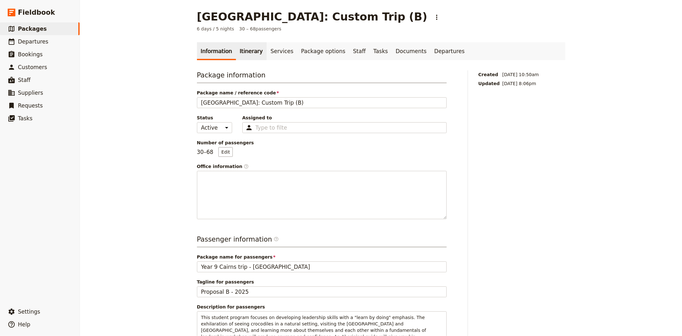
click at [246, 47] on link "Itinerary" at bounding box center [251, 51] width 31 height 18
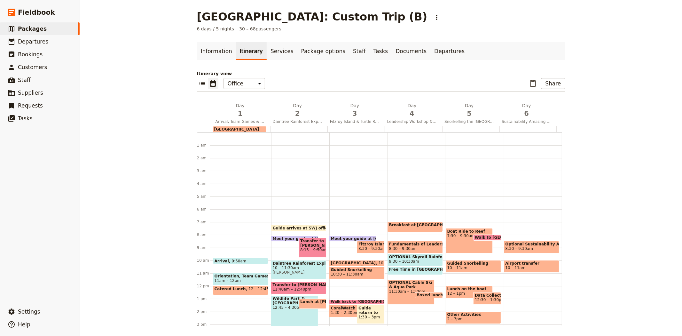
scroll to position [83, 0]
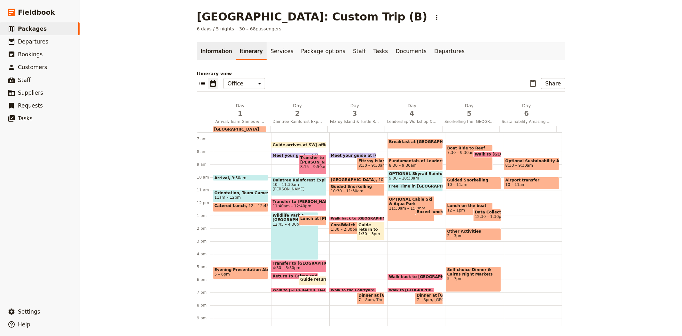
click at [217, 50] on link "Information" at bounding box center [216, 51] width 39 height 18
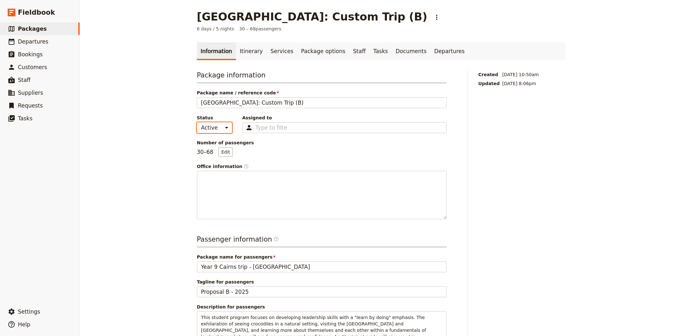
click at [219, 132] on select "Active Inactive" at bounding box center [214, 127] width 35 height 11
click at [197, 122] on select "Active Inactive" at bounding box center [214, 127] width 35 height 11
click at [161, 145] on div "[GEOGRAPHIC_DATA]: Custom Trip (B) ​ 6 days / 5 nights 30 – 68 passengers Infor…" at bounding box center [381, 168] width 602 height 336
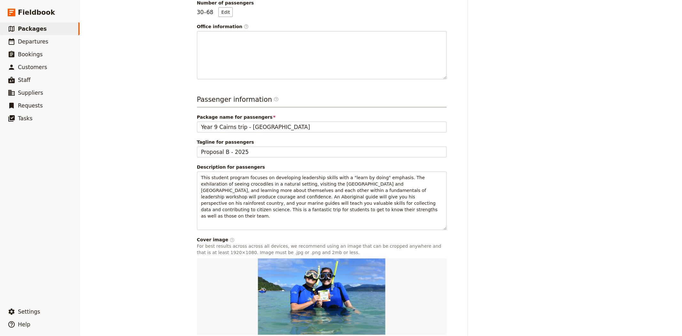
scroll to position [177, 0]
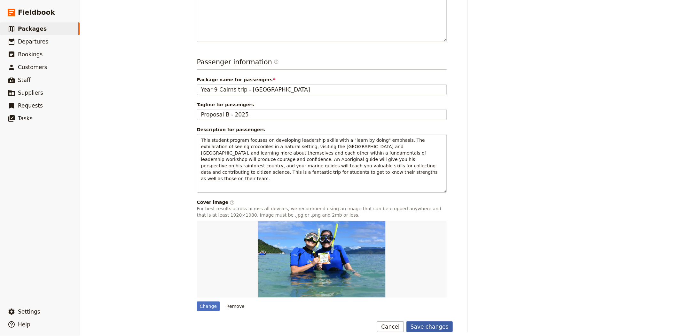
click at [429, 321] on button "Save changes" at bounding box center [429, 326] width 46 height 11
click at [49, 29] on link "​ Packages" at bounding box center [40, 28] width 80 height 13
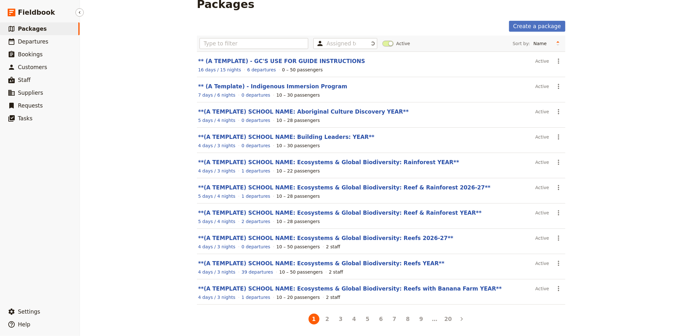
scroll to position [13, 0]
click at [226, 43] on input "text" at bounding box center [253, 43] width 109 height 11
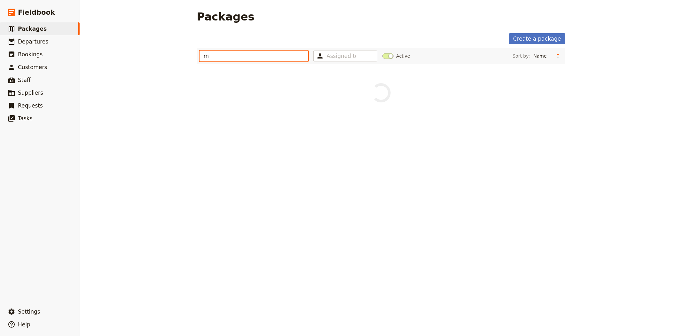
scroll to position [0, 0]
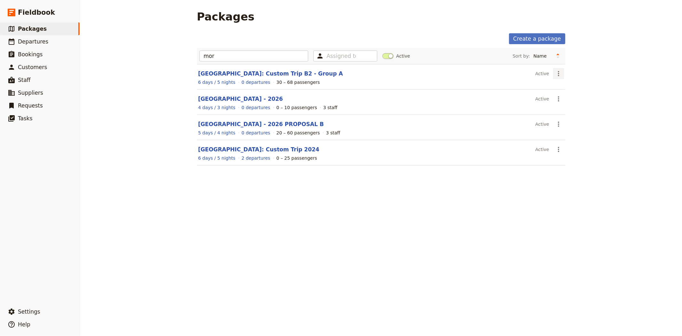
click at [553, 74] on button "​" at bounding box center [558, 73] width 11 height 11
click at [566, 96] on span "Schedule a departure" at bounding box center [578, 97] width 48 height 6
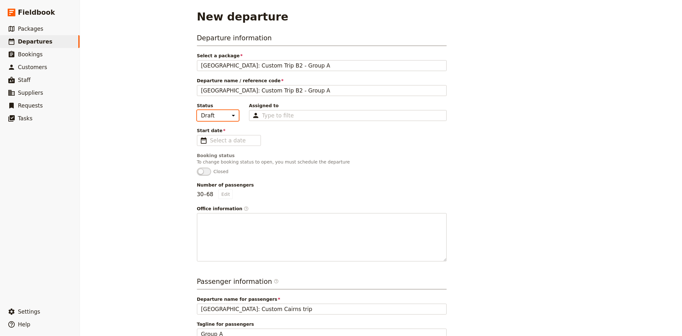
click at [208, 113] on select "Draft Scheduled Confirmed" at bounding box center [218, 115] width 42 height 11
click at [197, 110] on select "Draft Scheduled Confirmed" at bounding box center [218, 115] width 42 height 11
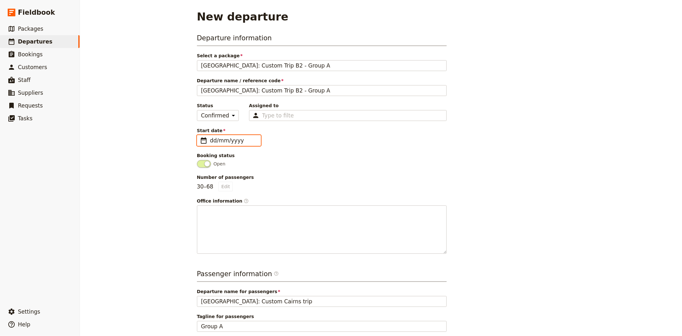
click at [219, 141] on input "dd/mm/yyyy" at bounding box center [233, 141] width 47 height 8
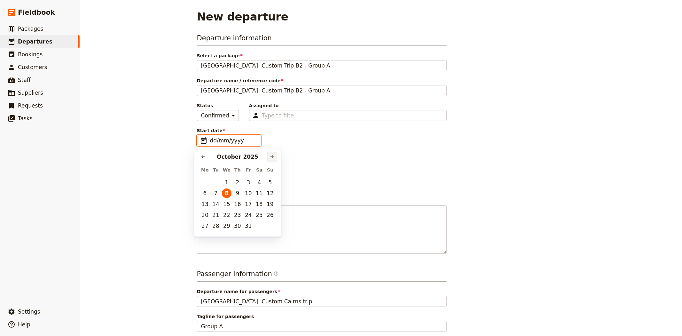
click at [274, 156] on icon "Next month" at bounding box center [272, 156] width 5 height 5
click at [206, 224] on button "24" at bounding box center [205, 226] width 10 height 10
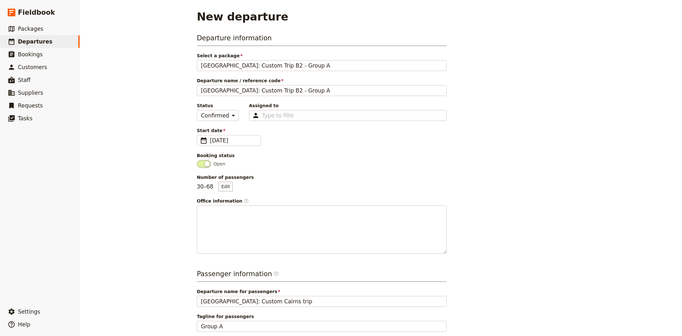
click at [167, 210] on div "New departure Departure information Select a package Morialta Secondary College…" at bounding box center [381, 168] width 602 height 336
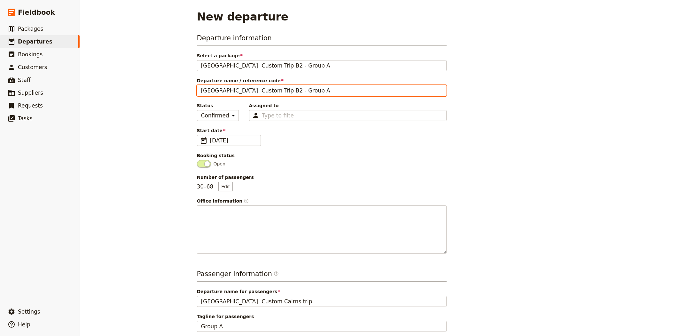
drag, startPoint x: 296, startPoint y: 90, endPoint x: 309, endPoint y: 90, distance: 12.5
click at [309, 90] on input "[GEOGRAPHIC_DATA]: Custom Trip B2 - Group A" at bounding box center [322, 90] width 250 height 11
drag, startPoint x: 326, startPoint y: 92, endPoint x: 171, endPoint y: 79, distance: 155.9
click at [171, 79] on div "New departure Departure information Select a package Morialta Secondary College…" at bounding box center [381, 168] width 602 height 336
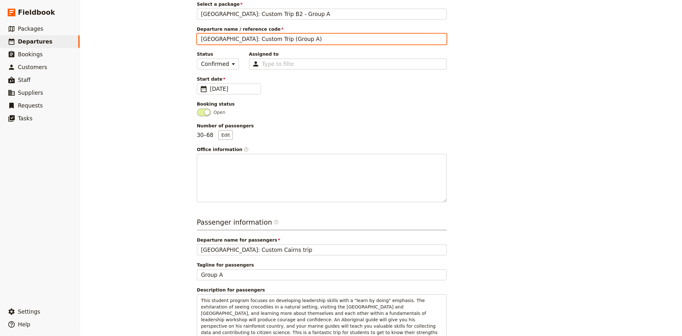
scroll to position [100, 0]
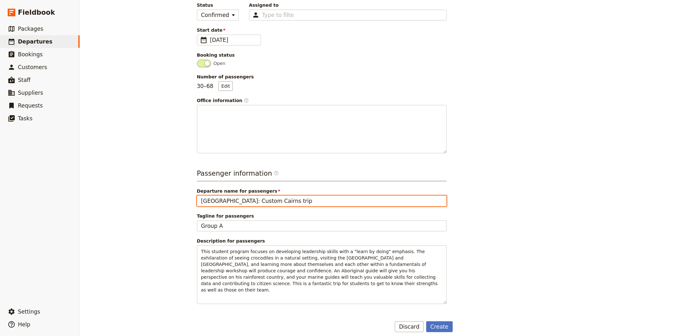
drag, startPoint x: 326, startPoint y: 198, endPoint x: 158, endPoint y: 187, distance: 168.6
click at [158, 187] on div "New departure Departure information Select a package Morialta Secondary College…" at bounding box center [381, 168] width 602 height 336
paste input "Trip (Group A)"
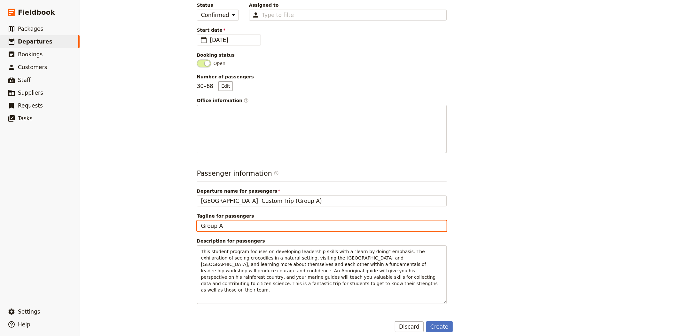
drag, startPoint x: 226, startPoint y: 223, endPoint x: 193, endPoint y: 223, distance: 33.2
click at [193, 223] on main "New departure Departure information Select a package Morialta Secondary College…" at bounding box center [381, 121] width 384 height 442
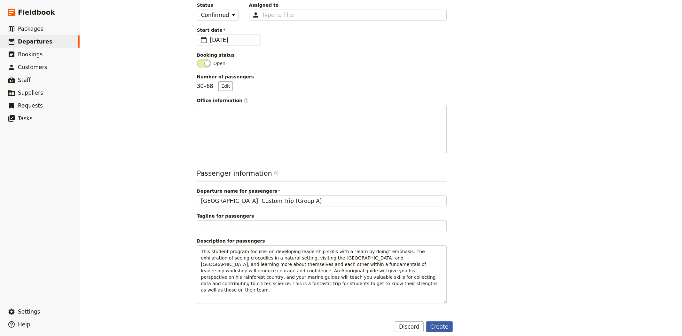
click at [437, 321] on button "Create" at bounding box center [439, 326] width 27 height 11
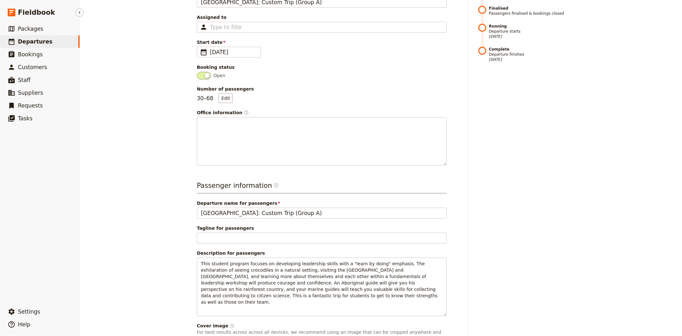
click at [22, 38] on span "Departures" at bounding box center [35, 41] width 35 height 6
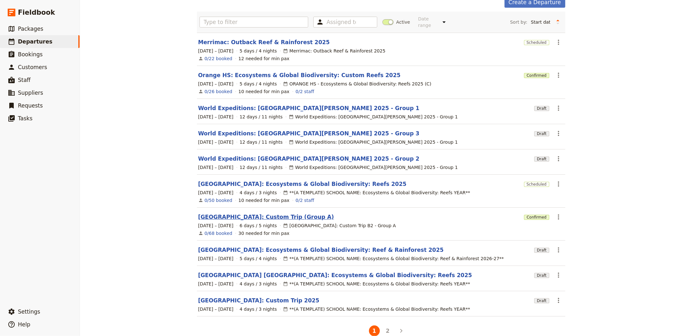
click at [301, 213] on link "[GEOGRAPHIC_DATA]: Custom Trip (Group A)" at bounding box center [266, 217] width 136 height 8
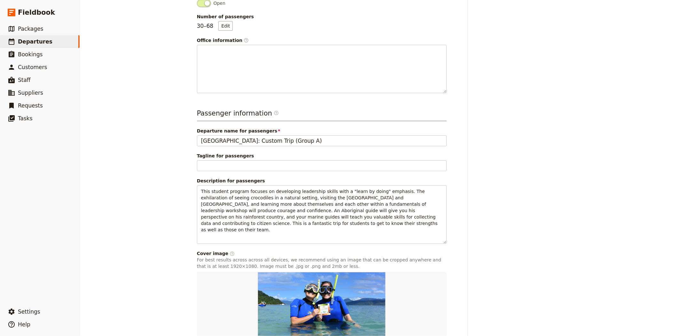
scroll to position [214, 0]
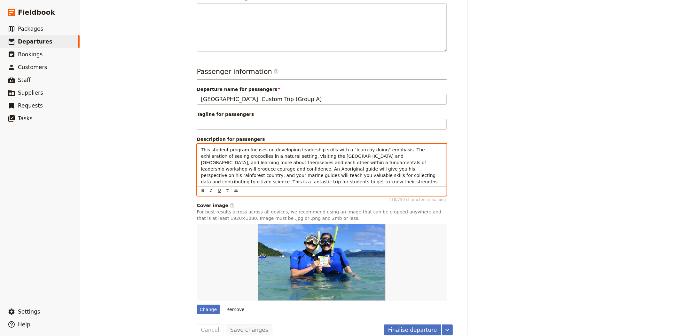
drag, startPoint x: 238, startPoint y: 188, endPoint x: 163, endPoint y: 143, distance: 87.1
click at [163, 143] on div "[GEOGRAPHIC_DATA]: Custom Trip (Group A) ​ Confirmed [DATE] – [DATE] 6 days / 5…" at bounding box center [381, 168] width 602 height 336
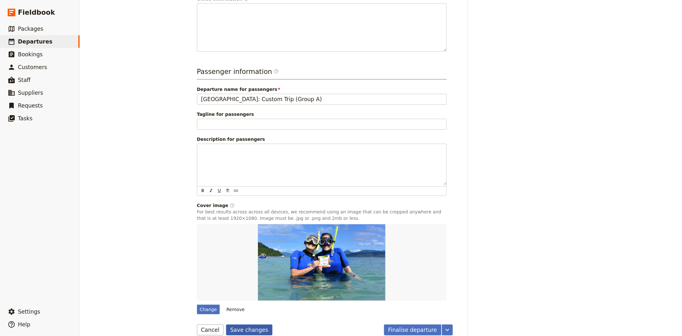
click at [255, 326] on button "Save changes" at bounding box center [249, 329] width 46 height 11
click at [34, 26] on span "Packages" at bounding box center [30, 29] width 25 height 6
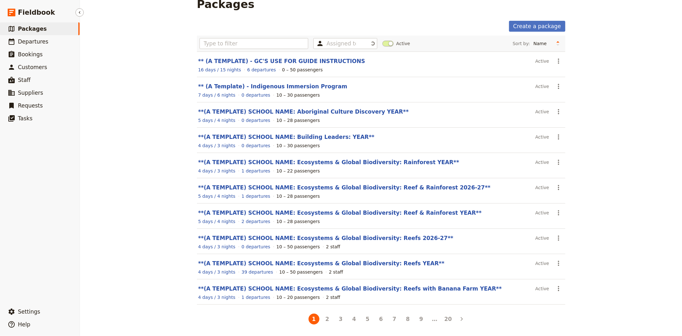
scroll to position [13, 0]
click at [281, 38] on input "text" at bounding box center [253, 43] width 109 height 11
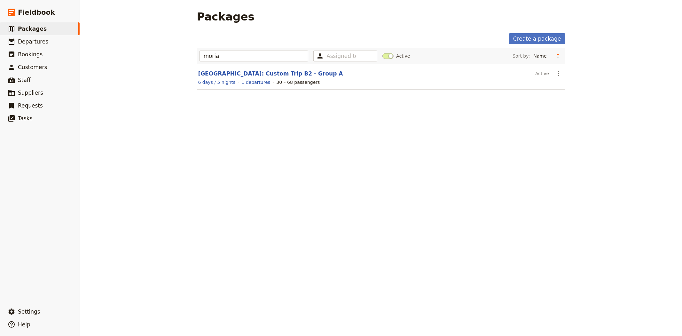
click at [261, 72] on link "[GEOGRAPHIC_DATA]: Custom Trip B2 - Group A" at bounding box center [270, 73] width 145 height 6
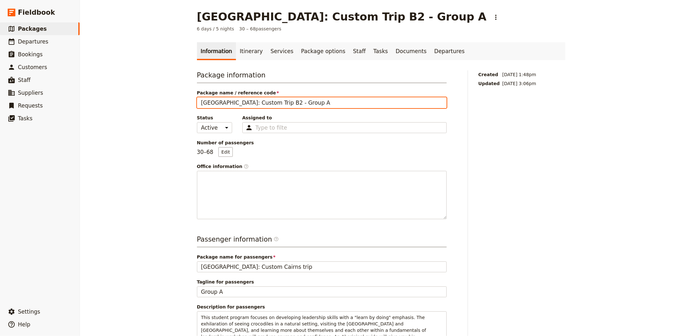
drag, startPoint x: 301, startPoint y: 104, endPoint x: 335, endPoint y: 104, distance: 34.5
click at [335, 104] on input "[GEOGRAPHIC_DATA]: Custom Trip B2 - Group A" at bounding box center [322, 102] width 250 height 11
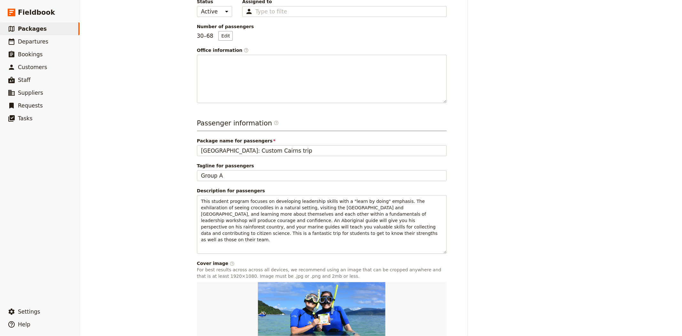
scroll to position [142, 0]
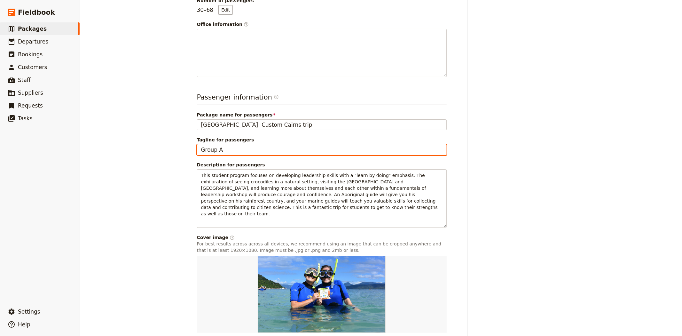
drag, startPoint x: 225, startPoint y: 148, endPoint x: 189, endPoint y: 148, distance: 36.1
click at [189, 148] on main "[GEOGRAPHIC_DATA]: Custom Trip B2 - Group A ​ 6 days / 5 nights 30 – 68 passeng…" at bounding box center [381, 117] width 384 height 519
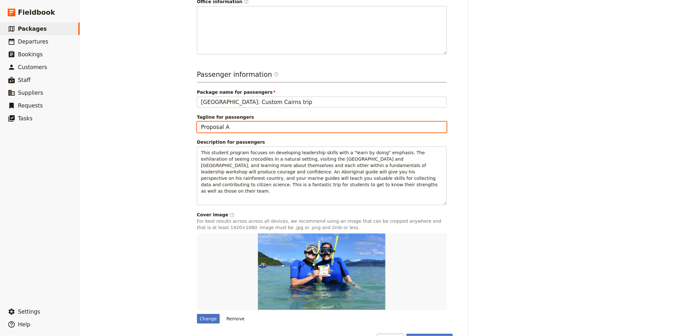
scroll to position [177, 0]
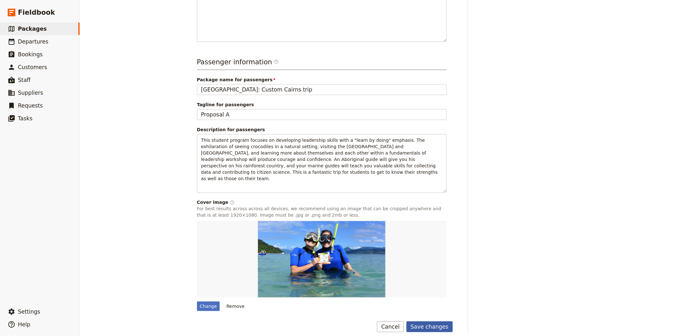
click at [434, 323] on button "Save changes" at bounding box center [429, 326] width 46 height 11
click at [27, 39] on span "Departures" at bounding box center [33, 41] width 30 height 6
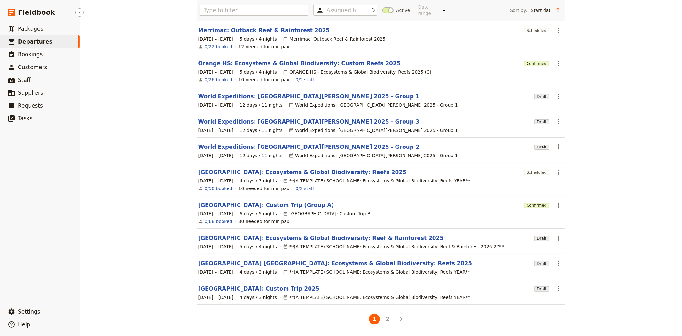
scroll to position [44, 0]
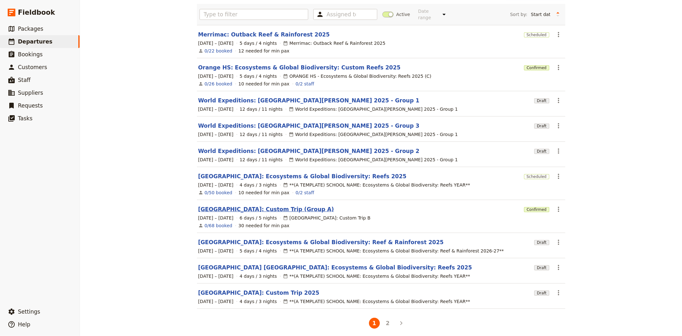
click at [250, 205] on link "[GEOGRAPHIC_DATA]: Custom Trip (Group A)" at bounding box center [266, 209] width 136 height 8
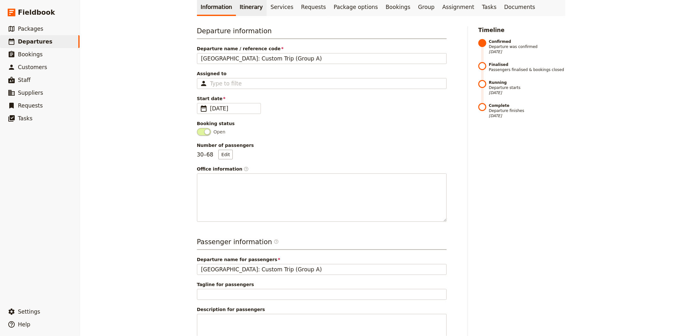
click at [248, 10] on link "Itinerary" at bounding box center [251, 7] width 31 height 18
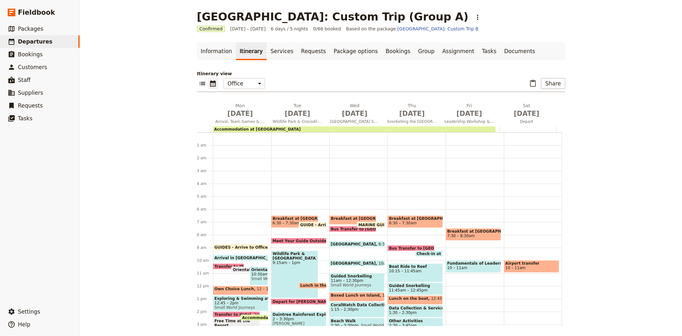
scroll to position [77, 0]
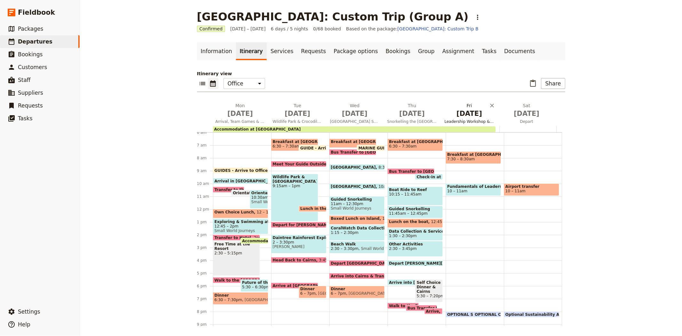
click at [468, 117] on span "[DATE]" at bounding box center [469, 114] width 50 height 10
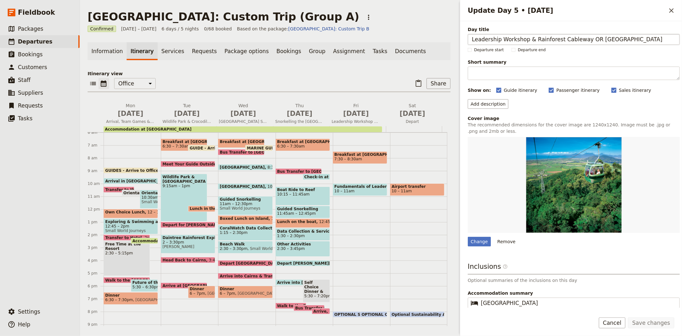
drag, startPoint x: 590, startPoint y: 39, endPoint x: 532, endPoint y: 39, distance: 58.5
click at [532, 39] on input "Leadership Workshop & Rainforest Cableway OR [GEOGRAPHIC_DATA]" at bounding box center [574, 39] width 212 height 11
click at [653, 320] on button "Save changes" at bounding box center [651, 322] width 46 height 11
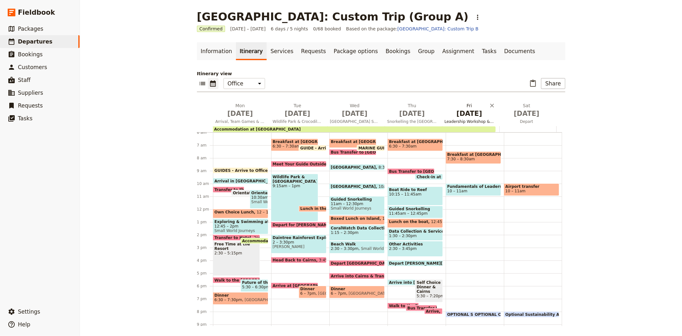
click at [463, 113] on span "[DATE]" at bounding box center [469, 114] width 50 height 10
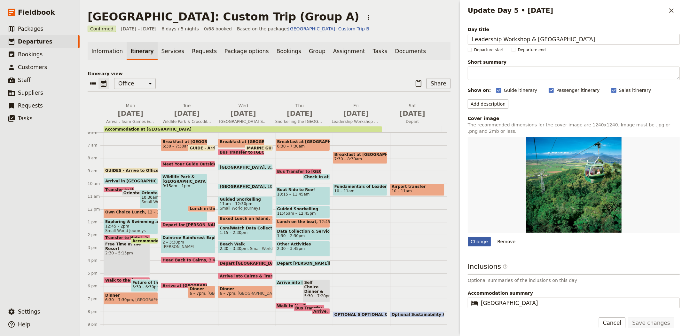
click at [481, 245] on div "Change" at bounding box center [479, 242] width 23 height 10
click at [468, 237] on input "Change" at bounding box center [467, 236] width 0 height 0
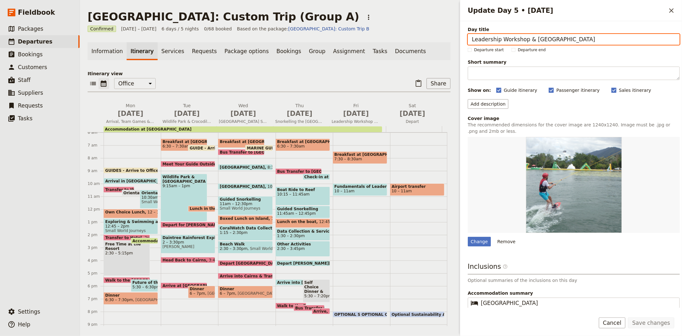
click at [187, 82] on div "​ ​ Office Guide Passenger Sales ​ Share" at bounding box center [269, 85] width 363 height 14
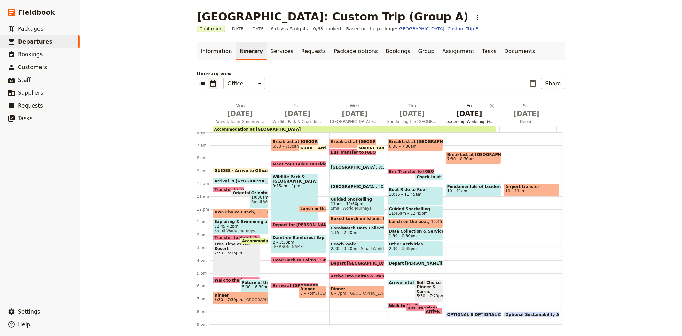
click at [475, 117] on span "[DATE]" at bounding box center [469, 114] width 50 height 10
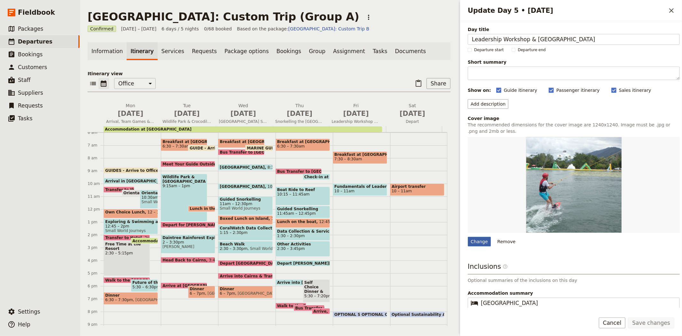
click at [477, 242] on div "Change" at bounding box center [479, 242] width 23 height 10
click at [468, 237] on input "Change" at bounding box center [467, 236] width 0 height 0
click at [471, 242] on div "Change" at bounding box center [479, 242] width 23 height 10
click at [468, 237] on input "Change" at bounding box center [467, 236] width 0 height 0
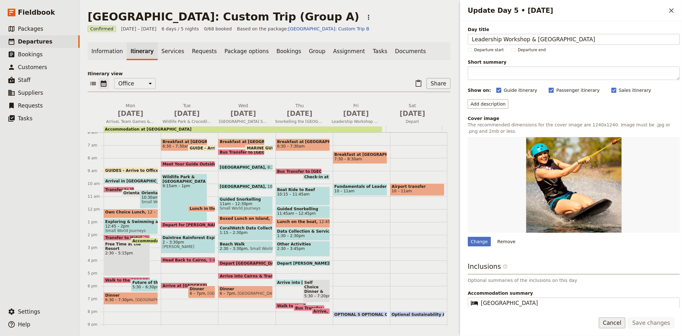
click at [620, 324] on button "Cancel" at bounding box center [612, 322] width 27 height 11
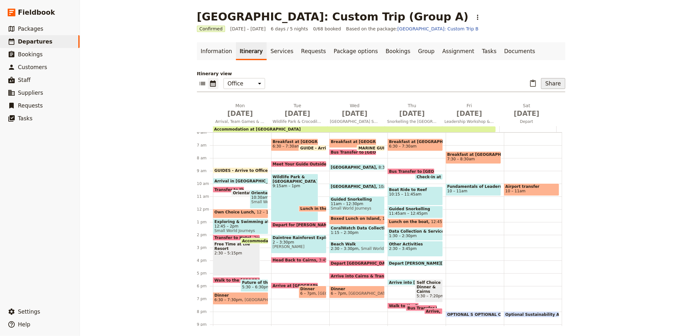
click at [559, 84] on button "Share" at bounding box center [553, 83] width 24 height 11
click at [532, 109] on span "Passenger itinerary" at bounding box center [536, 106] width 43 height 6
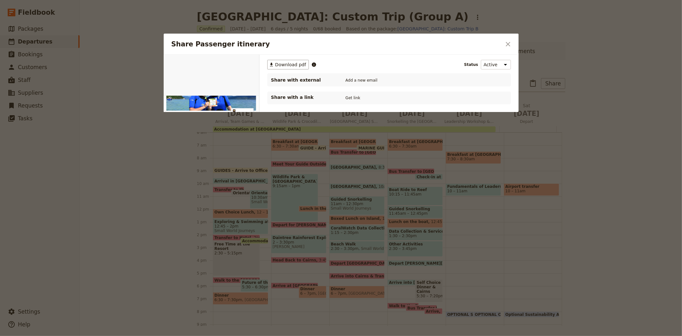
scroll to position [0, 0]
click at [238, 59] on button "PDF" at bounding box center [237, 62] width 14 height 10
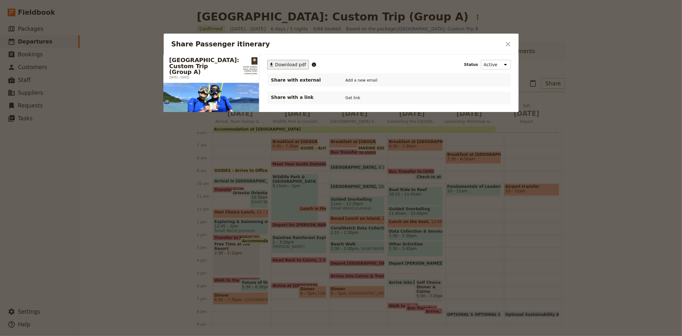
click at [277, 64] on span "Download pdf" at bounding box center [290, 64] width 31 height 6
drag, startPoint x: 649, startPoint y: 56, endPoint x: 636, endPoint y: 58, distance: 13.5
click at [649, 56] on div at bounding box center [341, 168] width 682 height 336
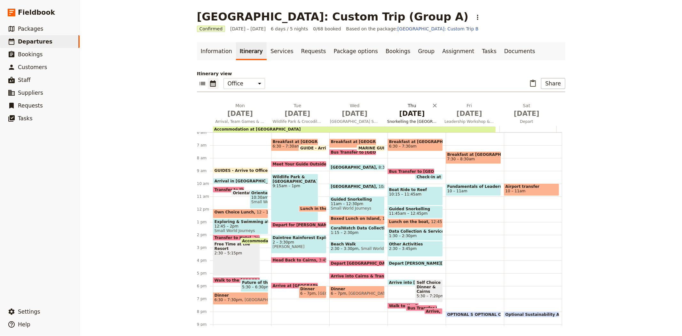
click at [407, 118] on button "[DATE] Snorkelling the [GEOGRAPHIC_DATA]" at bounding box center [413, 114] width 57 height 24
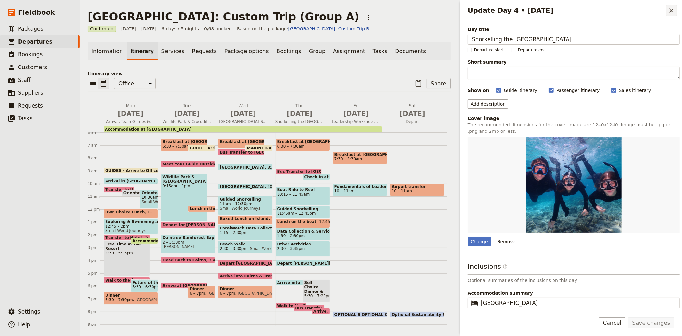
click at [673, 10] on icon "Close drawer" at bounding box center [672, 11] width 8 height 8
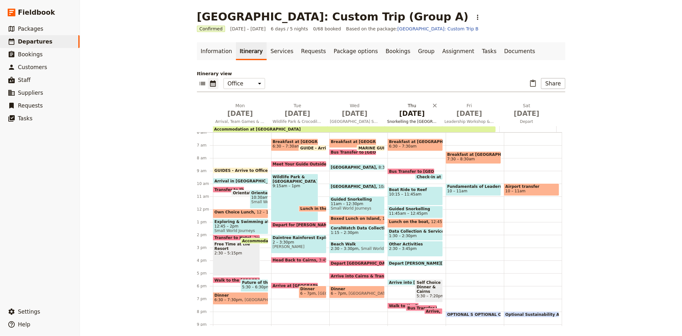
click at [406, 113] on span "[DATE]" at bounding box center [412, 114] width 50 height 10
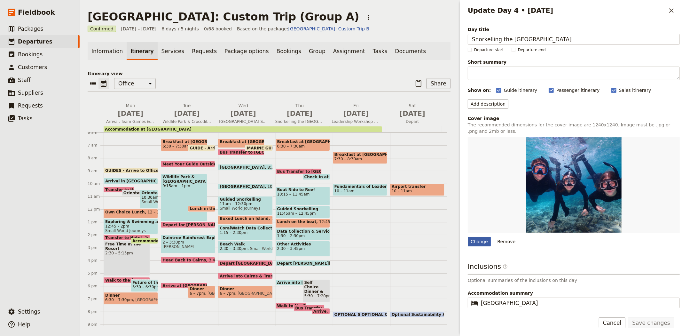
click at [479, 244] on div "Change" at bounding box center [479, 242] width 23 height 10
click at [468, 237] on input "Change" at bounding box center [467, 236] width 0 height 0
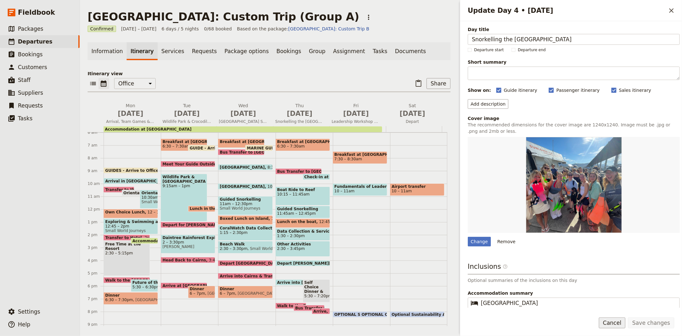
click at [613, 324] on button "Cancel" at bounding box center [612, 322] width 27 height 11
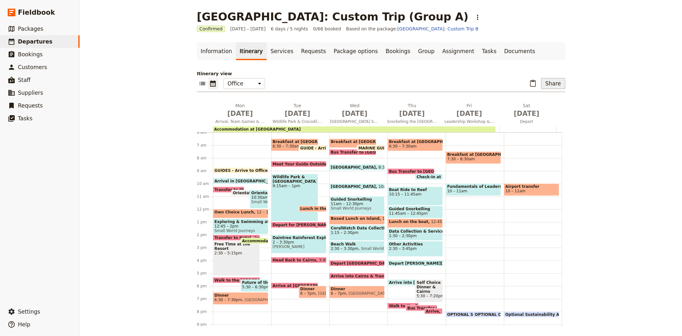
click at [556, 85] on button "Share" at bounding box center [553, 83] width 24 height 11
click at [542, 109] on span "Passenger itinerary" at bounding box center [536, 106] width 43 height 6
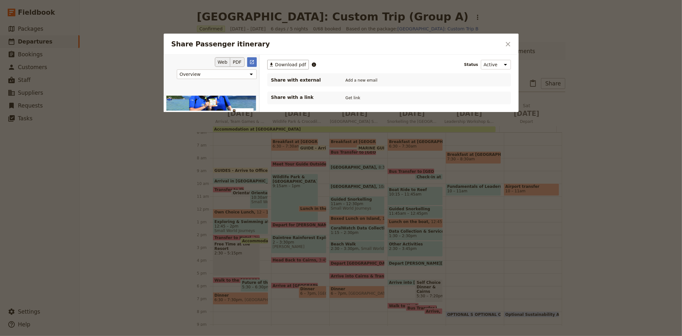
click at [240, 65] on button "PDF" at bounding box center [237, 62] width 14 height 10
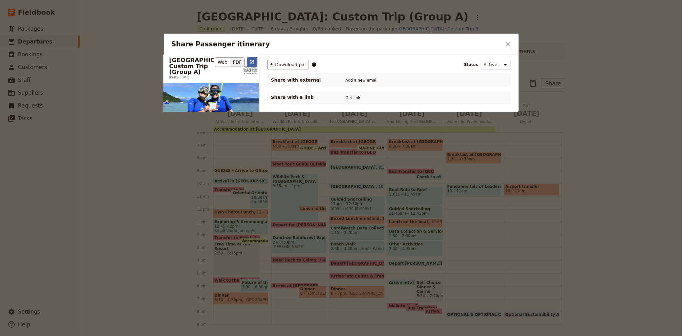
click at [250, 65] on button "​" at bounding box center [252, 62] width 10 height 10
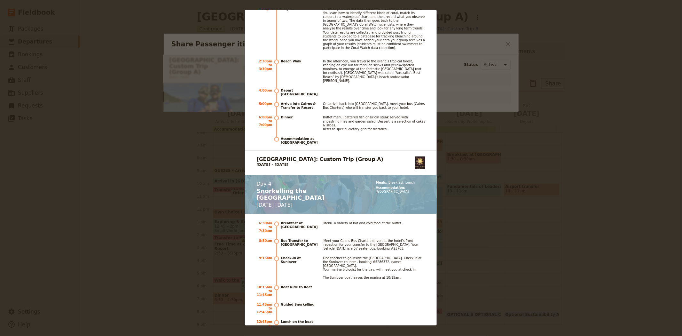
scroll to position [2344, 0]
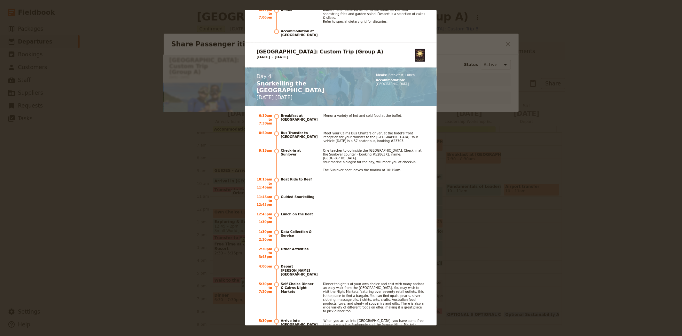
click at [455, 142] on div "[GEOGRAPHIC_DATA]: Custom Trip (Group A) [DATE] – [DATE] [PHONE_NUMBER] [EMAIL_…" at bounding box center [341, 168] width 682 height 336
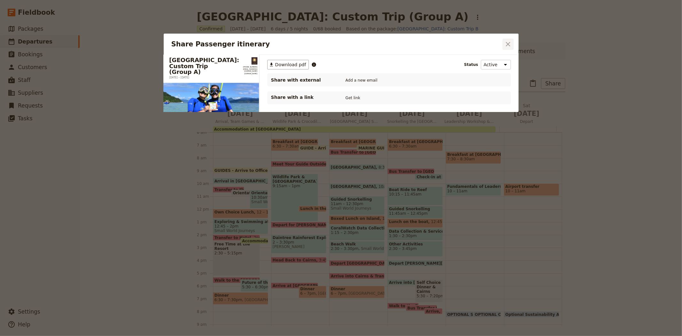
click at [504, 42] on icon "Close dialog" at bounding box center [508, 44] width 8 height 8
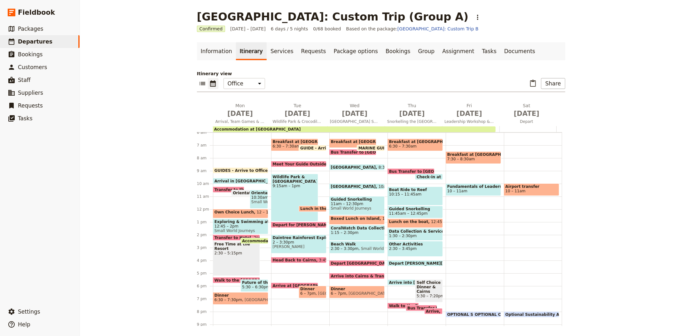
click at [397, 189] on span "Boat Ride to Reef" at bounding box center [415, 189] width 52 height 4
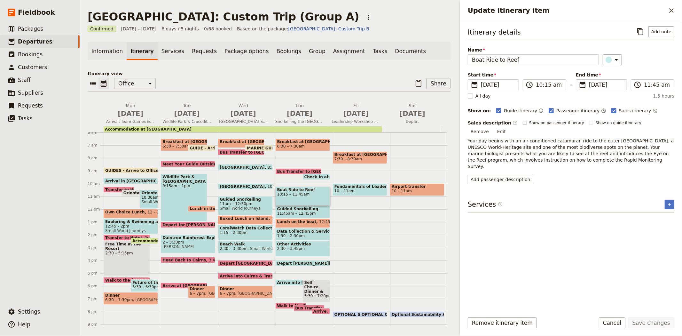
click at [551, 124] on span "Show on passenger itinerary" at bounding box center [556, 122] width 55 height 5
click at [523, 120] on input "Show on passenger itinerary" at bounding box center [522, 120] width 0 height 0
click at [596, 124] on span "Show on guide itinerary" at bounding box center [619, 122] width 46 height 5
click at [589, 120] on input "Show on guide itinerary" at bounding box center [589, 120] width 0 height 0
click at [644, 321] on button "Save changes" at bounding box center [651, 322] width 46 height 11
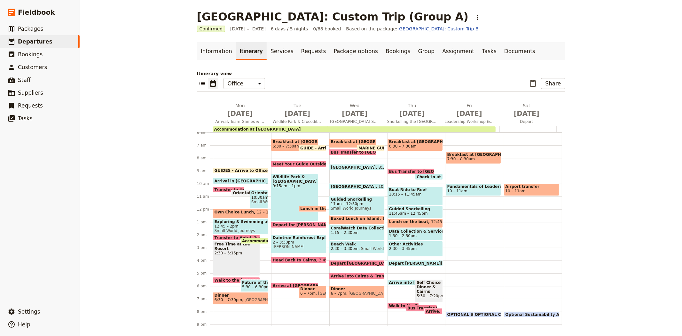
click at [405, 209] on span "Guided Snorkelling" at bounding box center [415, 209] width 52 height 4
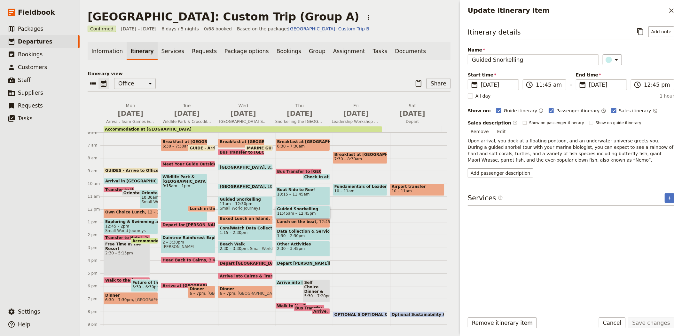
click at [533, 123] on span "Show on passenger itinerary" at bounding box center [556, 122] width 55 height 5
click at [523, 120] on input "Show on passenger itinerary" at bounding box center [522, 120] width 0 height 0
click at [601, 124] on span "Show on guide itinerary" at bounding box center [619, 122] width 46 height 5
click at [589, 120] on input "Show on guide itinerary" at bounding box center [589, 120] width 0 height 0
click at [646, 325] on button "Save changes" at bounding box center [651, 322] width 46 height 11
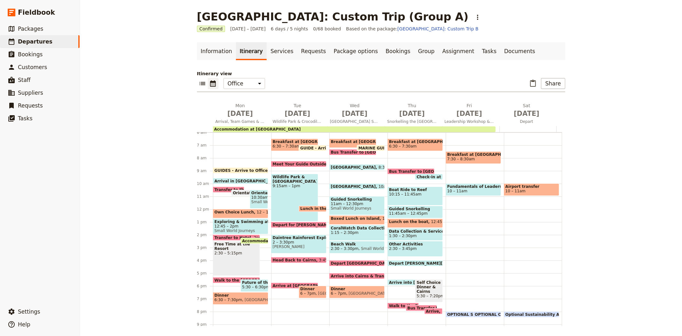
click at [402, 224] on div "Lunch on the boat 12:45 – 1:30pm" at bounding box center [414, 222] width 55 height 9
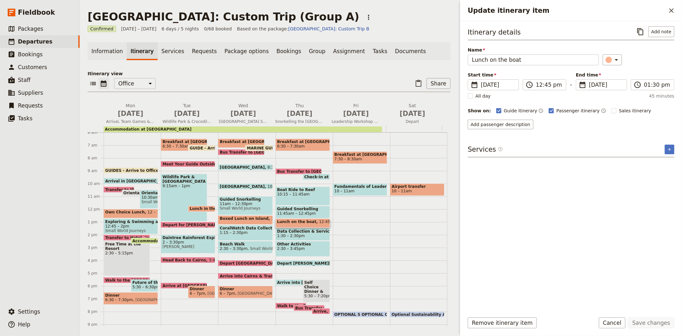
click at [293, 229] on span "Data Collection & Service" at bounding box center [302, 231] width 51 height 4
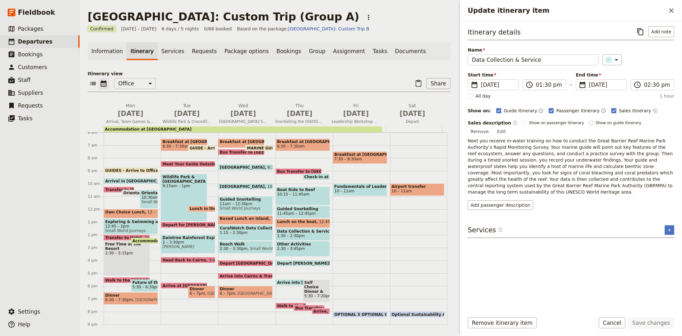
click at [596, 125] on span "Show on guide itinerary" at bounding box center [619, 122] width 46 height 5
click at [589, 120] on input "Show on guide itinerary" at bounding box center [589, 120] width 0 height 0
click at [550, 122] on span "Show on passenger itinerary" at bounding box center [556, 122] width 55 height 5
click at [523, 120] on input "Show on passenger itinerary" at bounding box center [522, 120] width 0 height 0
click at [644, 325] on button "Save changes" at bounding box center [651, 322] width 46 height 11
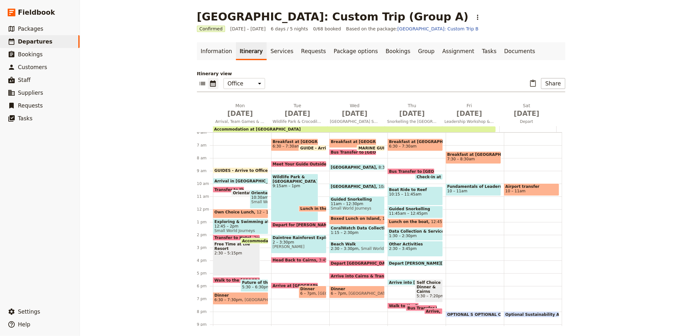
click at [389, 248] on span "2:30 – 3:45pm" at bounding box center [415, 248] width 52 height 4
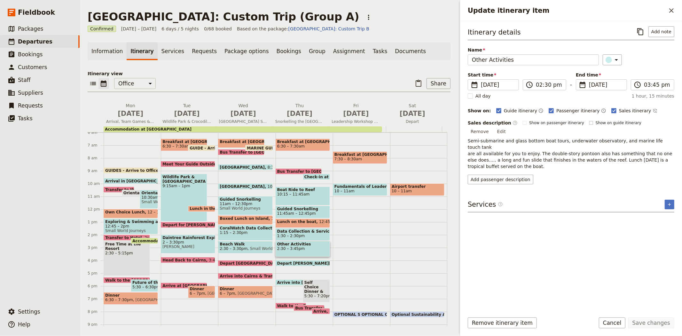
click at [596, 123] on span "Show on guide itinerary" at bounding box center [619, 122] width 46 height 5
click at [589, 120] on input "Show on guide itinerary" at bounding box center [589, 120] width 0 height 0
click at [547, 124] on span "Show on passenger itinerary" at bounding box center [556, 122] width 55 height 5
click at [523, 120] on input "Show on passenger itinerary" at bounding box center [522, 120] width 0 height 0
click at [643, 322] on button "Save changes" at bounding box center [651, 322] width 46 height 11
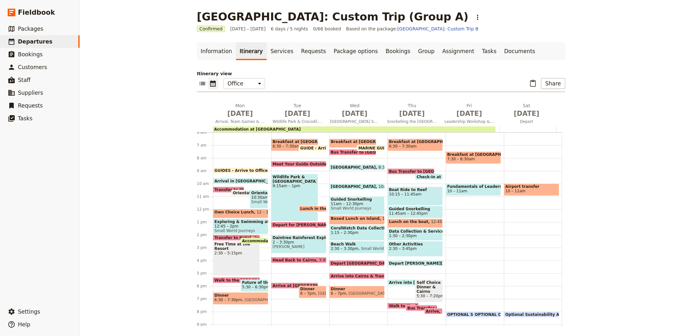
click at [398, 263] on span at bounding box center [415, 264] width 55 height 3
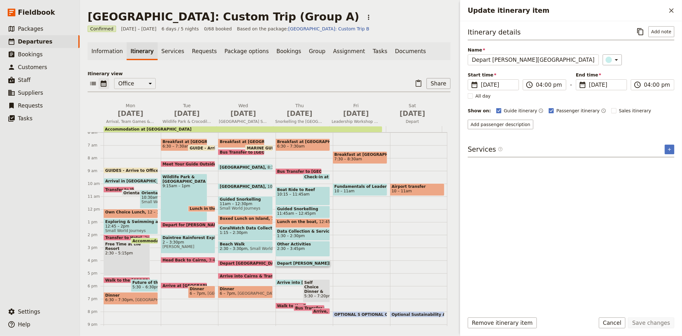
click at [291, 281] on span "Arrive into [GEOGRAPHIC_DATA]" at bounding box center [313, 282] width 72 height 4
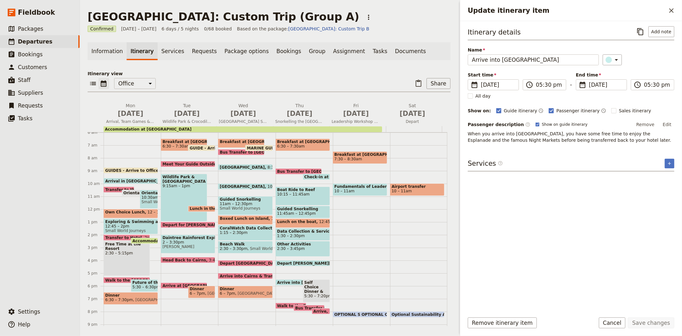
click at [304, 285] on span "Self Choice Dinner & Cairns Night Markets" at bounding box center [316, 286] width 24 height 13
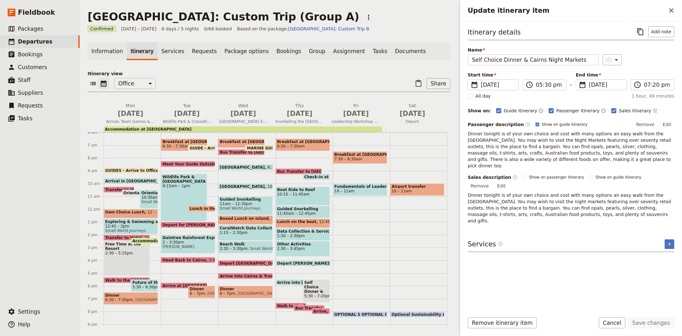
click at [281, 304] on span "Walk to the Bus Pick-up Point" at bounding box center [310, 305] width 67 height 4
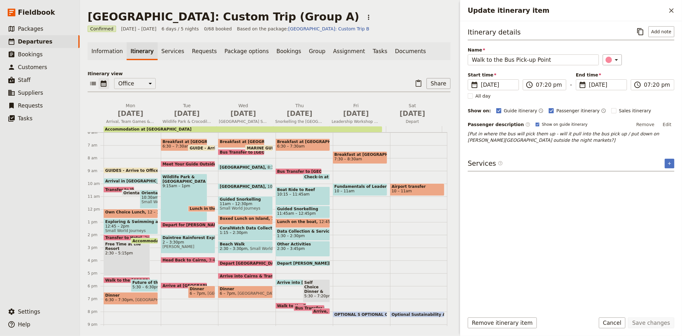
click at [294, 309] on span at bounding box center [309, 309] width 30 height 3
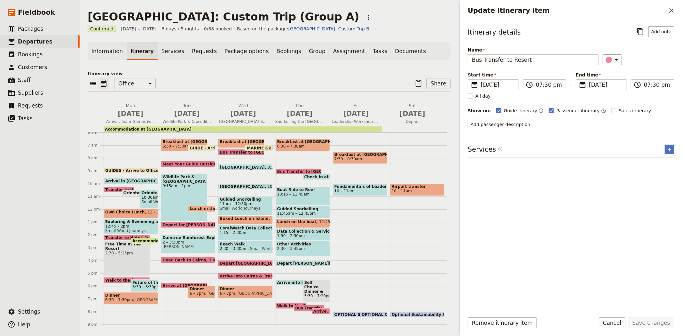
click at [313, 309] on span "Arrive" at bounding box center [321, 311] width 16 height 4
click at [232, 227] on span "CoralWatch Data Collection & Service Project" at bounding box center [245, 228] width 51 height 4
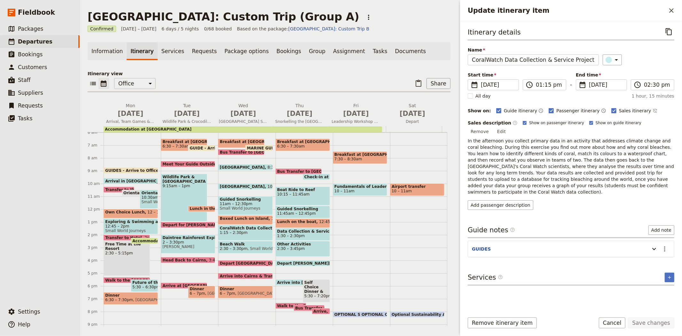
click at [238, 246] on span "2:30 – 3:30pm" at bounding box center [234, 248] width 28 height 4
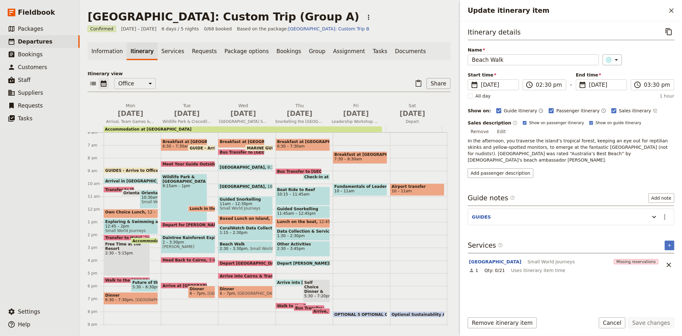
click at [348, 184] on span "Fundamentals of Leadership Workshop" at bounding box center [359, 186] width 51 height 4
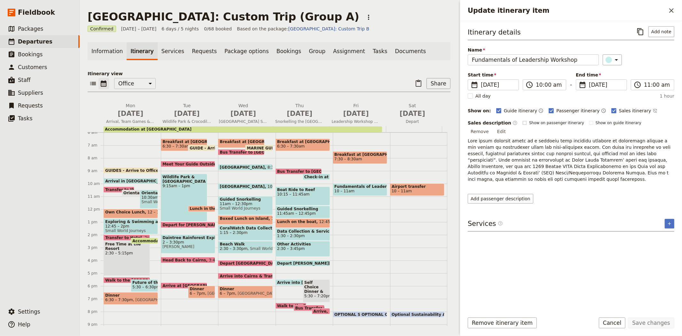
click at [555, 125] on span "Show on passenger itinerary" at bounding box center [556, 122] width 55 height 5
click at [523, 120] on input "Show on passenger itinerary" at bounding box center [522, 120] width 0 height 0
click at [600, 125] on span "Show on guide itinerary" at bounding box center [619, 122] width 46 height 5
click at [589, 120] on input "Show on guide itinerary" at bounding box center [589, 120] width 0 height 0
click at [635, 324] on button "Save changes" at bounding box center [651, 322] width 46 height 11
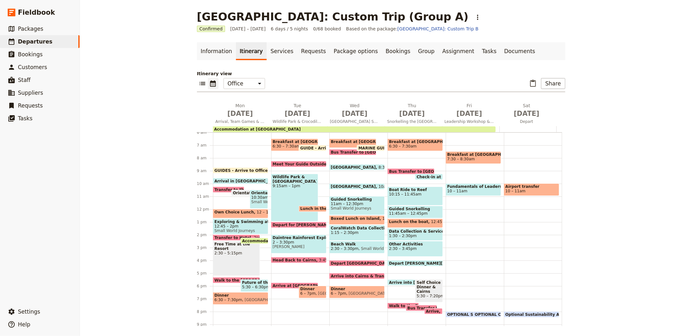
click at [511, 186] on span "Airport transfer" at bounding box center [531, 186] width 52 height 4
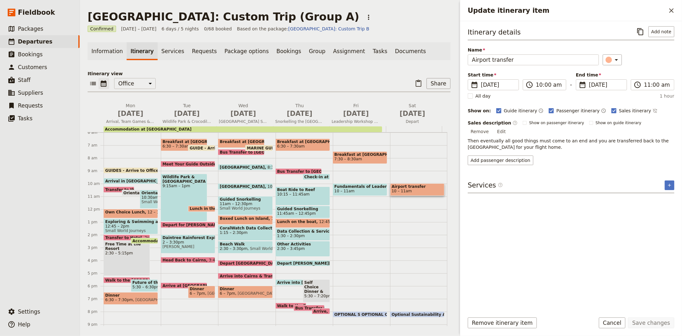
click at [257, 78] on div "​ ​ Office Guide Passenger Sales ​ Share" at bounding box center [269, 85] width 363 height 14
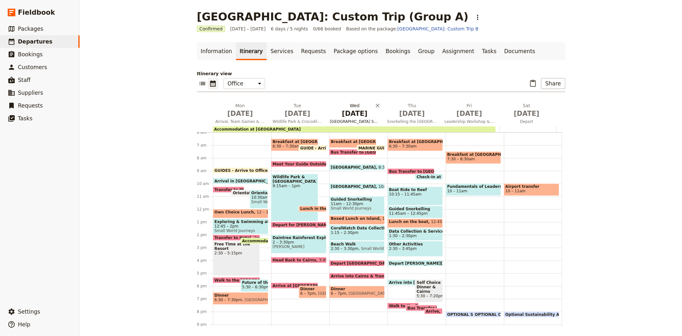
click at [347, 105] on h2 "[DATE] [GEOGRAPHIC_DATA] Snorkelling & [GEOGRAPHIC_DATA]" at bounding box center [355, 110] width 50 height 16
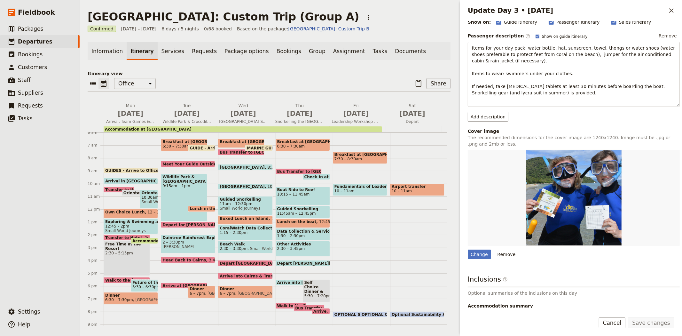
scroll to position [115, 0]
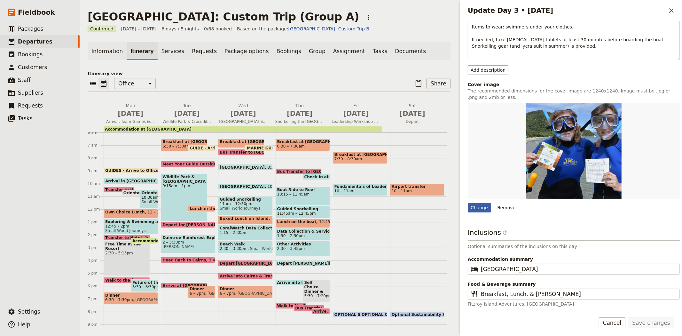
click at [478, 206] on div "Change" at bounding box center [479, 208] width 23 height 10
click at [468, 203] on input "Change" at bounding box center [467, 202] width 0 height 0
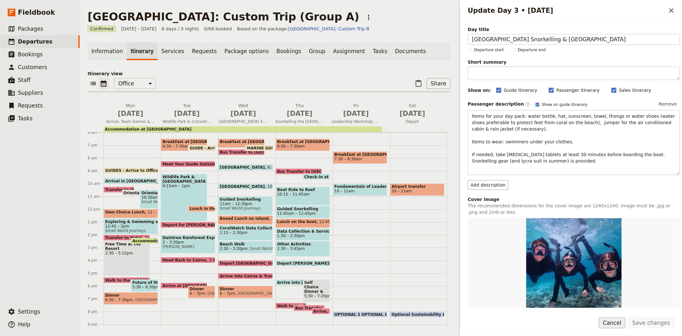
click at [611, 320] on button "Cancel" at bounding box center [612, 322] width 27 height 11
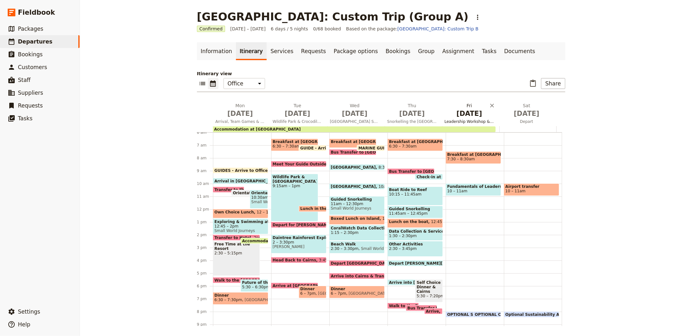
click at [456, 109] on span "[DATE]" at bounding box center [469, 114] width 50 height 10
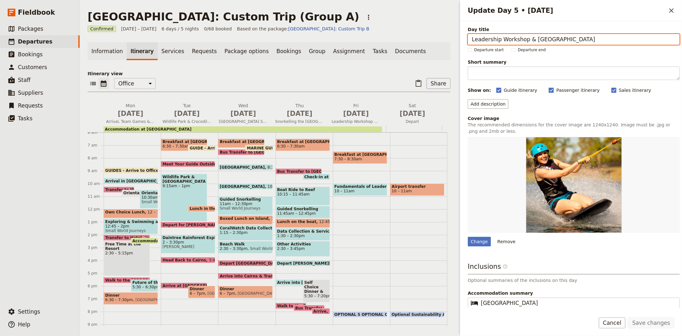
click at [410, 24] on main "[GEOGRAPHIC_DATA]: Custom Trip (Group A) ​ Confirmed [DATE] – [DATE] 6 days / 5…" at bounding box center [269, 168] width 378 height 336
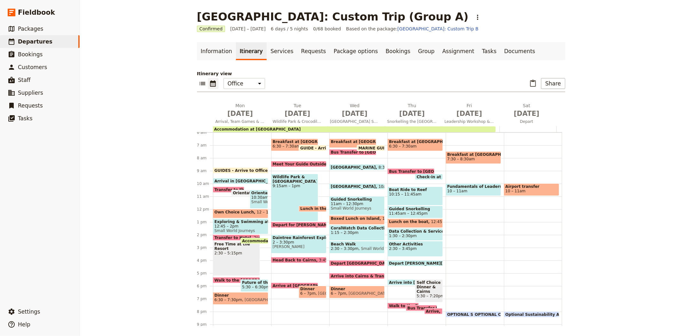
click at [458, 184] on span "Fundamentals of Leadership Workshop" at bounding box center [473, 186] width 52 height 4
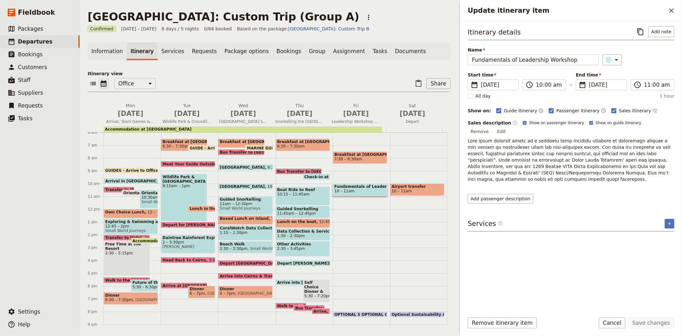
click at [343, 78] on div "​ ​ Office Guide Passenger Sales ​ Share" at bounding box center [269, 85] width 363 height 14
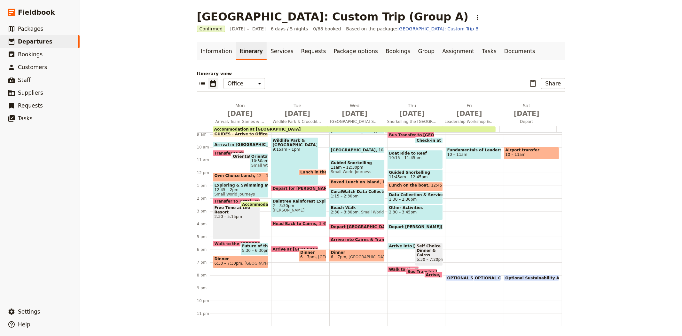
scroll to position [78, 0]
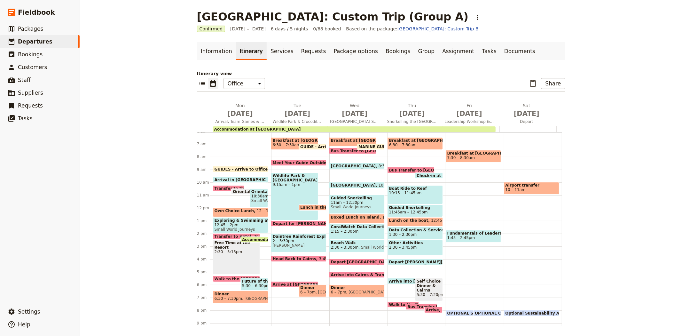
click at [483, 311] on span "OPTIONAL Cable Ski & Aqua Park" at bounding box center [512, 313] width 74 height 4
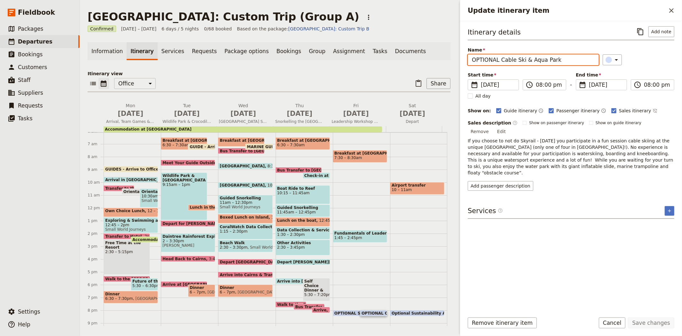
drag, startPoint x: 562, startPoint y: 62, endPoint x: 501, endPoint y: 60, distance: 61.4
click at [501, 60] on input "OPTIONAL Cable Ski & Aqua Park" at bounding box center [533, 59] width 131 height 11
click at [668, 9] on icon "Close drawer" at bounding box center [672, 11] width 8 height 8
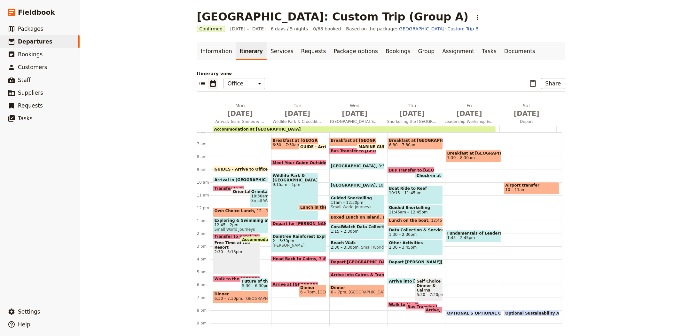
click at [446, 183] on div "Breakfast at Resort 7:30 – 8:30am Fundamentals of Leadership Workshop 1:45 – 2:…" at bounding box center [475, 207] width 58 height 307
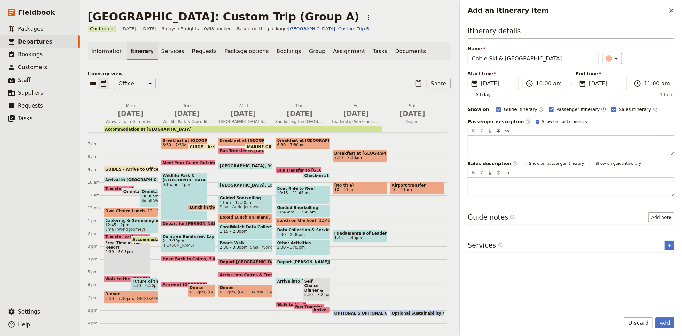
click at [619, 110] on span "Sales itinerary" at bounding box center [635, 109] width 32 height 6
click at [611, 106] on input "Sales itinerary" at bounding box center [611, 106] width 0 height 0
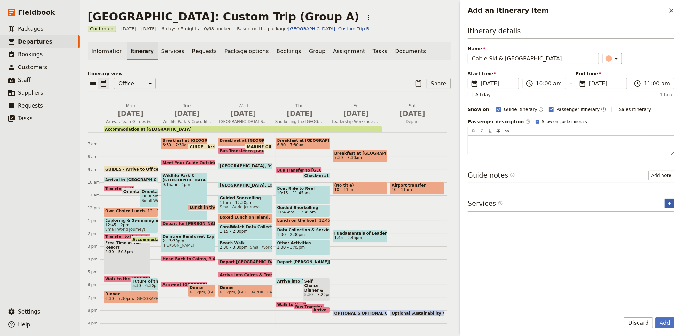
click at [670, 202] on icon "Add service inclusion" at bounding box center [669, 203] width 5 height 5
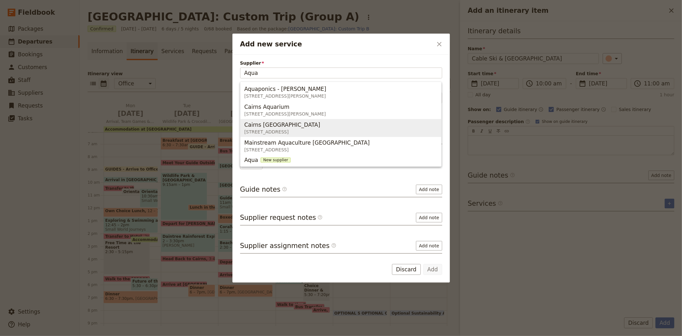
click at [300, 127] on span "Cairns [GEOGRAPHIC_DATA]" at bounding box center [282, 125] width 76 height 8
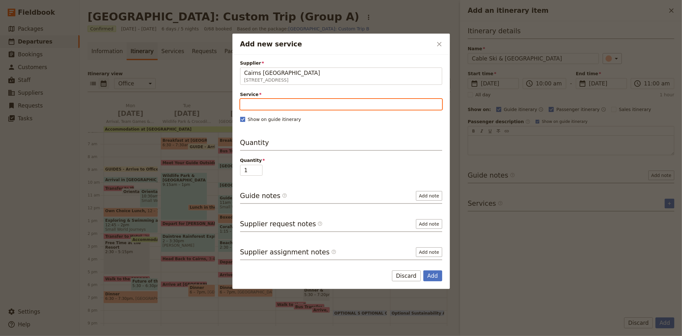
click at [269, 106] on input "Service" at bounding box center [341, 104] width 202 height 11
click at [268, 117] on span "Wakeboarding & Cableskiing" at bounding box center [283, 120] width 78 height 8
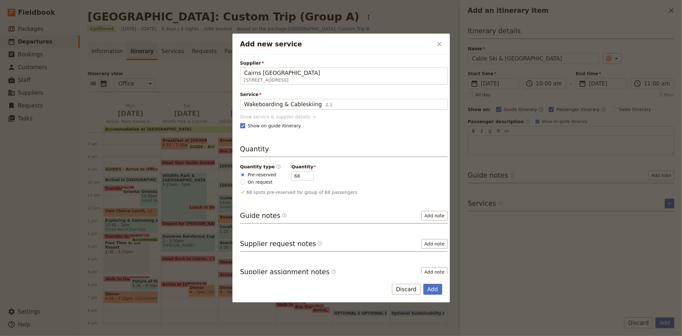
click at [274, 117] on div "Show service & supplier details" at bounding box center [275, 116] width 70 height 6
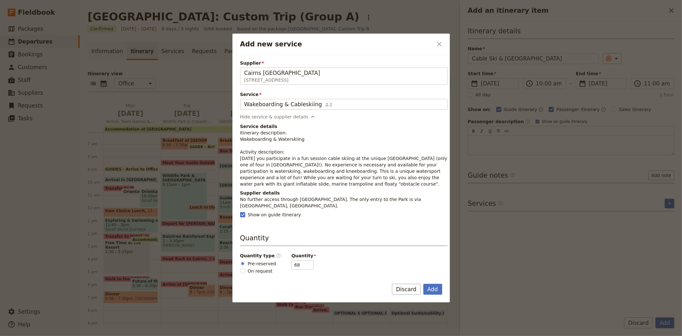
drag, startPoint x: 324, startPoint y: 185, endPoint x: 239, endPoint y: 160, distance: 88.0
click at [239, 160] on div "Supplier Cairns [GEOGRAPHIC_DATA] [STREET_ADDRESS] Cairns Wake & Aqua Park Serv…" at bounding box center [340, 164] width 217 height 219
copy p "[DATE] you participate in a fun session cable skiing at the unique [GEOGRAPHIC_…"
click at [433, 291] on button "Add" at bounding box center [432, 289] width 19 height 11
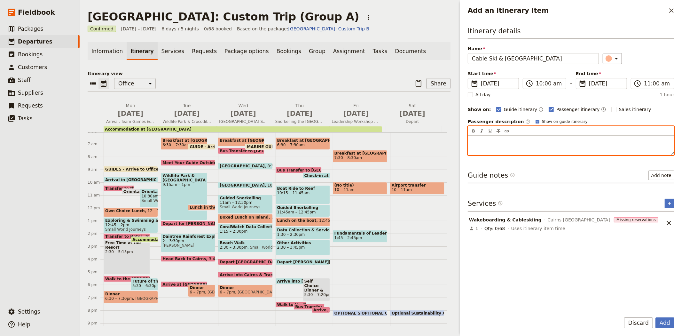
click at [513, 139] on p "Add an itinerary item" at bounding box center [571, 141] width 198 height 6
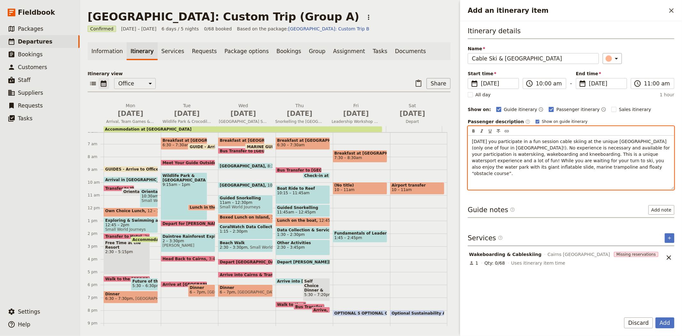
click at [499, 180] on p "Add an itinerary item" at bounding box center [571, 183] width 198 height 6
click at [481, 160] on span "[DATE] you participate in a fun session cable skiing at the unique [GEOGRAPHIC_…" at bounding box center [571, 157] width 199 height 37
drag, startPoint x: 531, startPoint y: 167, endPoint x: 603, endPoint y: 159, distance: 72.4
click at [603, 159] on span "[DATE] you participate in a fun session cable skiing at the unique [GEOGRAPHIC_…" at bounding box center [571, 157] width 199 height 37
click at [481, 161] on span "[DATE] you participate in a fun session cable skiing at the unique [GEOGRAPHIC_…" at bounding box center [571, 157] width 199 height 37
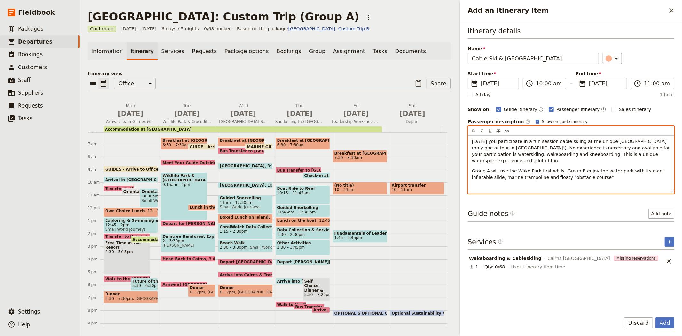
click at [581, 178] on p "Group A will use the Wake Park first whilst Group B enjoy the water park with i…" at bounding box center [571, 174] width 198 height 13
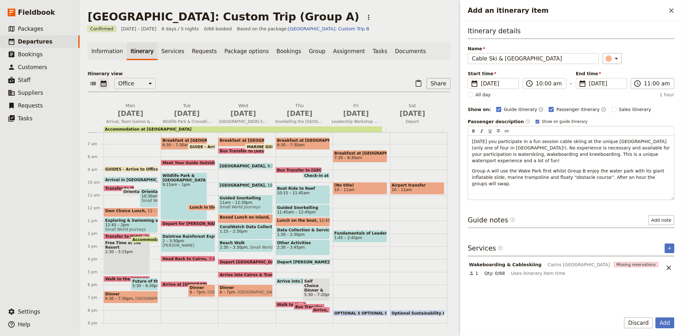
click at [648, 78] on label "​ 11:00 am" at bounding box center [652, 83] width 43 height 11
click at [648, 80] on input "11:00 am" at bounding box center [657, 84] width 26 height 8
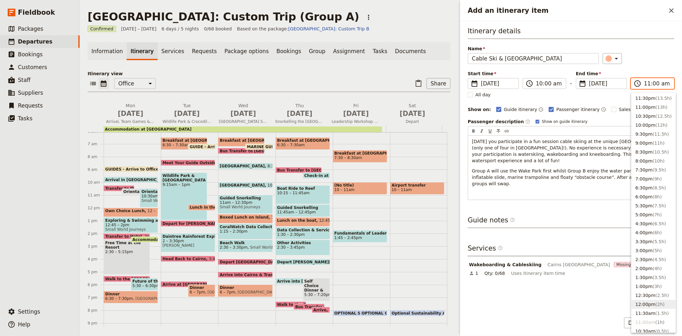
click at [648, 306] on button "12:00pm ( 2h )" at bounding box center [653, 304] width 44 height 9
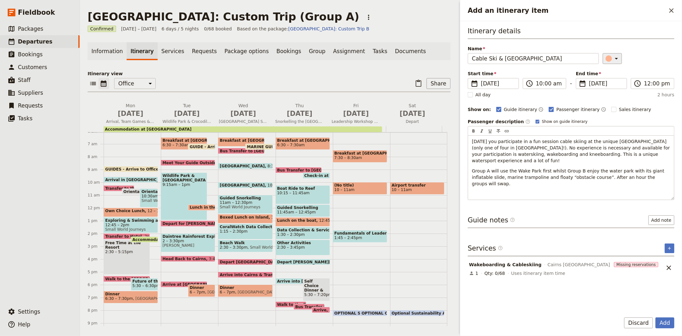
click at [610, 62] on button "​" at bounding box center [612, 58] width 19 height 11
click at [609, 82] on div "button" at bounding box center [612, 79] width 6 height 6
click at [651, 58] on div "​" at bounding box center [639, 58] width 72 height 11
click at [666, 320] on button "Add" at bounding box center [664, 322] width 19 height 11
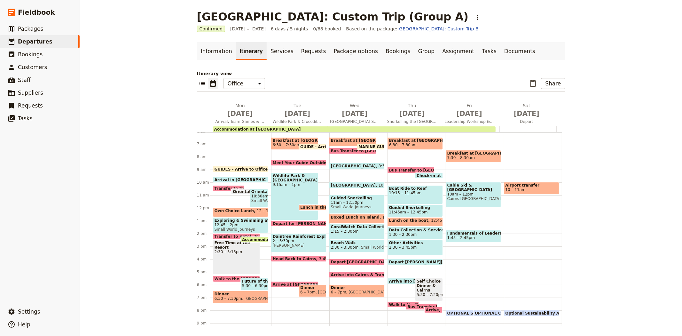
scroll to position [43, 0]
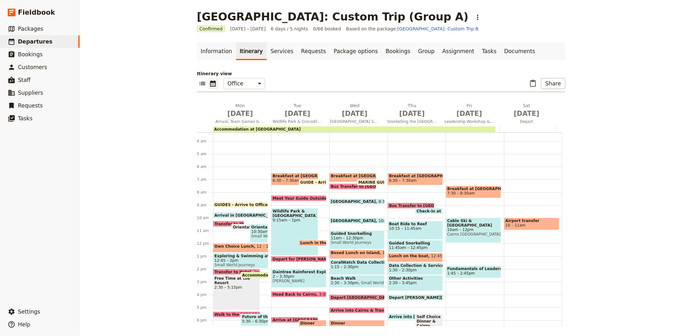
click at [296, 196] on span "Meet Your Guide Outside Reception & Depart" at bounding box center [323, 198] width 101 height 4
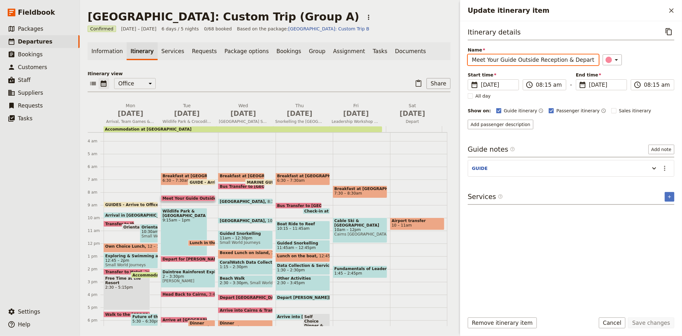
drag, startPoint x: 586, startPoint y: 59, endPoint x: 465, endPoint y: 56, distance: 121.8
click at [465, 56] on div "Itinerary details ​ Name Meet Your Guide Outside Reception & Depart ​ Start tim…" at bounding box center [571, 164] width 222 height 286
click at [333, 210] on div "Breakfast at Resort 7:30 – 8:30am [GEOGRAPHIC_DATA] 10am – 12pm Cairns Wake & A…" at bounding box center [361, 243] width 57 height 307
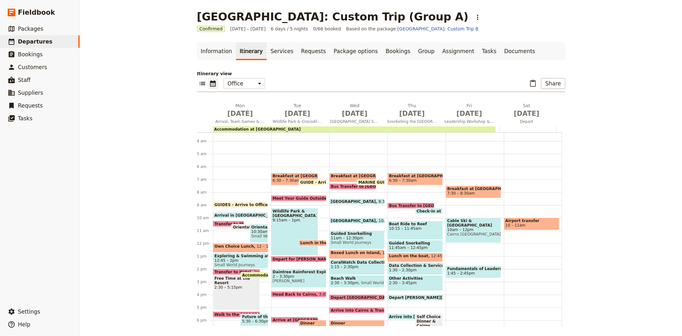
click at [448, 210] on div "Breakfast at Resort 7:30 – 8:30am [GEOGRAPHIC_DATA] 10am – 12pm Cairns Wake & A…" at bounding box center [475, 243] width 58 height 307
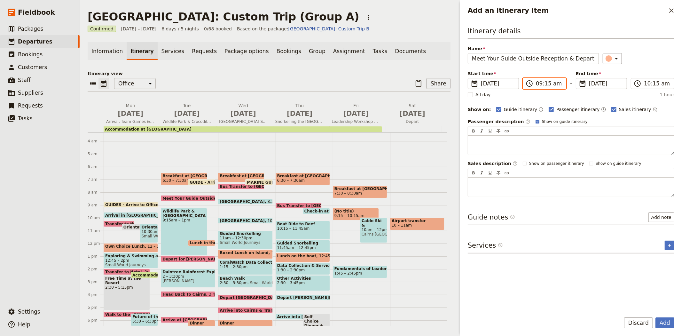
click at [543, 82] on input "09:15 am" at bounding box center [549, 84] width 26 height 8
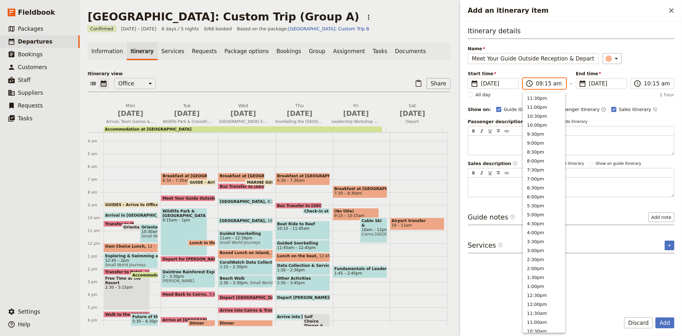
scroll to position [190, 0]
click at [536, 160] on button "9:30am" at bounding box center [544, 159] width 42 height 9
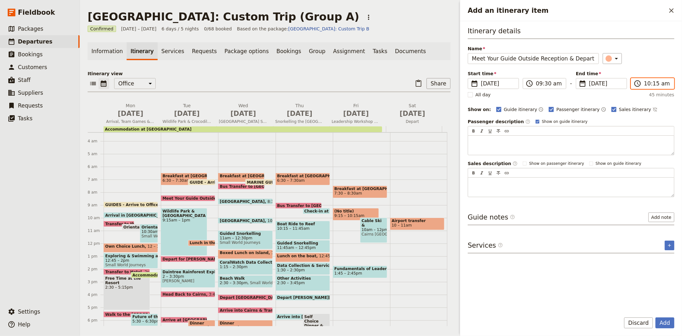
click at [649, 84] on input "10:15 am" at bounding box center [657, 84] width 26 height 8
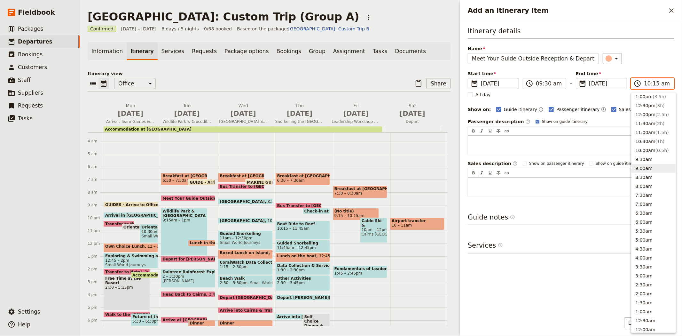
click at [664, 164] on button "9:00am" at bounding box center [653, 168] width 44 height 9
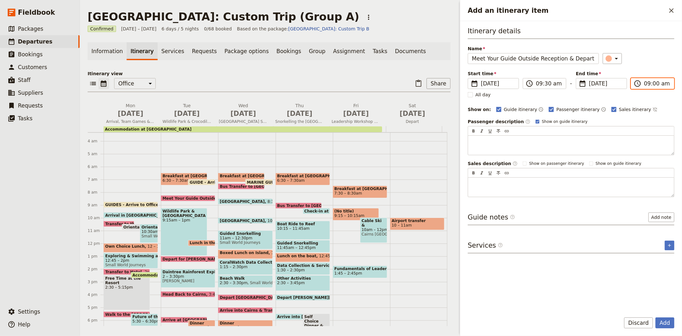
click at [652, 82] on input "09:00 am" at bounding box center [657, 84] width 26 height 8
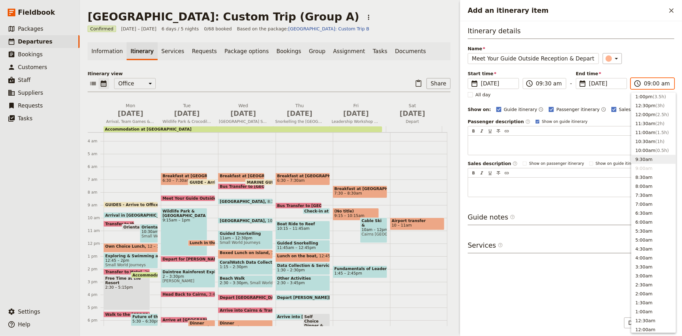
click at [645, 159] on button "9:30am" at bounding box center [653, 159] width 44 height 9
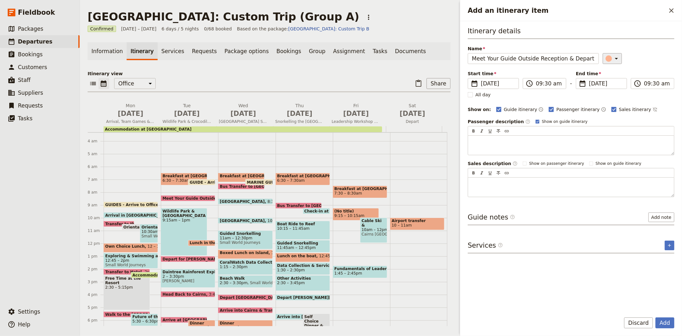
click at [607, 60] on div "​" at bounding box center [613, 59] width 14 height 8
click at [609, 98] on div "button" at bounding box center [612, 94] width 6 height 6
click at [614, 105] on div "Sales itinerary ​" at bounding box center [634, 109] width 46 height 8
click at [619, 110] on span "Sales itinerary" at bounding box center [635, 109] width 32 height 6
click at [611, 106] on input "Sales itinerary" at bounding box center [611, 106] width 0 height 0
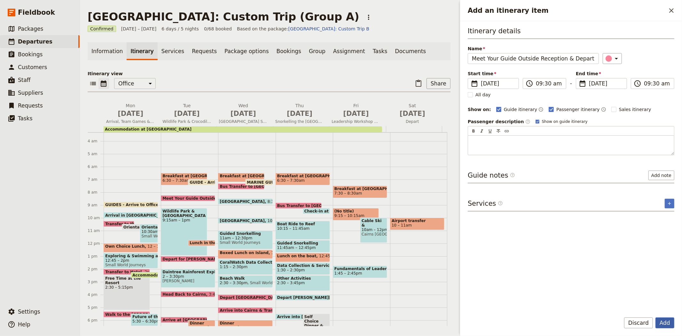
click at [672, 325] on button "Add" at bounding box center [664, 322] width 19 height 11
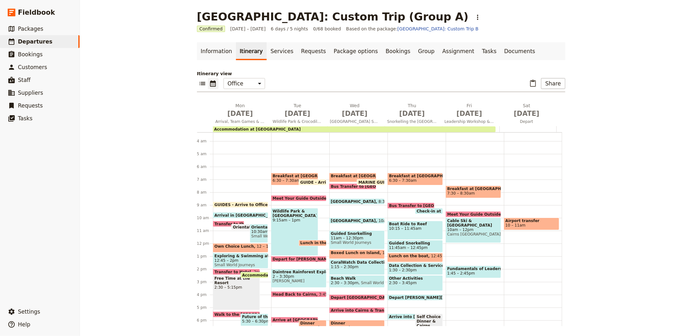
click at [470, 232] on span "Cairns [GEOGRAPHIC_DATA]" at bounding box center [473, 234] width 52 height 4
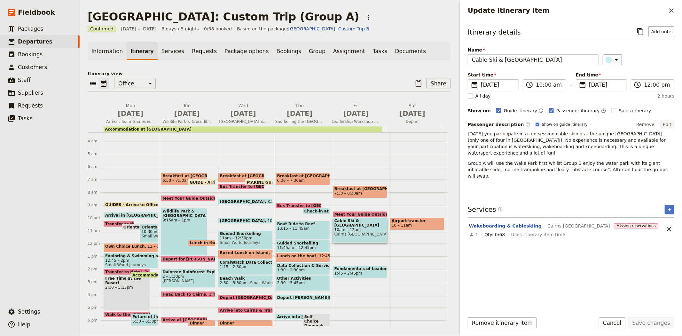
click at [668, 125] on button "Edit" at bounding box center [667, 125] width 14 height 10
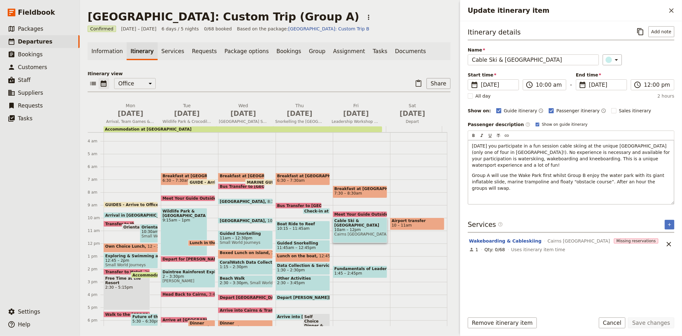
click at [656, 184] on p "Group A will use the Wake Park first whilst Group B enjoy the water park with i…" at bounding box center [571, 181] width 198 height 19
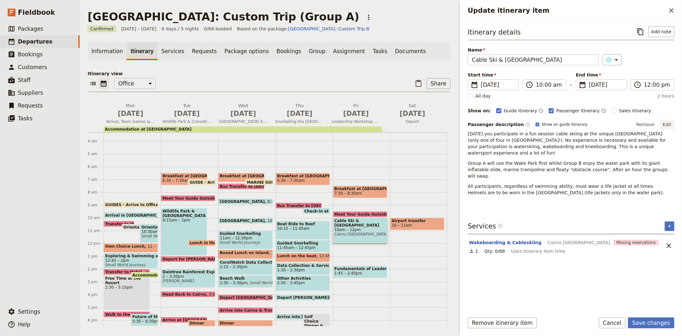
click at [665, 127] on button "Edit" at bounding box center [667, 125] width 14 height 10
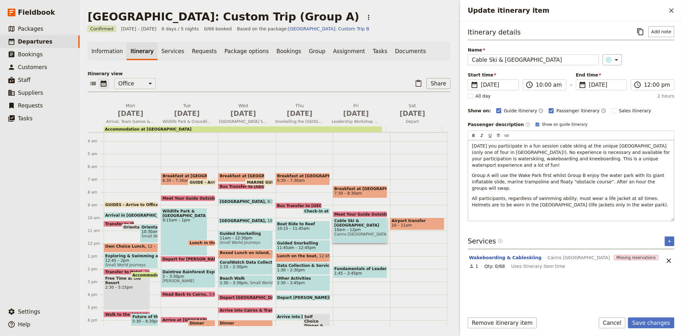
click at [602, 200] on p "All participants, regardless of swimming ability, must wear a life jacket at al…" at bounding box center [571, 201] width 198 height 13
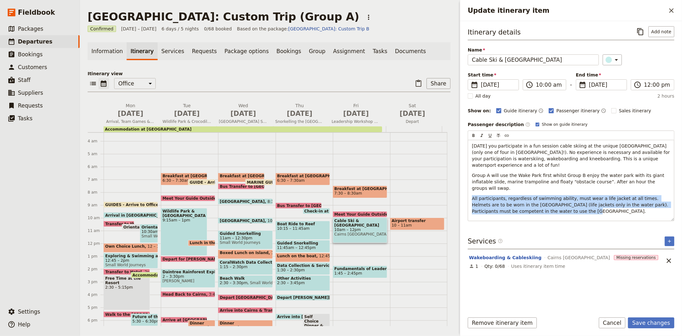
drag, startPoint x: 523, startPoint y: 204, endPoint x: 463, endPoint y: 192, distance: 60.9
click at [463, 192] on div "Itinerary details ​ Add note Name Cable Ski & [GEOGRAPHIC_DATA] ​ Start time ​ …" at bounding box center [571, 164] width 222 height 286
copy span "All participants, regardless of swimming ability, must wear a life jacket at al…"
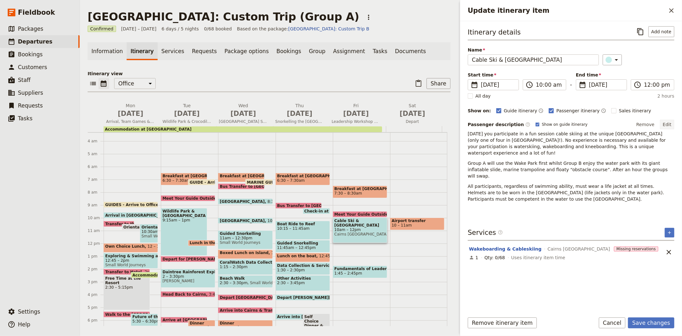
click at [665, 126] on button "Edit" at bounding box center [667, 125] width 14 height 10
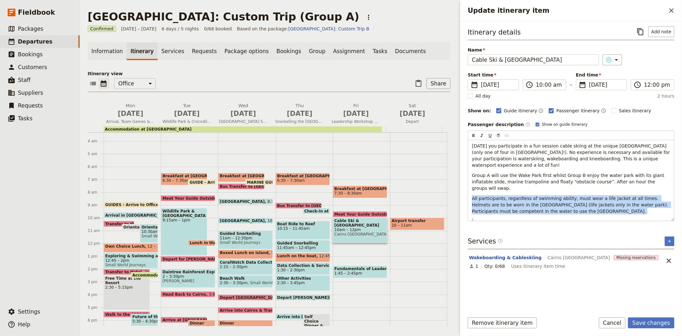
drag, startPoint x: 539, startPoint y: 211, endPoint x: 467, endPoint y: 194, distance: 73.5
click at [467, 194] on div "Itinerary details ​ Add note Name Cable Ski & [GEOGRAPHIC_DATA] ​ Start time ​ …" at bounding box center [571, 164] width 222 height 286
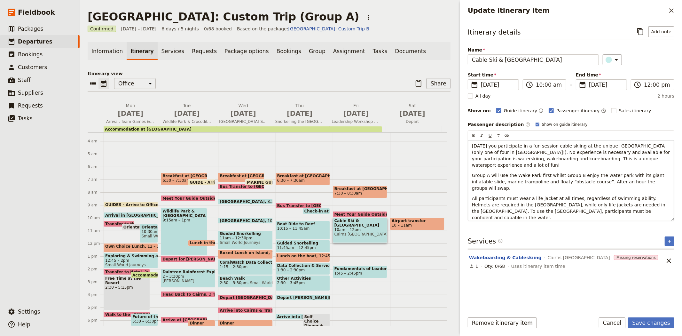
click at [657, 196] on span "All participants must wear a life jacket at all times, regardless of swimming a…" at bounding box center [569, 208] width 195 height 24
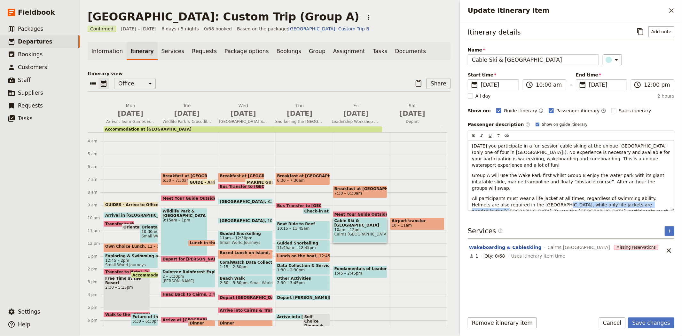
drag, startPoint x: 522, startPoint y: 199, endPoint x: 625, endPoint y: 199, distance: 102.6
click at [625, 199] on span "All participants must wear a life jacket at all times, regardless of swimming a…" at bounding box center [570, 208] width 197 height 24
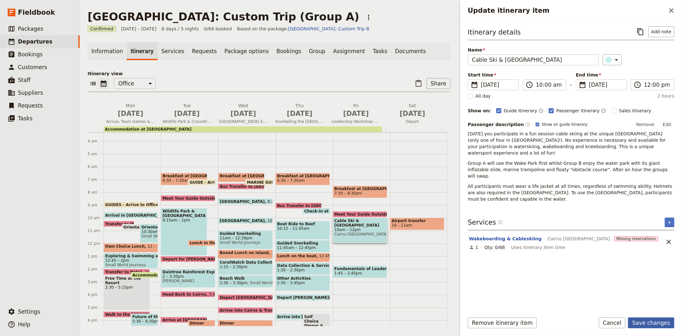
click at [641, 320] on button "Save changes" at bounding box center [651, 322] width 46 height 11
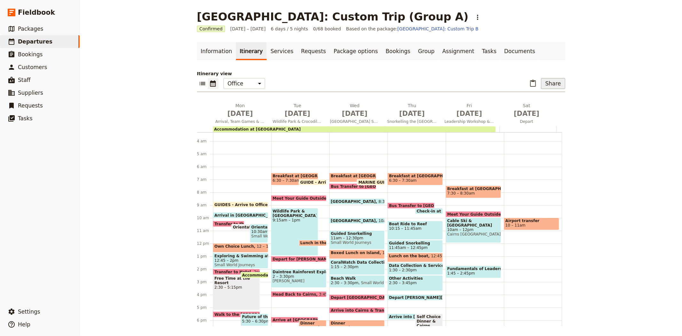
click at [544, 84] on button "Share" at bounding box center [553, 83] width 24 height 11
click at [538, 108] on span "Passenger itinerary" at bounding box center [536, 106] width 43 height 6
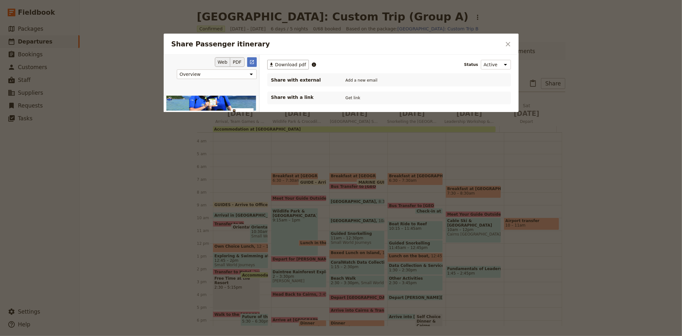
scroll to position [0, 0]
click at [238, 62] on button "PDF" at bounding box center [237, 62] width 14 height 10
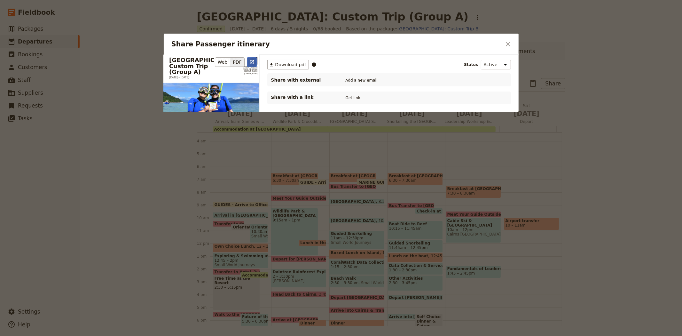
click at [251, 62] on icon "Open full preview" at bounding box center [251, 61] width 5 height 5
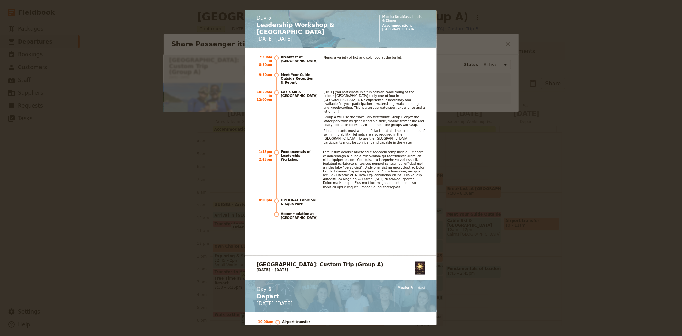
scroll to position [2984, 0]
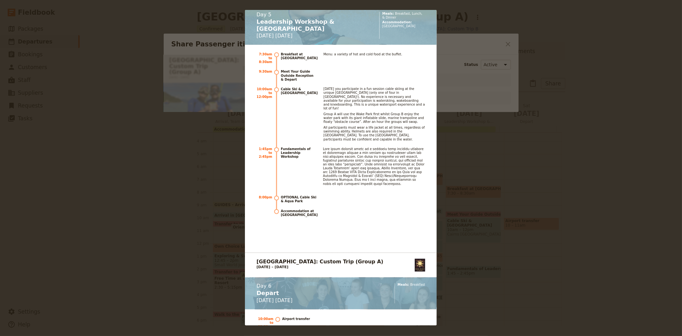
click at [500, 114] on div "[GEOGRAPHIC_DATA]: Custom Trip (Group A) [DATE] – [DATE] [PHONE_NUMBER] [EMAIL_…" at bounding box center [341, 168] width 682 height 336
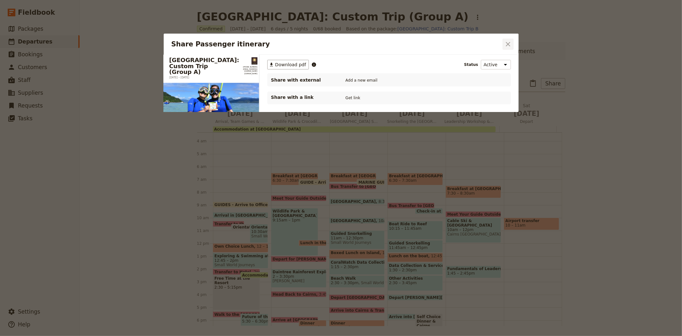
click at [508, 42] on icon "Close dialog" at bounding box center [508, 44] width 8 height 8
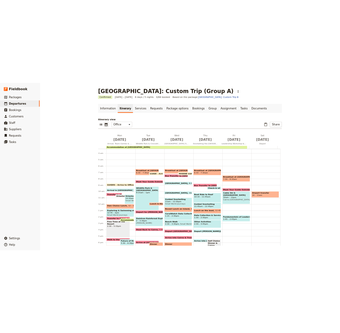
scroll to position [113, 0]
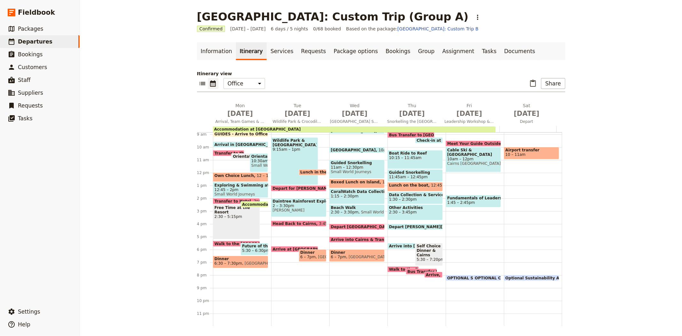
click at [488, 275] on div "OPTIONAL Cable Ski & Aqua Park 8pm" at bounding box center [487, 278] width 28 height 6
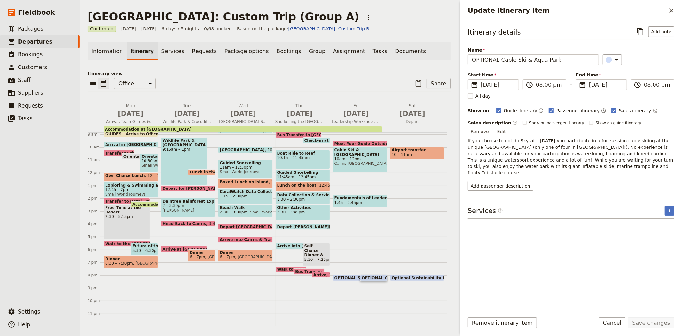
click at [560, 109] on span "Passenger itinerary" at bounding box center [577, 110] width 43 height 6
click at [549, 107] on input "Passenger itinerary" at bounding box center [548, 107] width 0 height 0
click at [513, 109] on span "Guide itinerary" at bounding box center [521, 110] width 34 height 6
click at [496, 107] on input "Guide itinerary" at bounding box center [496, 107] width 0 height 0
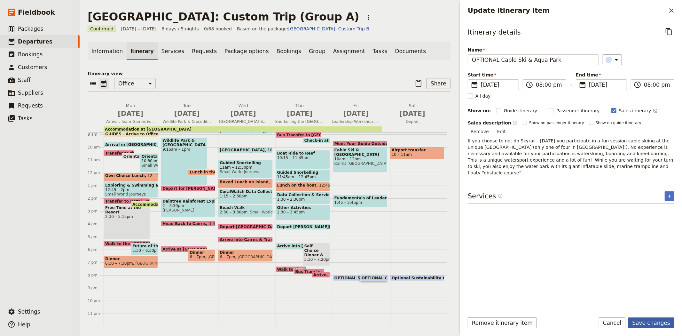
click at [655, 322] on button "Save changes" at bounding box center [651, 322] width 46 height 11
